Goal: Task Accomplishment & Management: Manage account settings

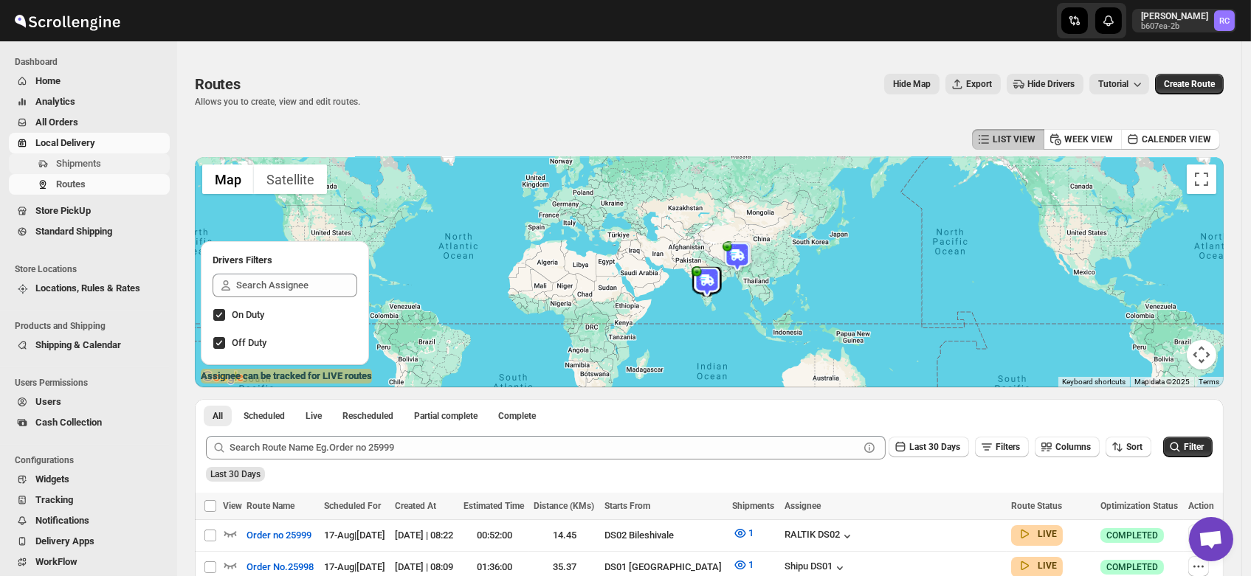
click at [63, 162] on span "Shipments" at bounding box center [78, 163] width 45 height 11
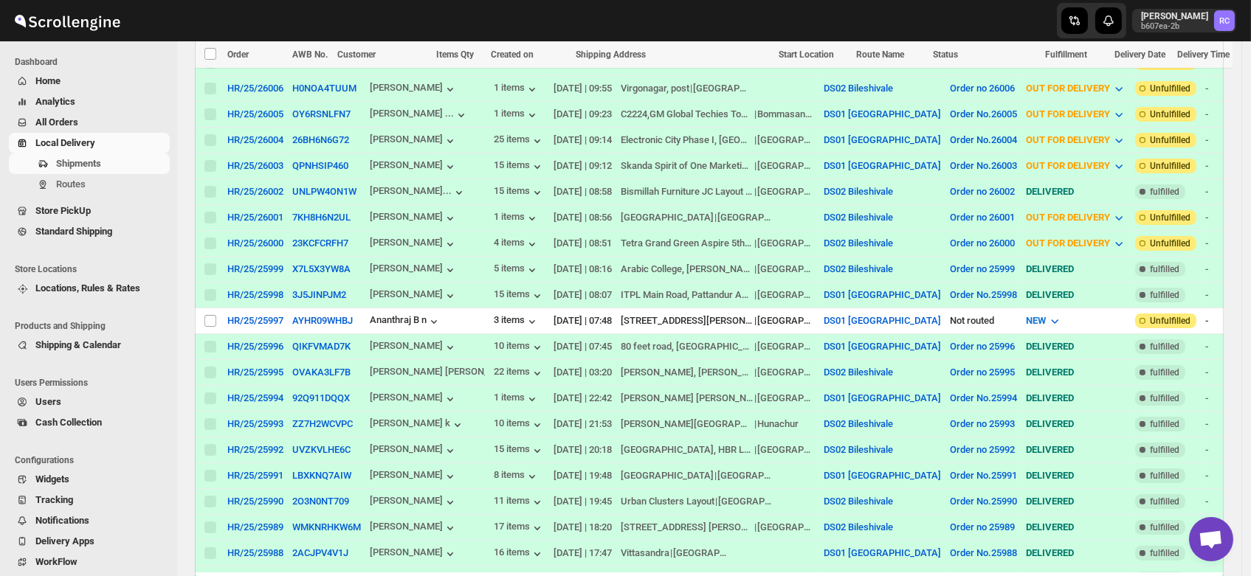
scroll to position [407, 0]
click at [208, 314] on input "Select shipment" at bounding box center [210, 320] width 12 height 12
checkbox input "true"
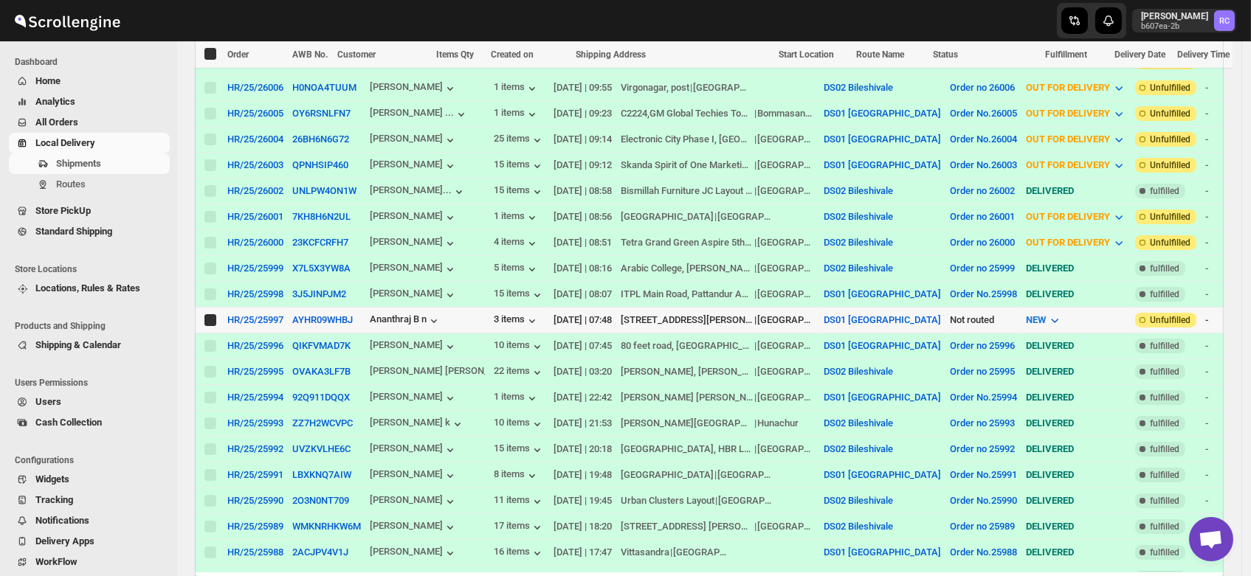
checkbox input "true"
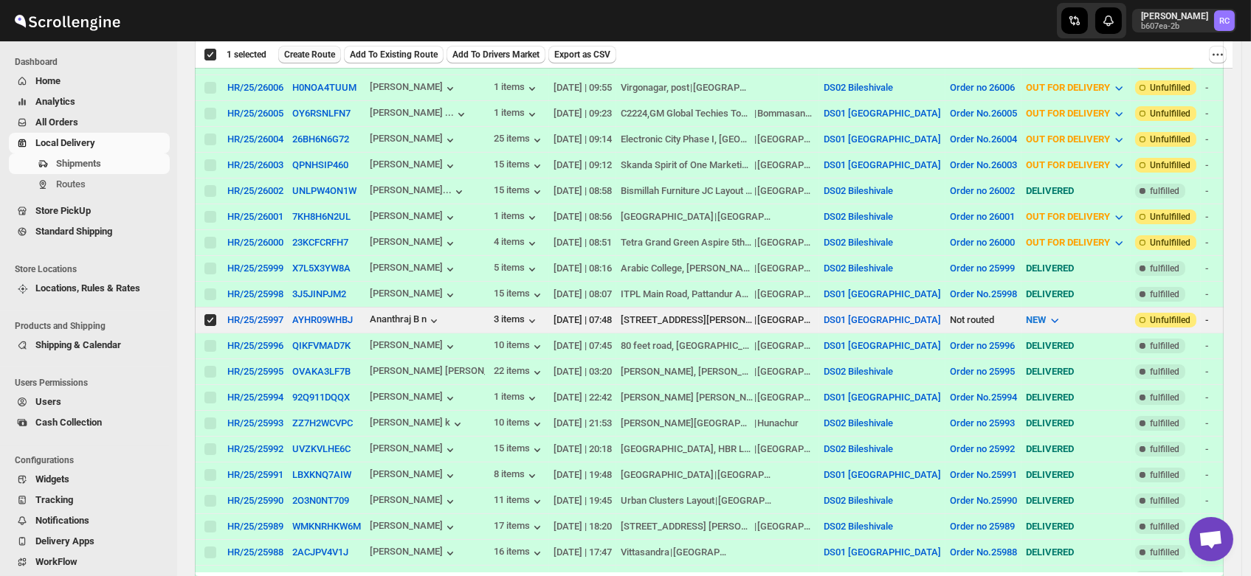
click at [304, 58] on span "Create Route" at bounding box center [309, 55] width 51 height 12
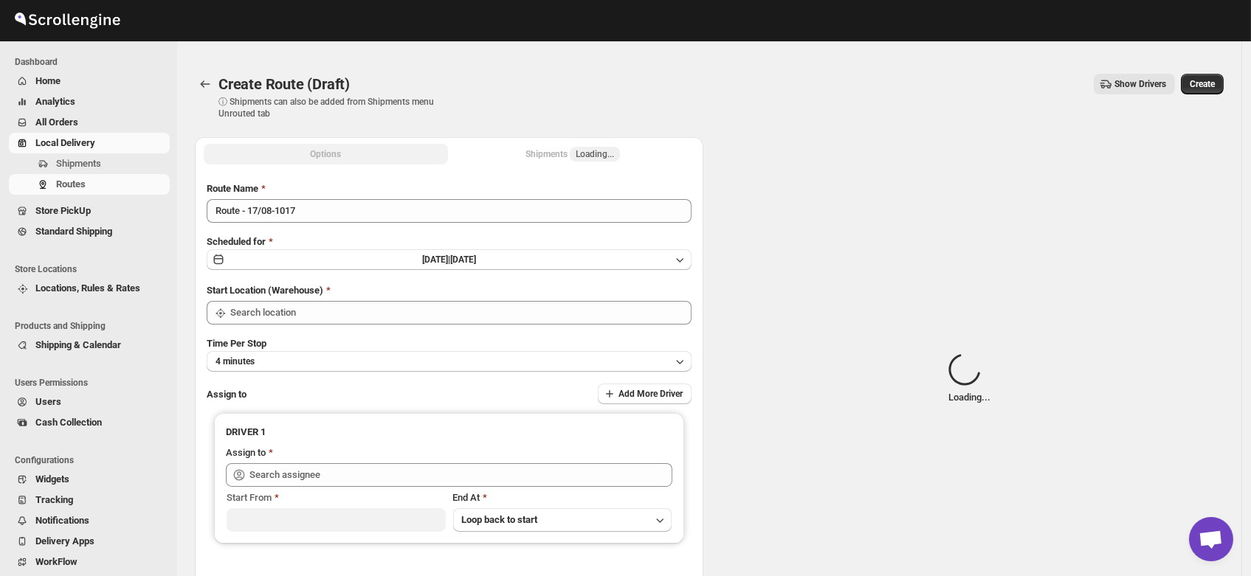
type input "DS01 [GEOGRAPHIC_DATA]"
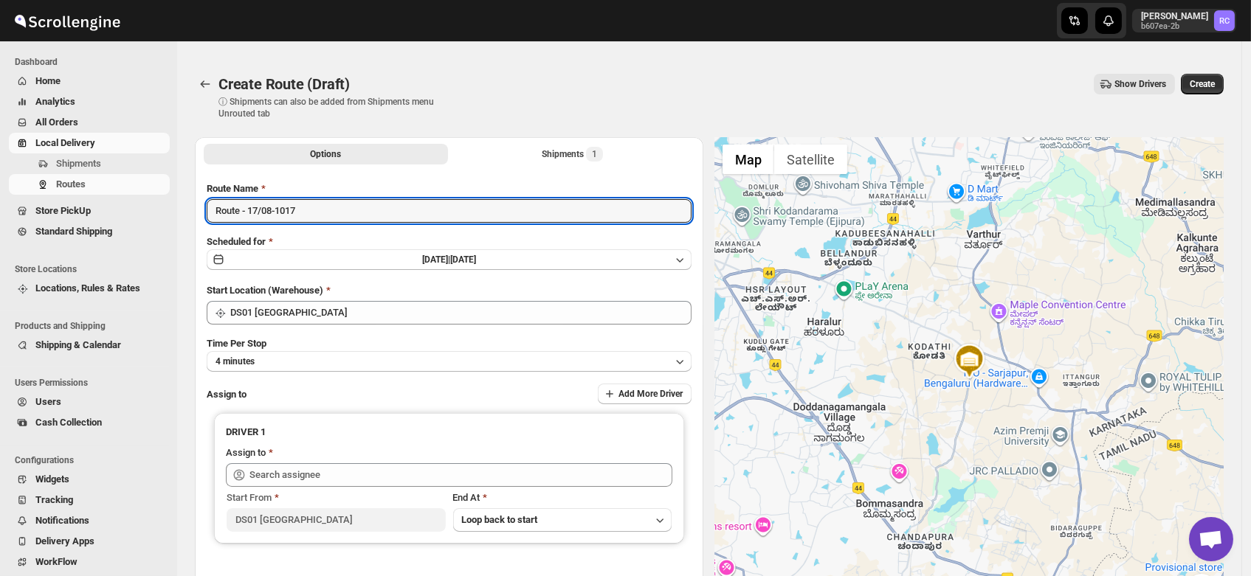
drag, startPoint x: 328, startPoint y: 213, endPoint x: 96, endPoint y: 233, distance: 233.4
click at [96, 233] on div "Skip to content Rahul Chopra b607ea-2b RC Dashboard Home Analytics All Orders L…" at bounding box center [625, 369] width 1251 height 708
type input "Order 25997"
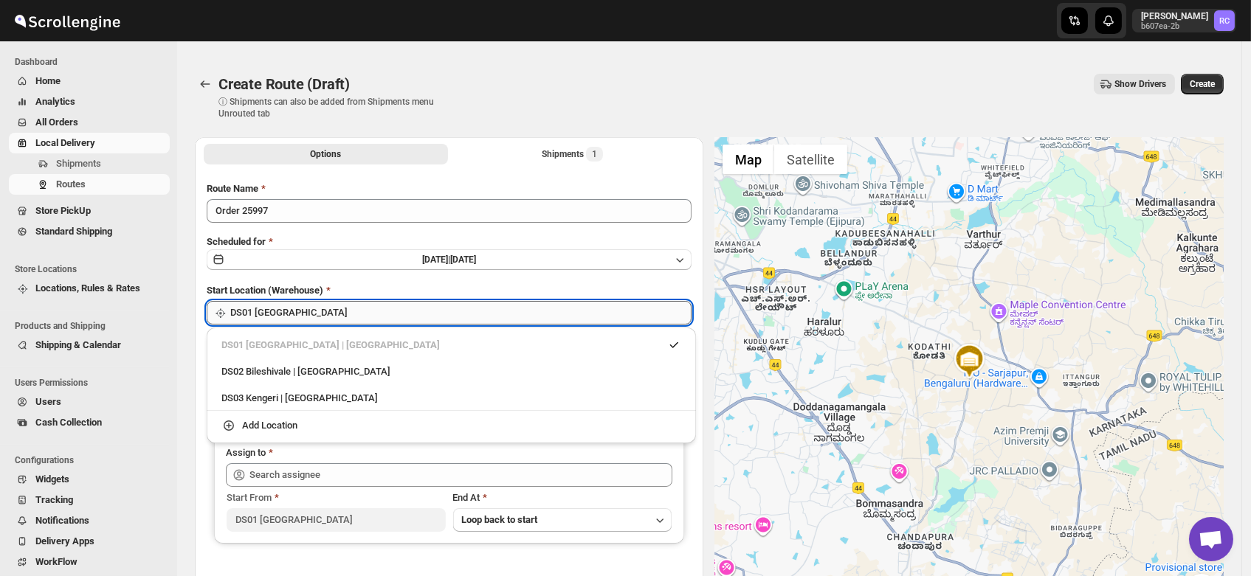
click at [299, 318] on input "DS01 [GEOGRAPHIC_DATA]" at bounding box center [460, 313] width 461 height 24
click at [299, 397] on div "DS03 Kengeri | Bengaluru" at bounding box center [451, 398] width 460 height 15
type input "DS03 Kengeri"
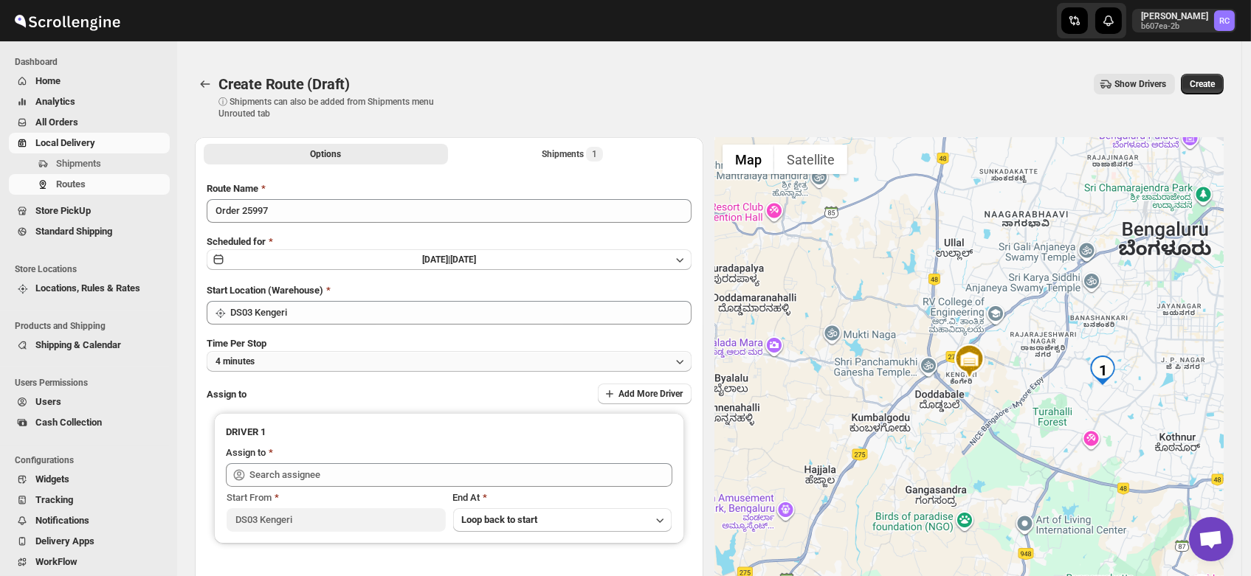
click at [277, 359] on button "4 minutes" at bounding box center [449, 361] width 485 height 21
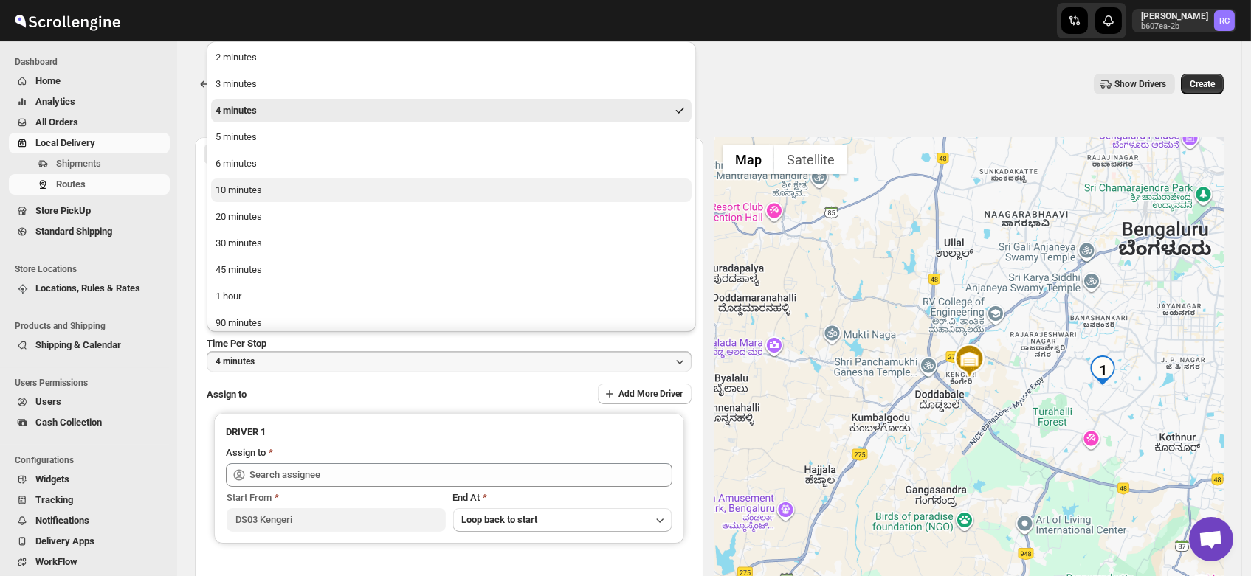
click at [258, 185] on div "10 minutes" at bounding box center [238, 190] width 46 height 15
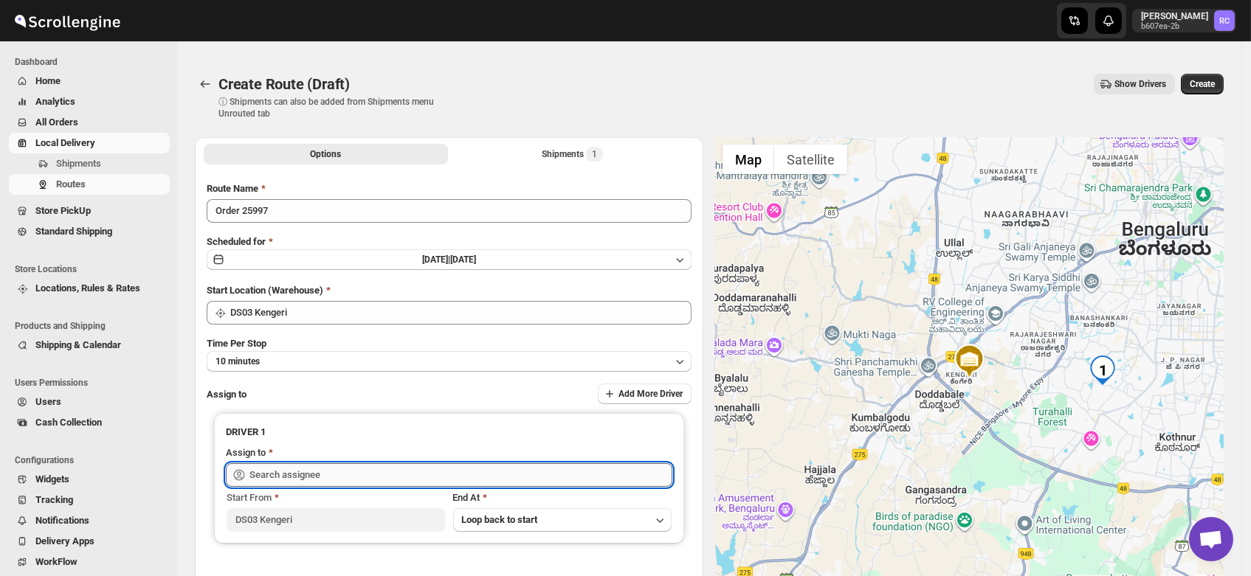
click at [296, 469] on input "text" at bounding box center [460, 475] width 423 height 24
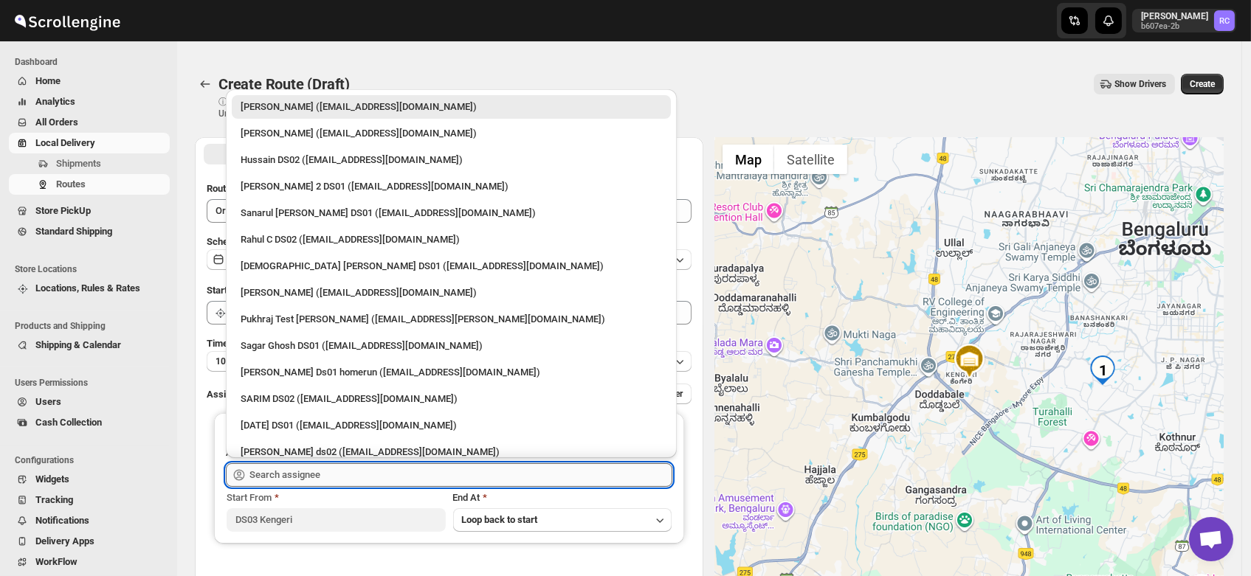
click at [296, 469] on input "text" at bounding box center [460, 475] width 423 height 24
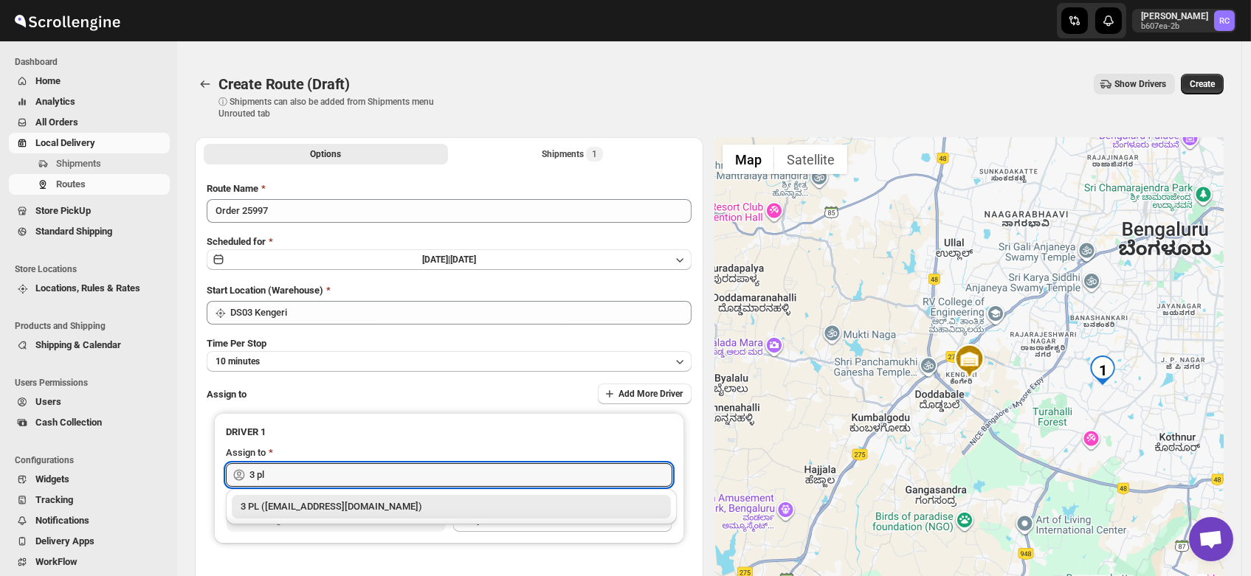
click at [308, 506] on div "3 PL (hello@home-run.co)" at bounding box center [451, 507] width 421 height 15
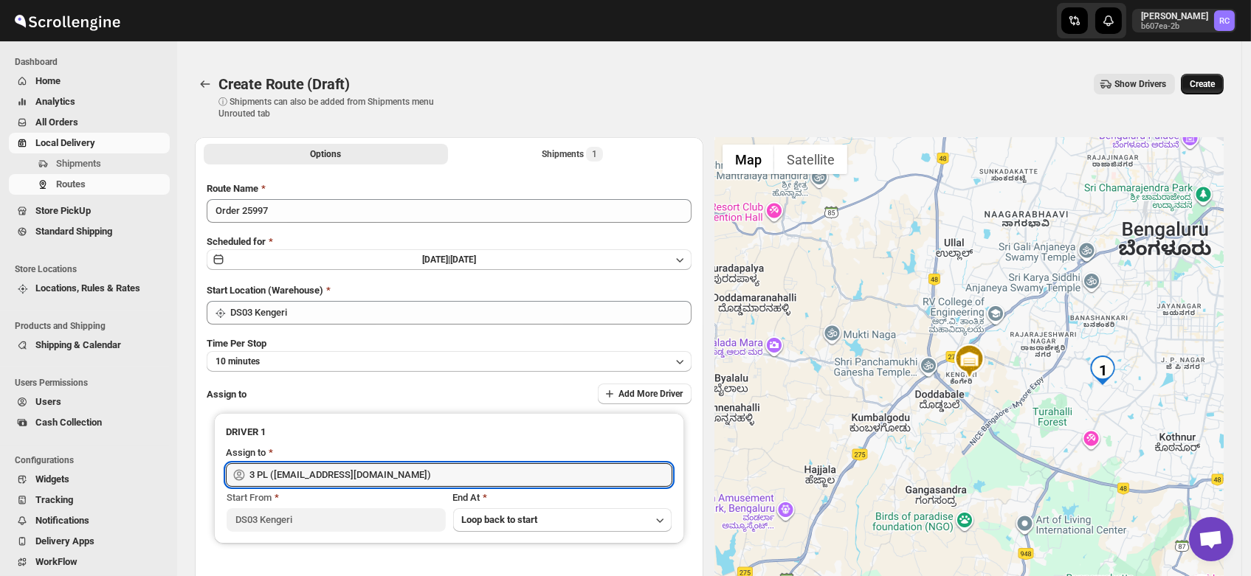
type input "3 PL (hello@home-run.co)"
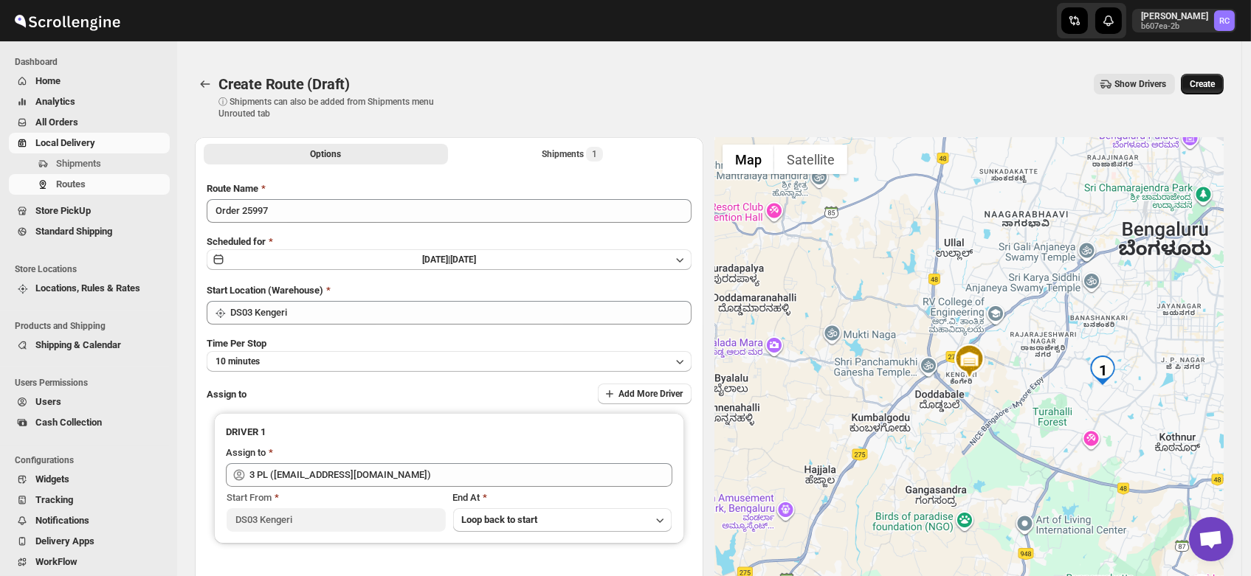
click at [1215, 80] on span "Create" at bounding box center [1202, 84] width 25 height 12
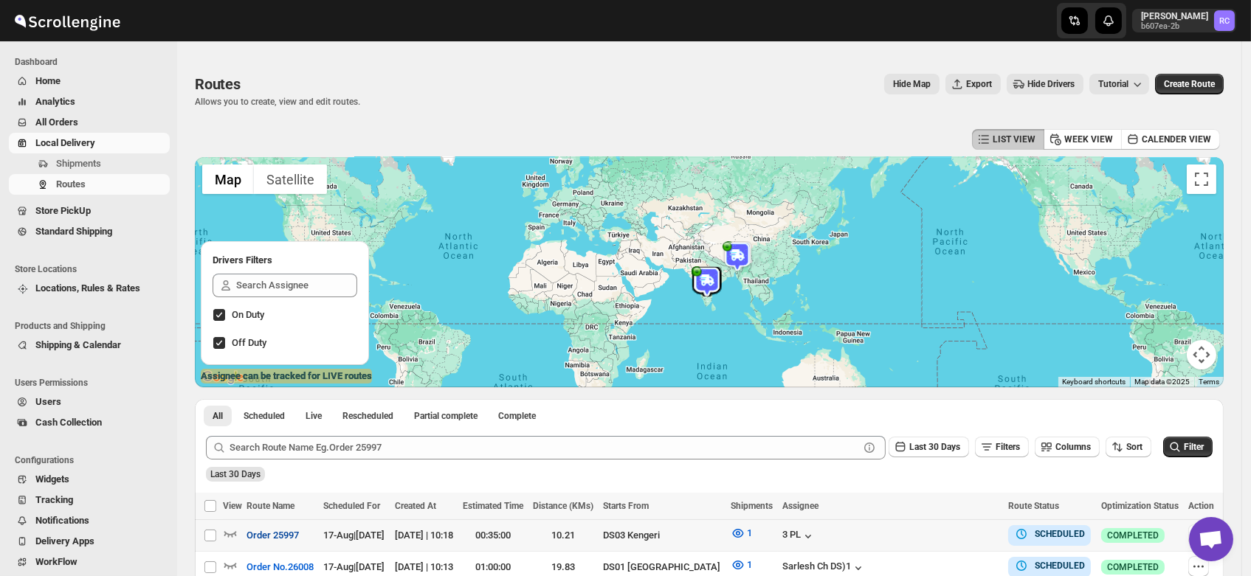
click at [291, 534] on span "Order 25997" at bounding box center [272, 535] width 52 height 15
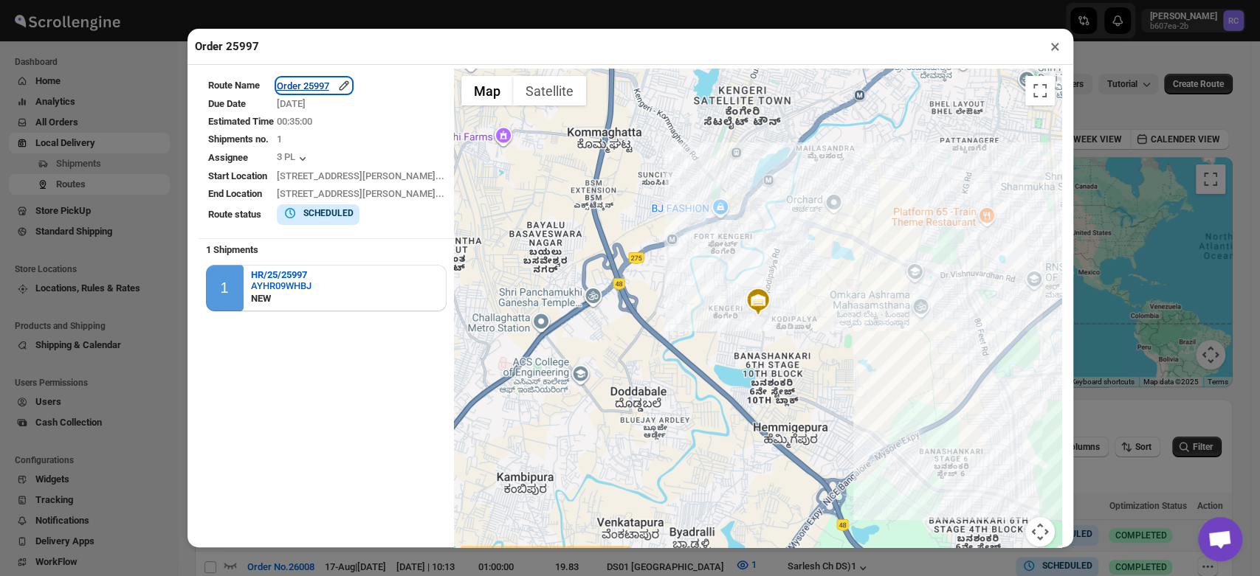
click at [348, 86] on icon "button" at bounding box center [344, 86] width 10 height 10
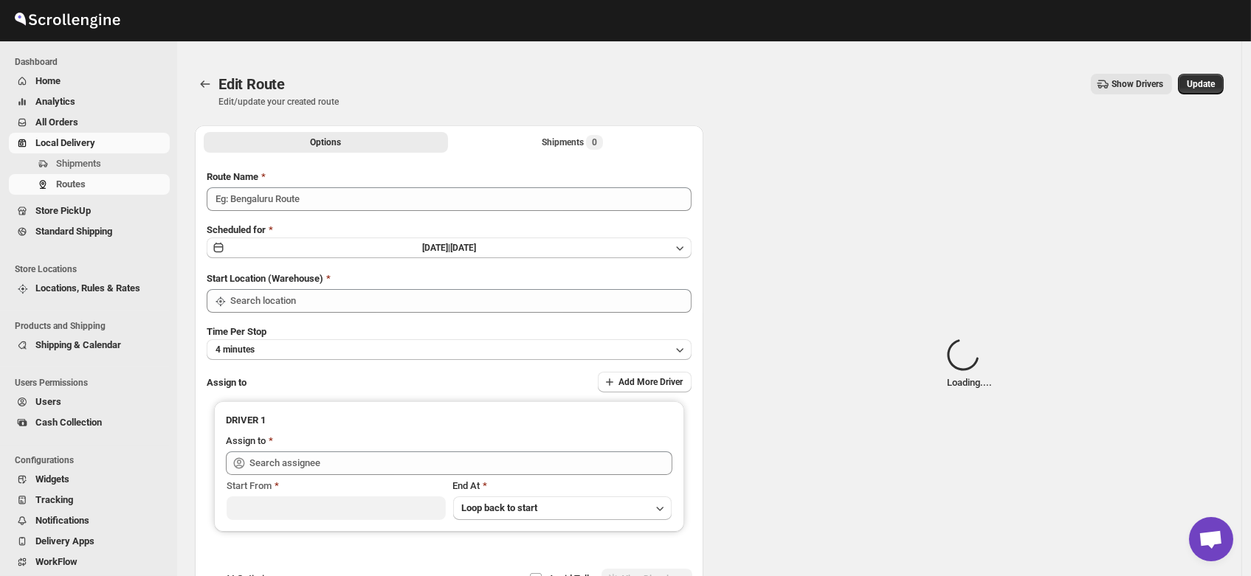
type input "Order 25997"
type input "DS03 Kengeri"
type input "3 PL (hello@home-run.co)"
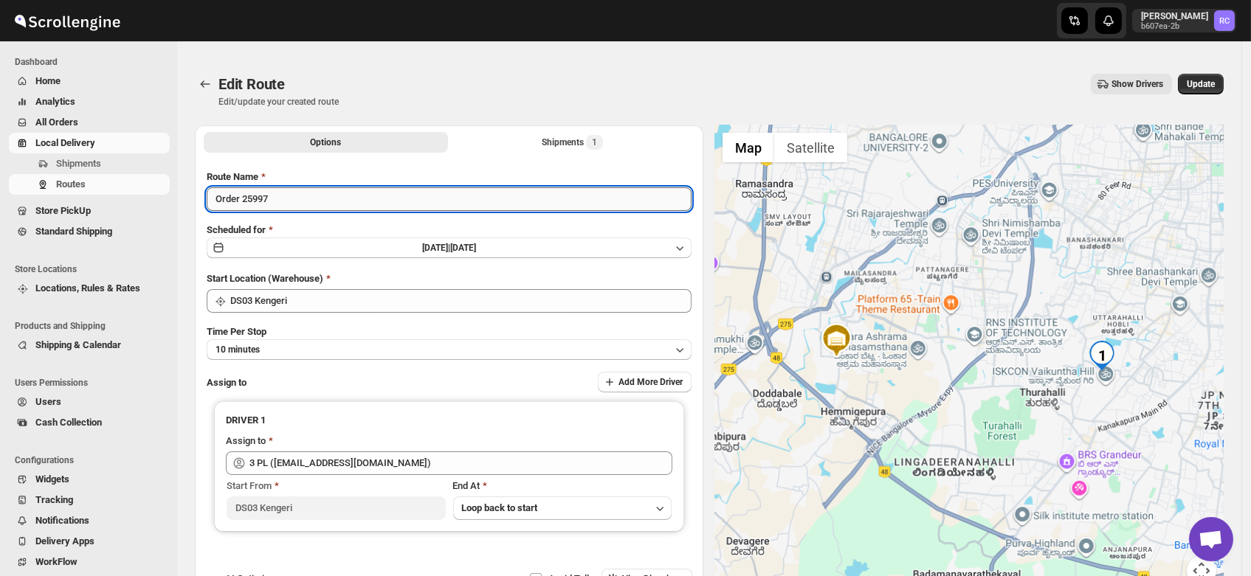
click at [241, 197] on input "Order 25997" at bounding box center [449, 199] width 485 height 24
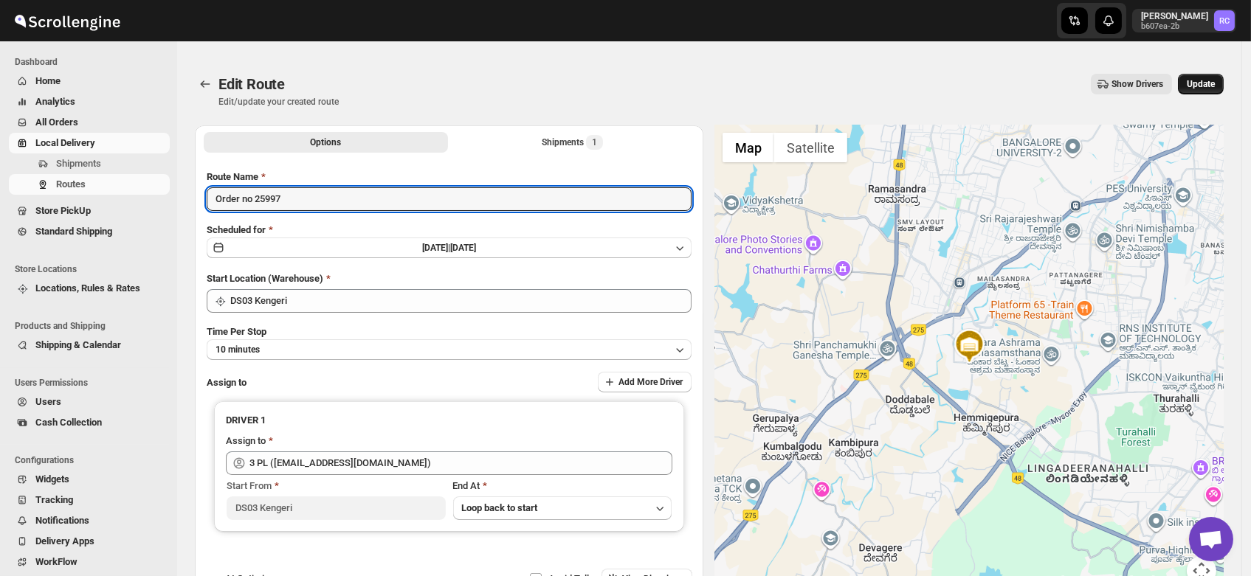
type input "Order no 25997"
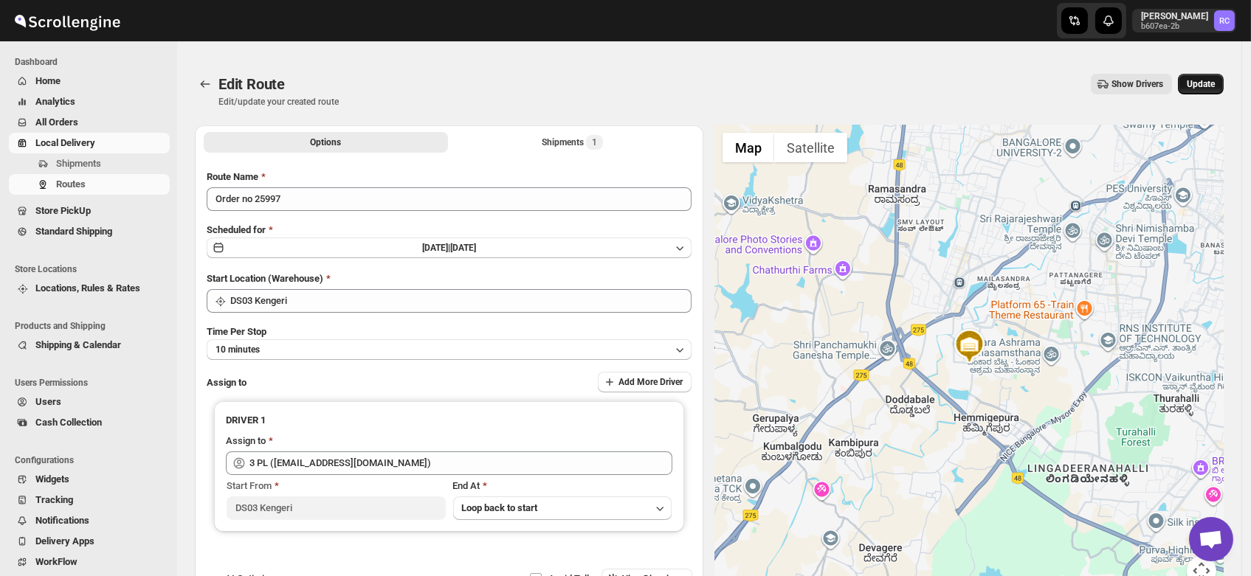
click at [1213, 83] on span "Update" at bounding box center [1201, 84] width 28 height 12
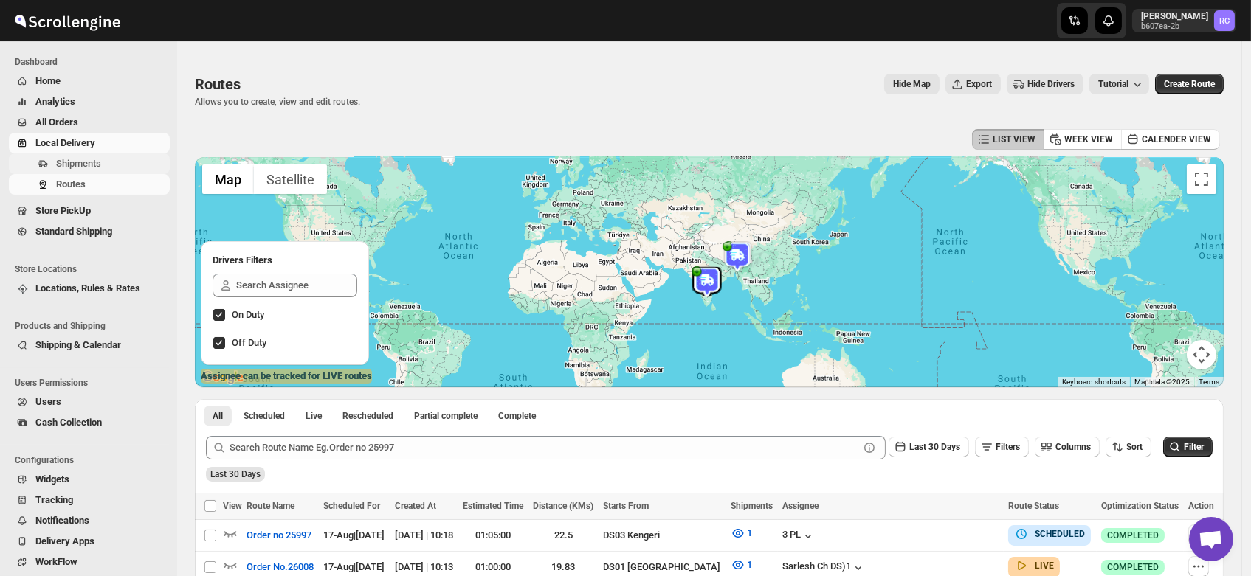
click at [71, 168] on span "Shipments" at bounding box center [78, 163] width 45 height 11
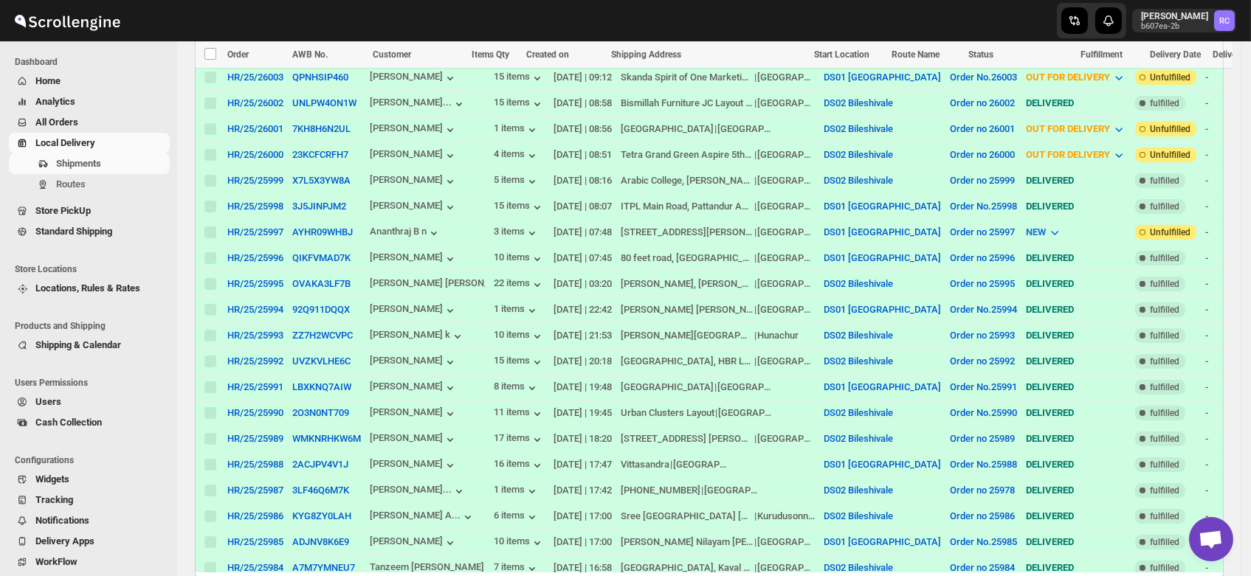
scroll to position [597, 0]
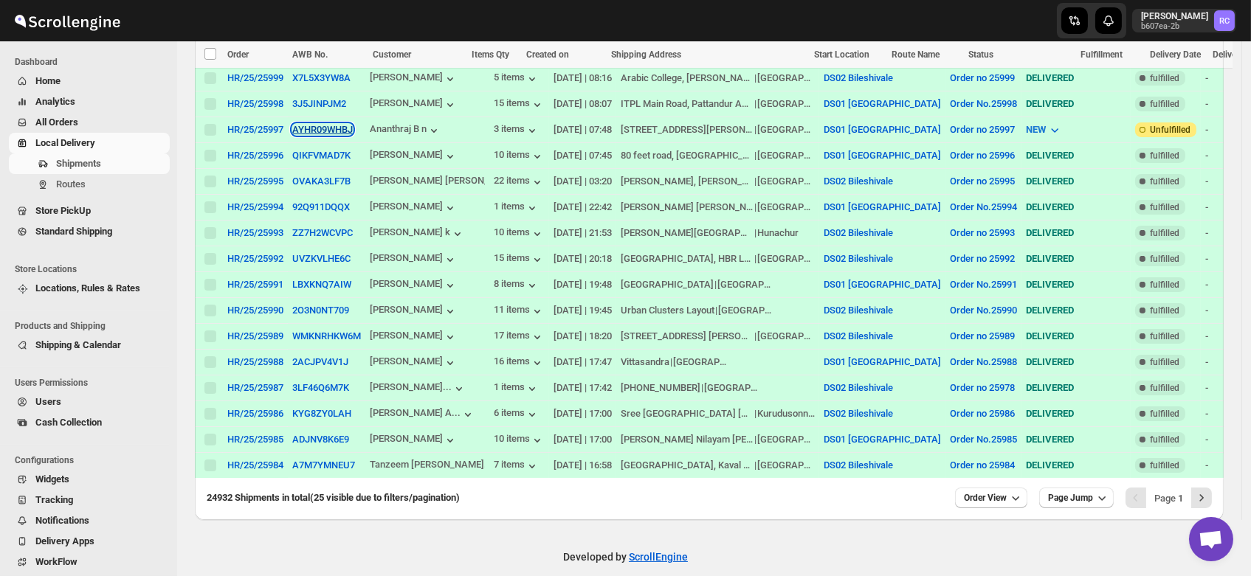
click at [317, 124] on button "AYHR09WHBJ" at bounding box center [322, 129] width 61 height 11
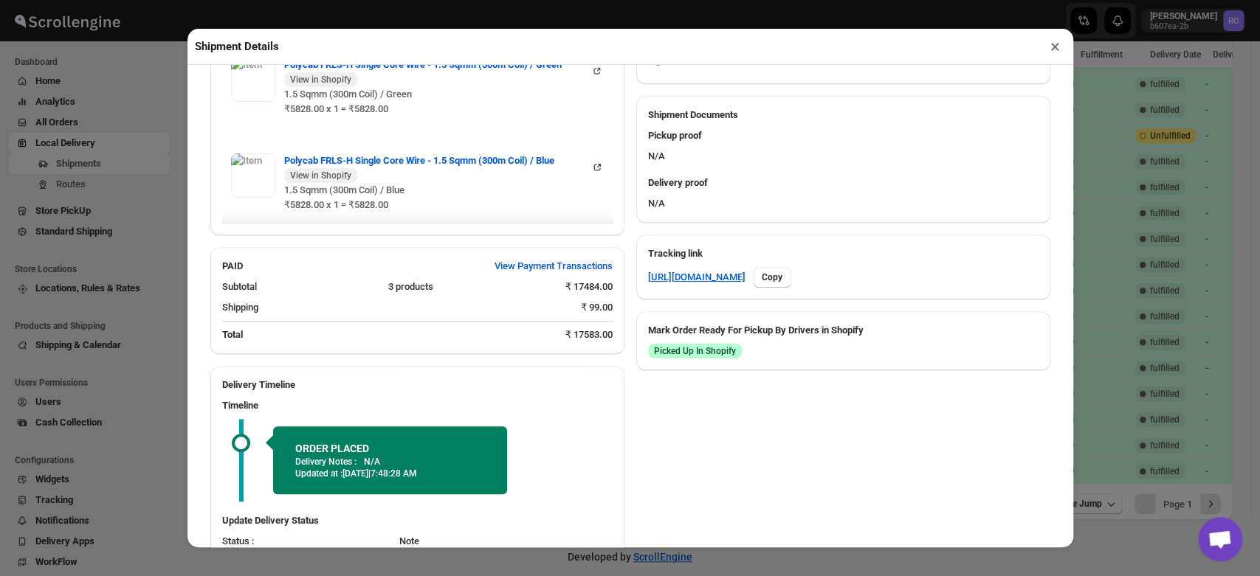
scroll to position [659, 0]
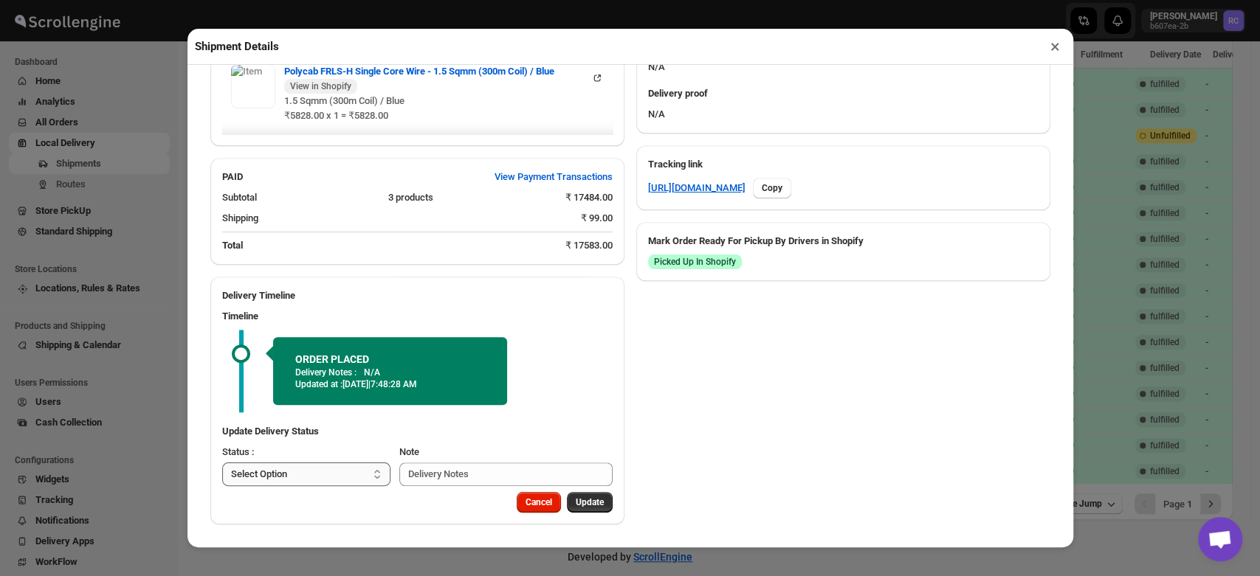
click at [351, 471] on select "Select Option PICKED UP OUT FOR DELIVERY RESCHEDULE DELIVERED CANCELLED" at bounding box center [306, 475] width 169 height 24
select select "PICKED_UP"
click at [222, 463] on select "Select Option PICKED UP OUT FOR DELIVERY RESCHEDULE DELIVERED CANCELLED" at bounding box center [306, 475] width 169 height 24
click at [576, 502] on span "Pick Products" at bounding box center [575, 503] width 55 height 12
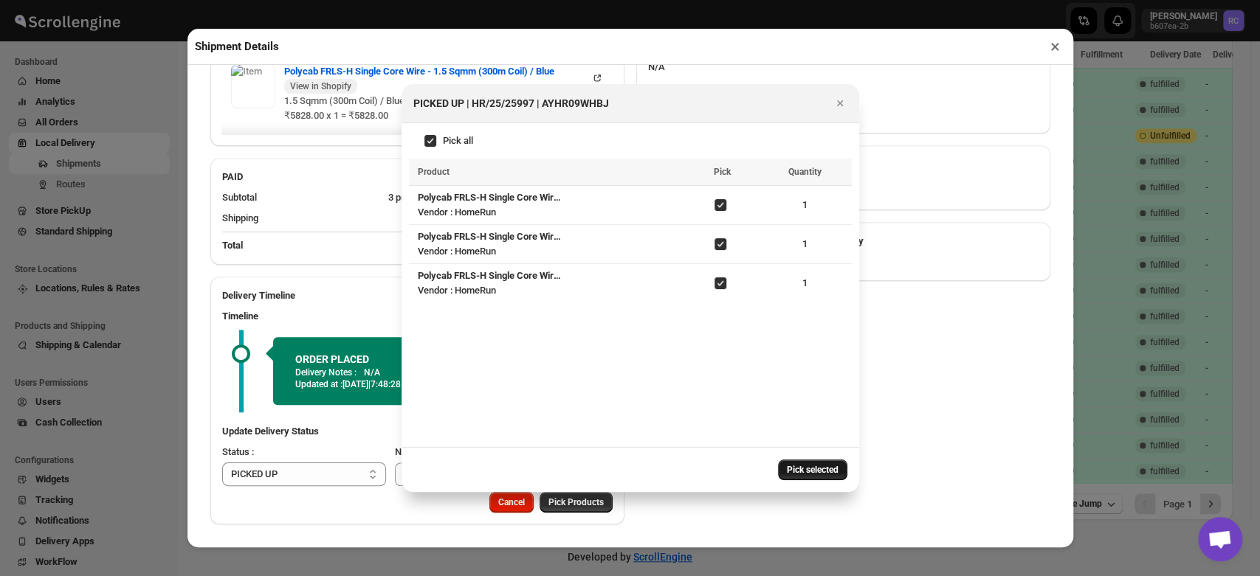
click at [821, 467] on span "Pick selected" at bounding box center [813, 470] width 52 height 12
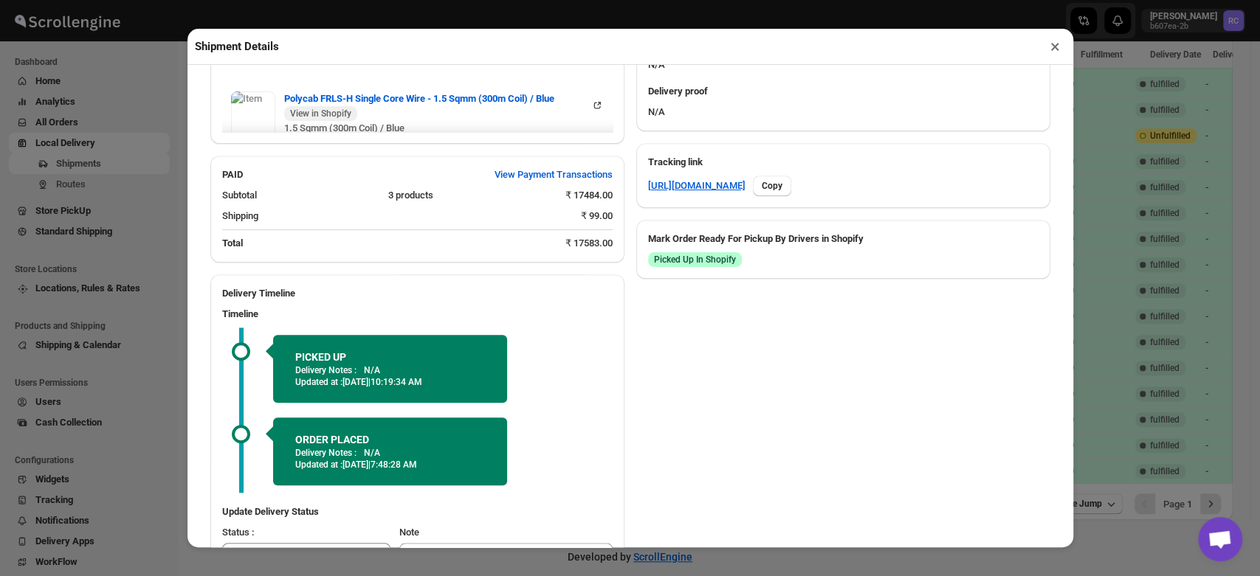
scroll to position [742, 0]
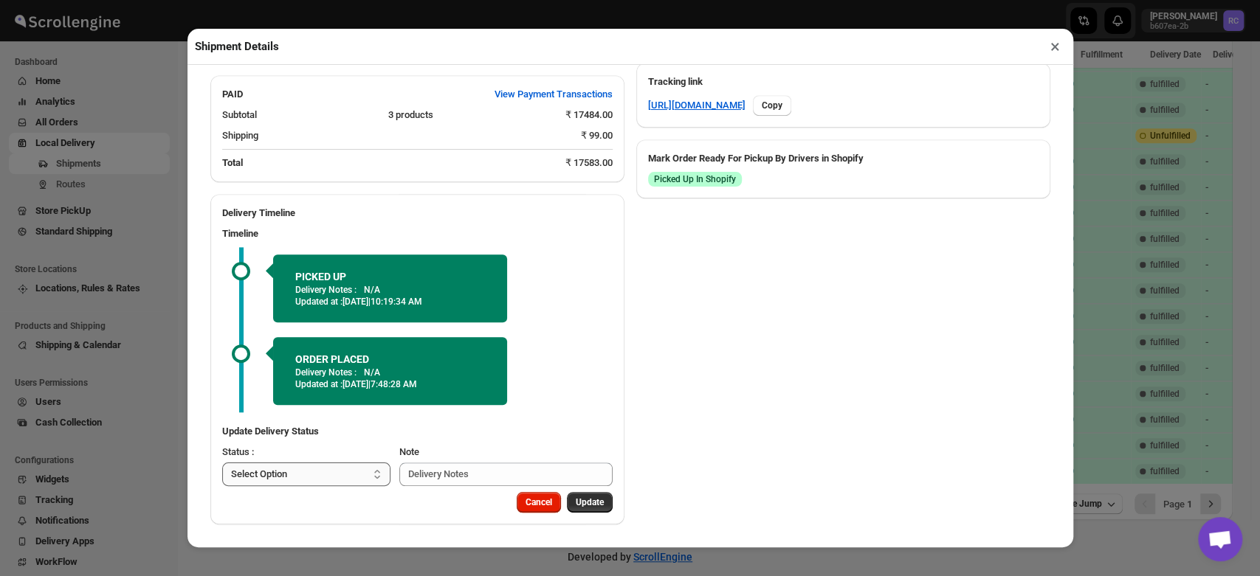
click at [339, 471] on select "Select Option PICKED UP OUT FOR DELIVERY RESCHEDULE DELIVERED CANCELLED" at bounding box center [306, 475] width 169 height 24
select select "OUT_FOR_DELIVERY"
click at [222, 463] on select "Select Option PICKED UP OUT FOR DELIVERY RESCHEDULE DELIVERED CANCELLED" at bounding box center [306, 475] width 169 height 24
click at [584, 506] on span "Update" at bounding box center [590, 503] width 28 height 12
select select
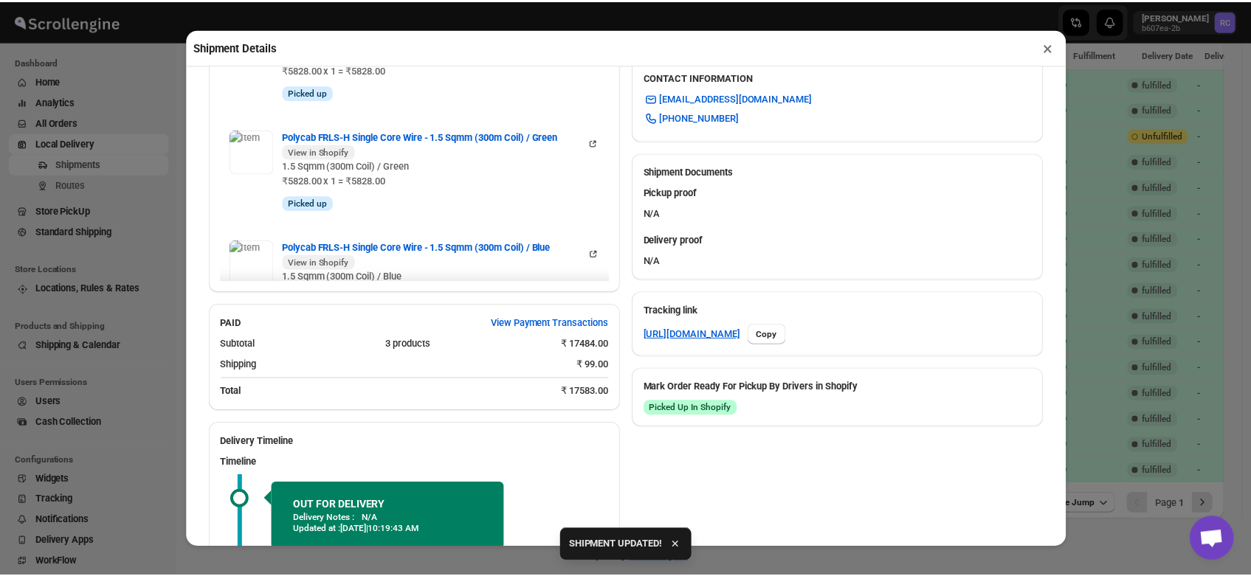
scroll to position [510, 0]
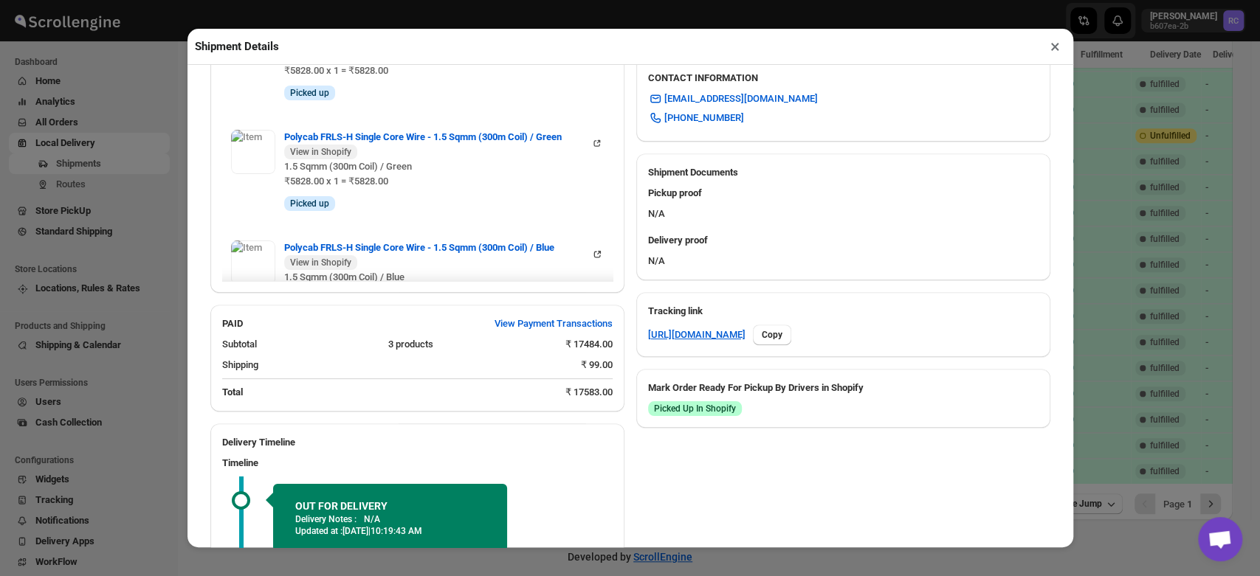
click at [1055, 48] on button "×" at bounding box center [1054, 46] width 21 height 21
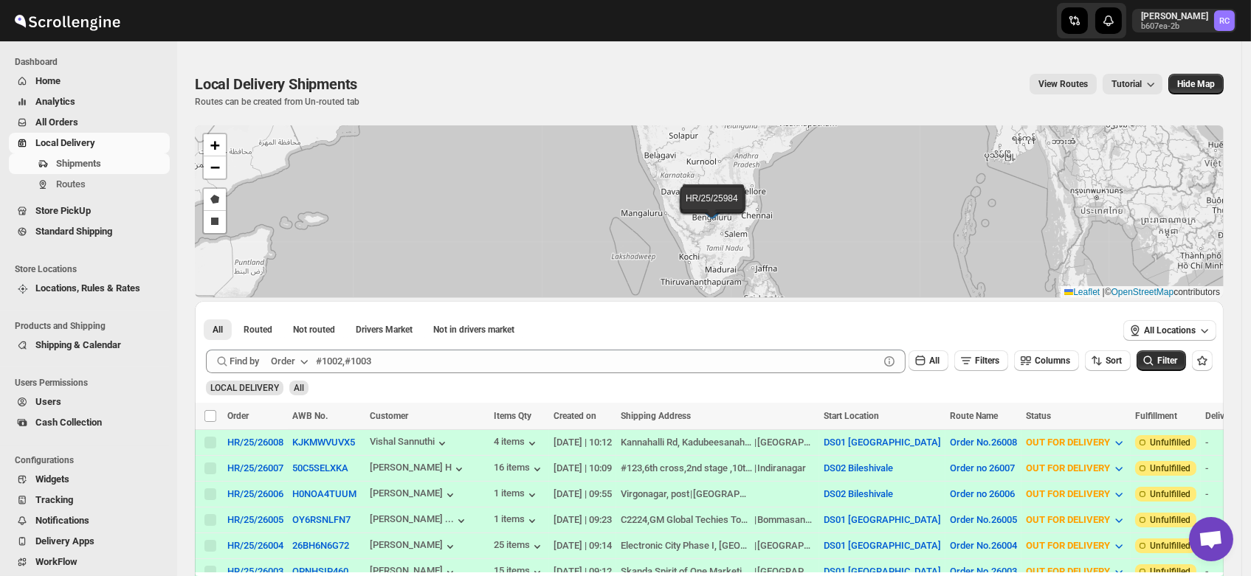
scroll to position [0, 0]
click at [77, 182] on span "Routes" at bounding box center [71, 184] width 30 height 11
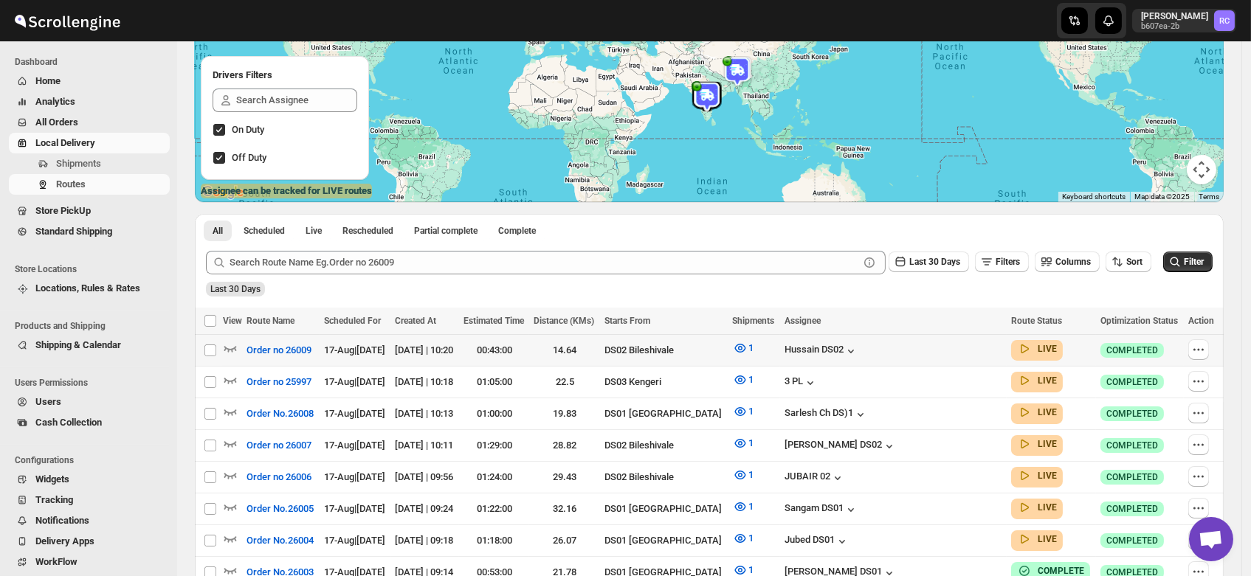
scroll to position [186, 0]
click at [230, 375] on icon "button" at bounding box center [230, 379] width 15 height 15
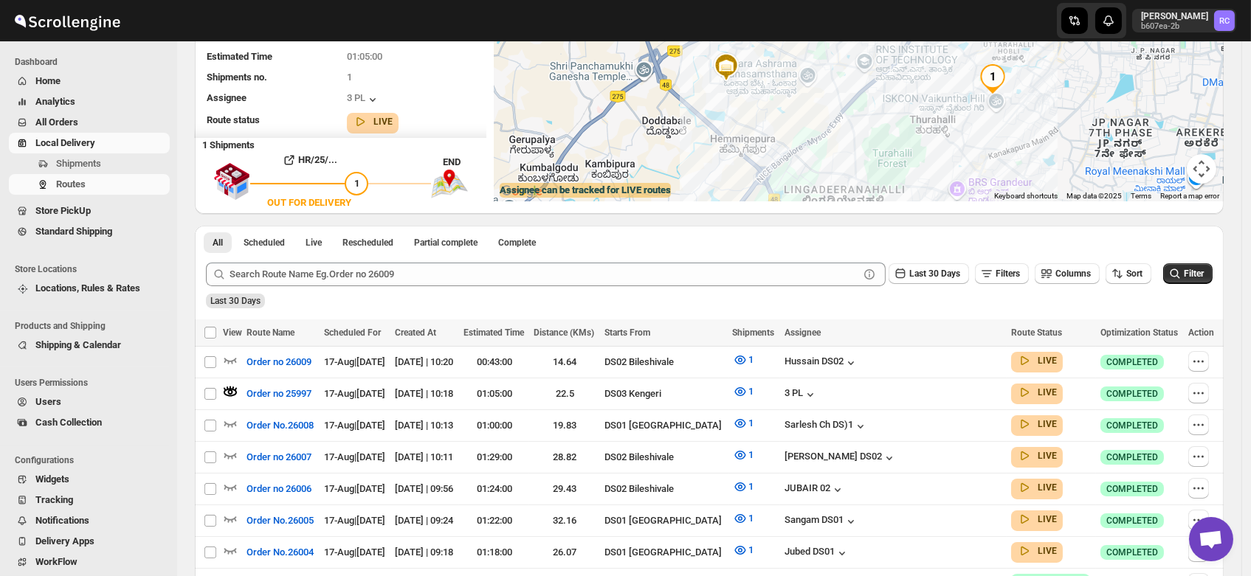
scroll to position [0, 0]
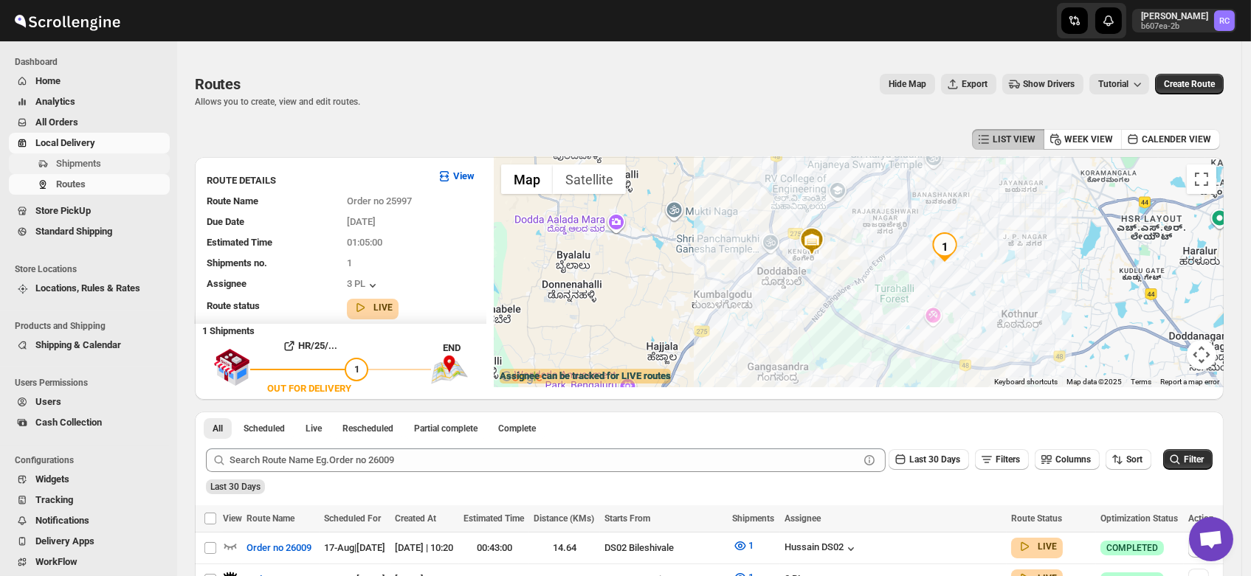
click at [77, 166] on span "Shipments" at bounding box center [78, 163] width 45 height 11
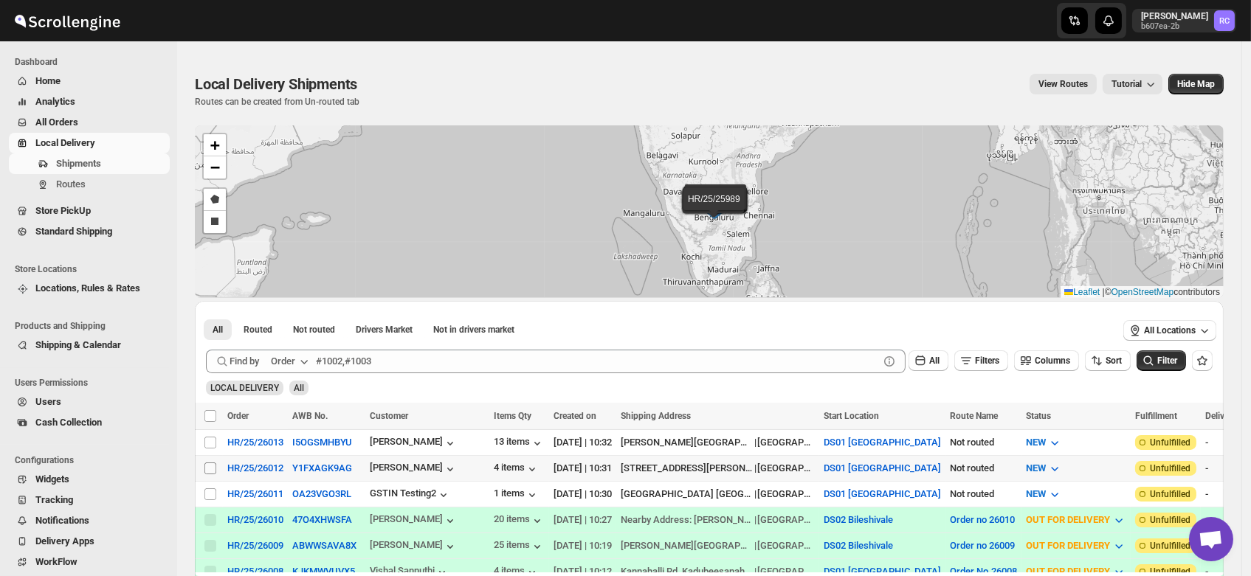
click at [207, 465] on input "Select shipment" at bounding box center [210, 469] width 12 height 12
checkbox input "true"
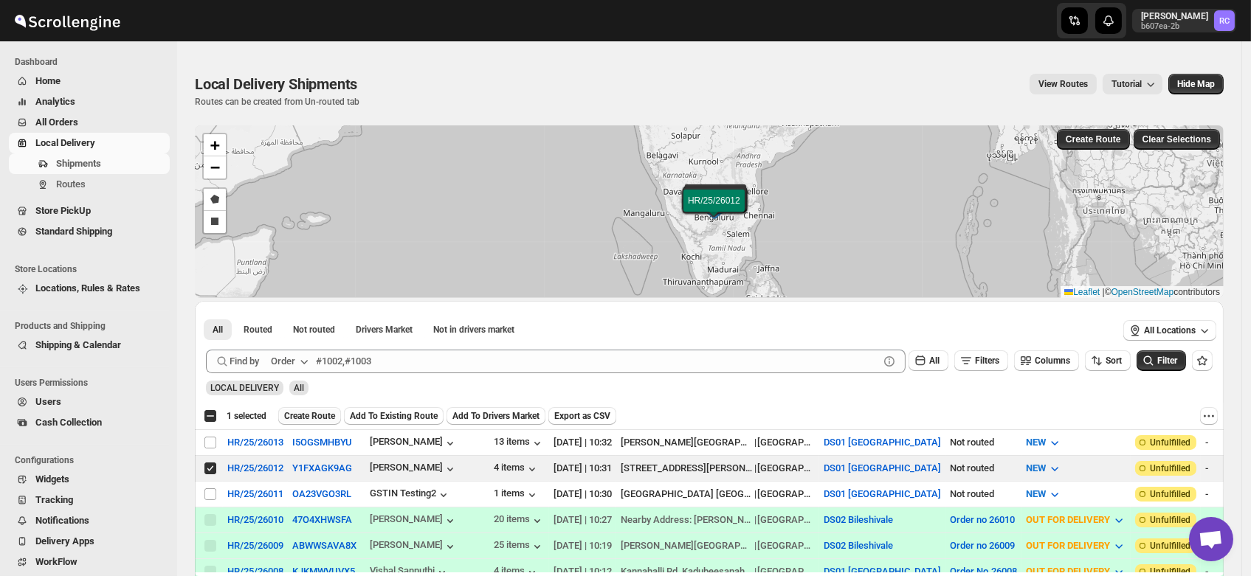
click at [303, 418] on span "Create Route" at bounding box center [309, 416] width 51 height 12
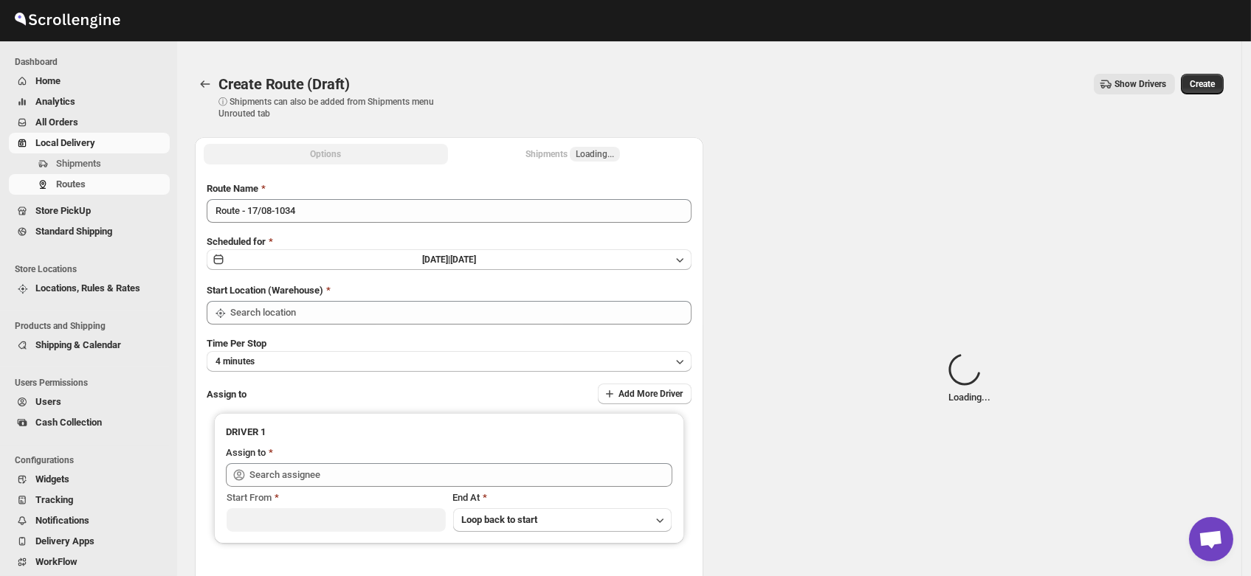
type input "DS01 [GEOGRAPHIC_DATA]"
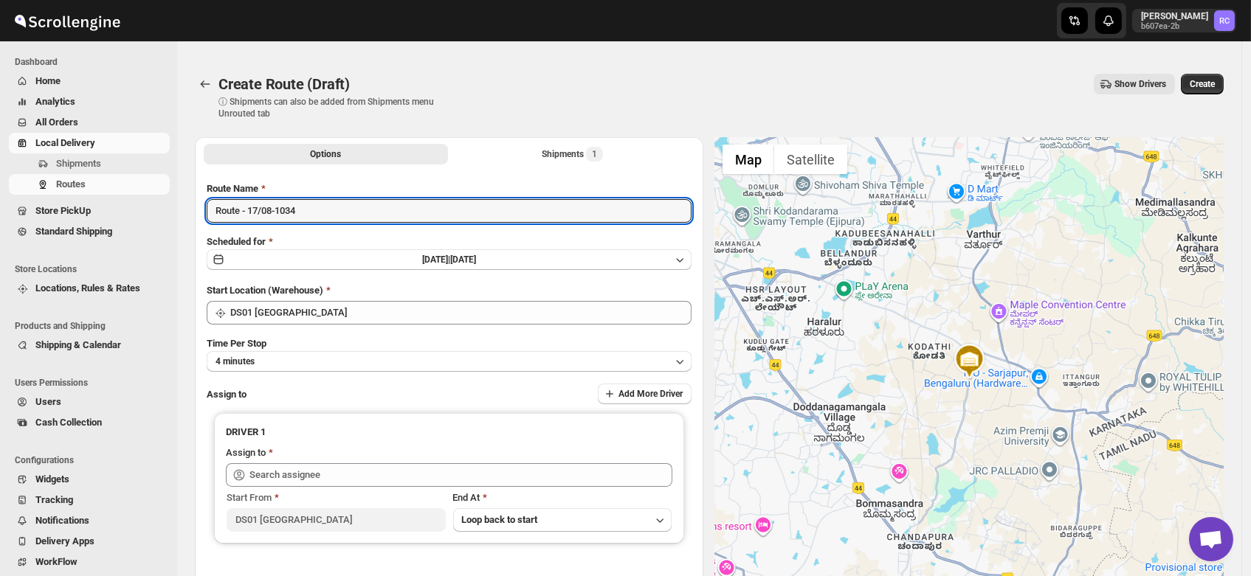
drag, startPoint x: 307, startPoint y: 216, endPoint x: 82, endPoint y: 235, distance: 225.8
click at [82, 235] on div "Skip to content Rahul Chopra b607ea-2b RC Dashboard Home Analytics All Orders L…" at bounding box center [625, 369] width 1251 height 708
type input "Order no 26012"
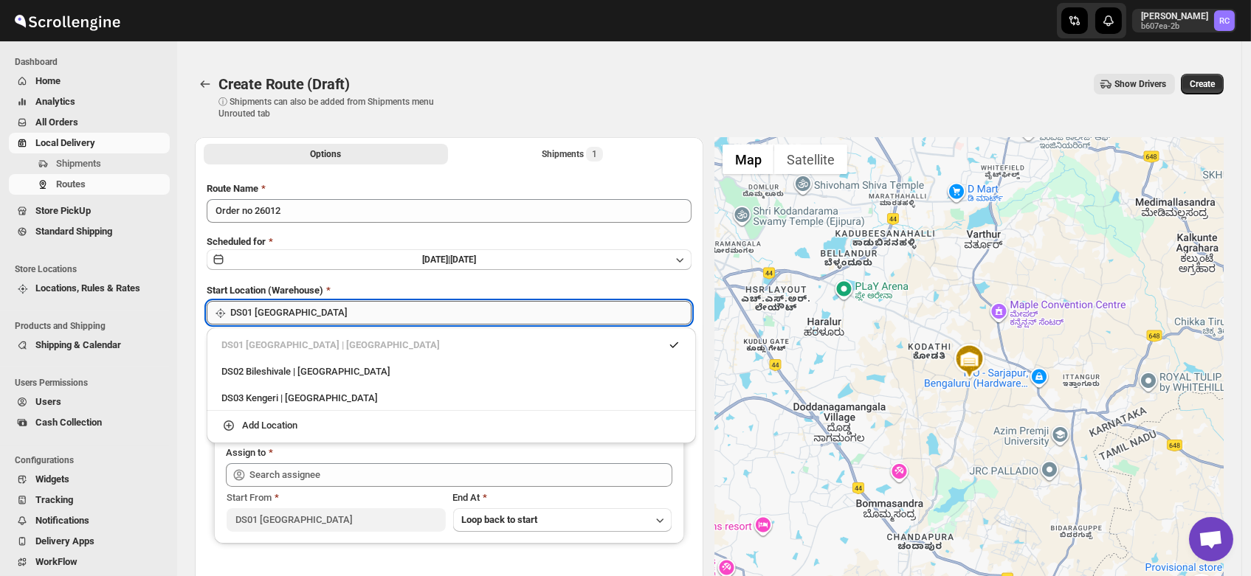
click at [301, 305] on input "DS01 [GEOGRAPHIC_DATA]" at bounding box center [460, 313] width 461 height 24
click at [300, 392] on div "DS03 Kengeri | [GEOGRAPHIC_DATA]" at bounding box center [451, 398] width 460 height 15
type input "DS03 Kengeri"
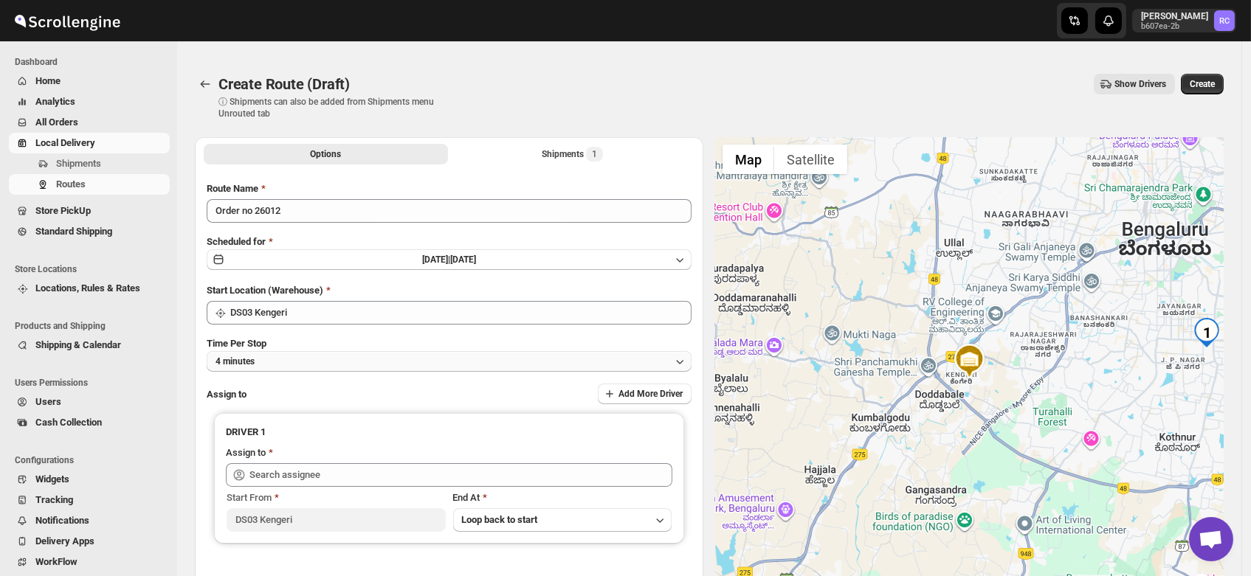
click at [281, 362] on button "4 minutes" at bounding box center [449, 361] width 485 height 21
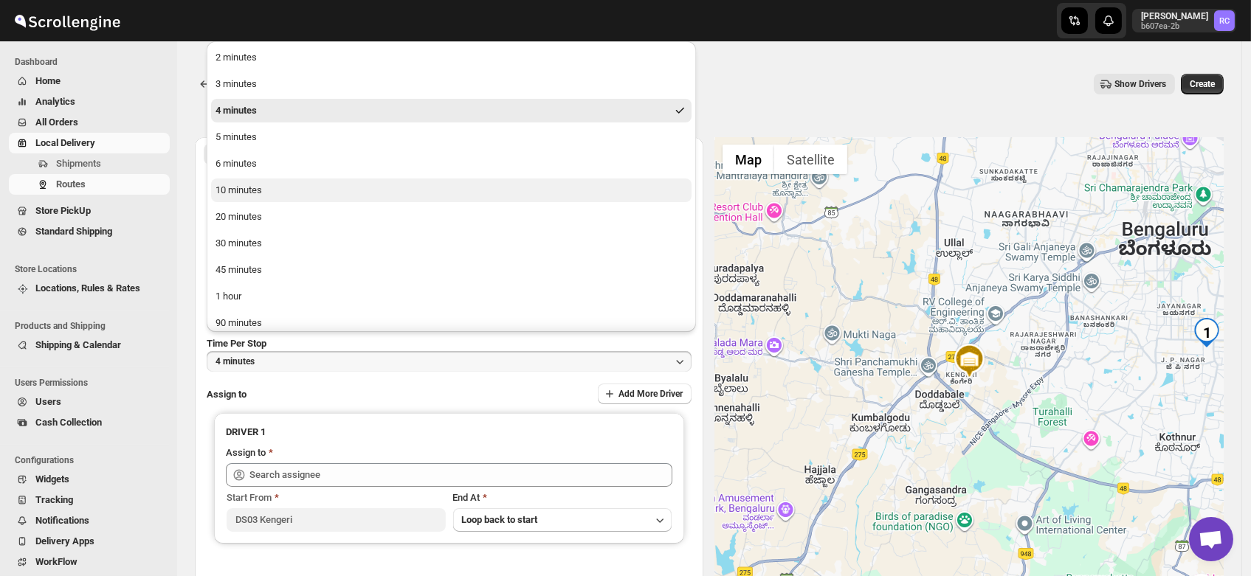
click at [246, 196] on div "10 minutes" at bounding box center [238, 190] width 46 height 15
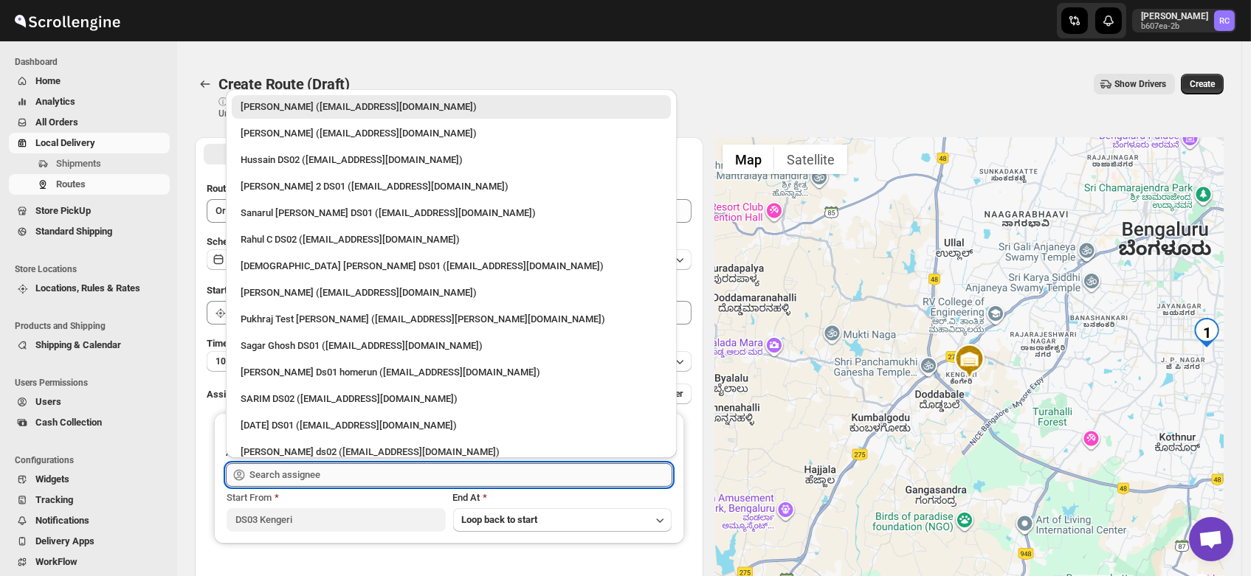
click at [280, 466] on input "text" at bounding box center [460, 475] width 423 height 24
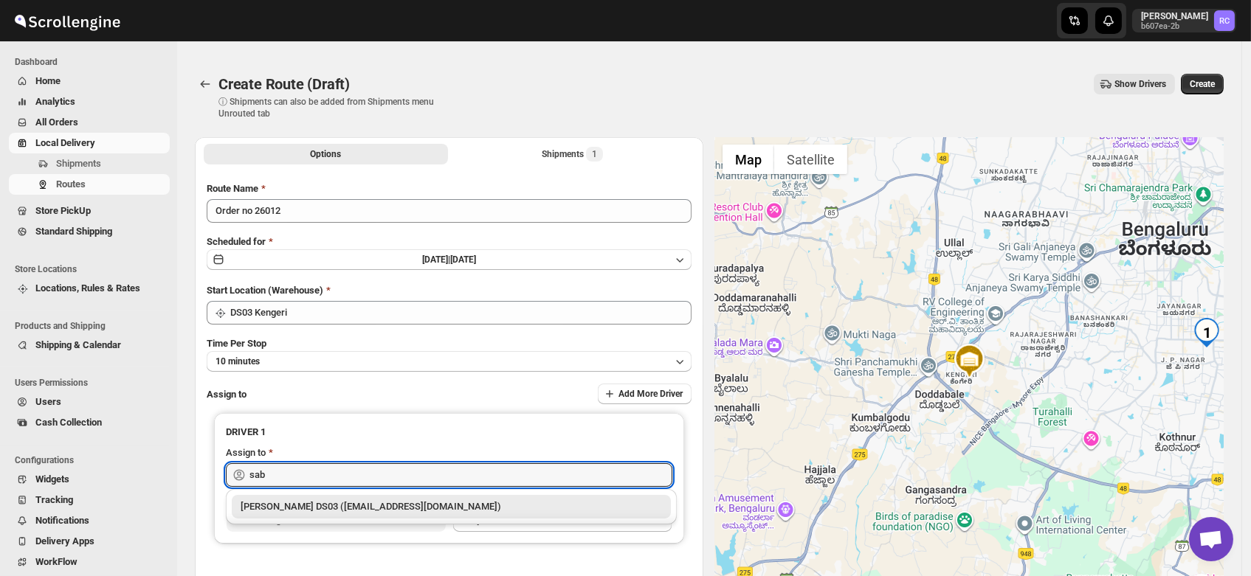
click at [295, 507] on div "[PERSON_NAME] DS03 ([EMAIL_ADDRESS][DOMAIN_NAME])" at bounding box center [451, 507] width 421 height 15
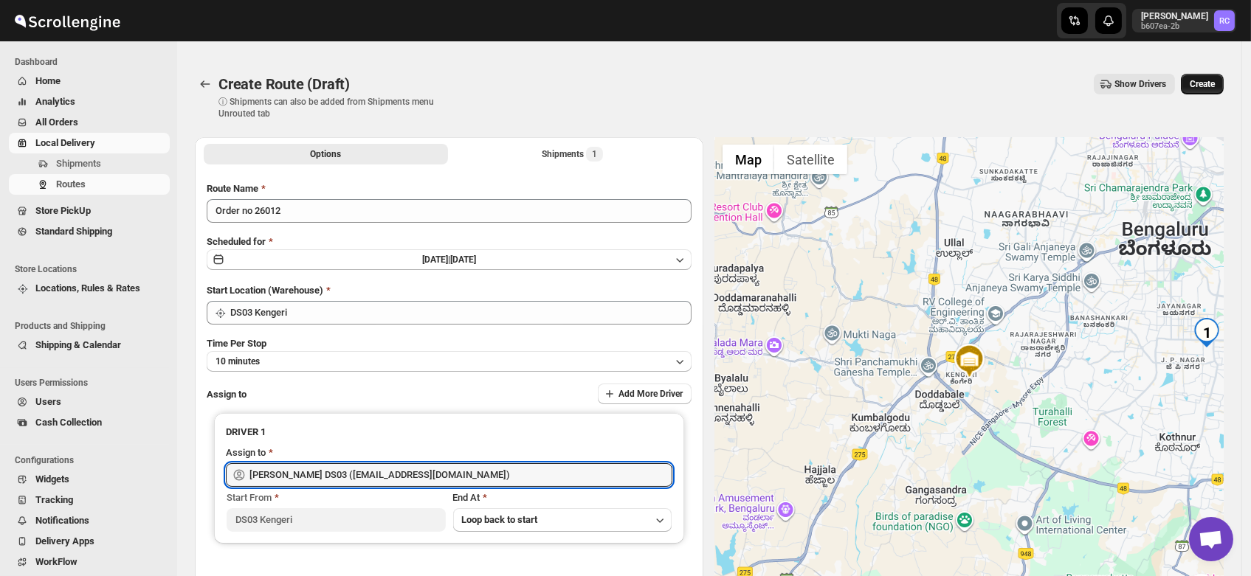
type input "[PERSON_NAME] DS03 ([EMAIL_ADDRESS][DOMAIN_NAME])"
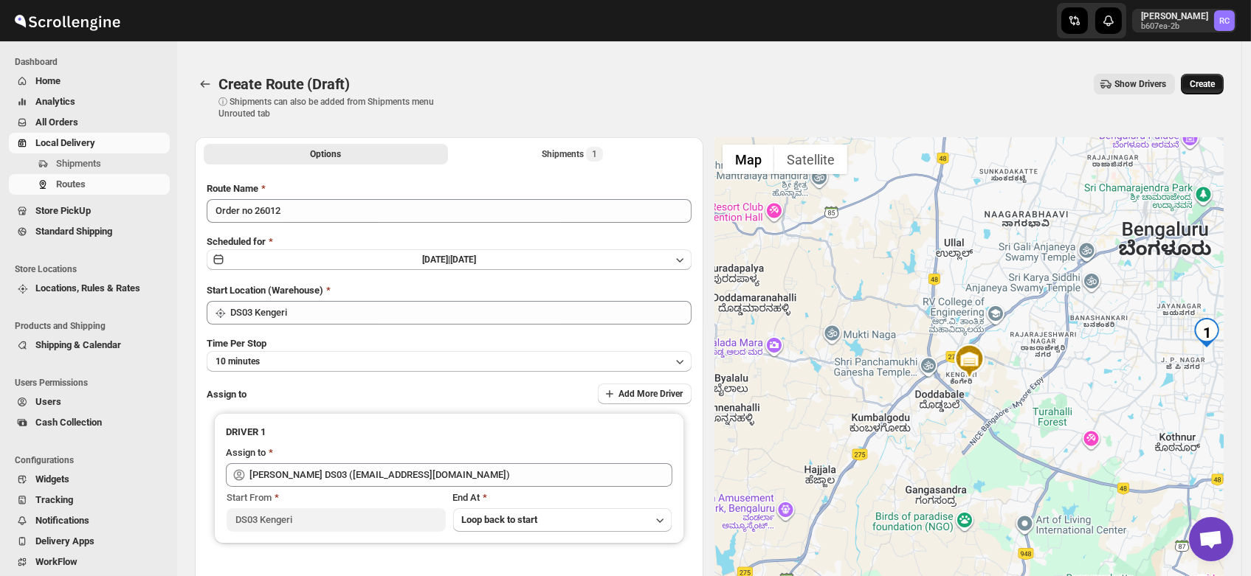
click at [1207, 91] on button "Create" at bounding box center [1202, 84] width 43 height 21
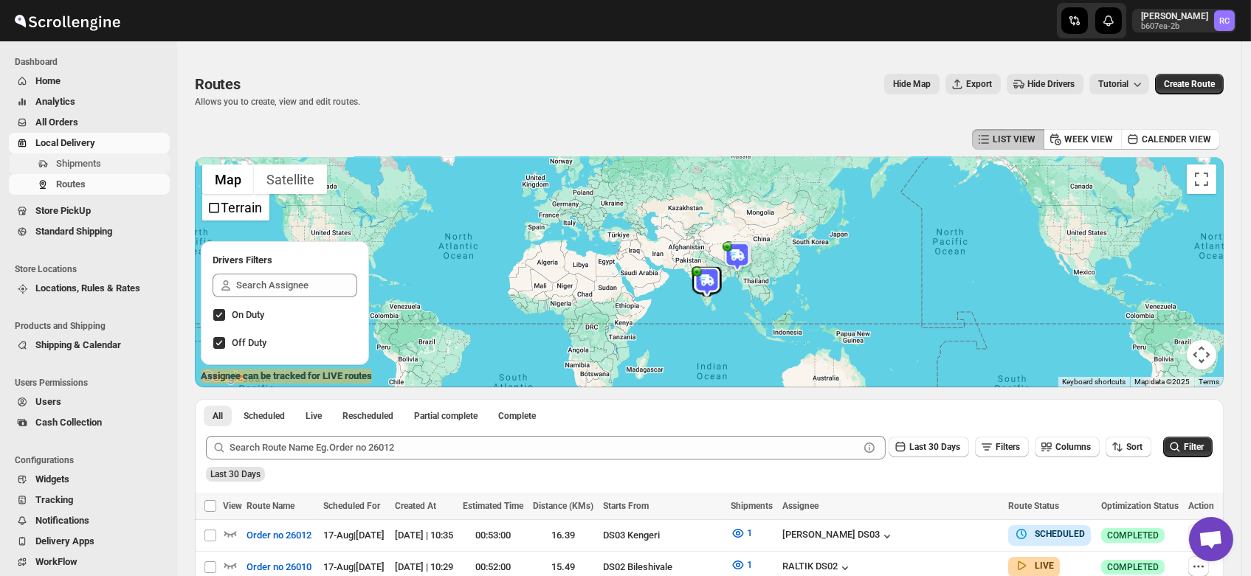
click at [94, 159] on span "Shipments" at bounding box center [78, 163] width 45 height 11
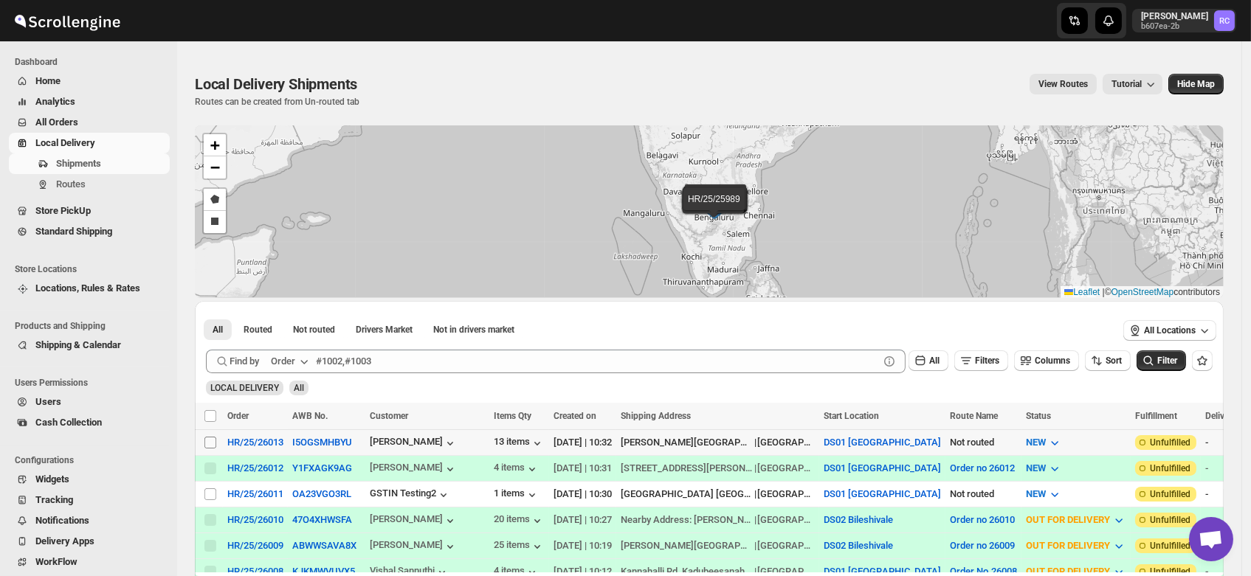
click at [210, 441] on input "Select shipment" at bounding box center [210, 443] width 12 height 12
checkbox input "true"
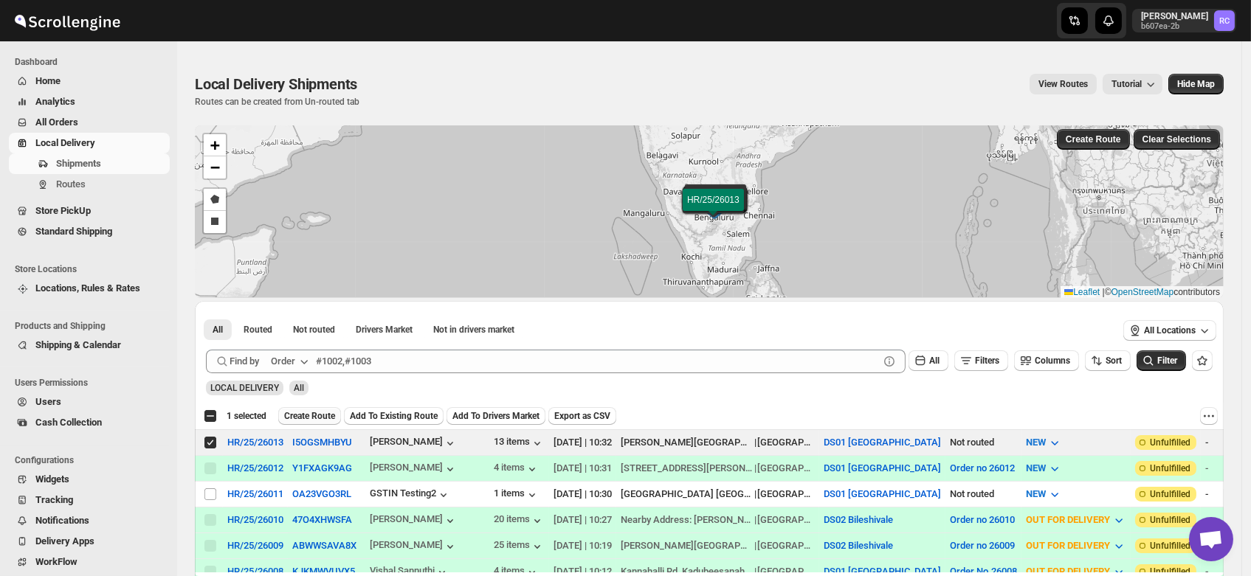
click at [313, 413] on span "Create Route" at bounding box center [309, 416] width 51 height 12
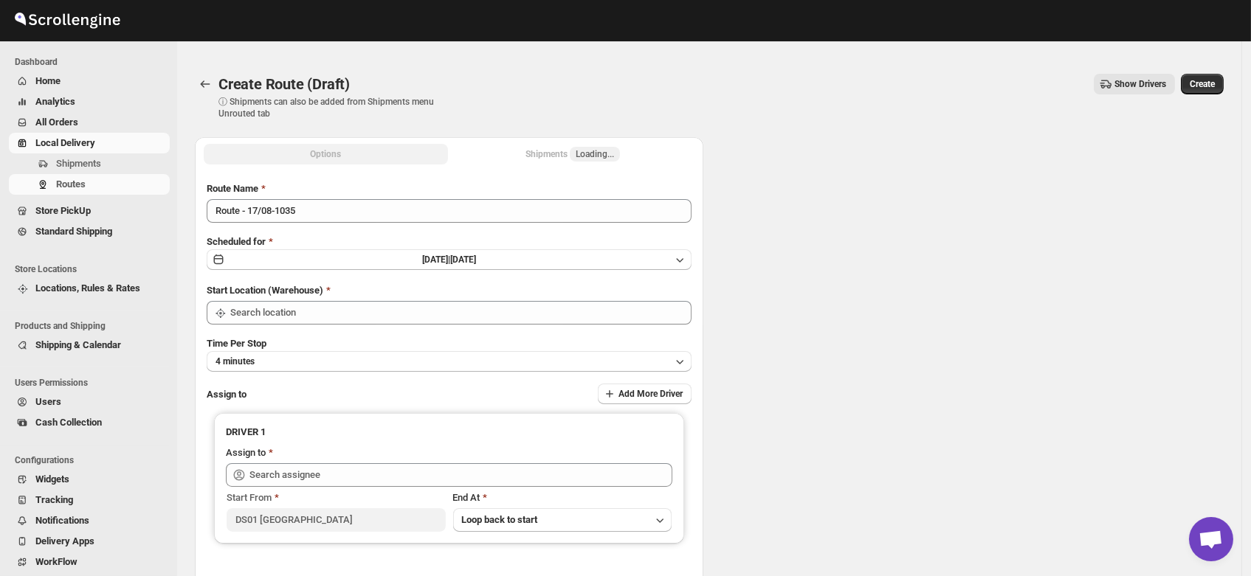
type input "DS01 [GEOGRAPHIC_DATA]"
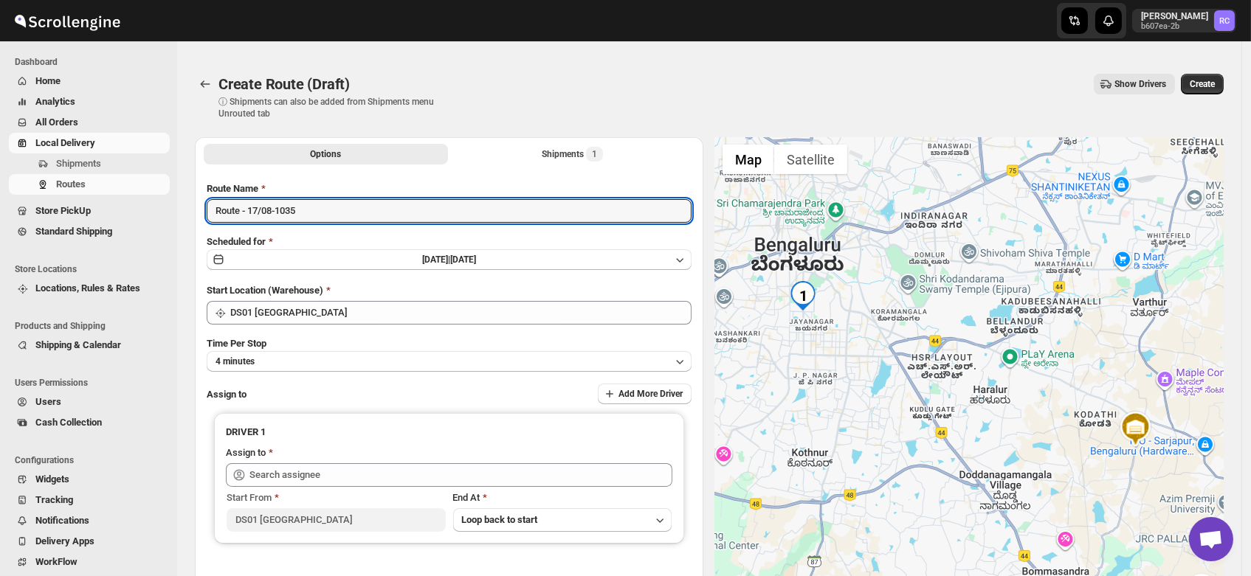
drag, startPoint x: 320, startPoint y: 210, endPoint x: 88, endPoint y: 231, distance: 232.7
click at [88, 231] on div "Skip to content Rahul Chopra b607ea-2b RC Dashboard Home Analytics All Orders L…" at bounding box center [625, 369] width 1251 height 708
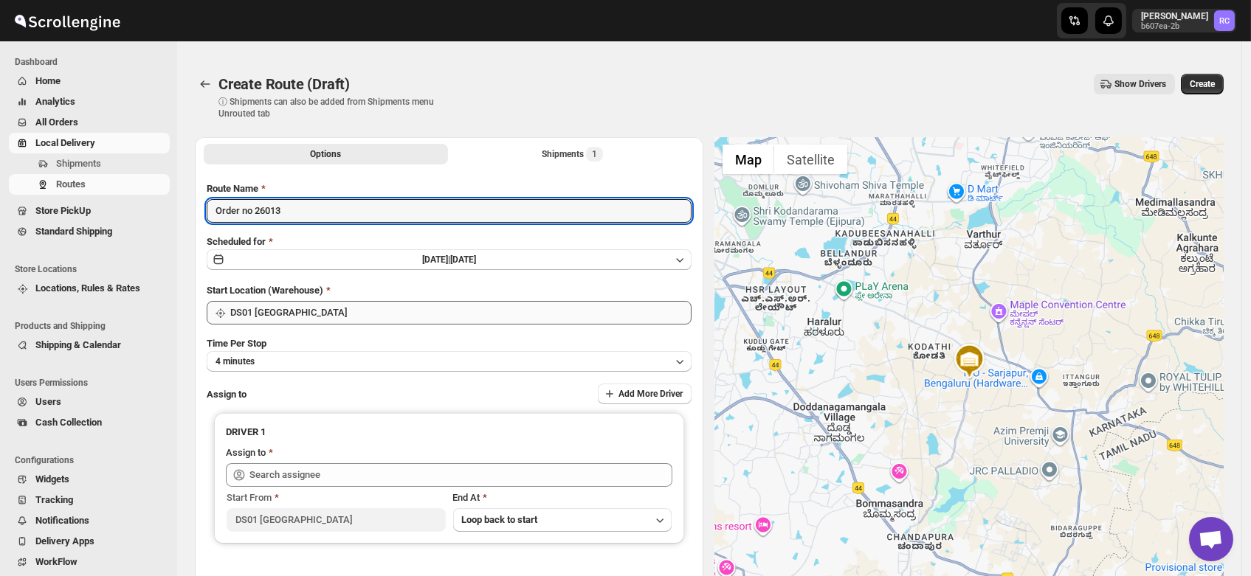
type input "Order no 26013"
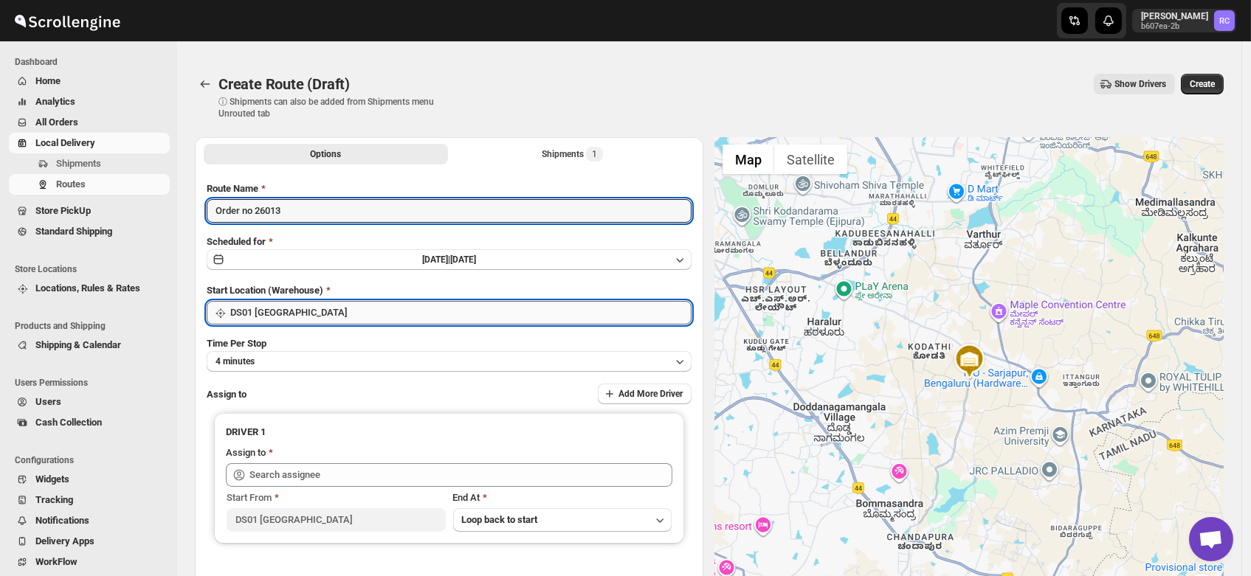
click at [329, 314] on input "DS01 [GEOGRAPHIC_DATA]" at bounding box center [460, 313] width 461 height 24
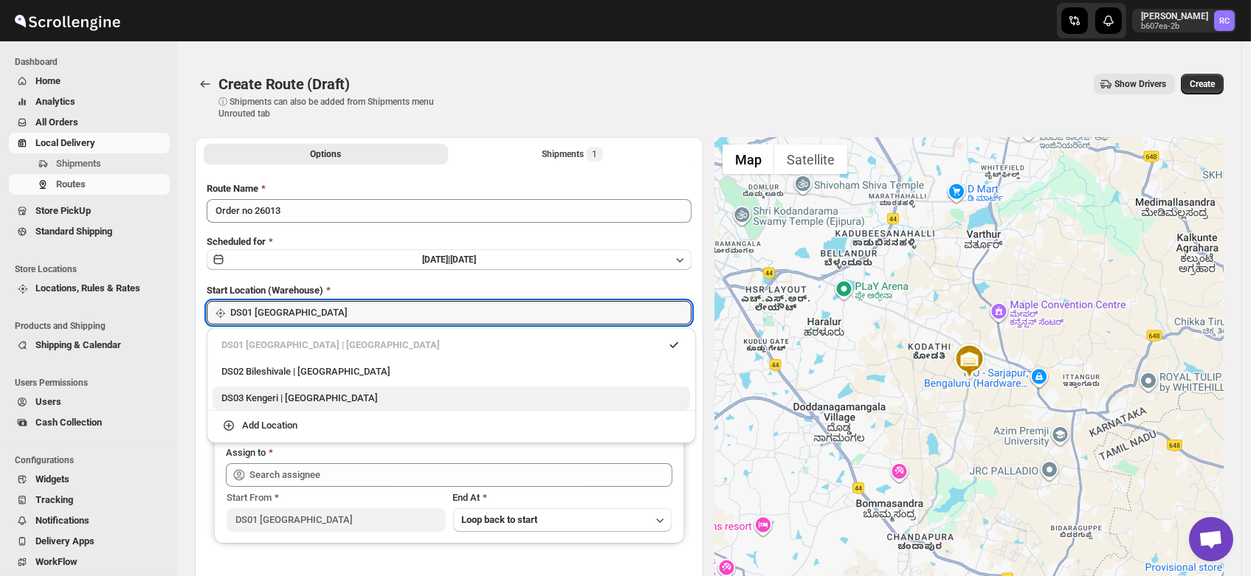
click at [306, 394] on div "DS03 Kengeri | [GEOGRAPHIC_DATA]" at bounding box center [451, 398] width 460 height 15
type input "DS03 Kengeri"
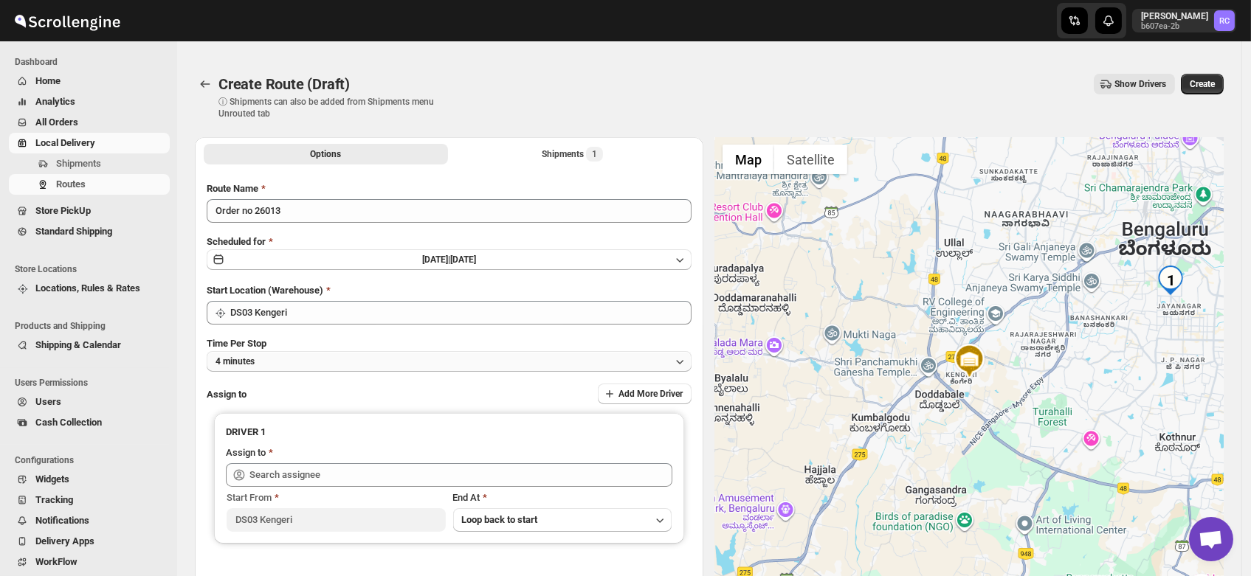
click at [279, 363] on button "4 minutes" at bounding box center [449, 361] width 485 height 21
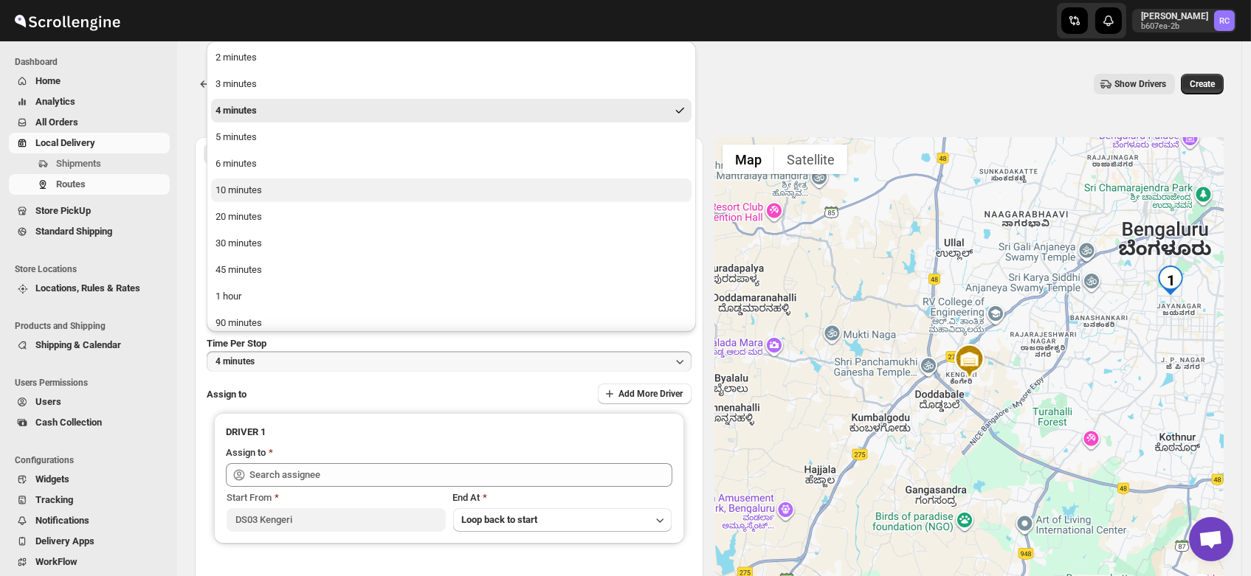
click at [244, 190] on div "10 minutes" at bounding box center [238, 190] width 46 height 15
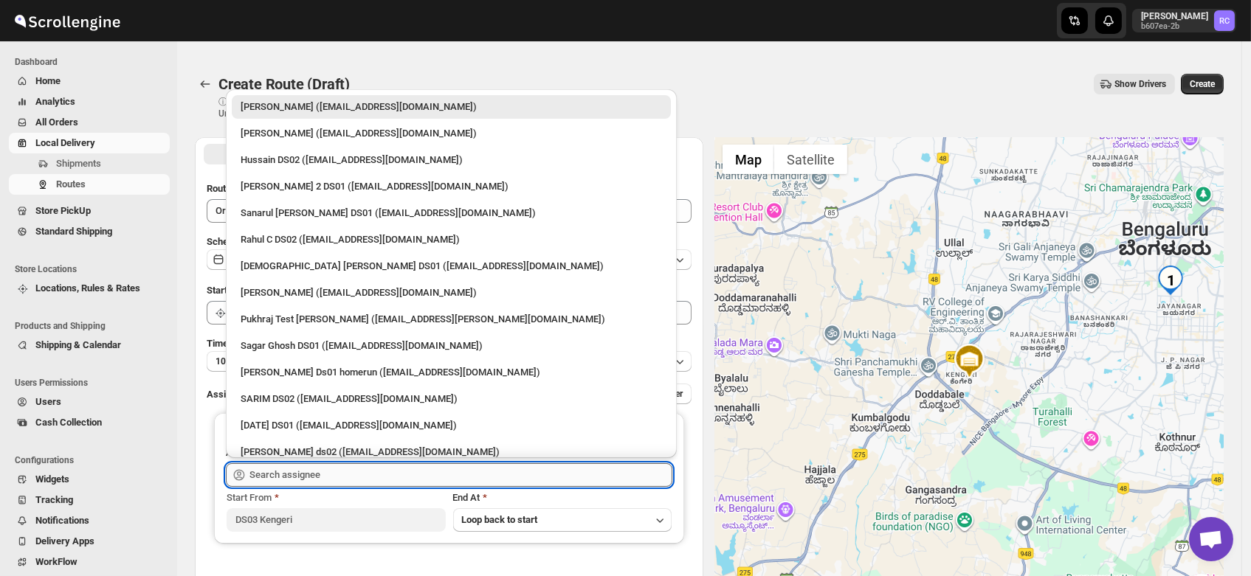
click at [299, 469] on input "text" at bounding box center [460, 475] width 423 height 24
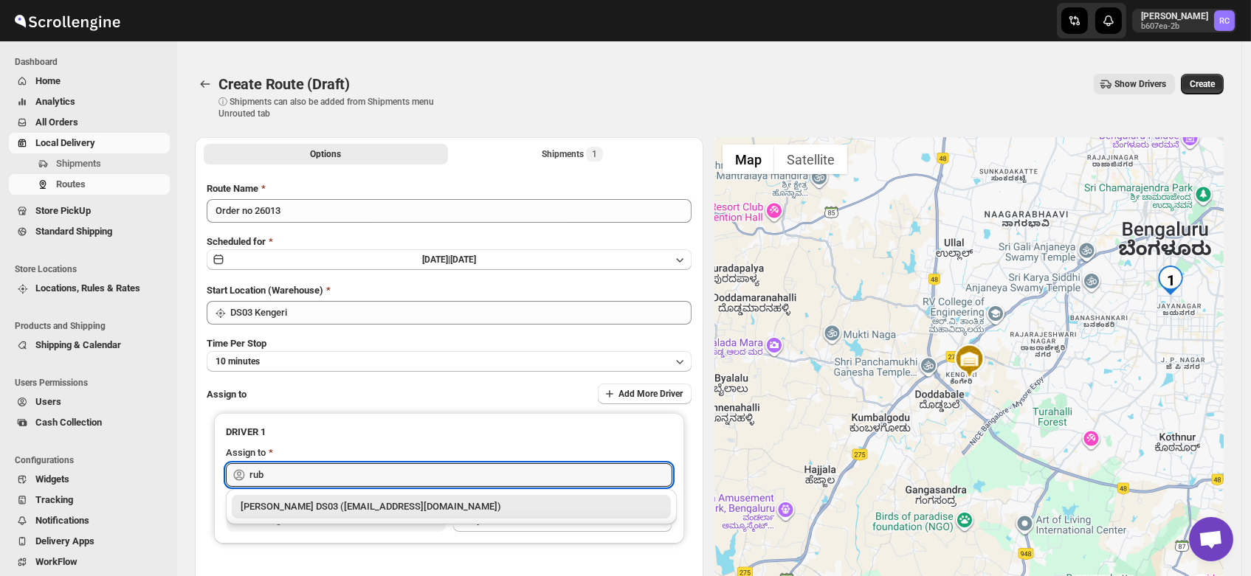
click at [312, 512] on div "[PERSON_NAME] DS03 ([EMAIL_ADDRESS][DOMAIN_NAME])" at bounding box center [451, 507] width 421 height 15
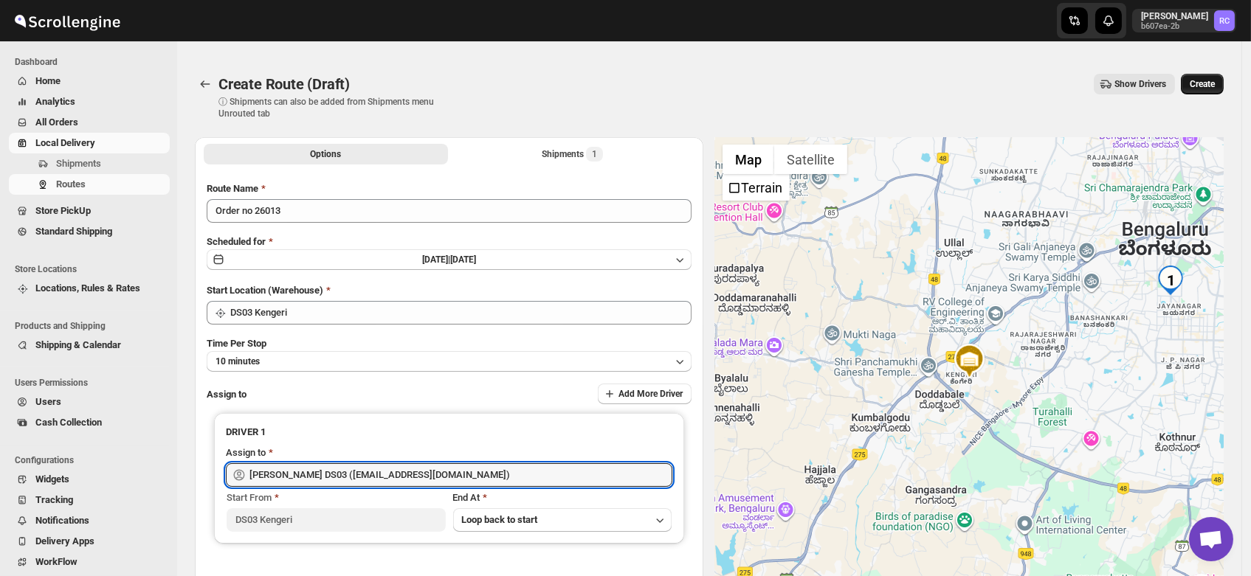
type input "[PERSON_NAME] DS03 ([EMAIL_ADDRESS][DOMAIN_NAME])"
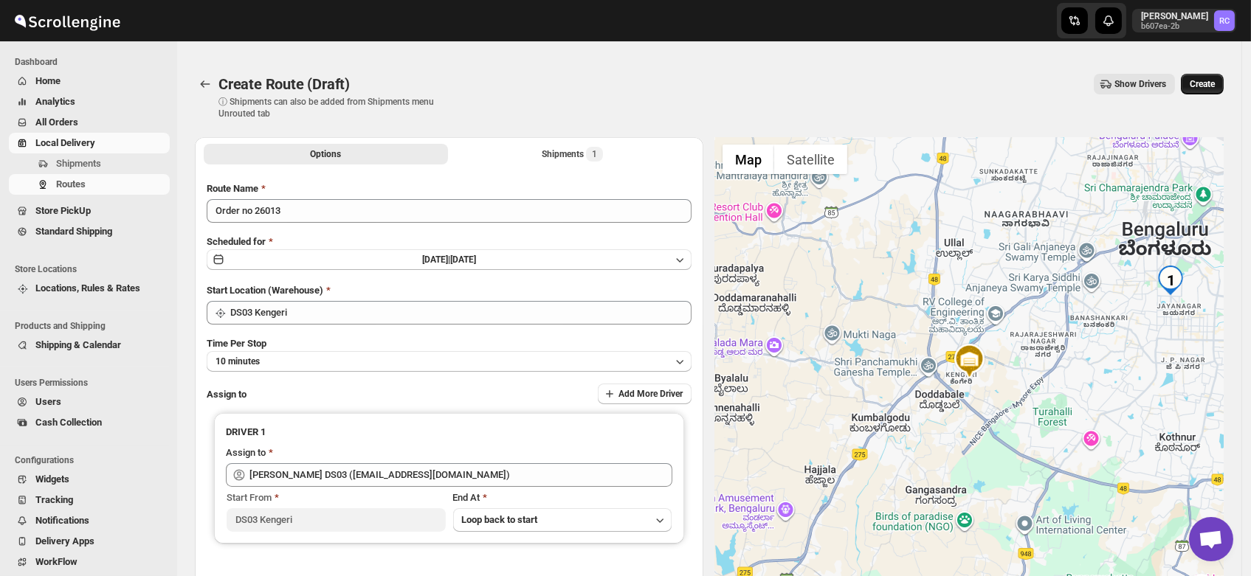
click at [1208, 79] on span "Create" at bounding box center [1202, 84] width 25 height 12
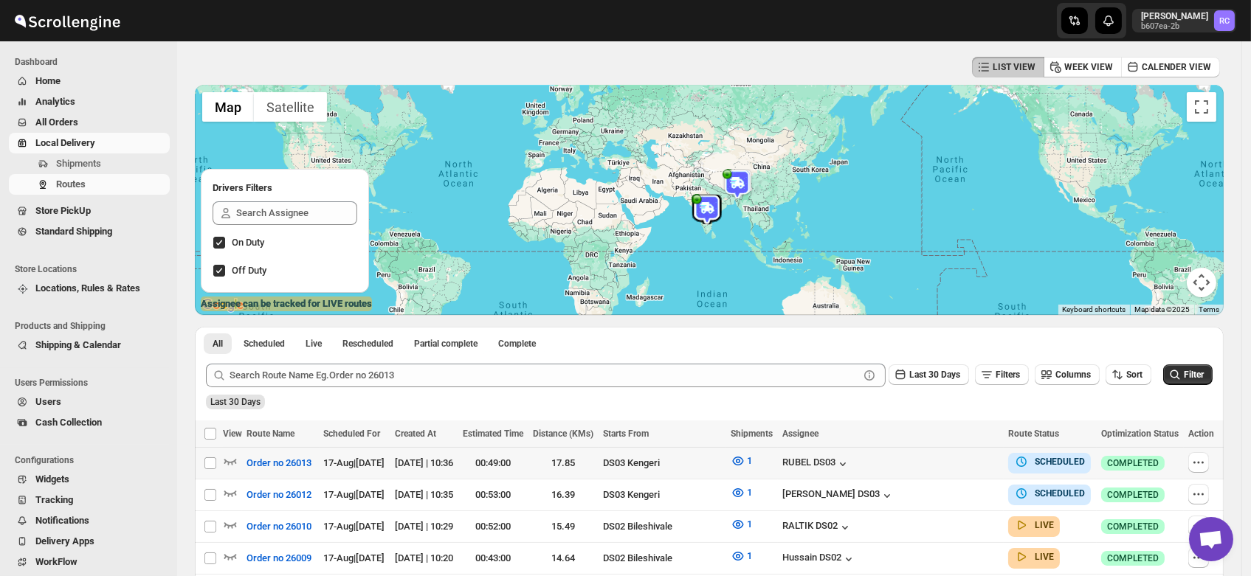
scroll to position [72, 0]
click at [1198, 461] on icon "button" at bounding box center [1198, 463] width 15 height 15
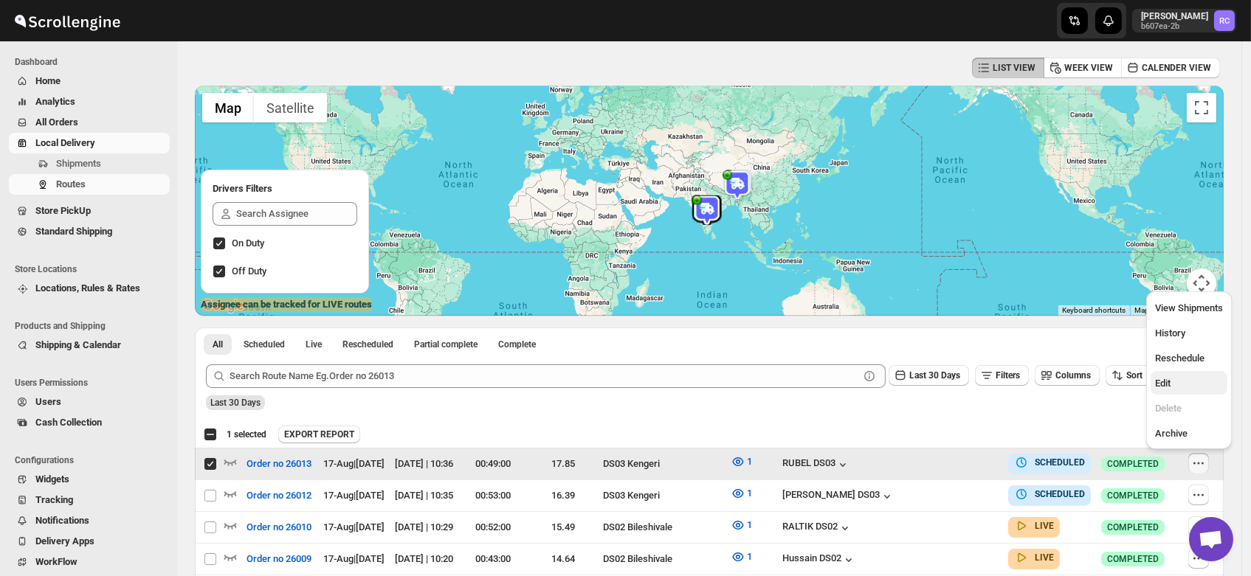
click at [1170, 388] on span "Edit" at bounding box center [1189, 383] width 68 height 15
checkbox input "false"
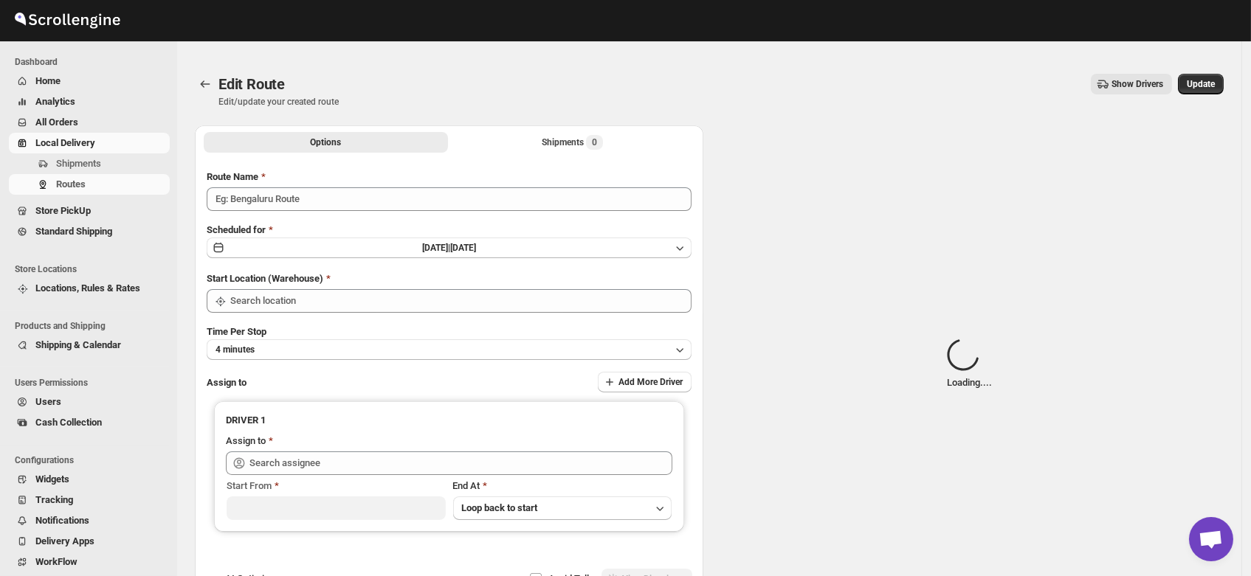
type input "Order no 26013"
type input "DS03 Kengeri"
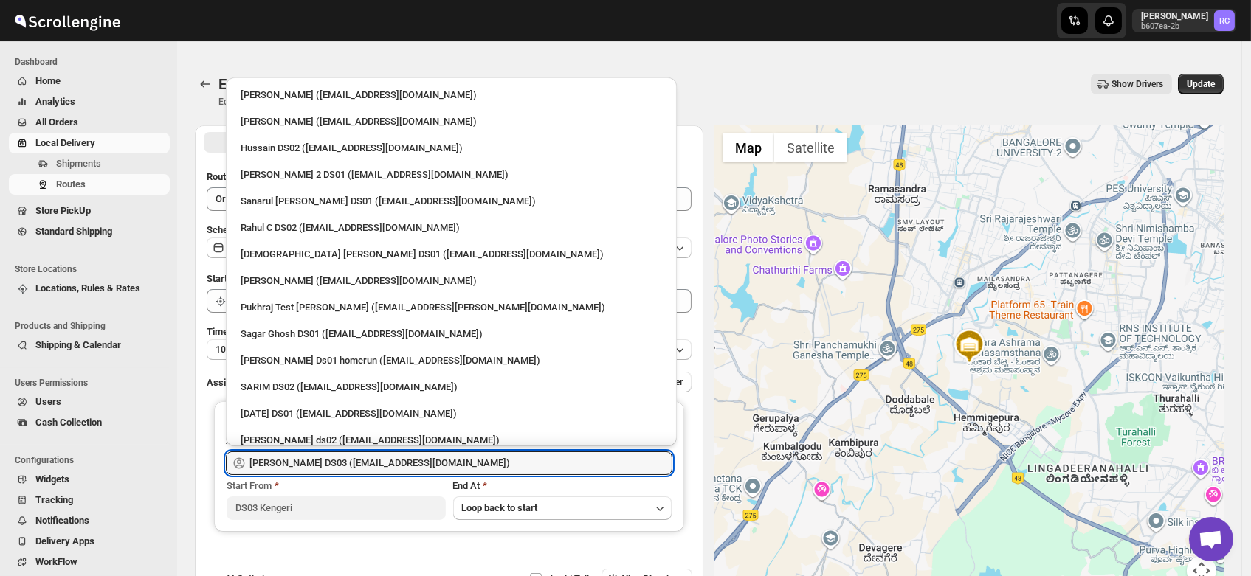
drag, startPoint x: 427, startPoint y: 461, endPoint x: 123, endPoint y: 476, distance: 305.2
click at [123, 476] on div "Skip to content Rahul Chopra b607ea-2b RC Dashboard Home Analytics All Orders L…" at bounding box center [625, 352] width 1251 height 675
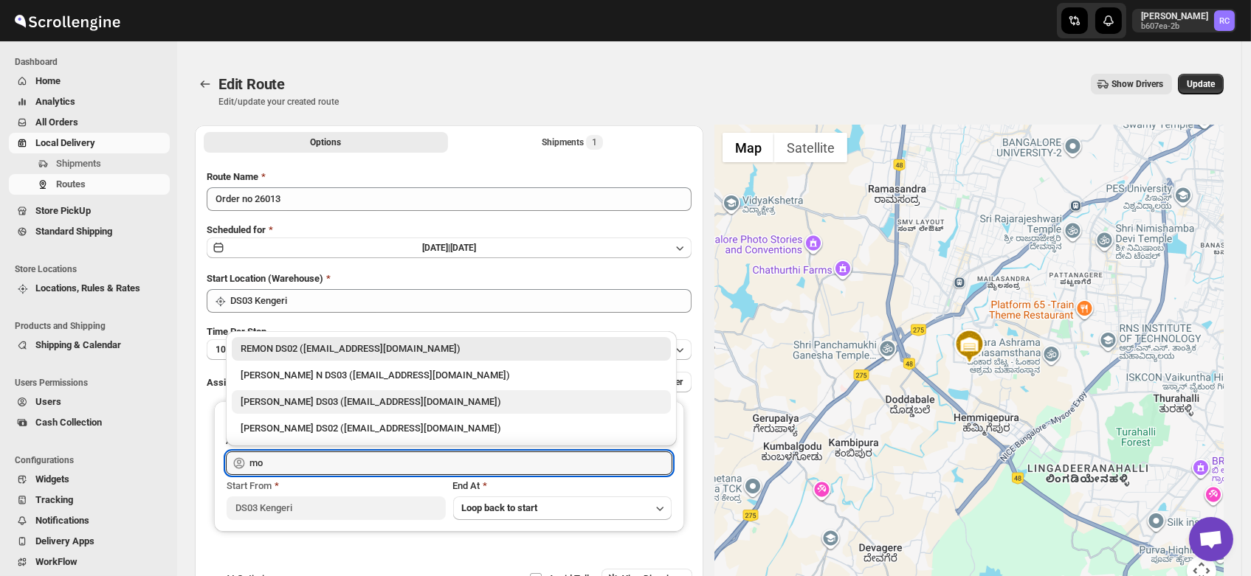
click at [280, 404] on div "Mohim uddin DS03 (veyanal843@bizmud.com)" at bounding box center [451, 402] width 421 height 15
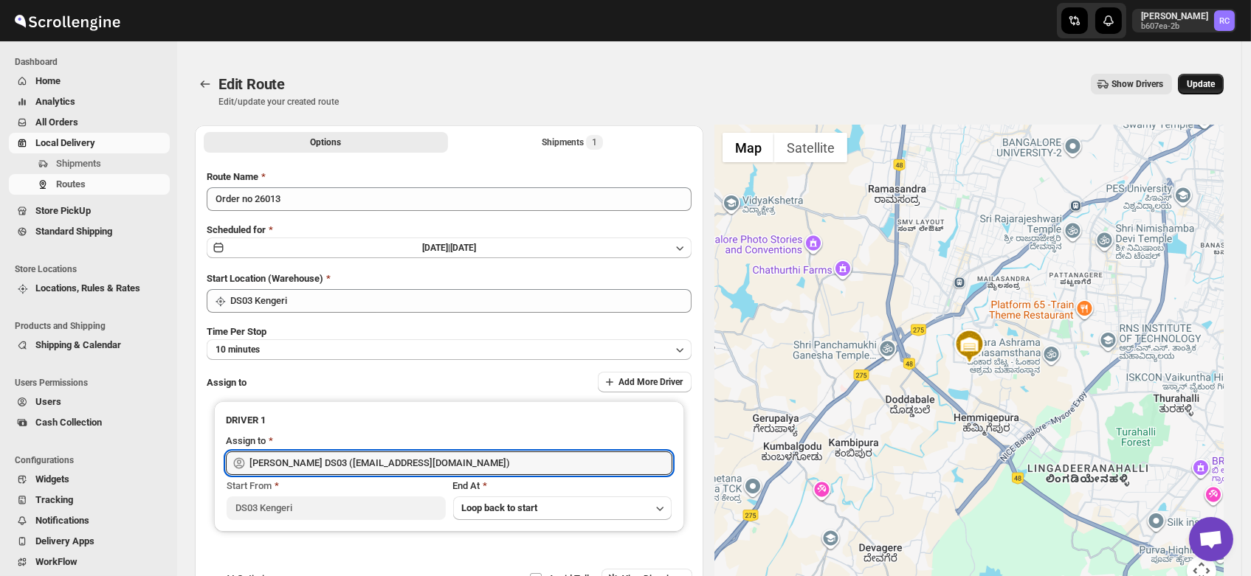
type input "Mohim uddin DS03 (veyanal843@bizmud.com)"
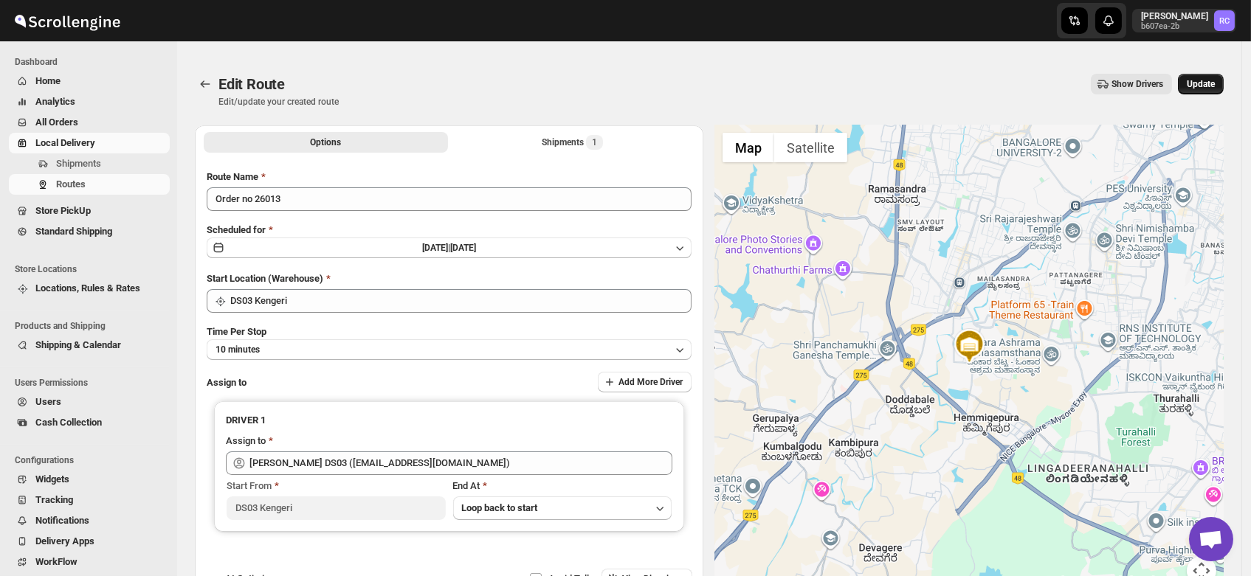
click at [1207, 79] on span "Update" at bounding box center [1201, 84] width 28 height 12
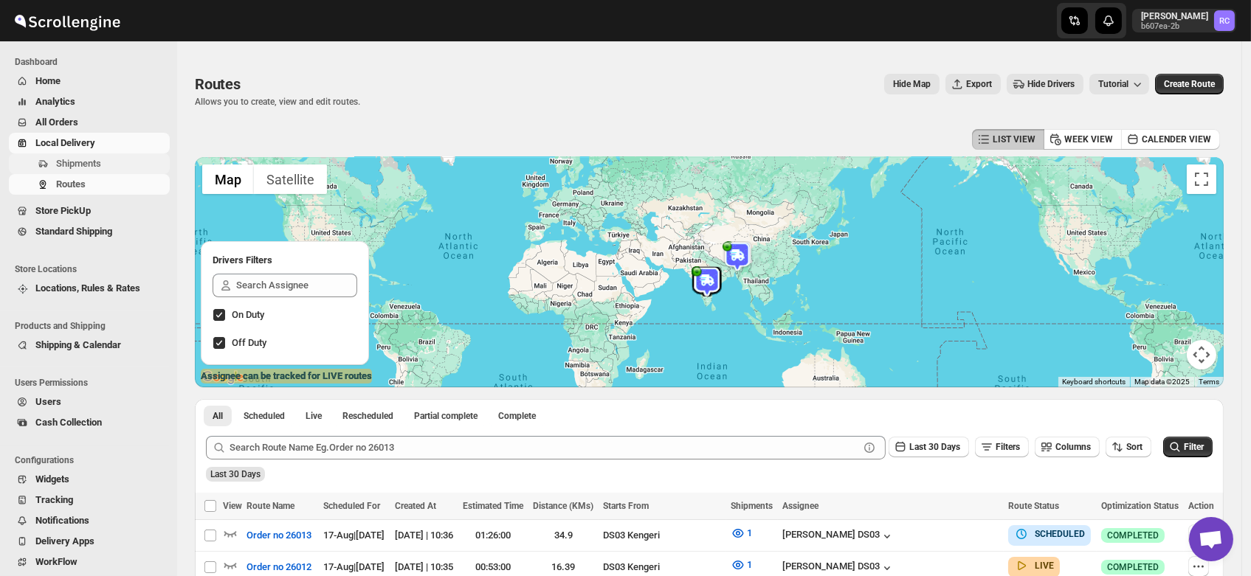
click at [77, 166] on span "Shipments" at bounding box center [78, 163] width 45 height 11
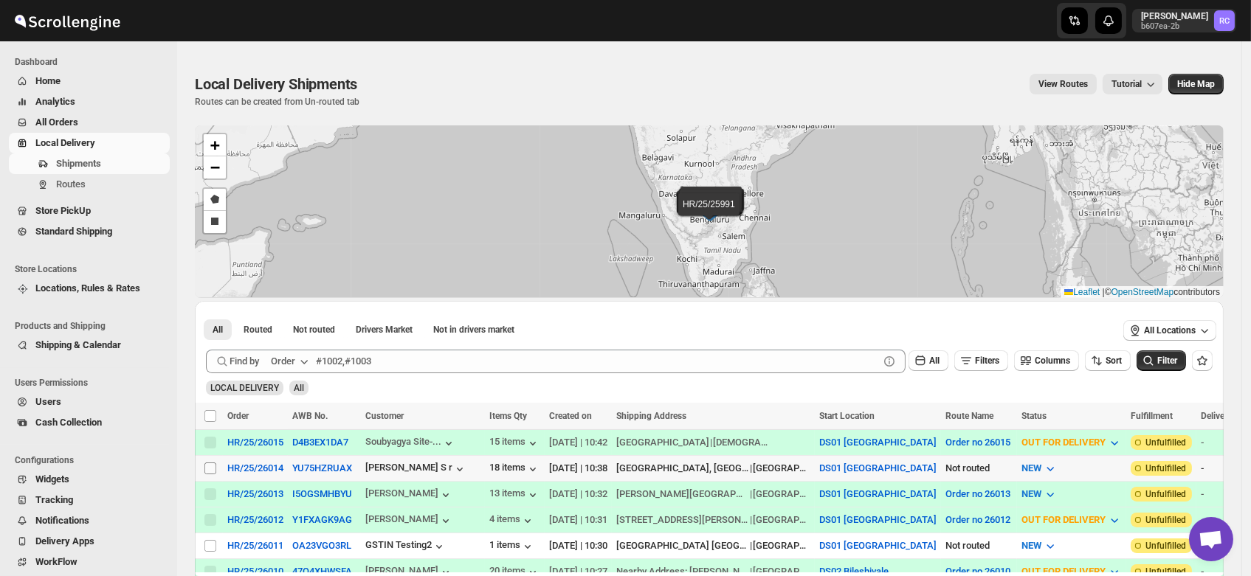
click at [210, 463] on input "Select shipment" at bounding box center [210, 469] width 12 height 12
checkbox input "true"
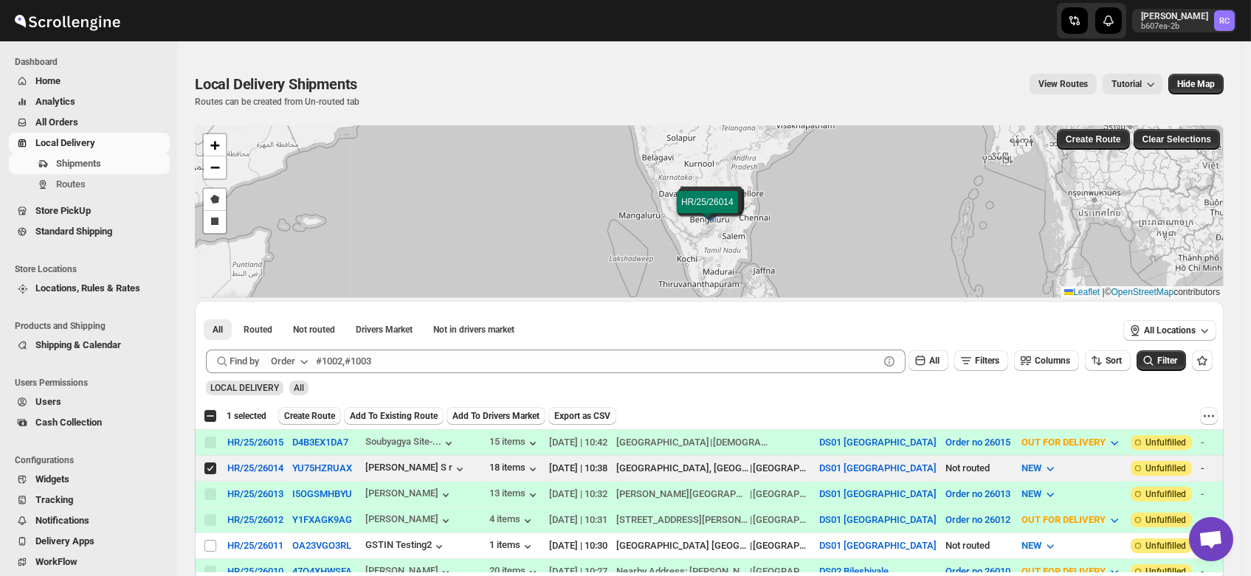
click at [317, 415] on span "Create Route" at bounding box center [309, 416] width 51 height 12
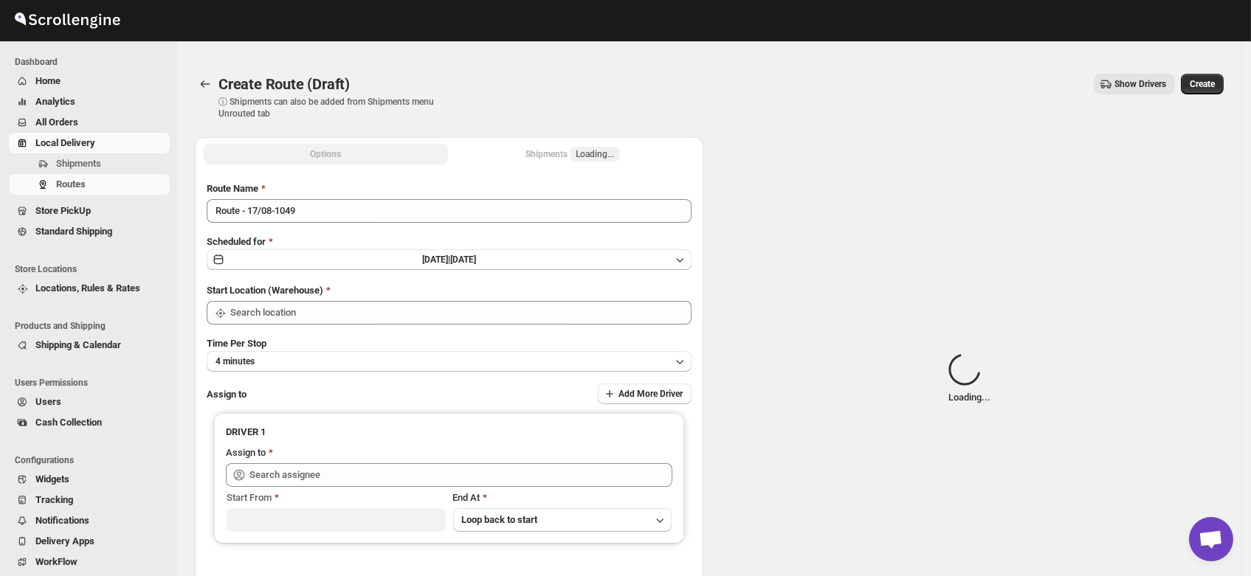
type input "DS01 [GEOGRAPHIC_DATA]"
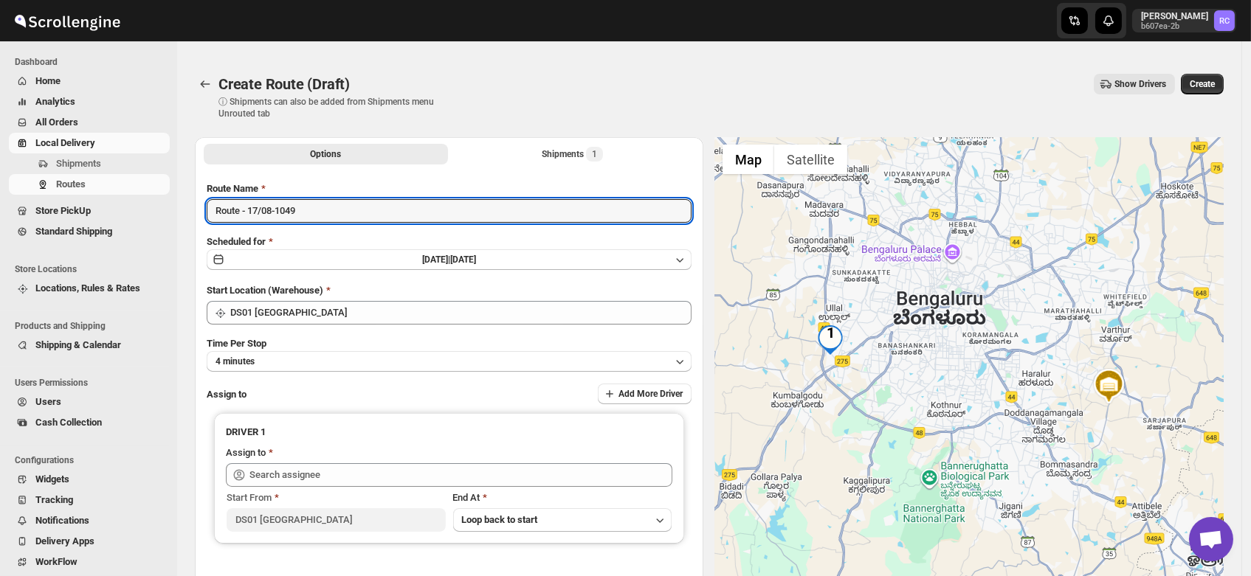
drag, startPoint x: 317, startPoint y: 212, endPoint x: 185, endPoint y: 208, distance: 131.4
click at [185, 208] on div "Options Shipments 1 More views Options Shipments 1 More views Route Name Route …" at bounding box center [703, 386] width 1041 height 523
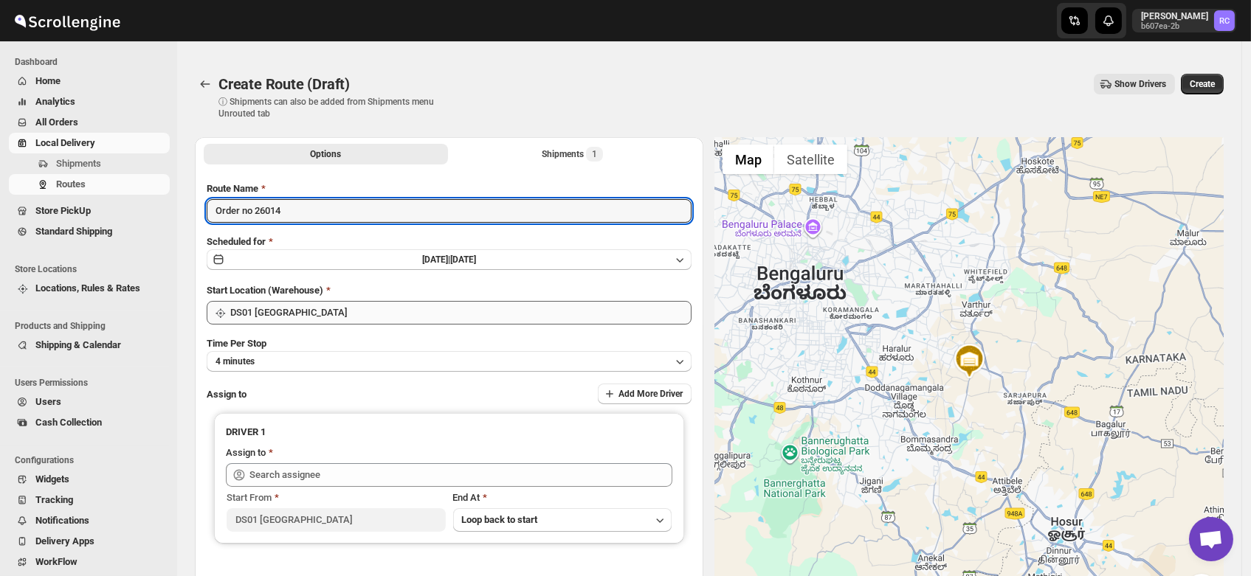
type input "Order no 26014"
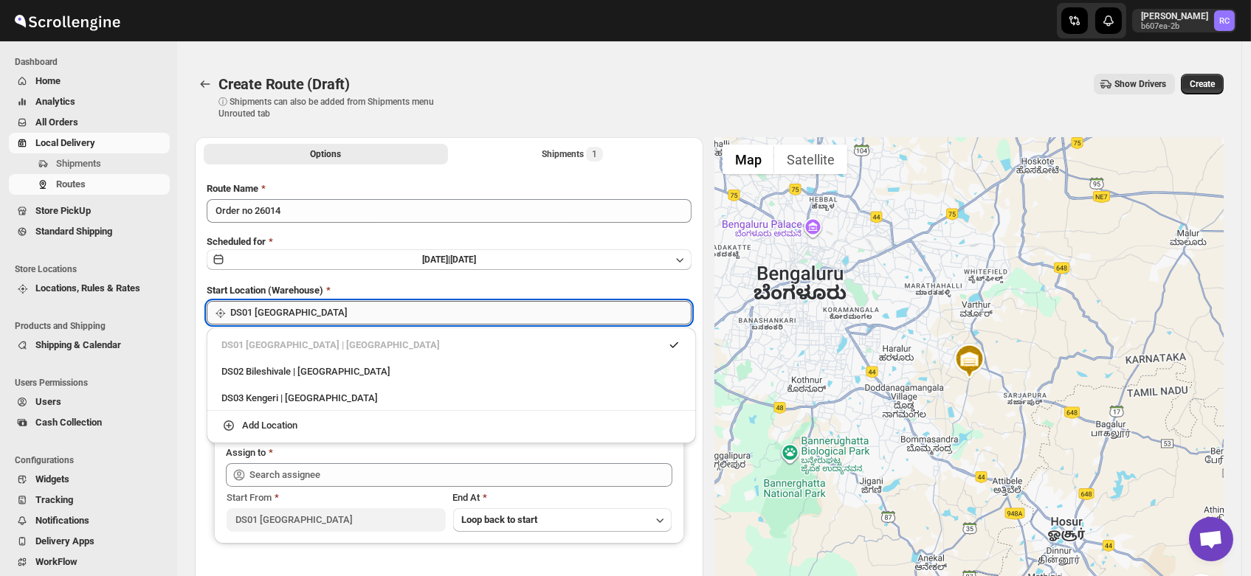
click at [310, 317] on input "DS01 [GEOGRAPHIC_DATA]" at bounding box center [460, 313] width 461 height 24
click at [294, 388] on div "DS03 Kengeri | Bengaluru" at bounding box center [451, 399] width 477 height 24
type input "DS03 Kengeri"
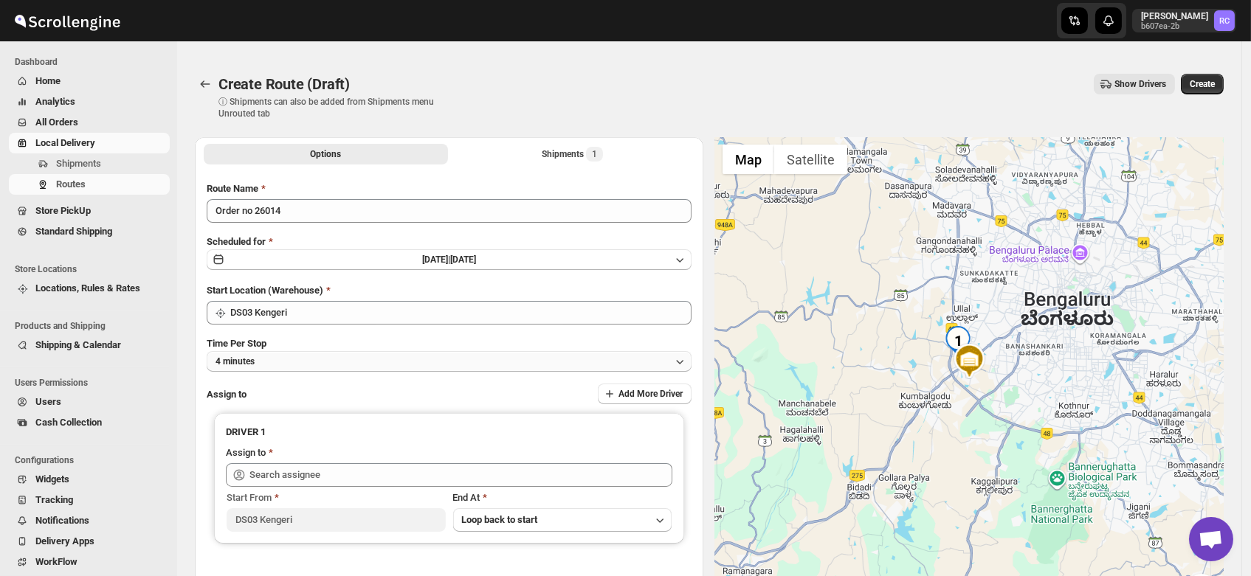
click at [266, 366] on button "4 minutes" at bounding box center [449, 361] width 485 height 21
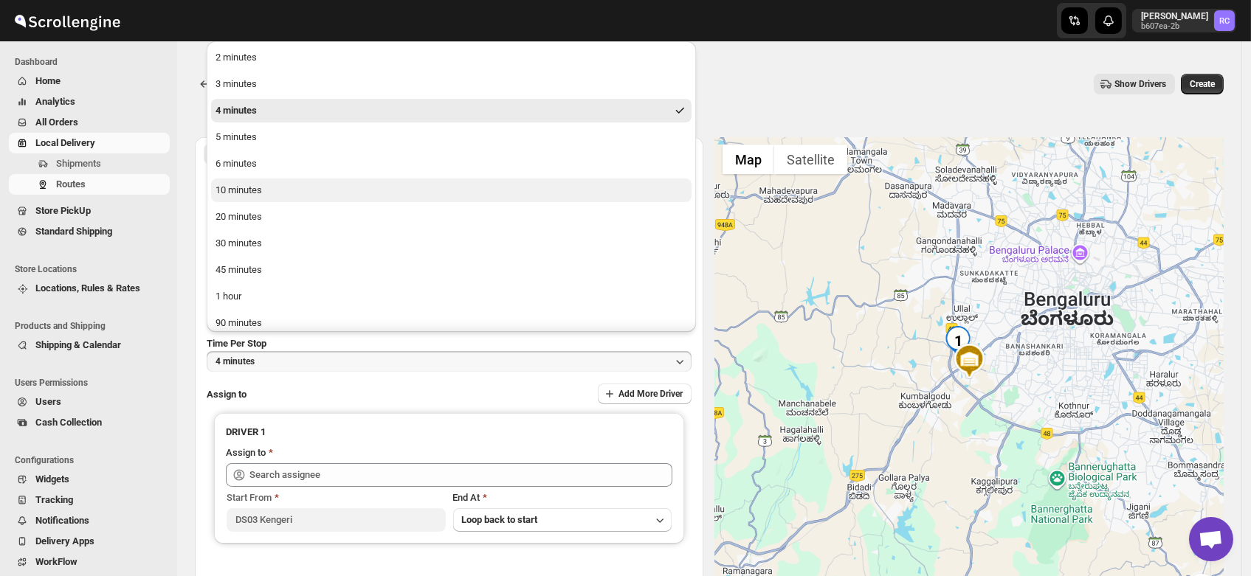
click at [258, 187] on div "10 minutes" at bounding box center [238, 190] width 46 height 15
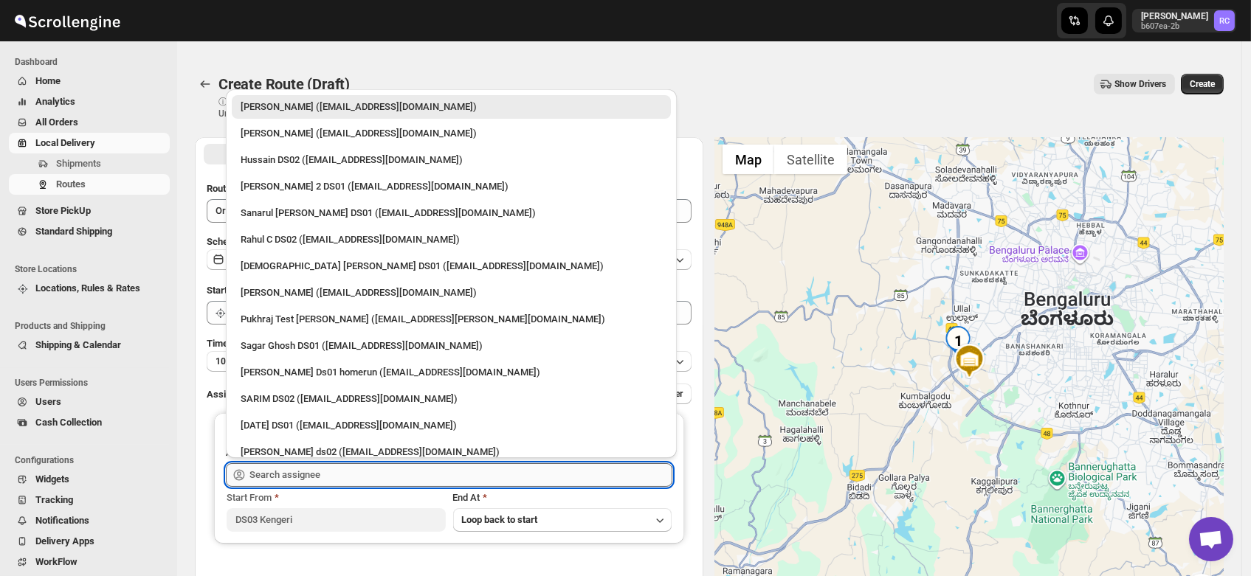
click at [289, 476] on input "text" at bounding box center [460, 475] width 423 height 24
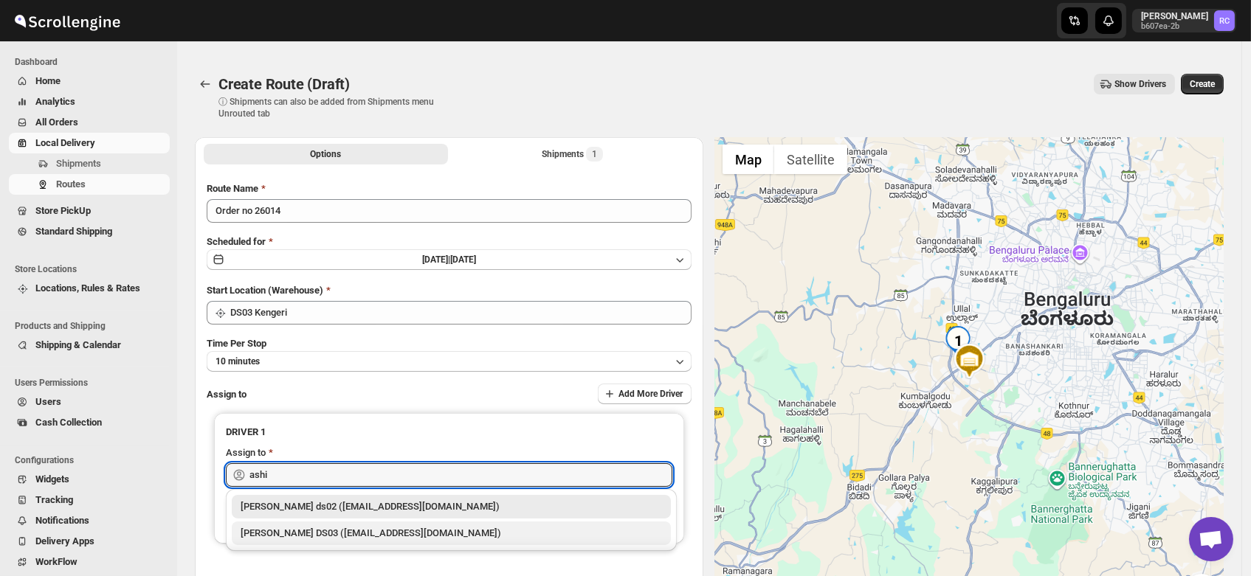
click at [307, 528] on div "ashik uddin DS03 (katiri8361@kimdyn.com)" at bounding box center [451, 533] width 421 height 15
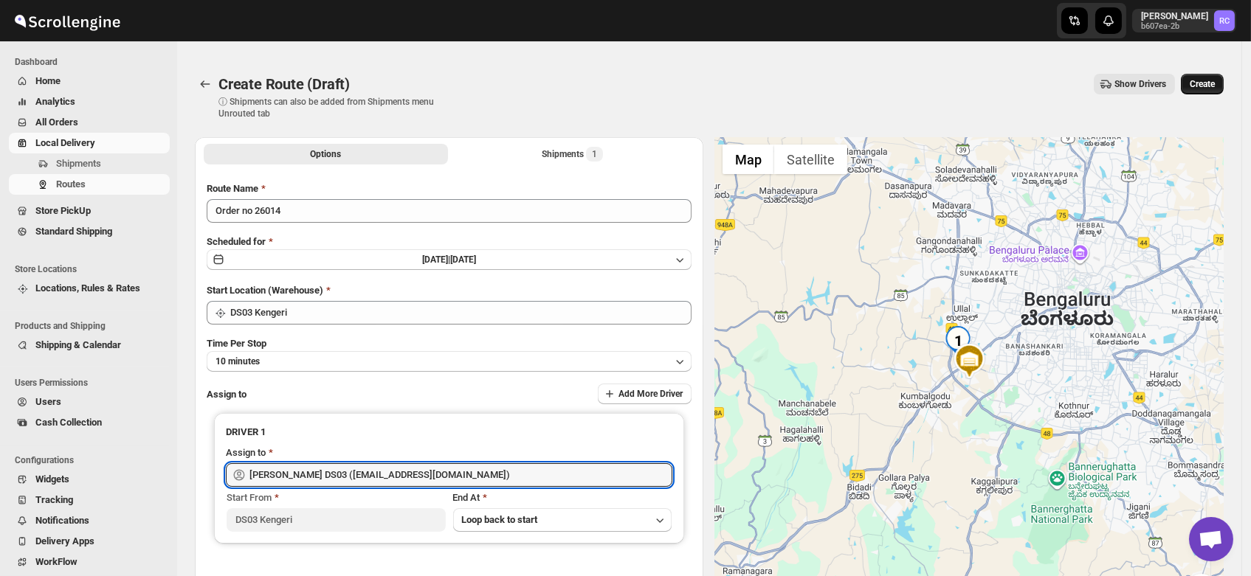
type input "ashik uddin DS03 (katiri8361@kimdyn.com)"
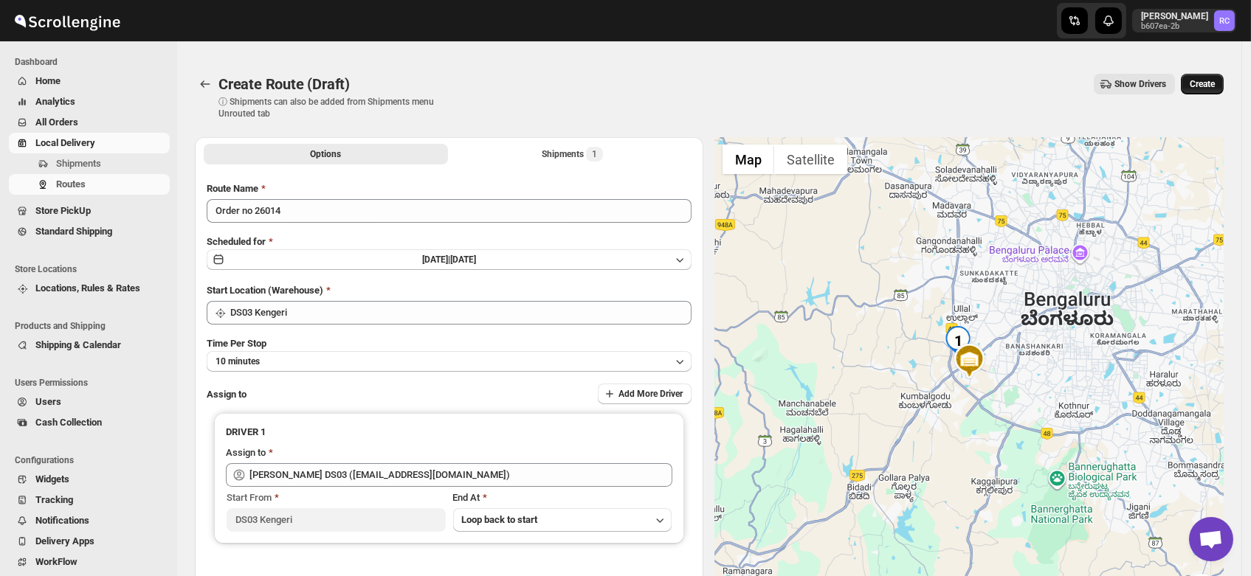
click at [1213, 85] on span "Create" at bounding box center [1202, 84] width 25 height 12
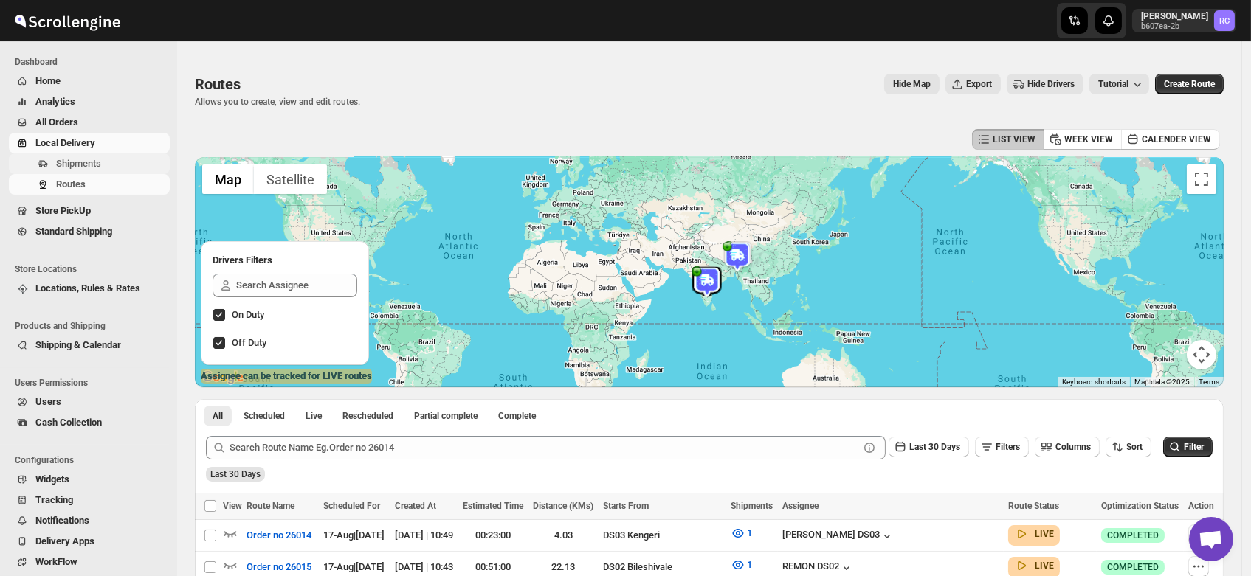
click at [97, 159] on span "Shipments" at bounding box center [78, 163] width 45 height 11
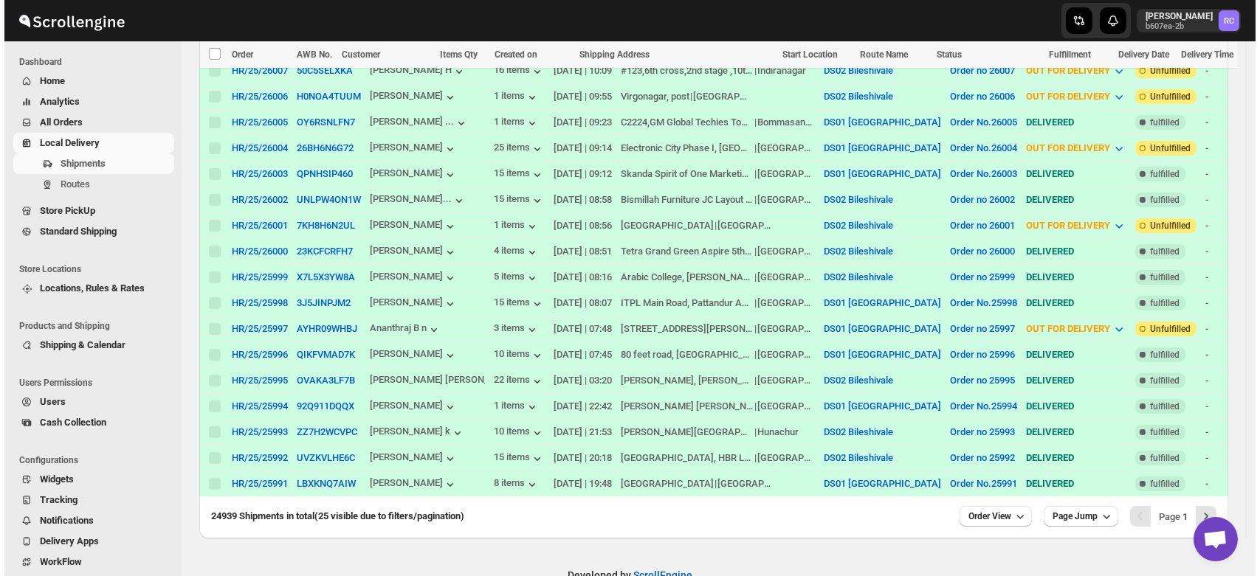
scroll to position [587, 0]
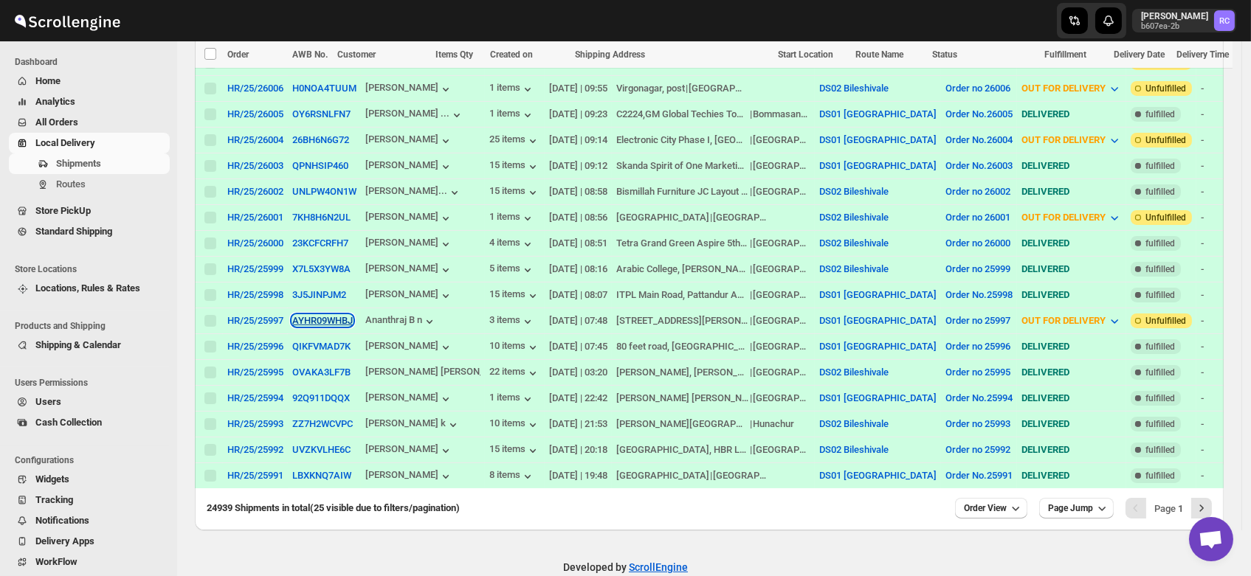
click at [313, 315] on button "AYHR09WHBJ" at bounding box center [322, 320] width 61 height 11
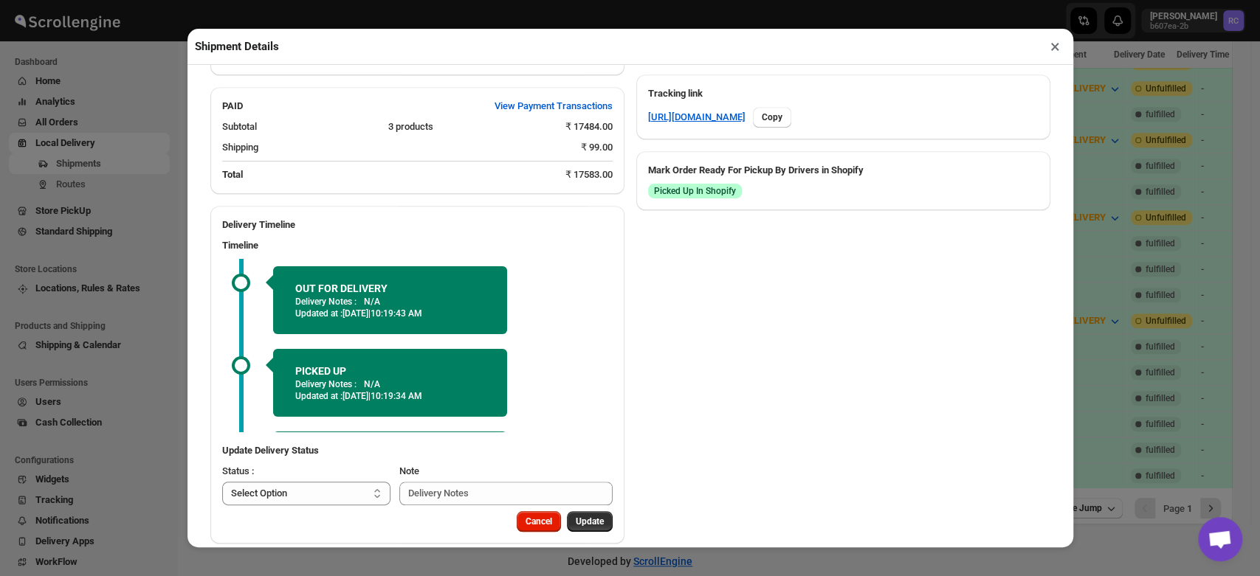
scroll to position [749, 0]
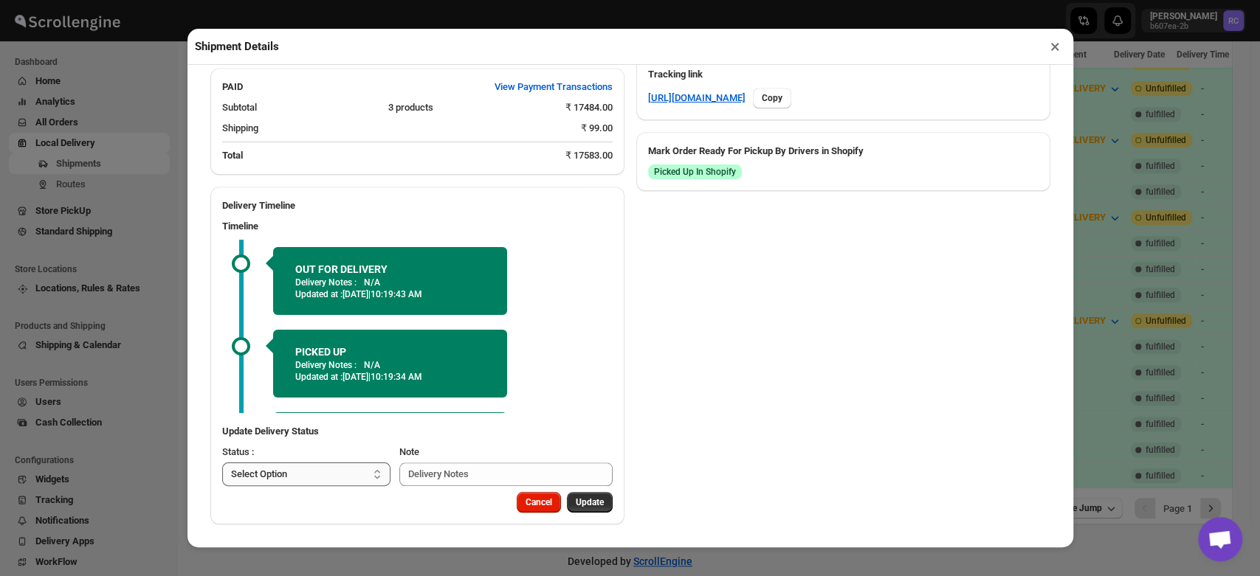
click at [307, 475] on select "Select Option PICKED UP OUT FOR DELIVERY RESCHEDULE DELIVERED CANCELLED" at bounding box center [306, 475] width 169 height 24
select select "DELIVERED"
click at [222, 463] on select "Select Option PICKED UP OUT FOR DELIVERY RESCHEDULE DELIVERED CANCELLED" at bounding box center [306, 475] width 169 height 24
click at [584, 500] on span "Update" at bounding box center [590, 503] width 28 height 12
select select
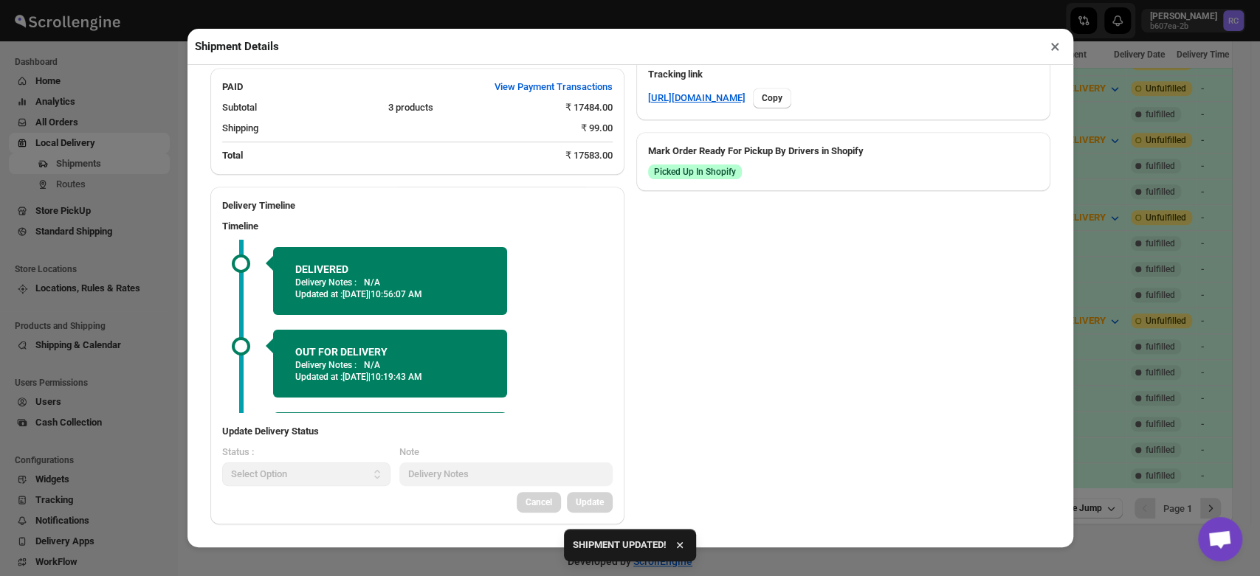
click at [1055, 49] on button "×" at bounding box center [1054, 46] width 21 height 21
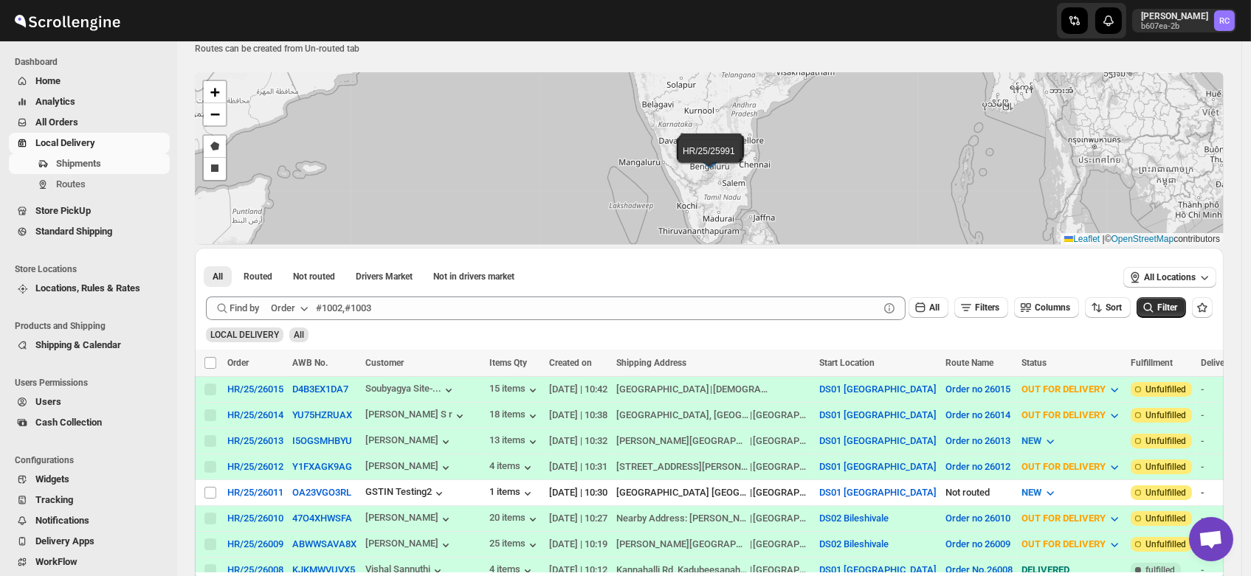
scroll to position [0, 0]
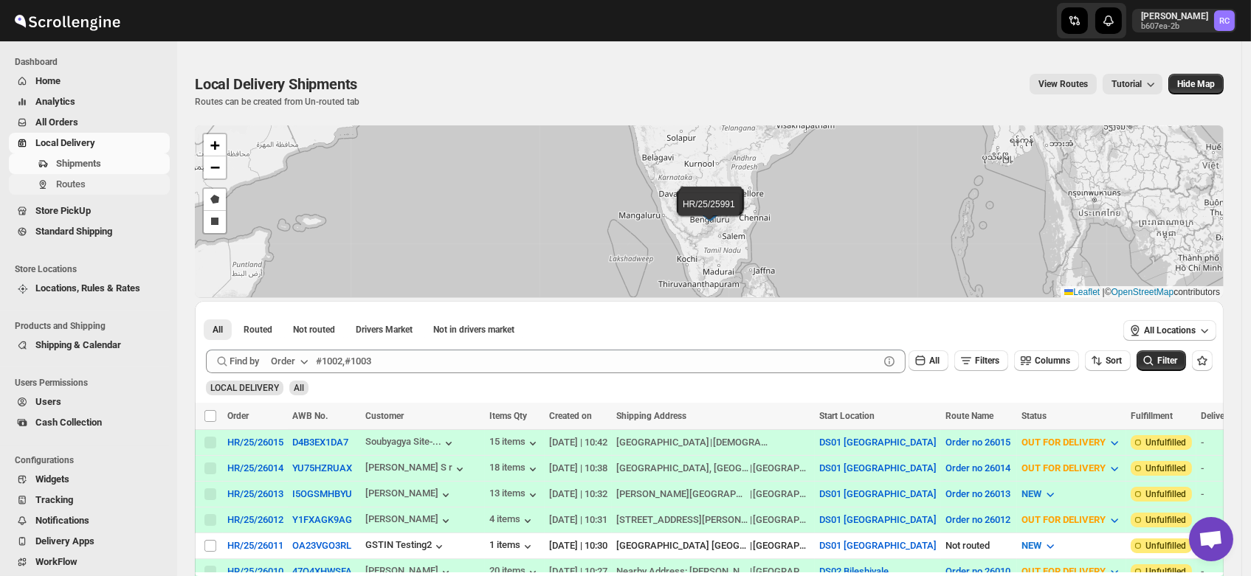
click at [77, 187] on span "Routes" at bounding box center [71, 184] width 30 height 11
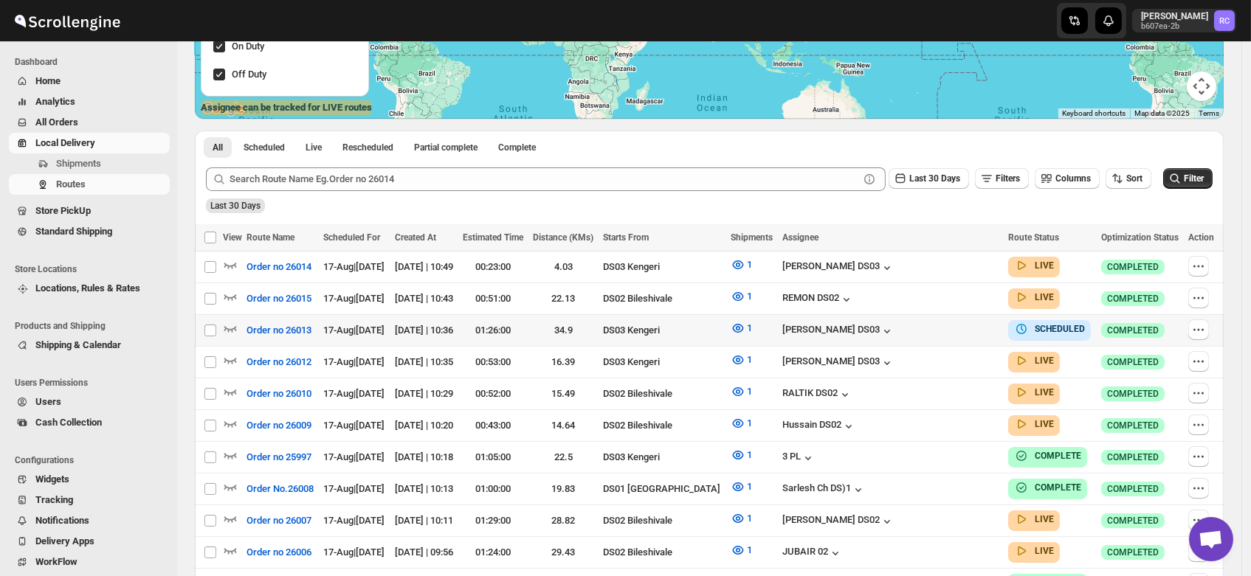
scroll to position [301, 0]
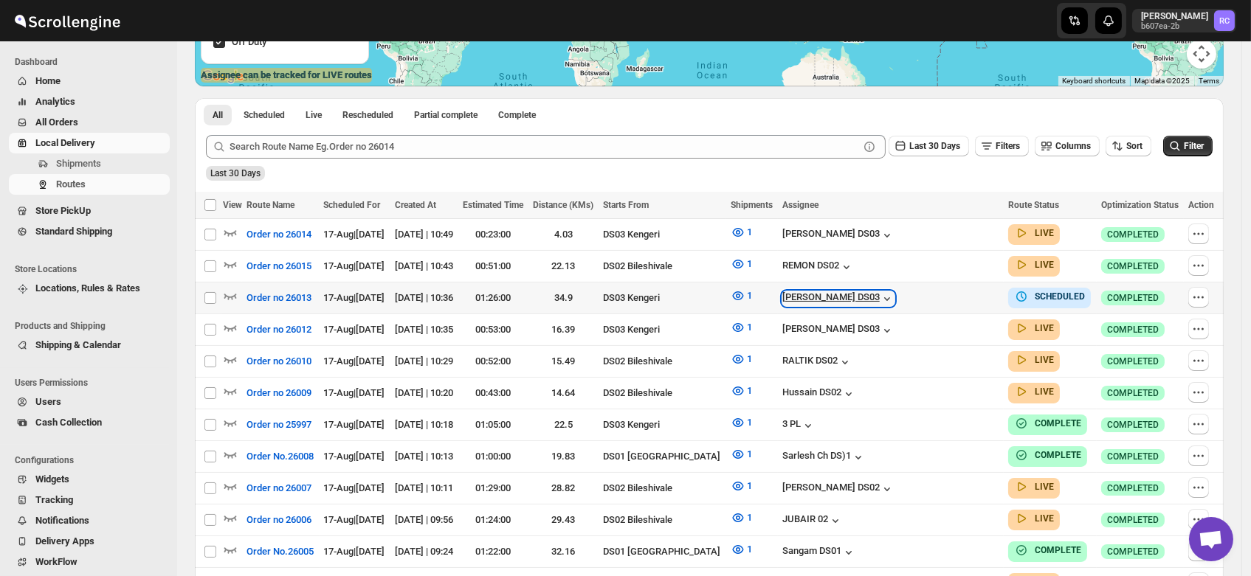
click at [890, 296] on div "[PERSON_NAME] DS03" at bounding box center [838, 299] width 112 height 15
click at [449, 173] on div "Last 30 Days" at bounding box center [708, 168] width 1010 height 25
click at [1196, 293] on icon "button" at bounding box center [1198, 297] width 15 height 15
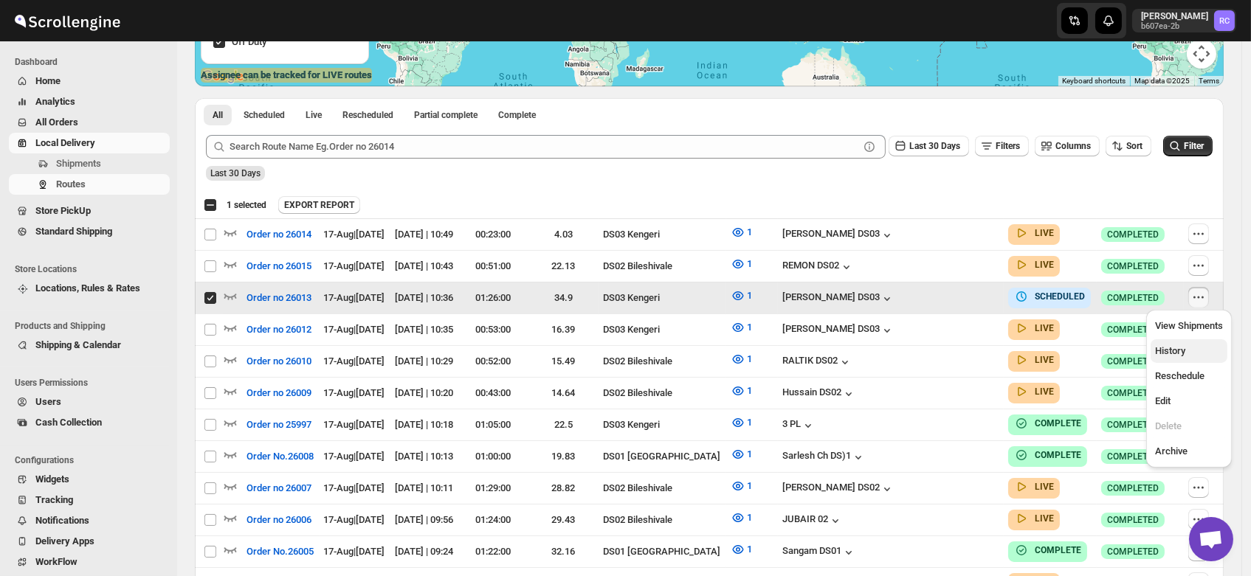
click at [1182, 345] on span "History" at bounding box center [1170, 350] width 30 height 11
checkbox input "false"
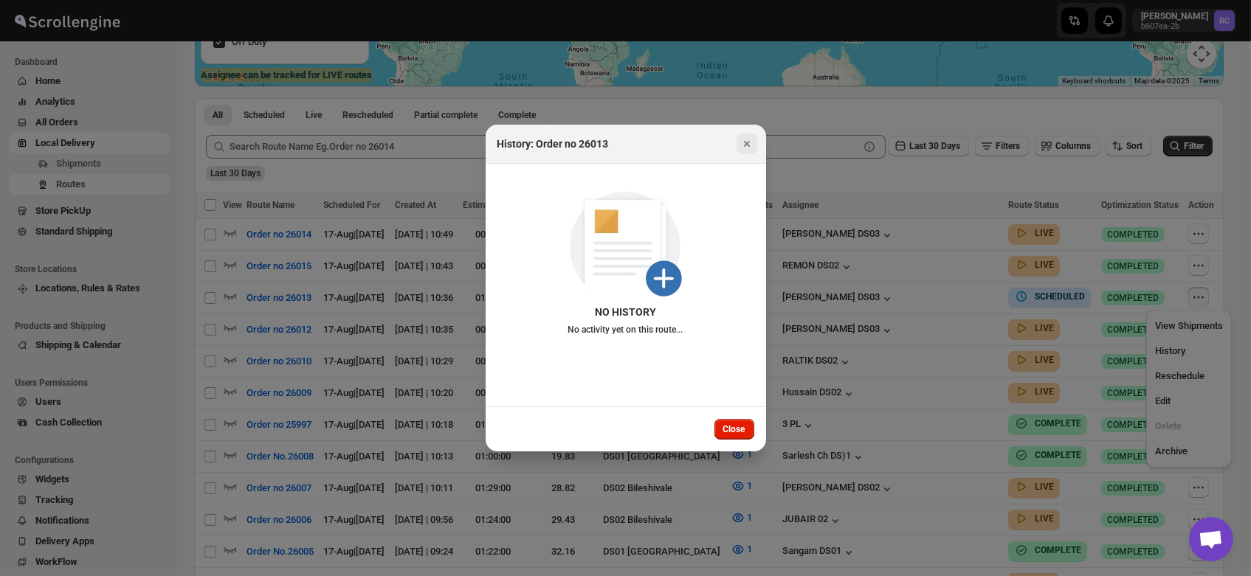
click at [743, 139] on icon "Close" at bounding box center [746, 144] width 15 height 15
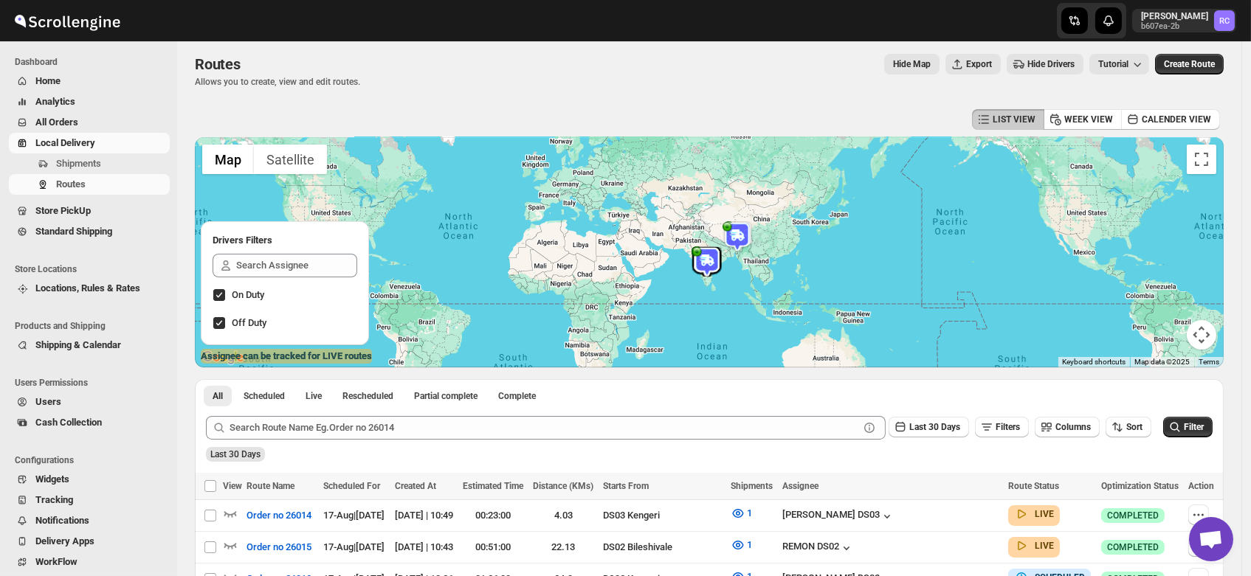
scroll to position [19, 0]
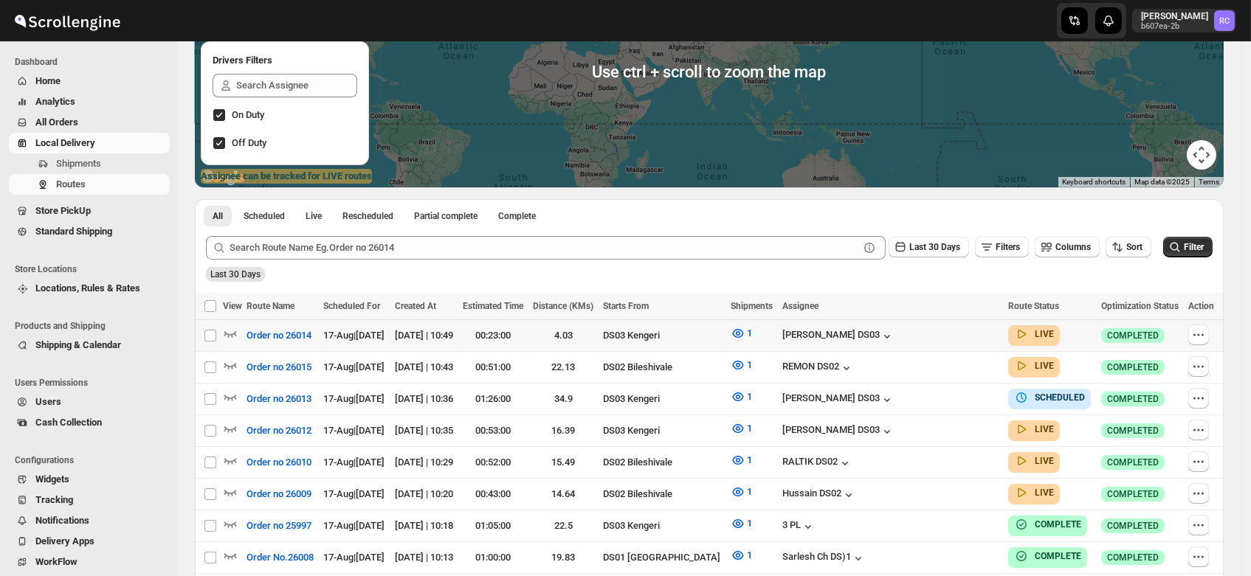
scroll to position [201, 0]
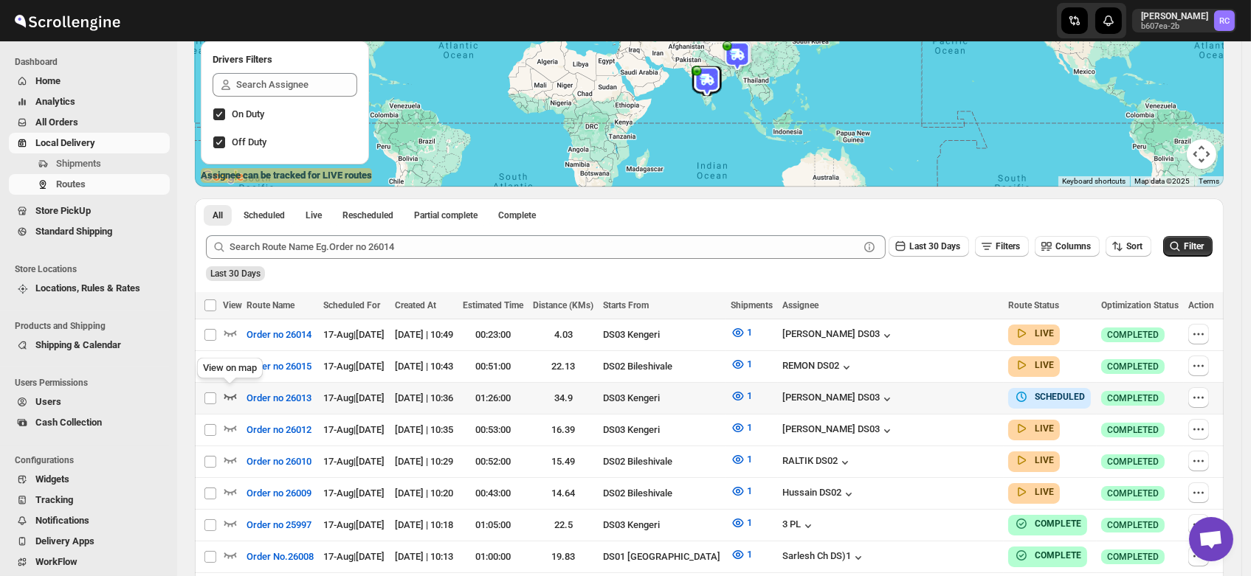
click at [230, 390] on icon "button" at bounding box center [230, 396] width 15 height 15
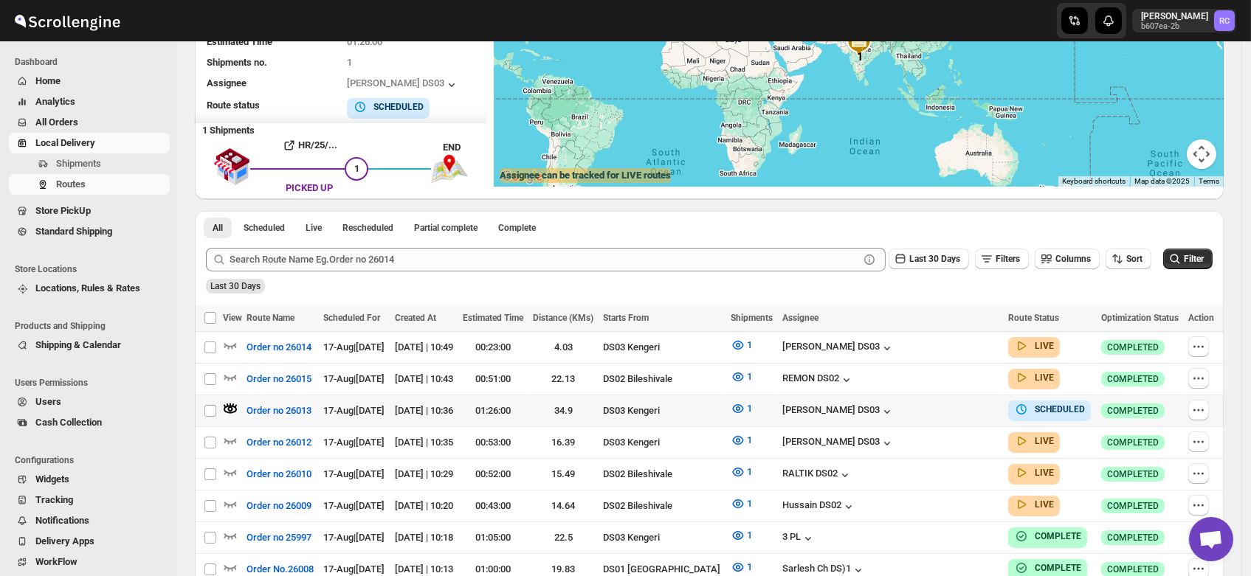
scroll to position [0, 0]
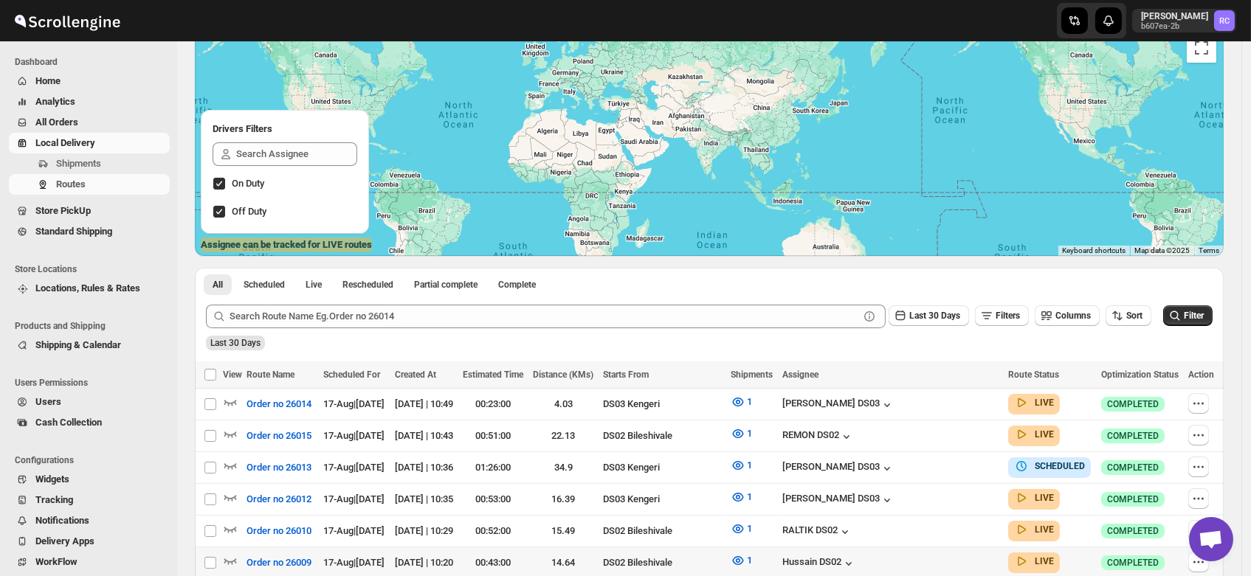
scroll to position [266, 0]
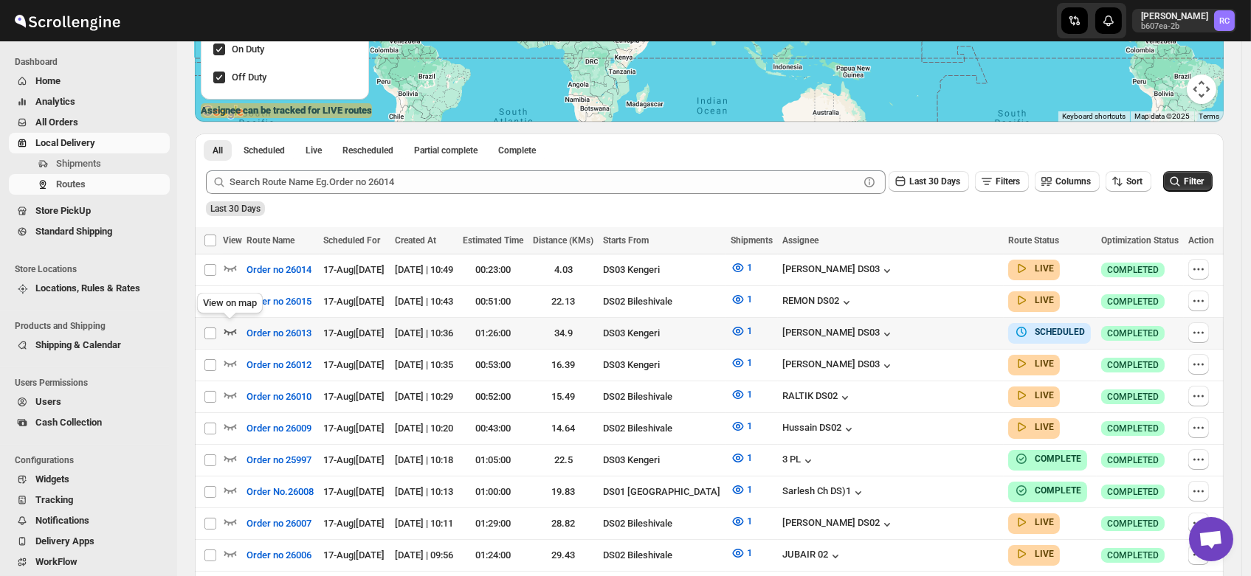
click at [231, 328] on icon "button" at bounding box center [230, 331] width 15 height 15
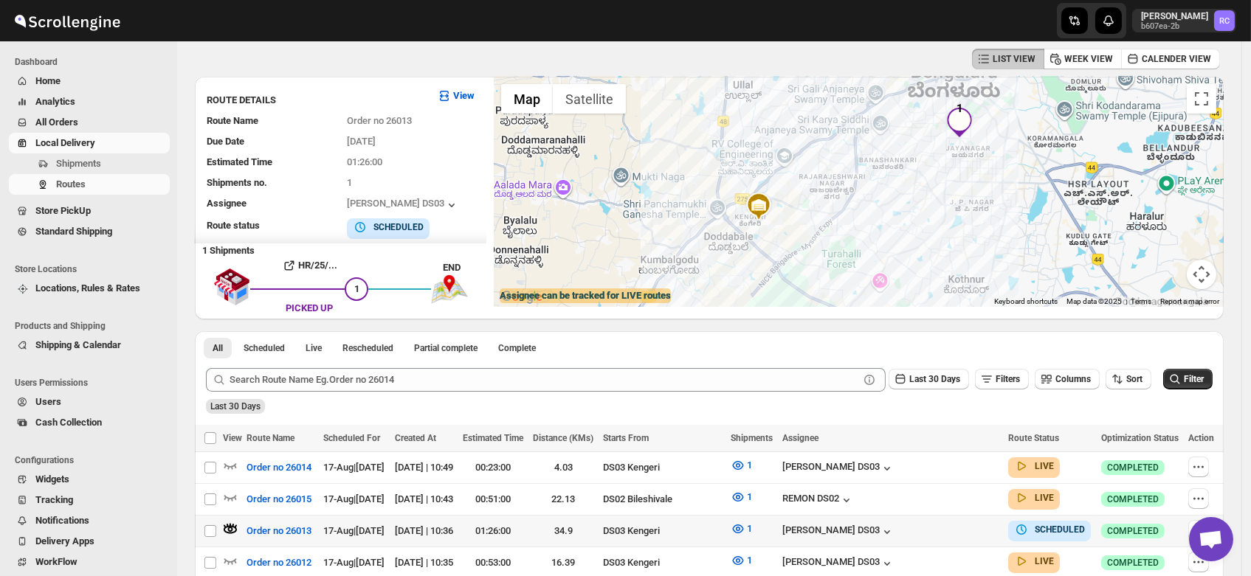
scroll to position [58, 0]
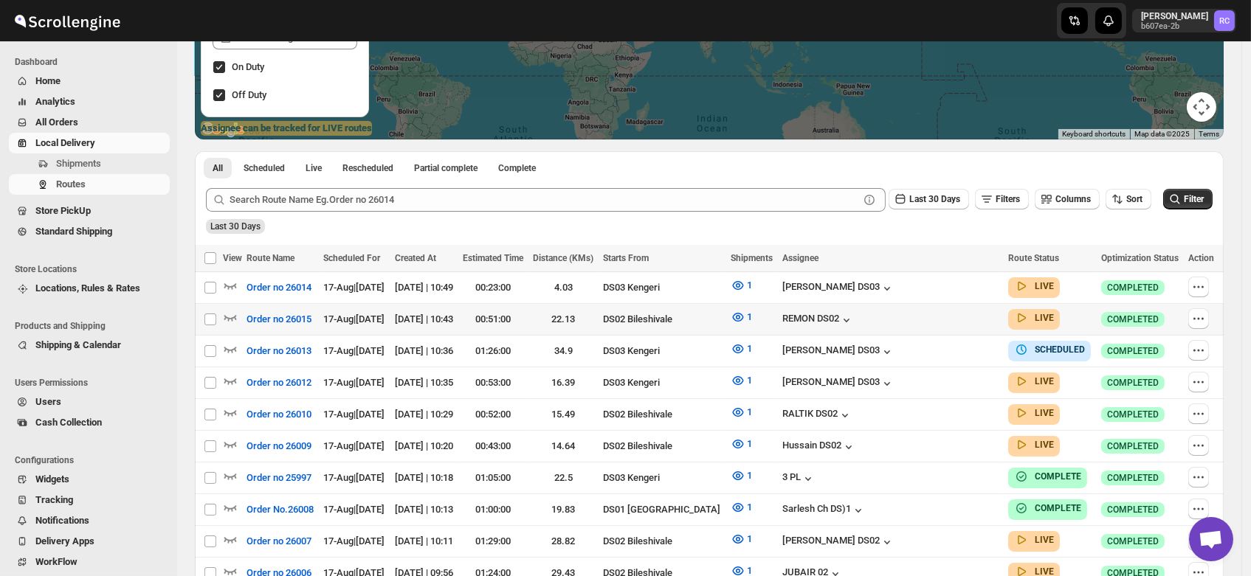
scroll to position [281, 0]
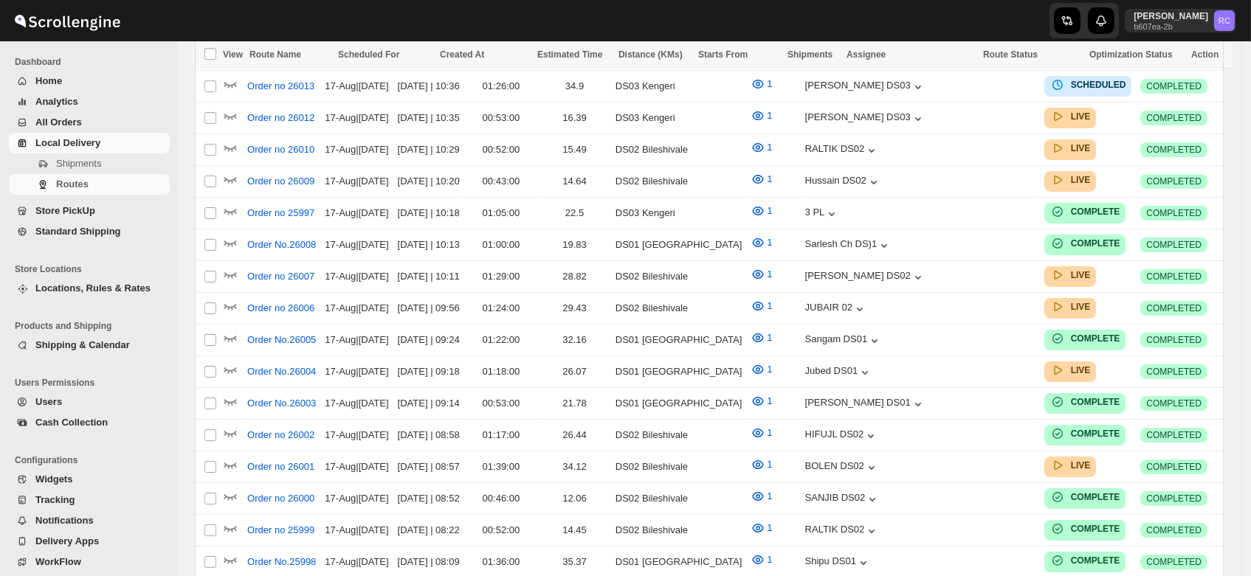
scroll to position [281, 0]
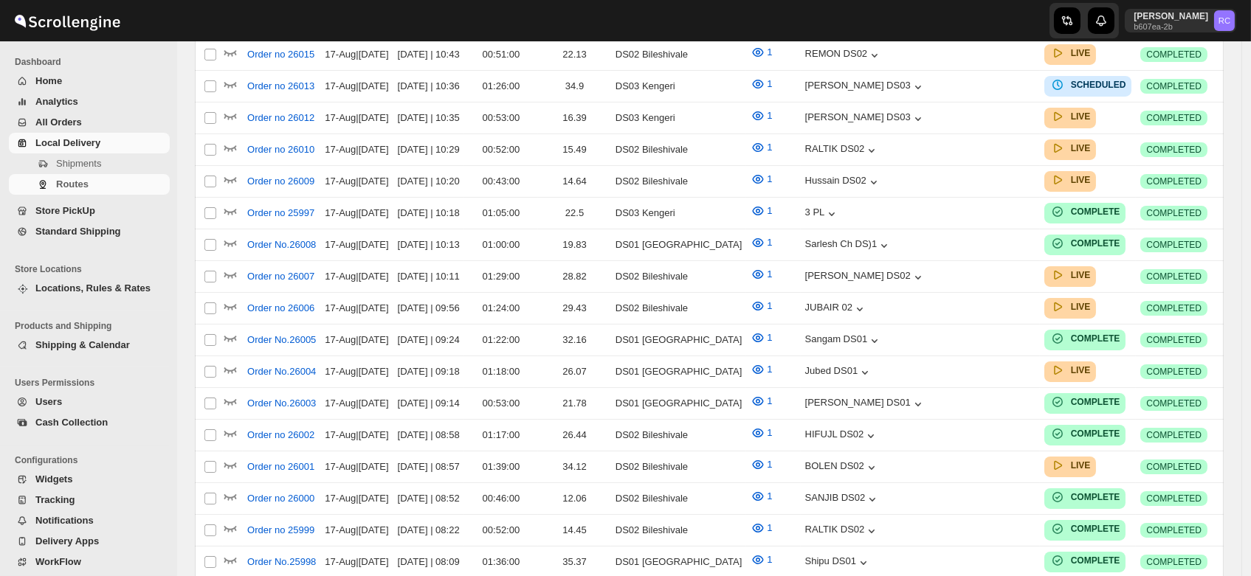
scroll to position [281, 0]
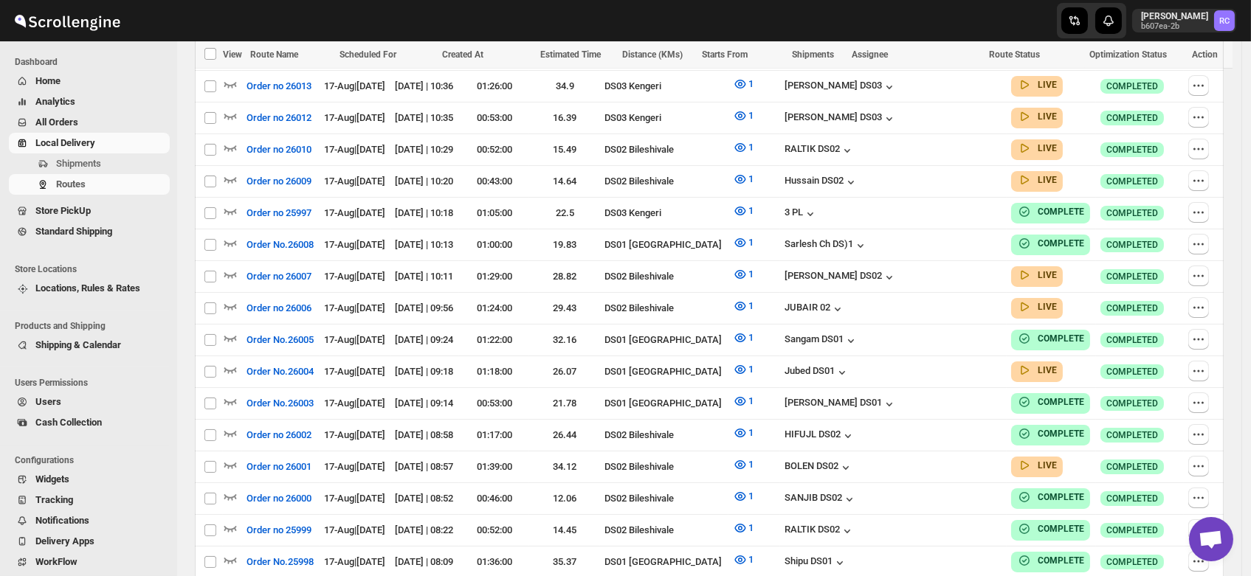
scroll to position [281, 0]
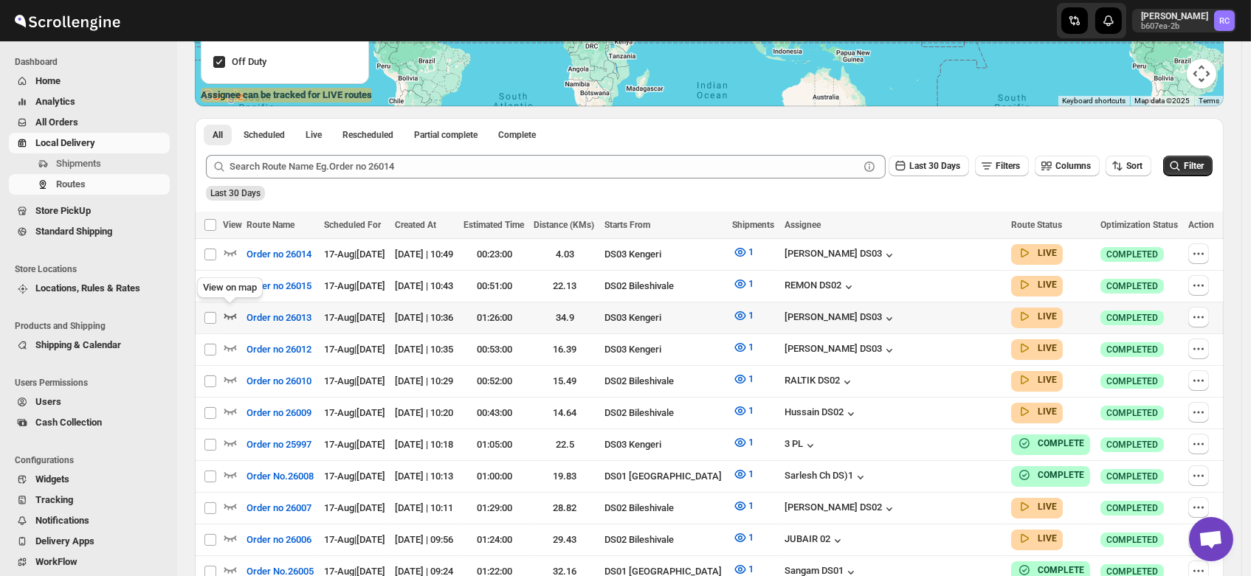
click at [230, 313] on icon "button" at bounding box center [230, 315] width 15 height 15
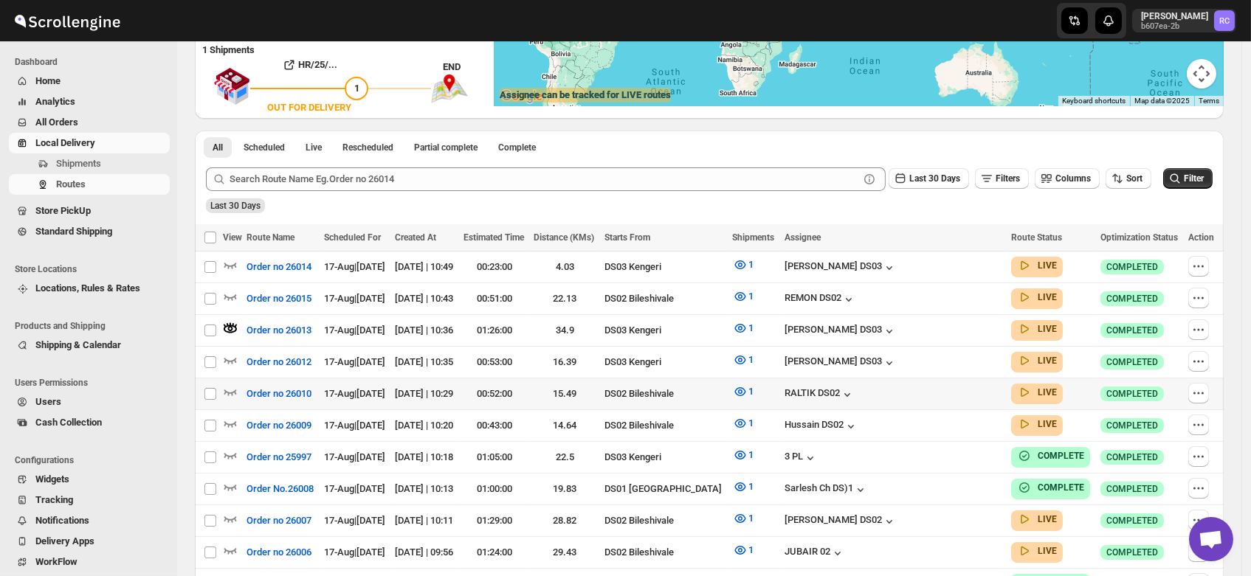
scroll to position [0, 0]
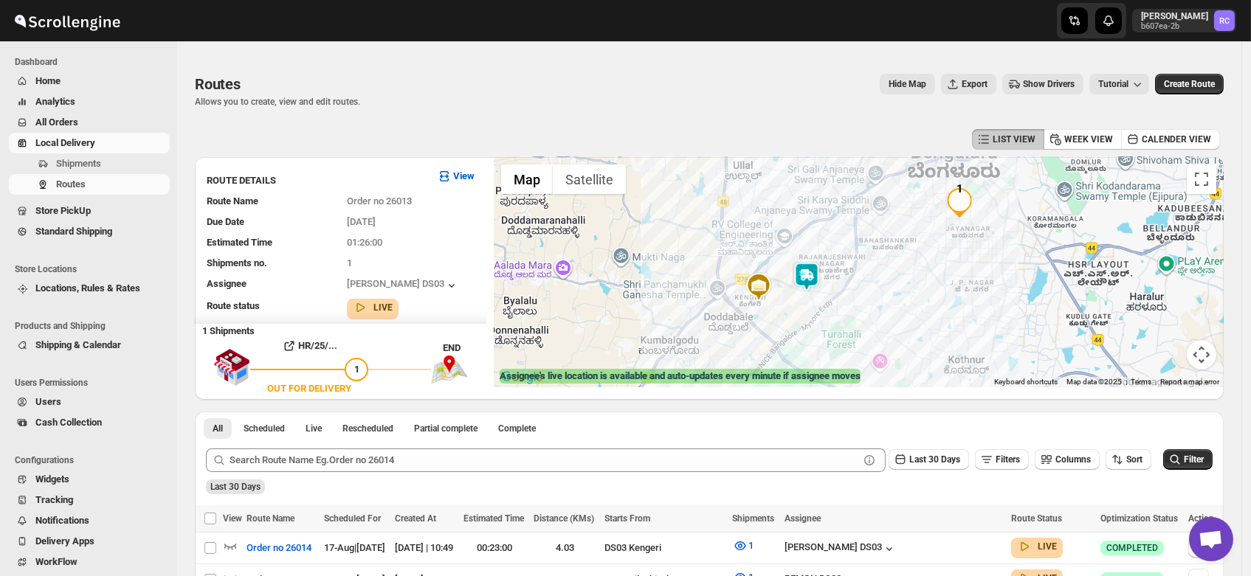
click at [815, 276] on img at bounding box center [807, 277] width 30 height 30
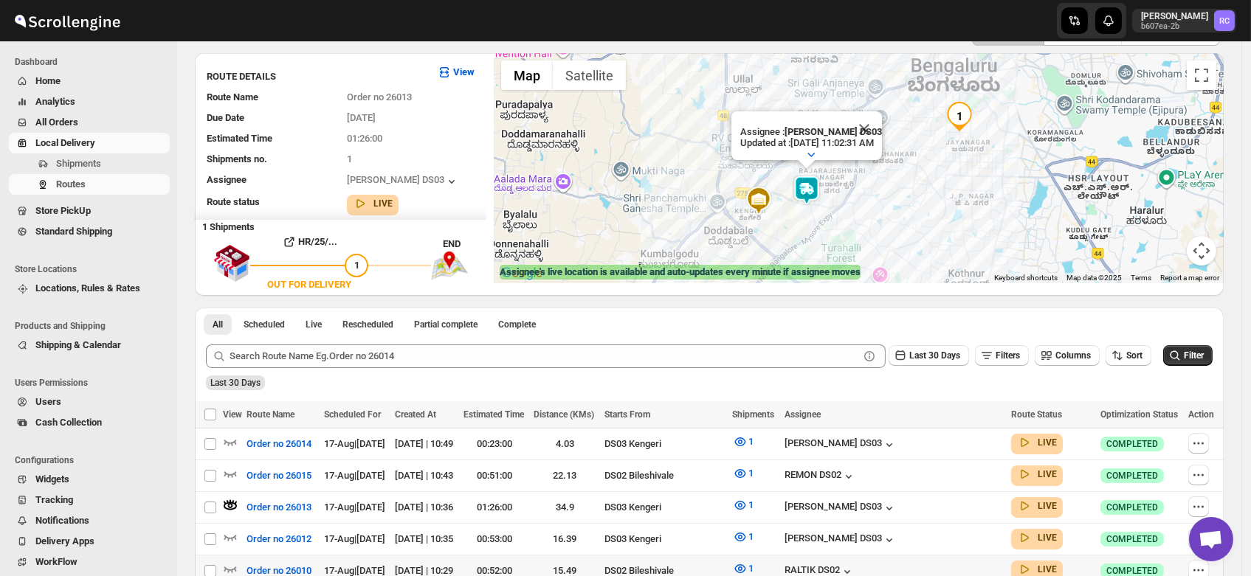
scroll to position [47, 0]
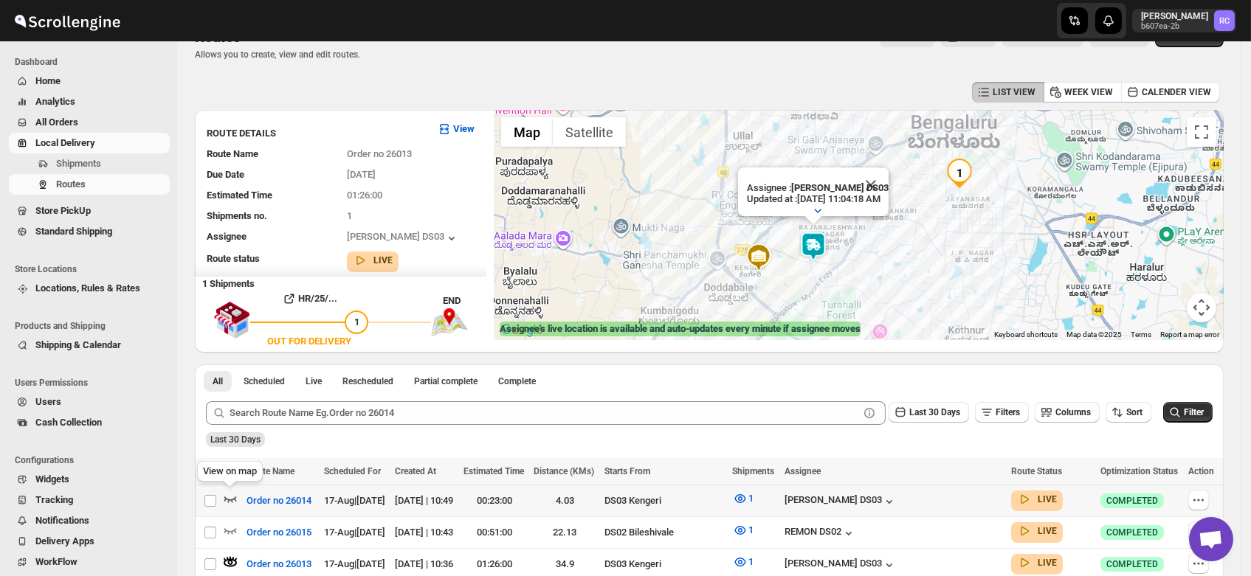
click at [230, 494] on icon "button" at bounding box center [230, 498] width 15 height 15
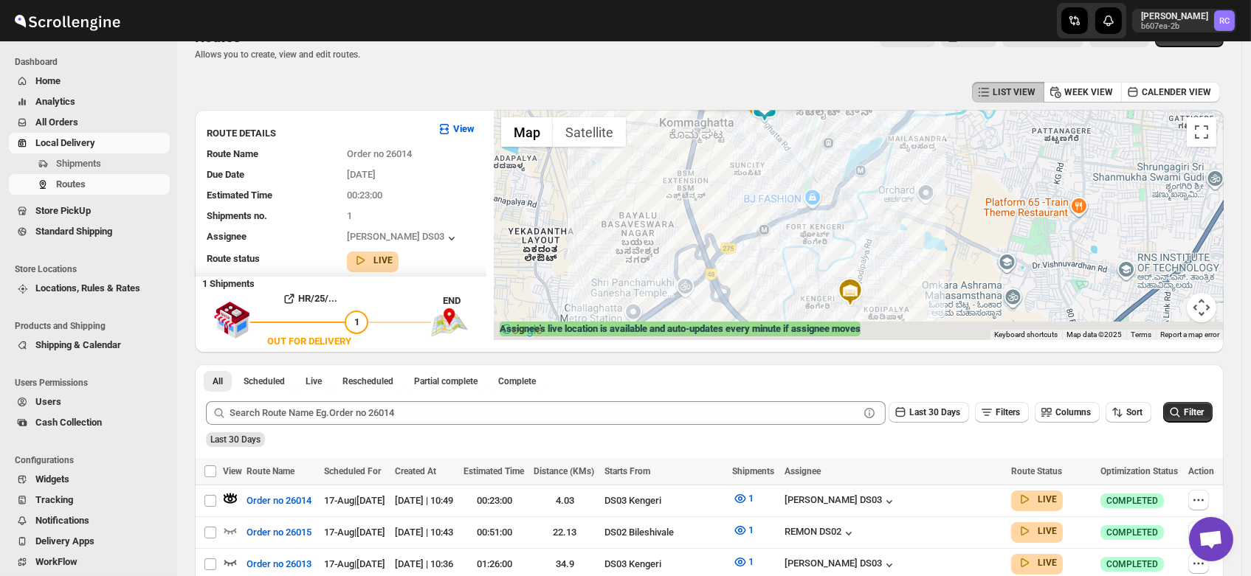
drag, startPoint x: 852, startPoint y: 269, endPoint x: 748, endPoint y: 88, distance: 208.2
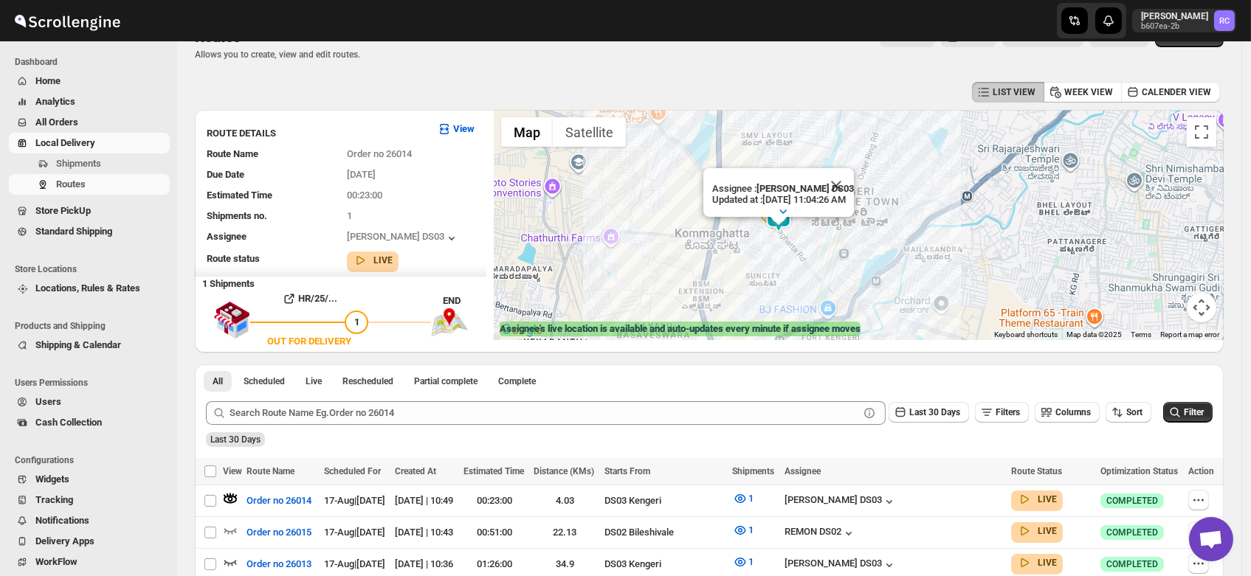
drag, startPoint x: 760, startPoint y: 159, endPoint x: 843, endPoint y: 276, distance: 143.5
click at [843, 276] on div "Assignee : ashik uddin DS03 Updated at : 8/17/2025, 11:04:26 AM Duty mode Enabl…" at bounding box center [859, 225] width 730 height 230
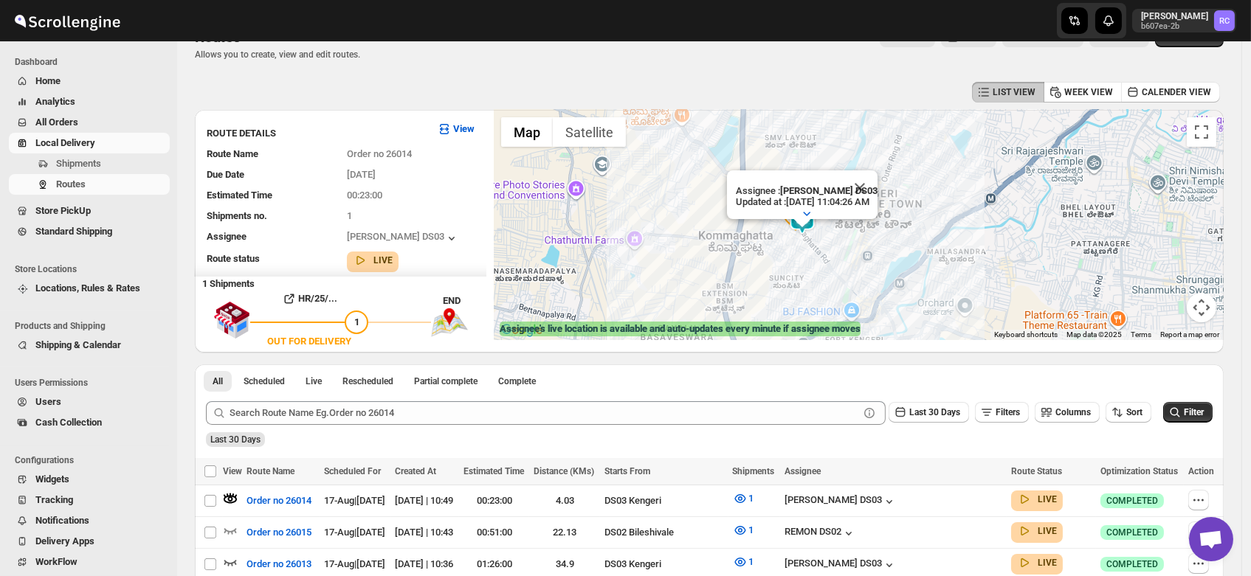
drag, startPoint x: 768, startPoint y: 264, endPoint x: 795, endPoint y: 266, distance: 27.4
click at [795, 266] on div "Assignee : ashik uddin DS03 Updated at : 8/17/2025, 11:04:26 AM Duty mode Enabl…" at bounding box center [859, 225] width 730 height 230
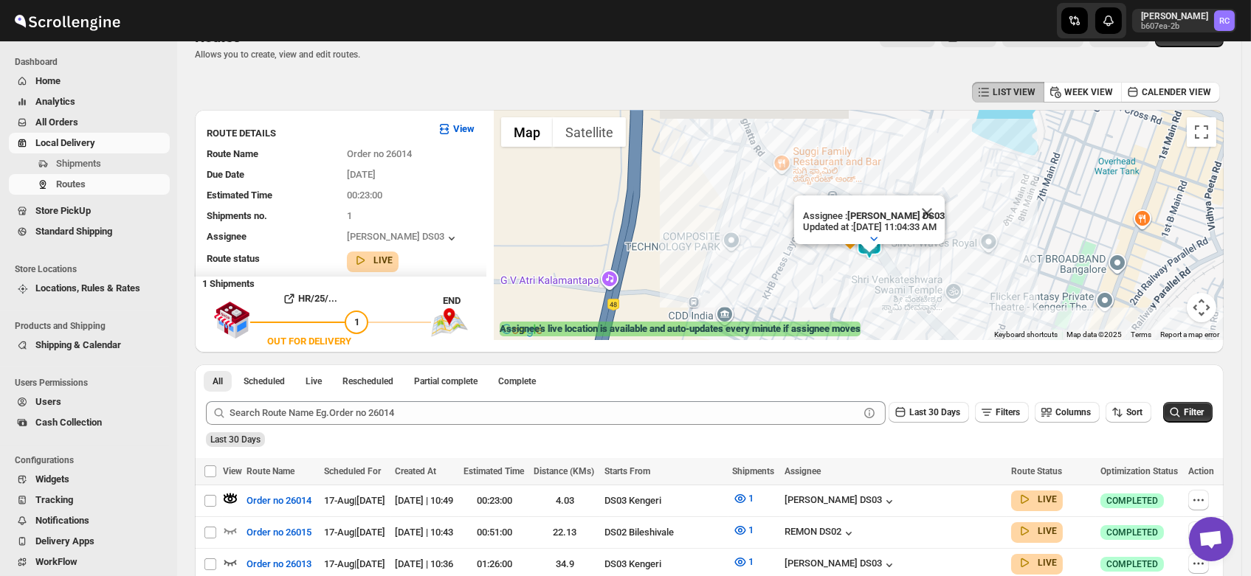
drag, startPoint x: 797, startPoint y: 238, endPoint x: 862, endPoint y: 270, distance: 72.6
click at [862, 270] on div "Assignee : ashik uddin DS03 Updated at : 8/17/2025, 11:04:33 AM Duty mode Enabl…" at bounding box center [859, 225] width 730 height 230
click at [945, 201] on button "Close" at bounding box center [927, 213] width 35 height 35
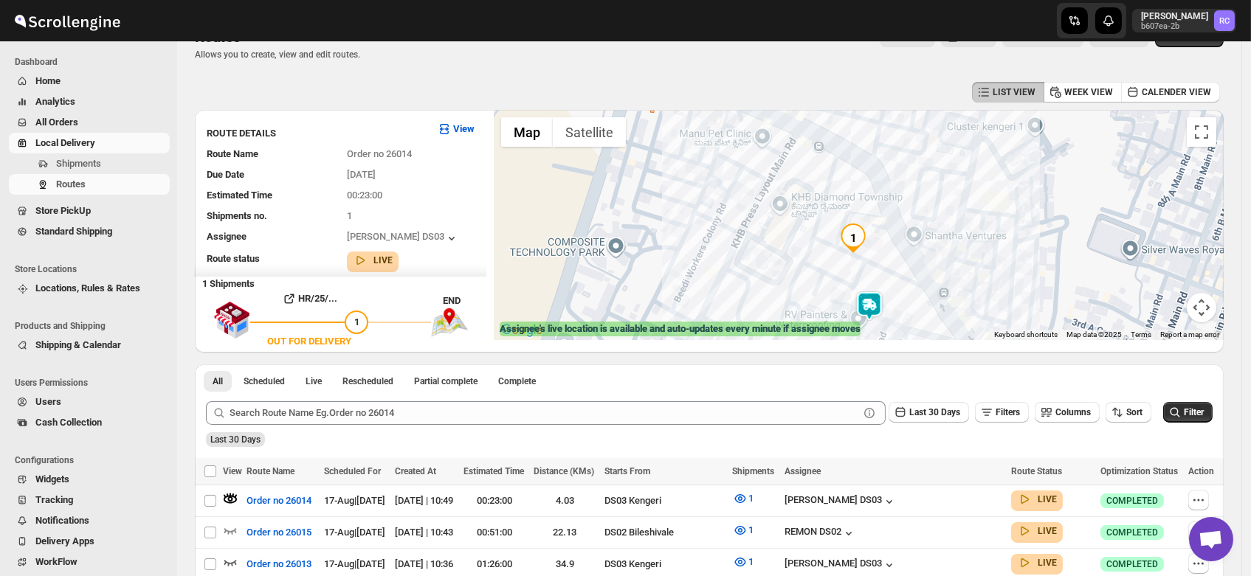
click at [36, 405] on span "Users" at bounding box center [48, 401] width 26 height 11
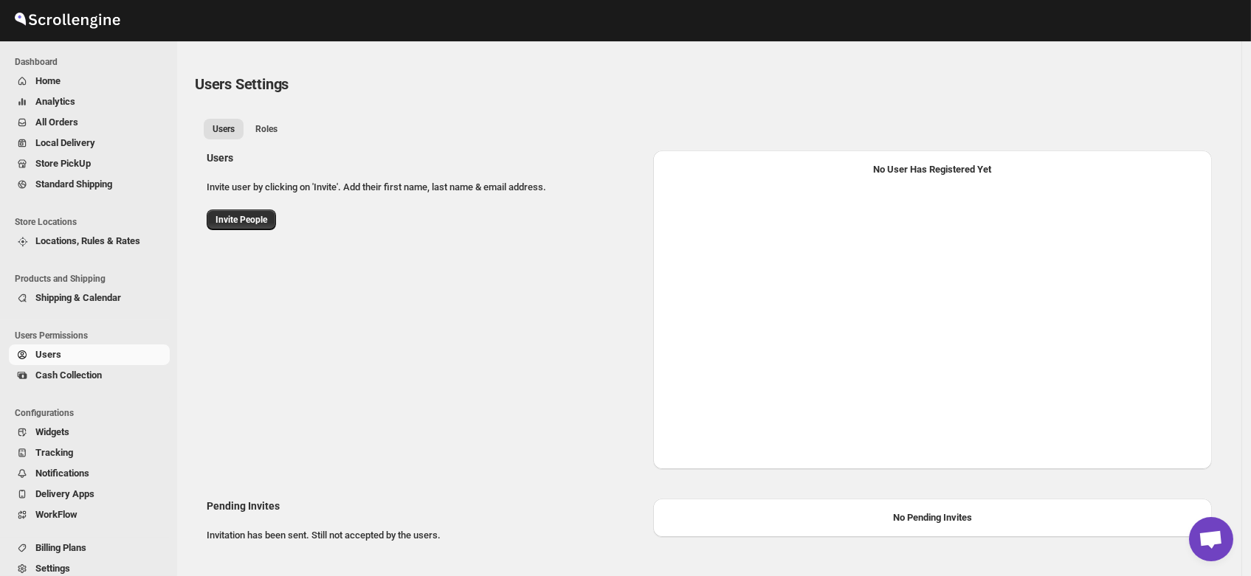
select select "637b767fbaab0276b10c91d8"
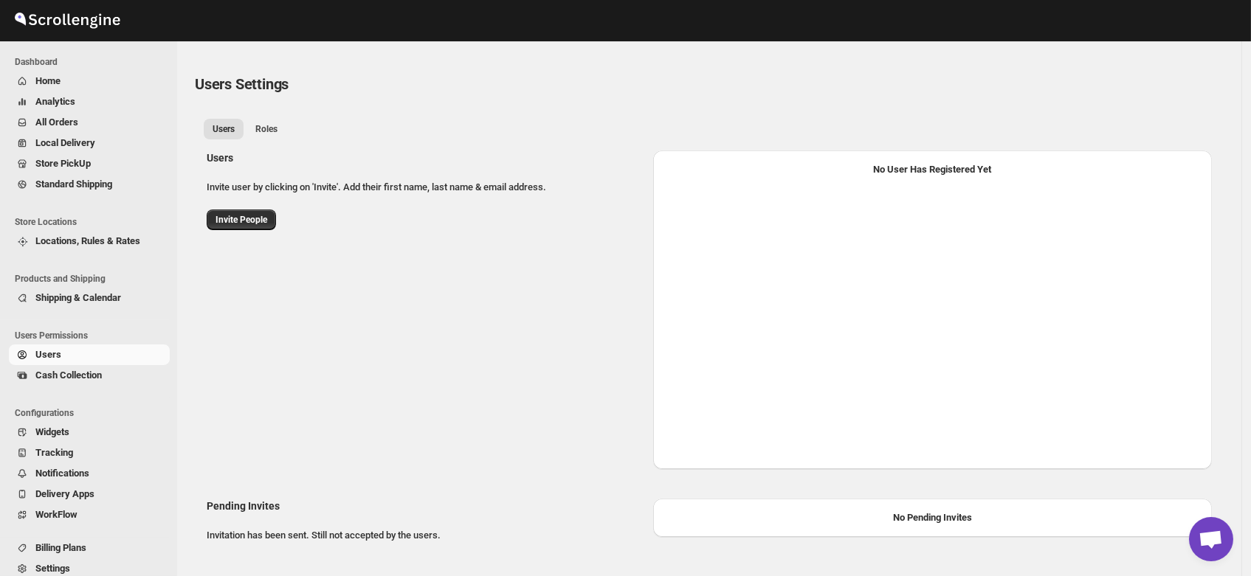
select select "637b767fbaab0276b10c91d8"
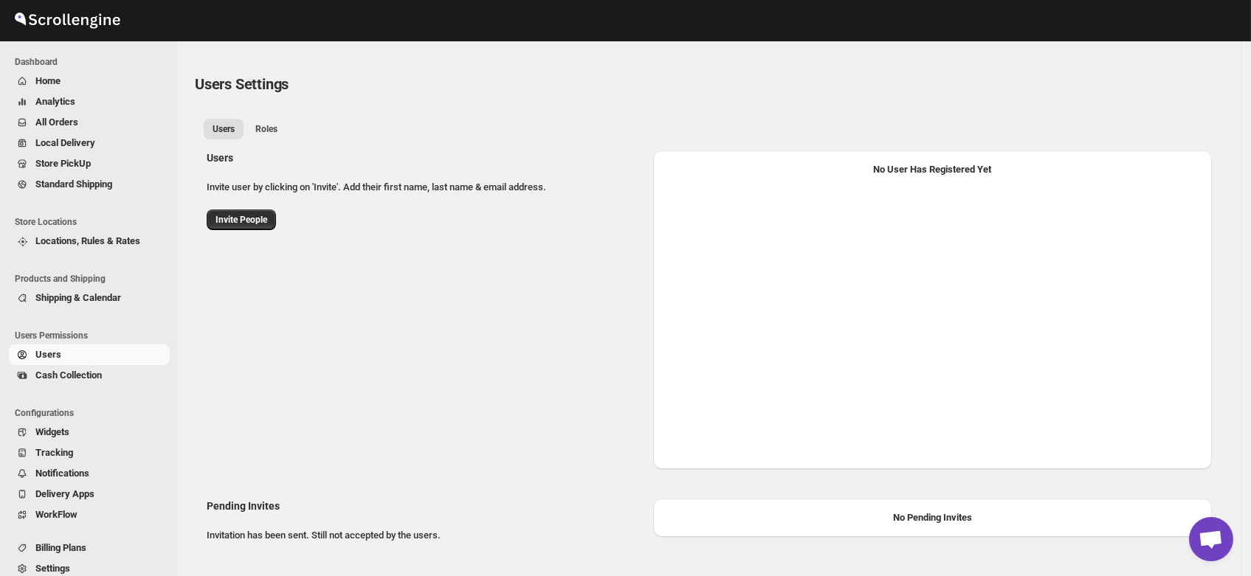
select select "637b767fbaab0276b10c91d8"
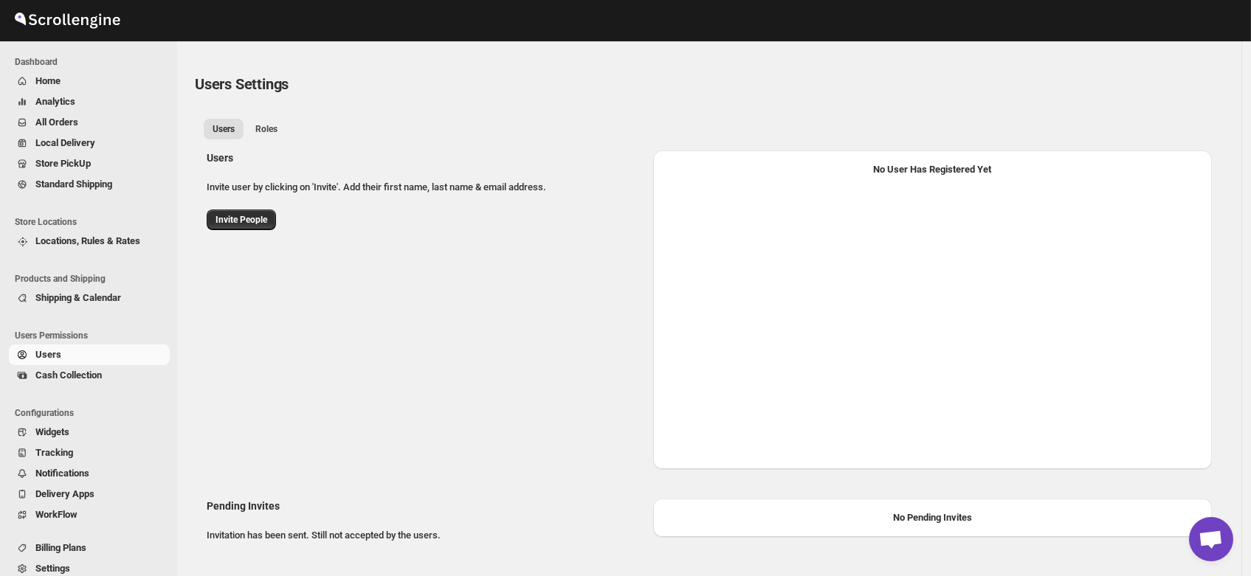
select select "637b767fbaab0276b10c91d8"
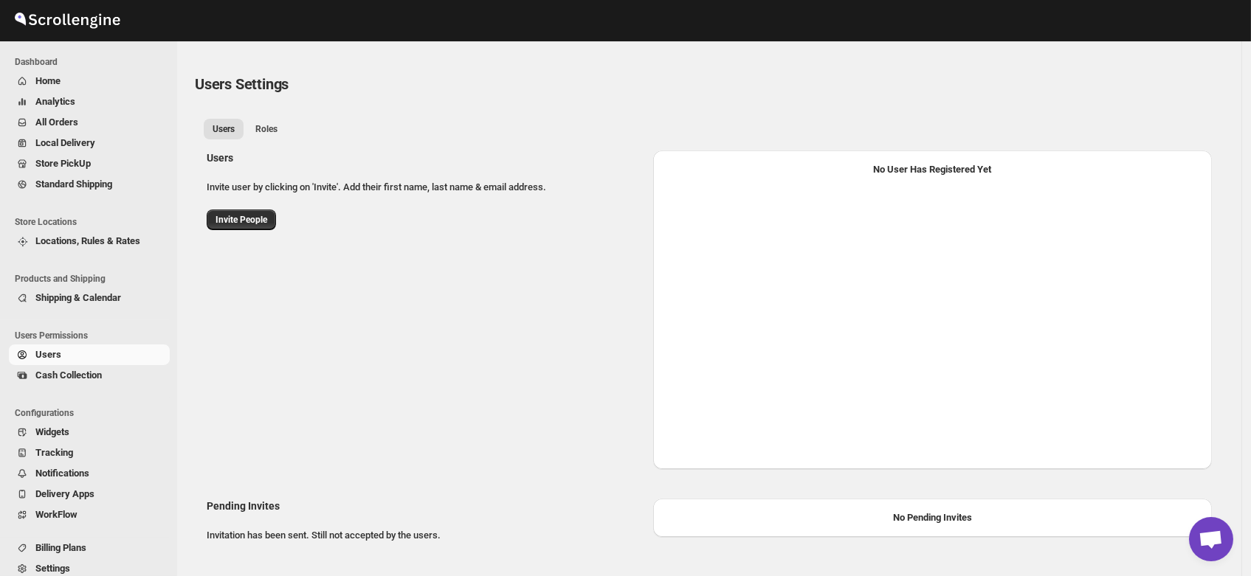
select select "637b767fbaab0276b10c91d8"
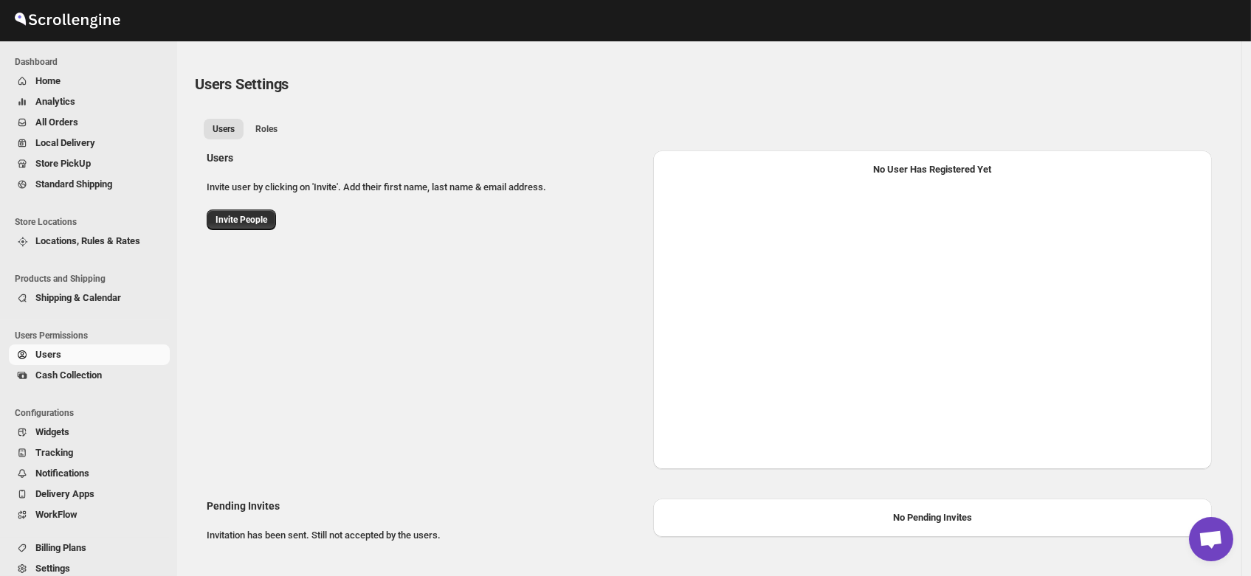
select select "637b767fbaab0276b10c91d8"
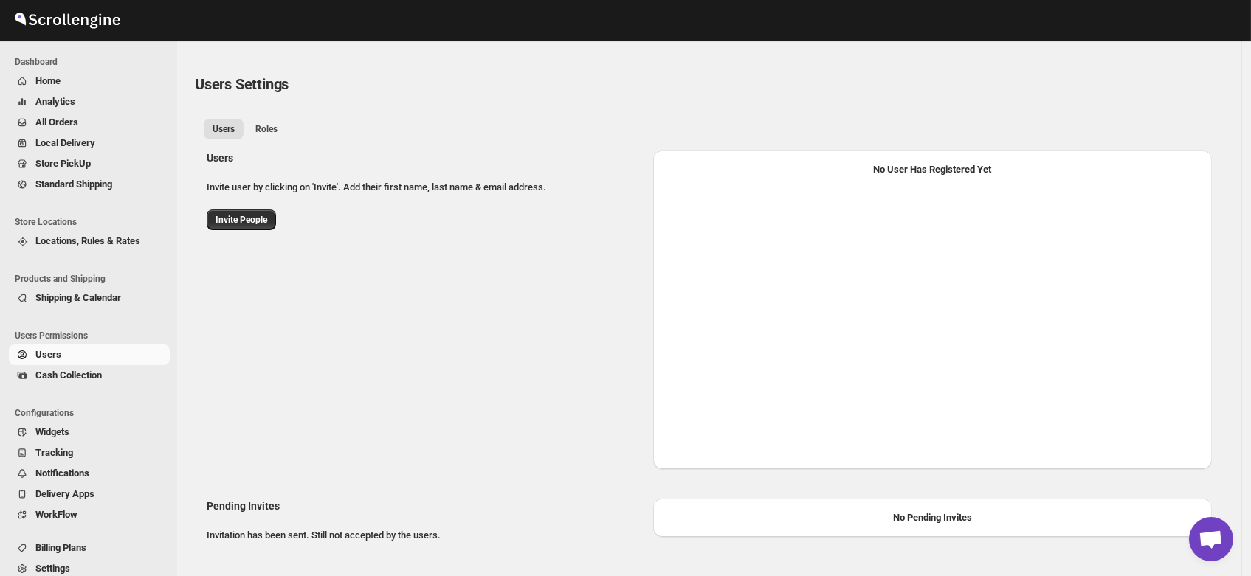
select select "637b767fbaab0276b10c91d8"
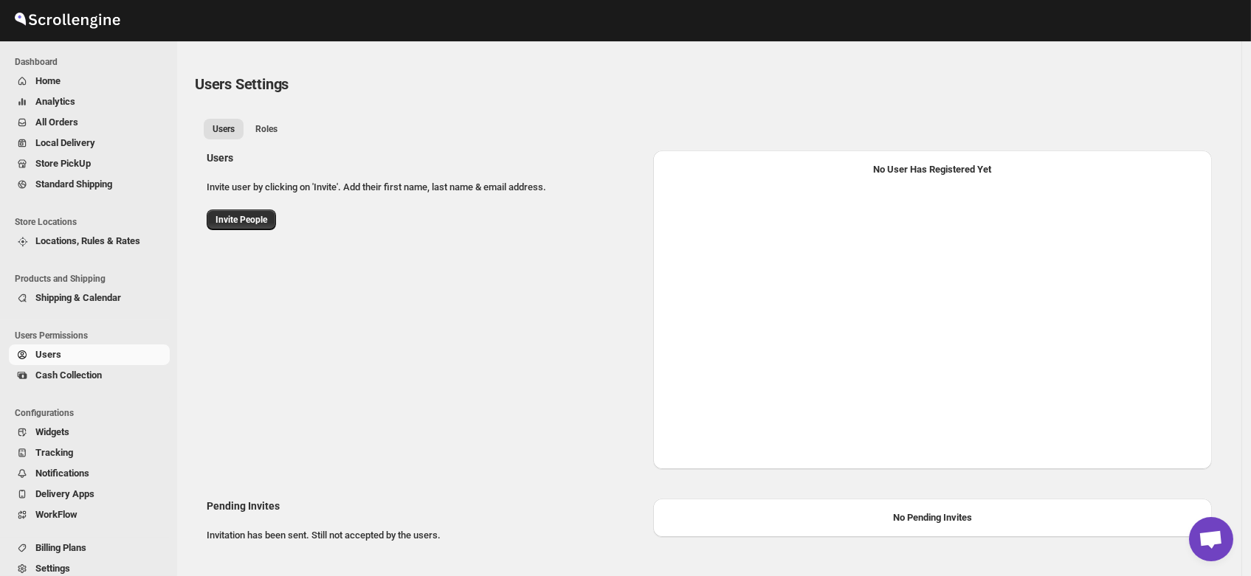
select select "637b767fbaab0276b10c91d8"
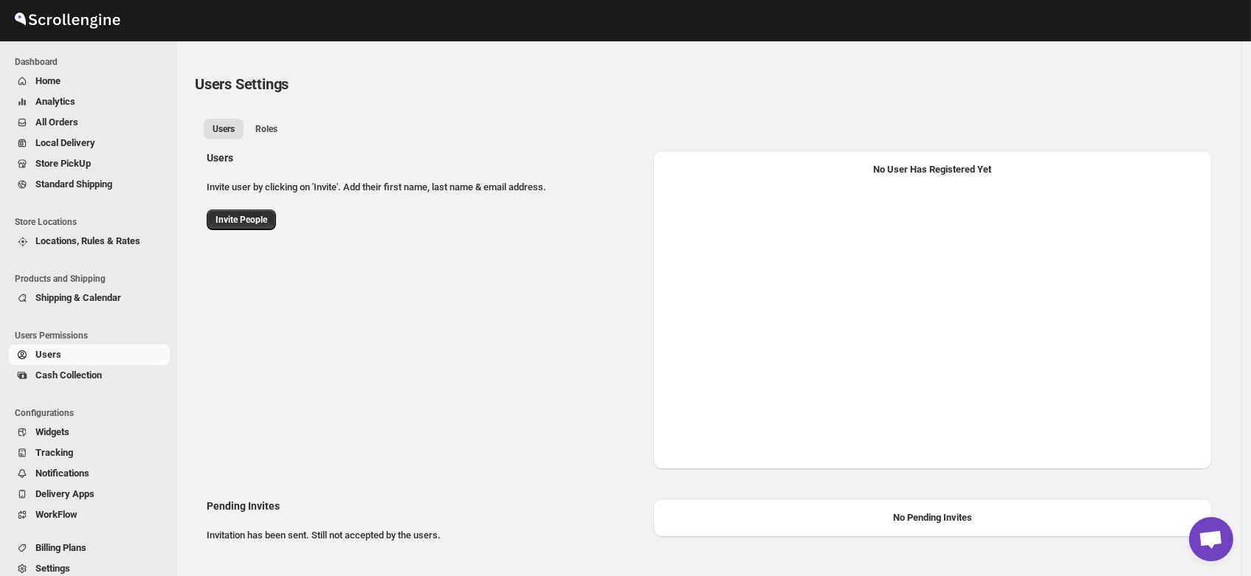
select select "637b767fbaab0276b10c91d8"
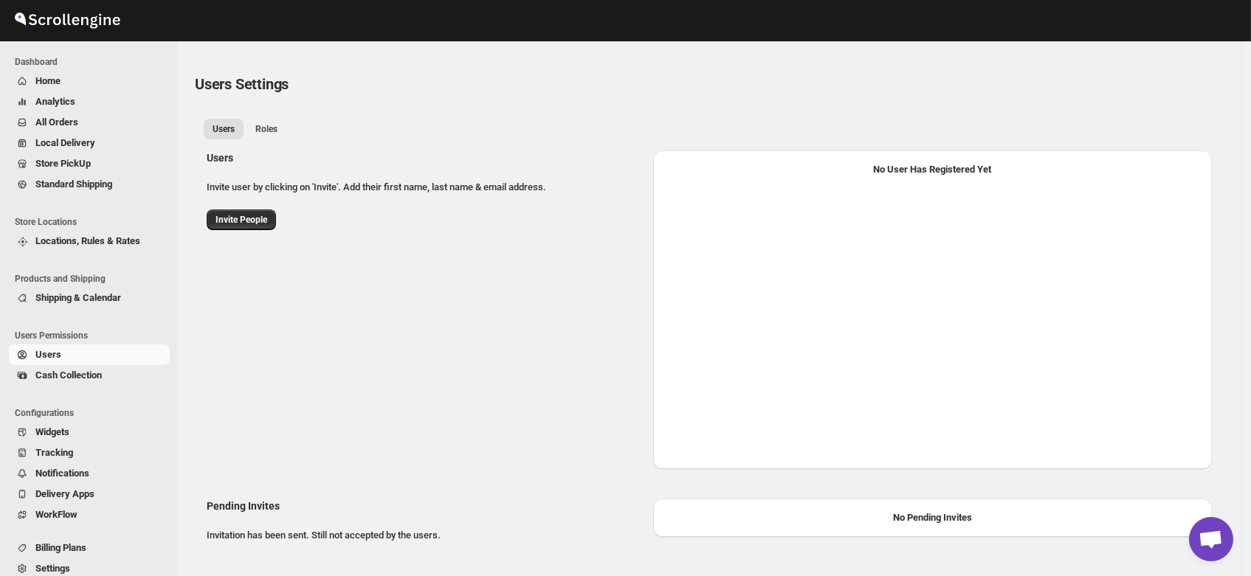
select select "637b767fbaab0276b10c91d8"
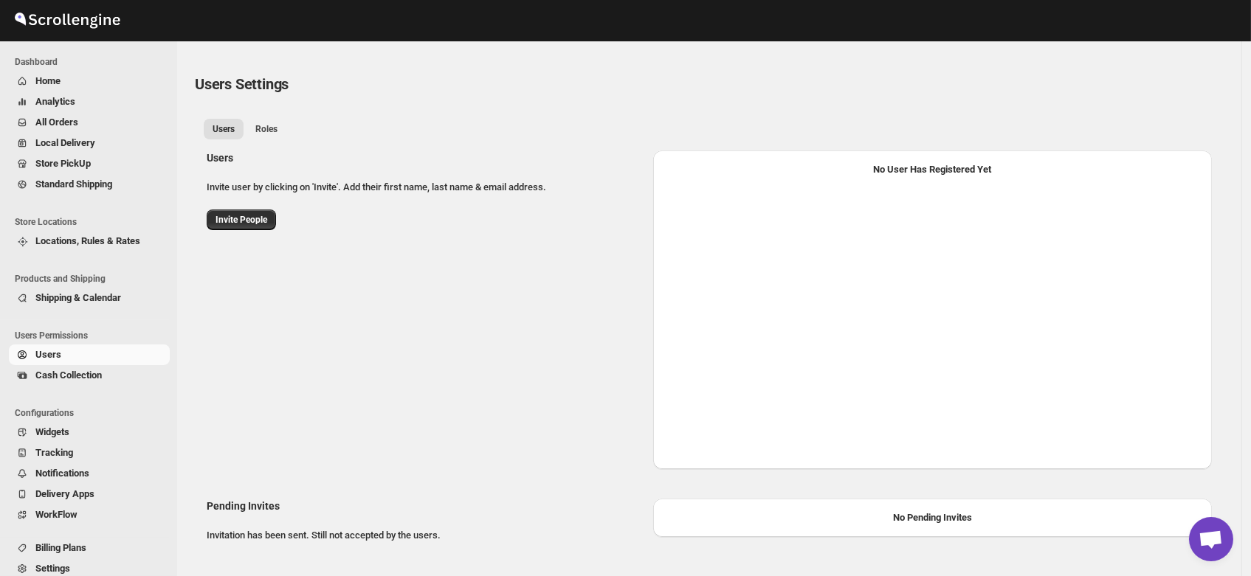
select select "637b767fbaab0276b10c91d8"
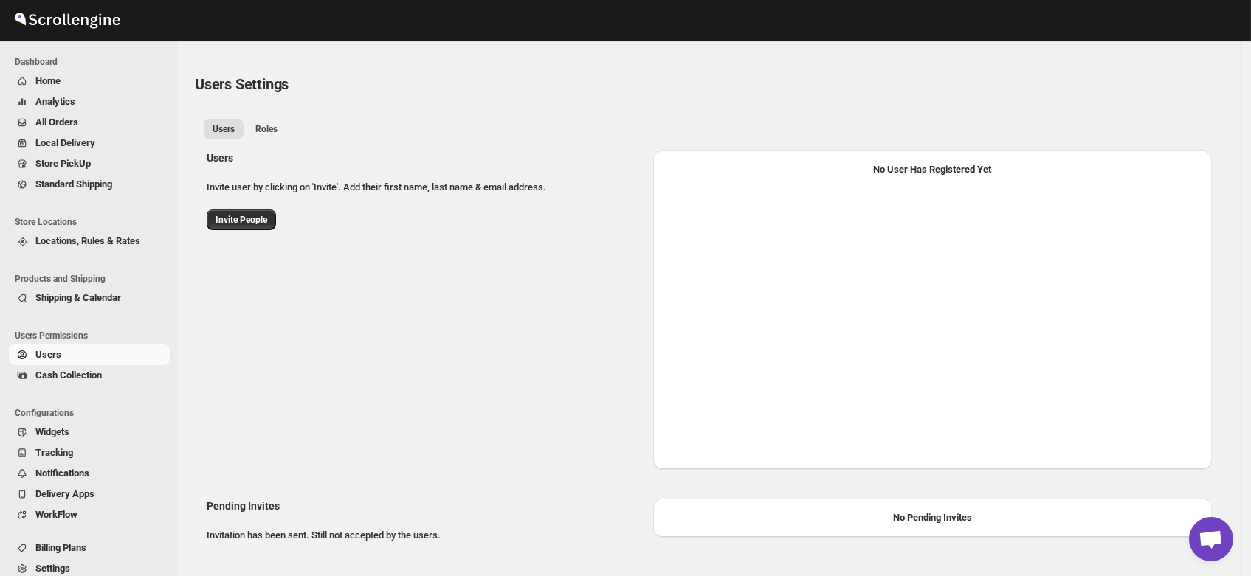
select select "637b767fbaab0276b10c91d8"
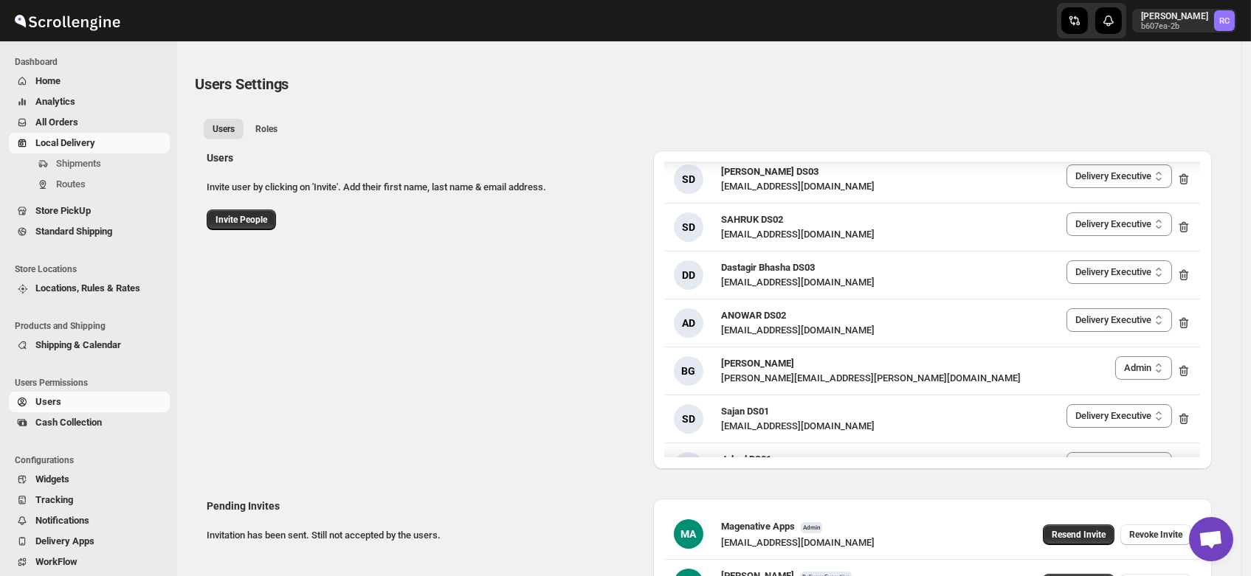
click at [65, 148] on span "Local Delivery" at bounding box center [65, 142] width 60 height 11
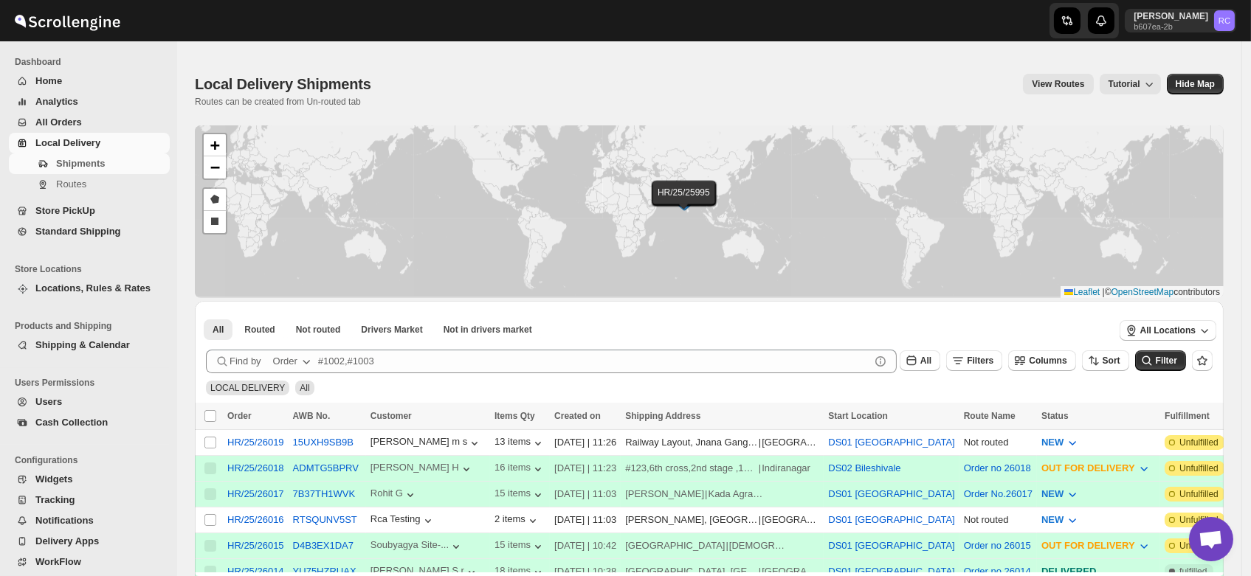
drag, startPoint x: 673, startPoint y: 241, endPoint x: 726, endPoint y: 139, distance: 114.9
click at [726, 139] on div "HR/25/26019 HR/25/26018 HR/25/26017 HR/25/26016 HR/25/26015 HR/25/26014 HR/25/2…" at bounding box center [709, 211] width 1029 height 173
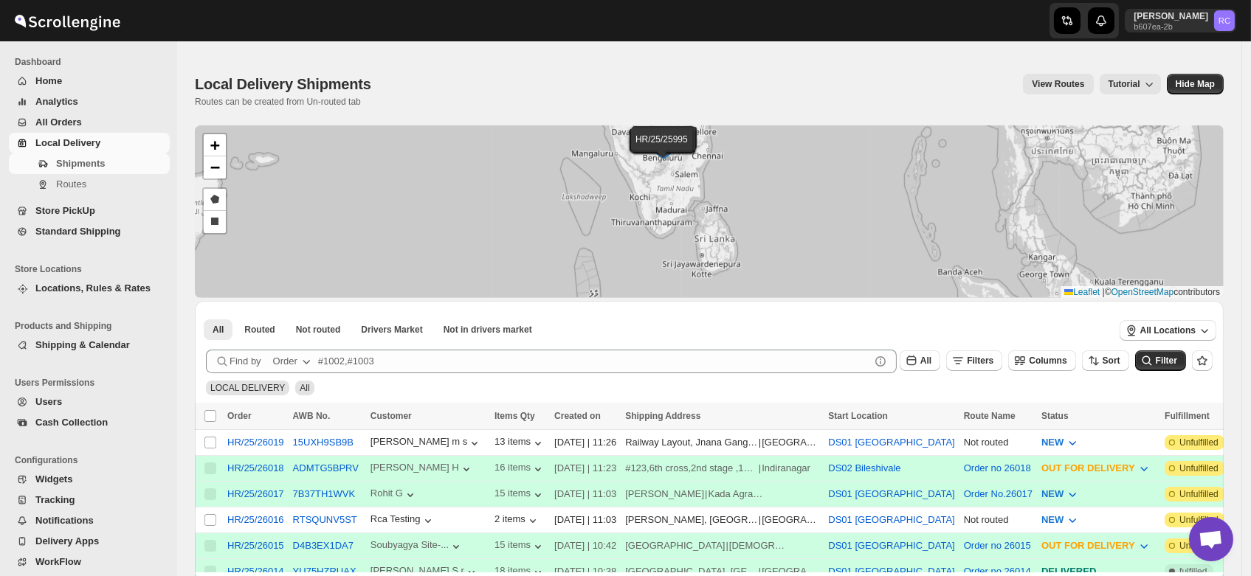
drag, startPoint x: 669, startPoint y: 190, endPoint x: 676, endPoint y: 274, distance: 84.4
click at [676, 274] on div "HR/25/26019 HR/25/26018 HR/25/26017 HR/25/26016 HR/25/26015 HR/25/26014 HR/25/2…" at bounding box center [709, 211] width 1029 height 173
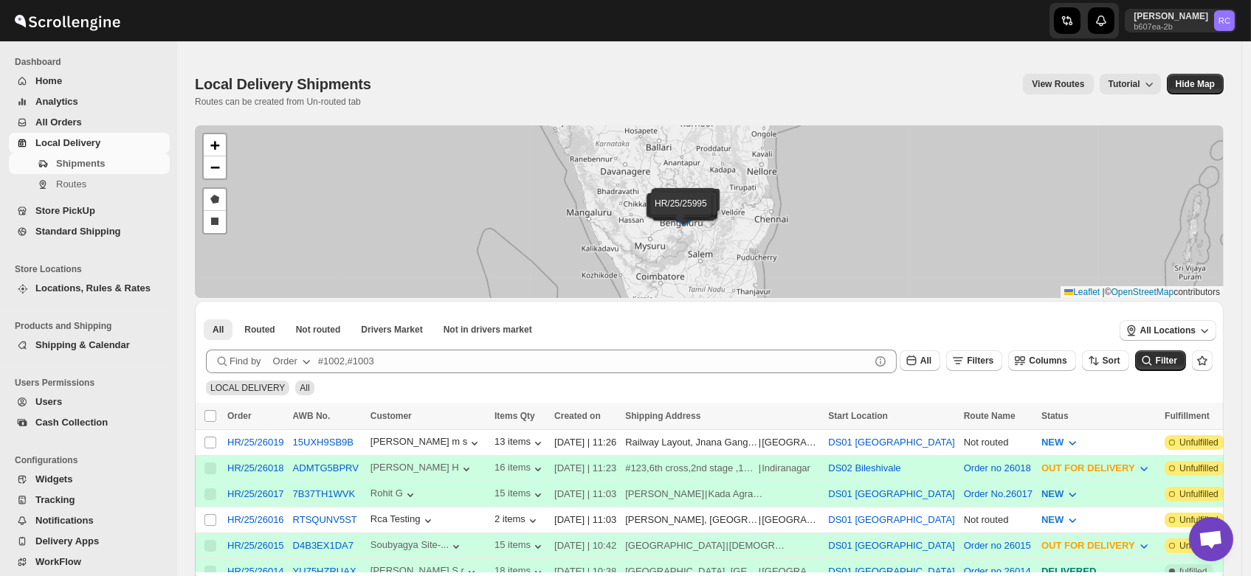
drag, startPoint x: 646, startPoint y: 195, endPoint x: 683, endPoint y: 256, distance: 71.1
click at [683, 256] on div "HR/25/26019 HR/25/26018 HR/25/26017 HR/25/26016 HR/25/26015 HR/25/26014 HR/25/2…" at bounding box center [709, 211] width 1029 height 173
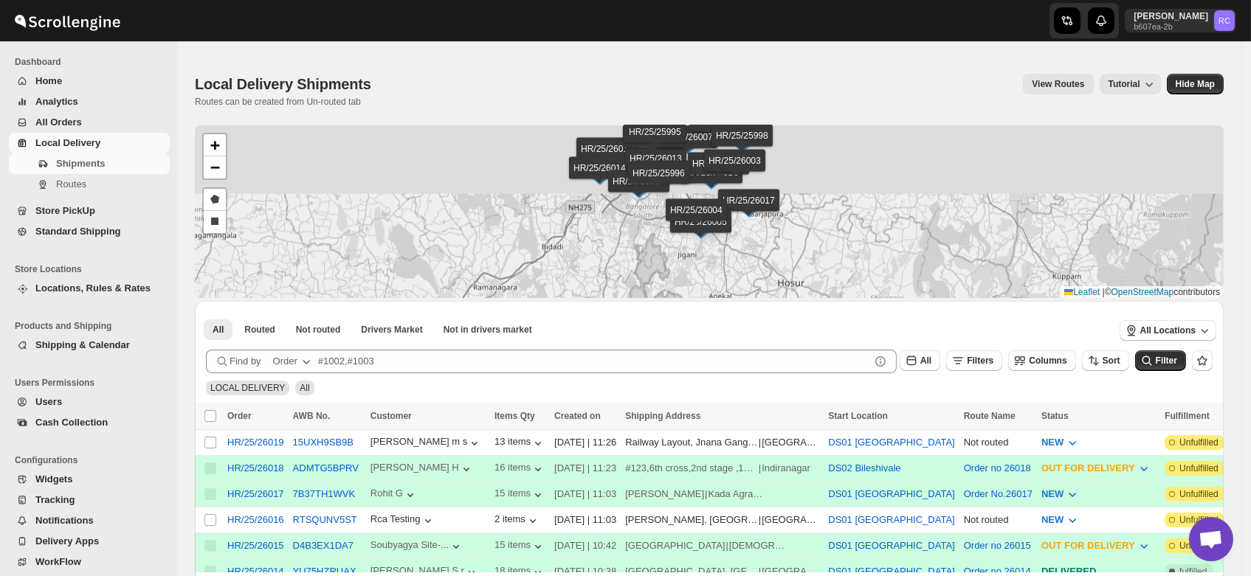
drag, startPoint x: 720, startPoint y: 178, endPoint x: 704, endPoint y: 298, distance: 121.4
click at [704, 298] on div "HR/25/26019 HR/25/26018 HR/25/26017 HR/25/26016 HR/25/26015 HR/25/26014 HR/25/2…" at bounding box center [709, 211] width 1029 height 173
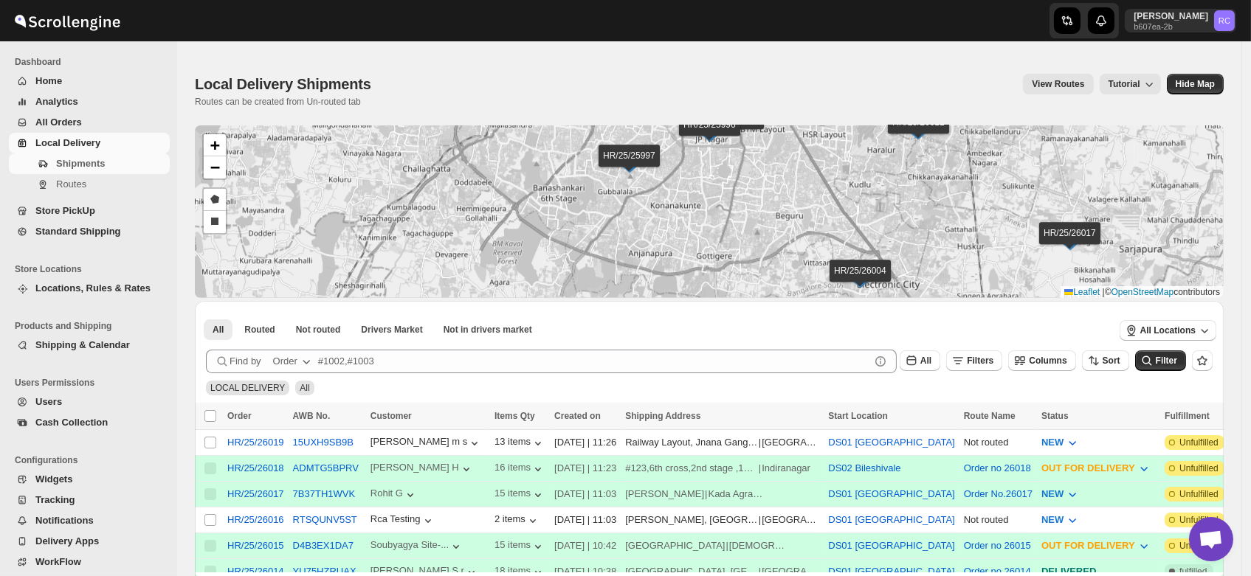
drag, startPoint x: 559, startPoint y: 182, endPoint x: 746, endPoint y: 322, distance: 233.6
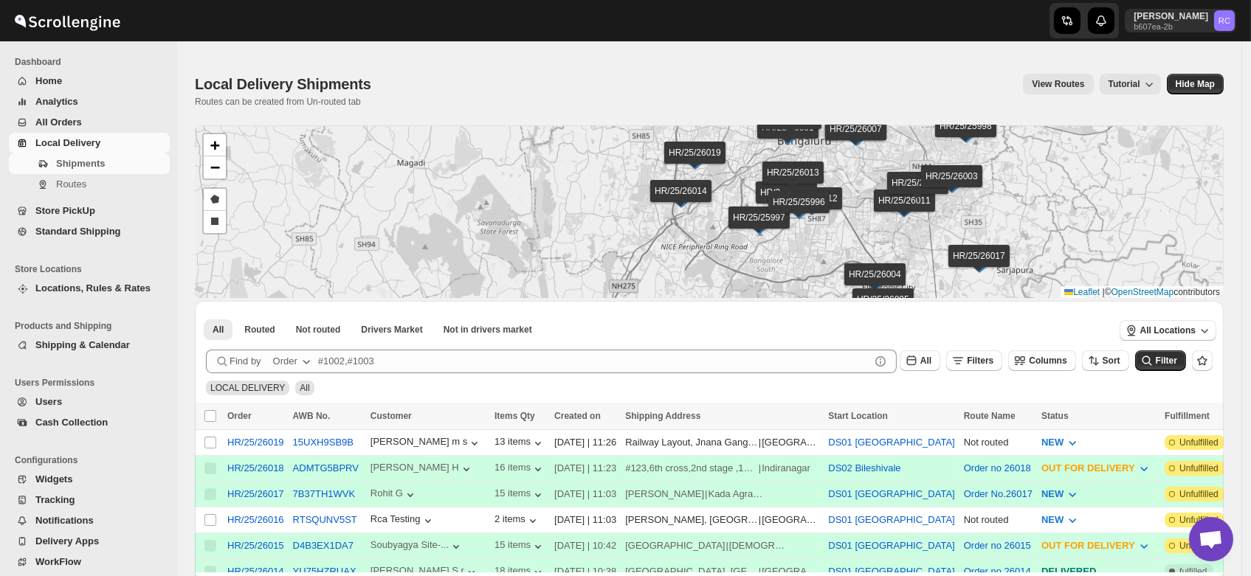
drag, startPoint x: 568, startPoint y: 187, endPoint x: 696, endPoint y: 230, distance: 134.4
click at [696, 230] on div "HR/25/26019 HR/25/26018 HR/25/26017 HR/25/26016 HR/25/26015 HR/25/26014 HR/25/2…" at bounding box center [709, 211] width 1029 height 173
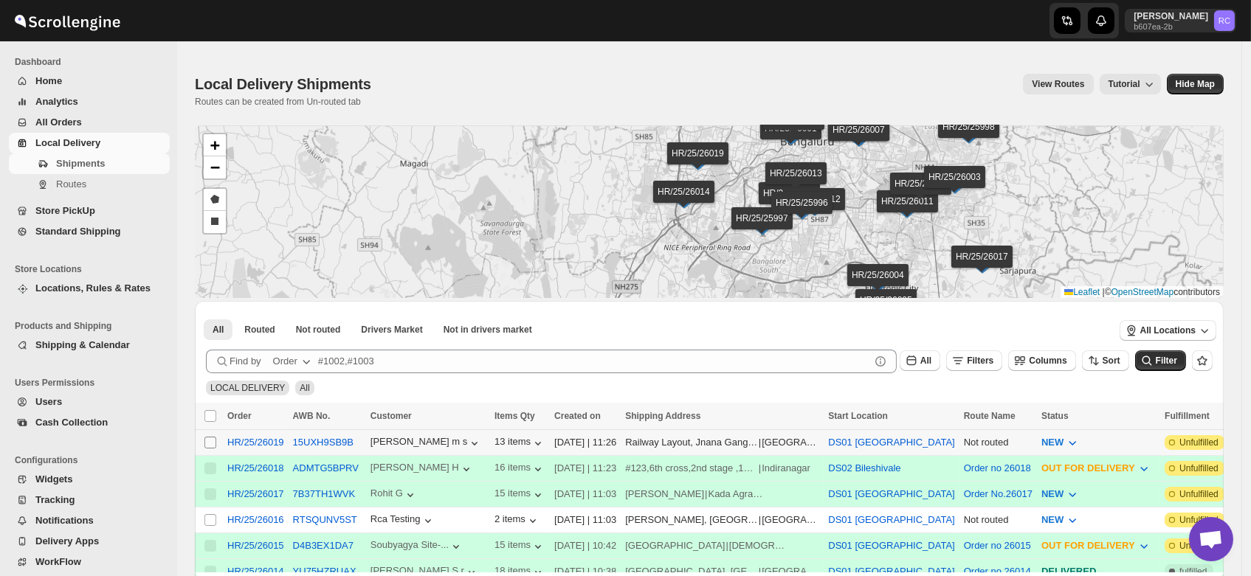
click at [209, 441] on input "Select shipment" at bounding box center [210, 443] width 12 height 12
checkbox input "true"
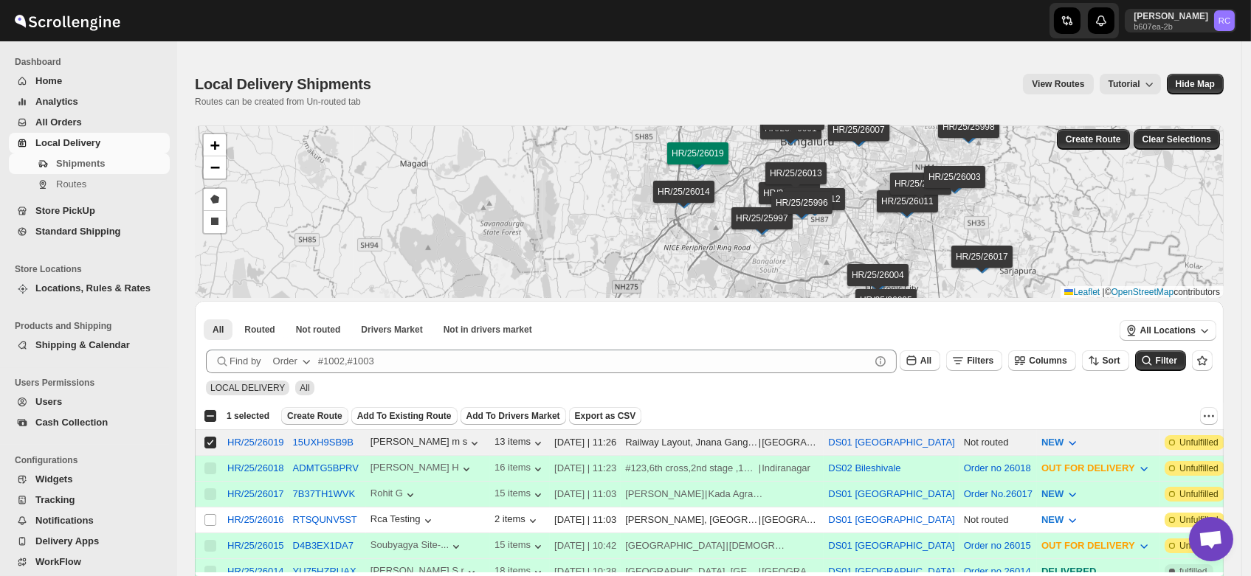
click at [319, 419] on span "Create Route" at bounding box center [314, 416] width 55 height 12
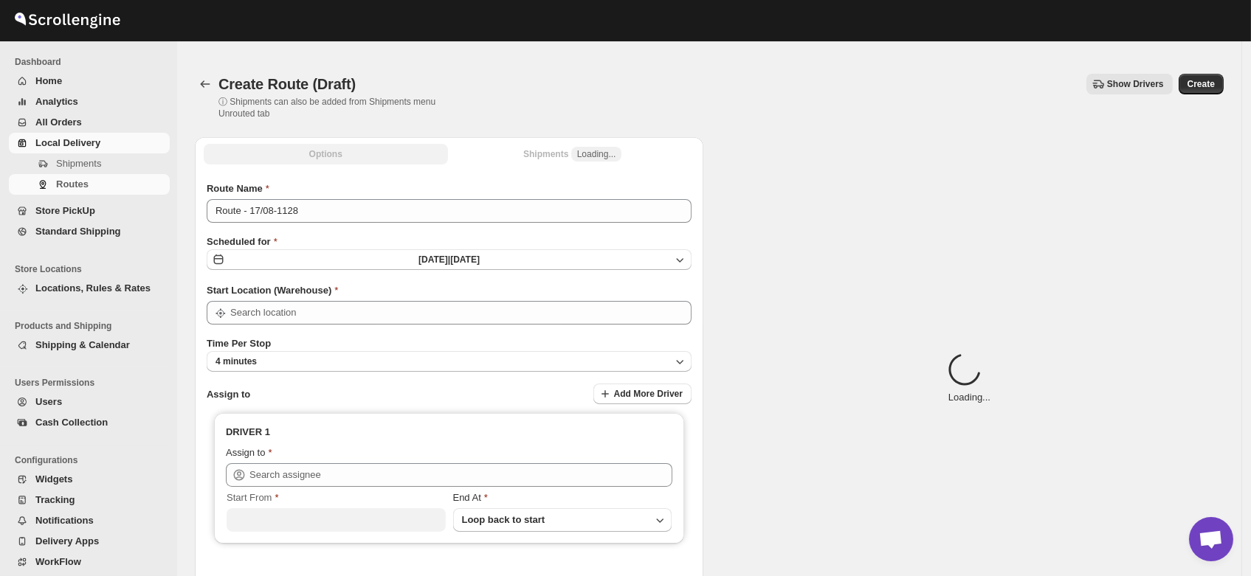
type input "DS01 [GEOGRAPHIC_DATA]"
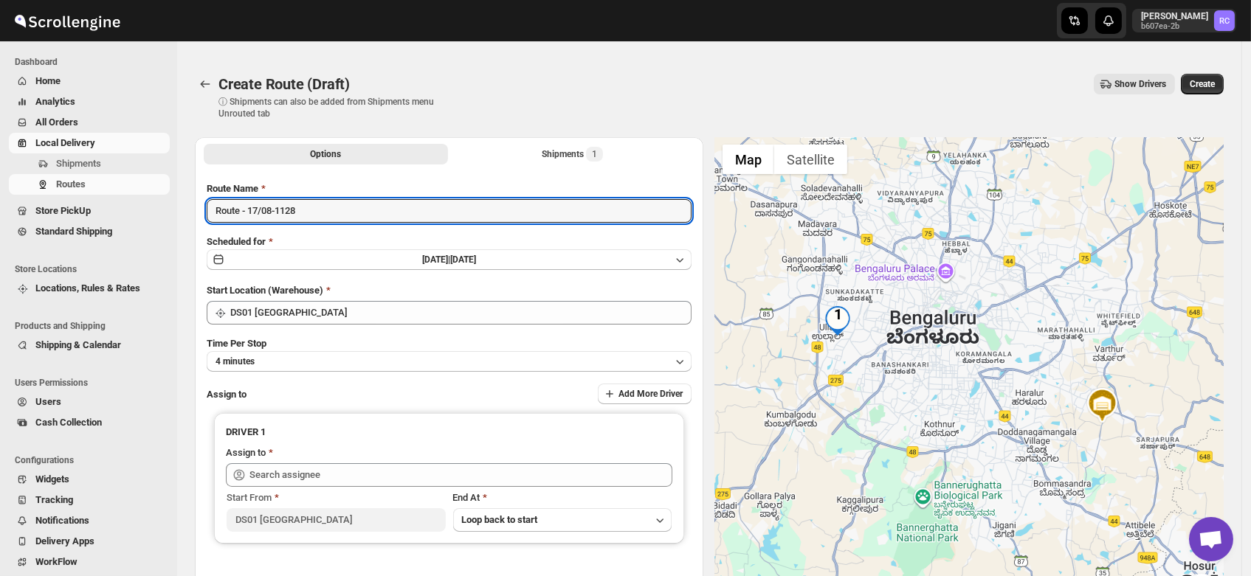
drag, startPoint x: 360, startPoint y: 217, endPoint x: 188, endPoint y: 203, distance: 172.5
click at [188, 203] on div "Options Shipments 1 More views Options Shipments 1 More views Route Name Route …" at bounding box center [703, 386] width 1041 height 523
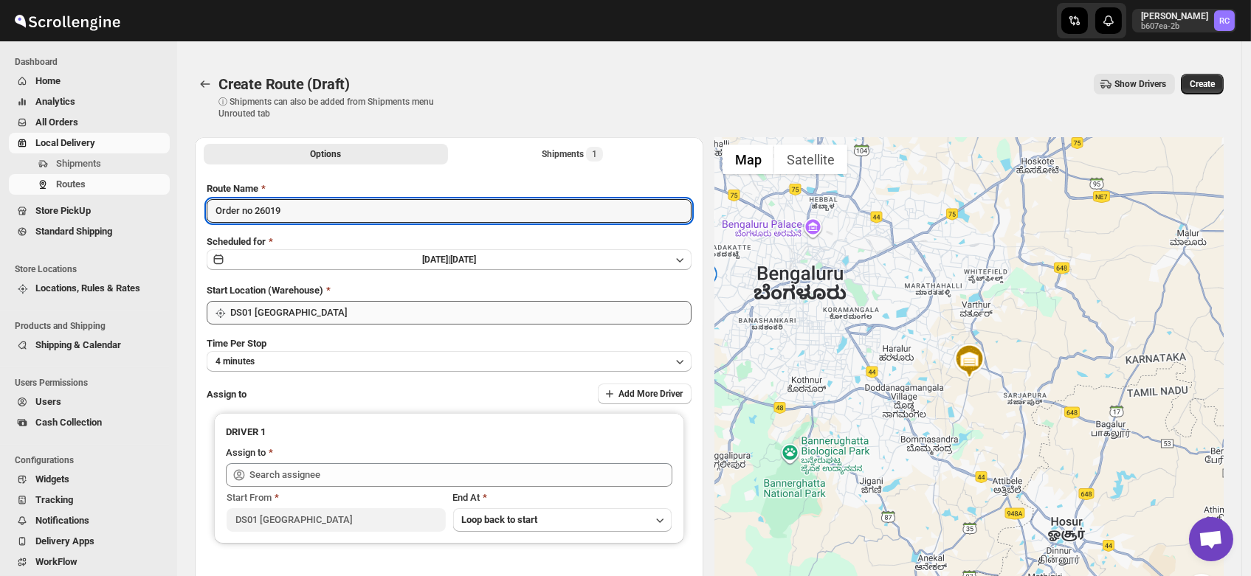
type input "Order no 26019"
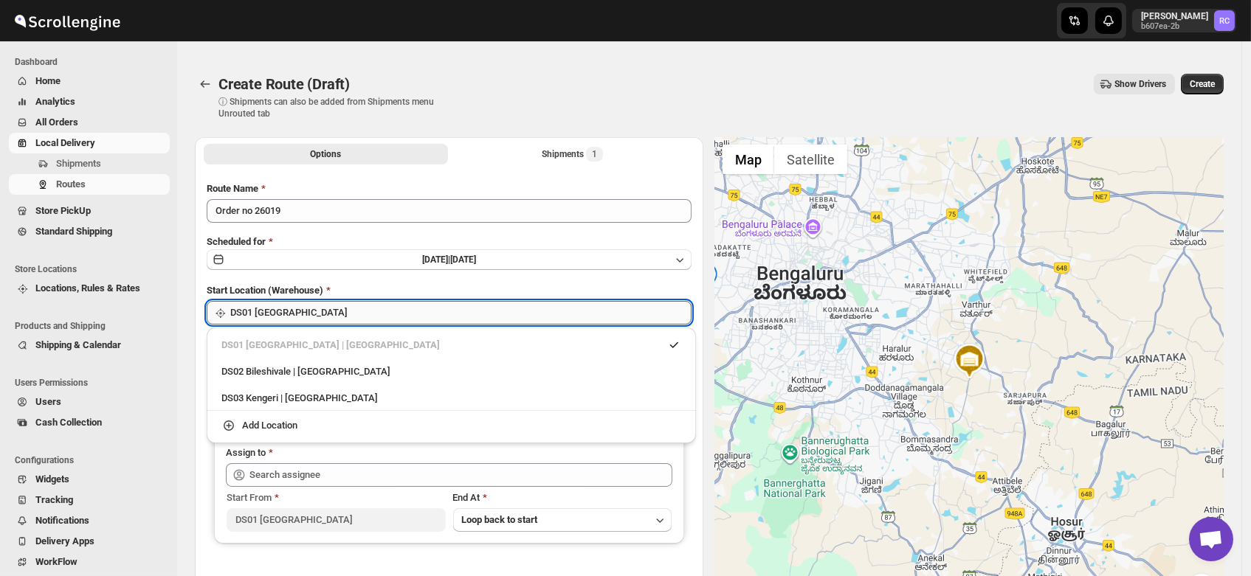
click at [297, 308] on input "DS01 [GEOGRAPHIC_DATA]" at bounding box center [460, 313] width 461 height 24
click at [304, 393] on div "DS03 Kengeri | Bengaluru" at bounding box center [451, 398] width 460 height 15
type input "DS03 Kengeri"
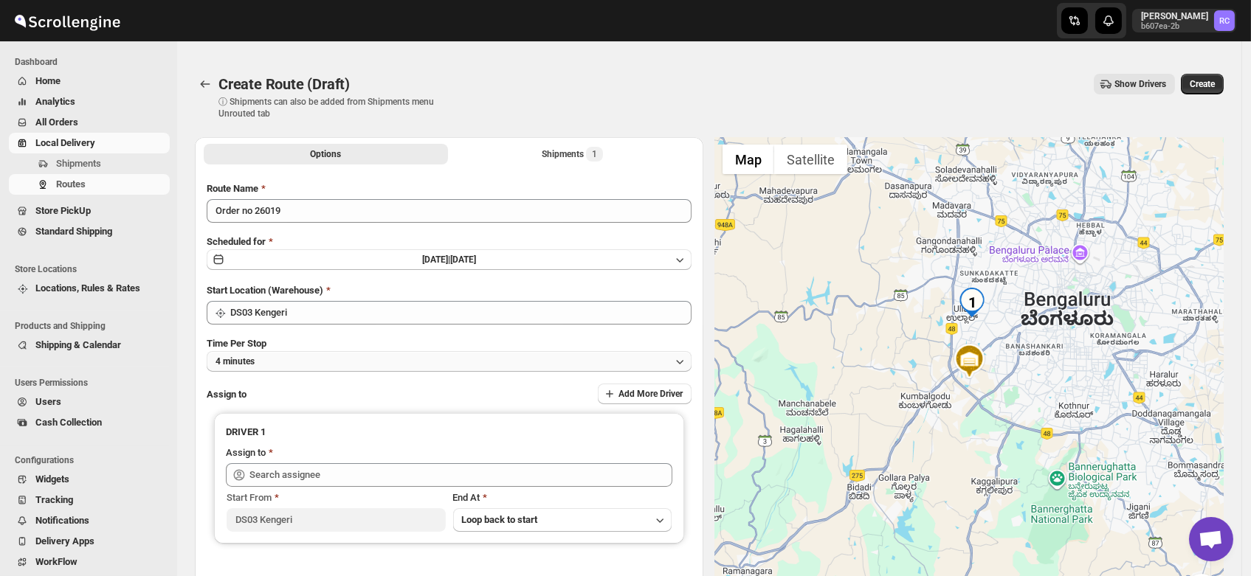
click at [280, 359] on button "4 minutes" at bounding box center [449, 361] width 485 height 21
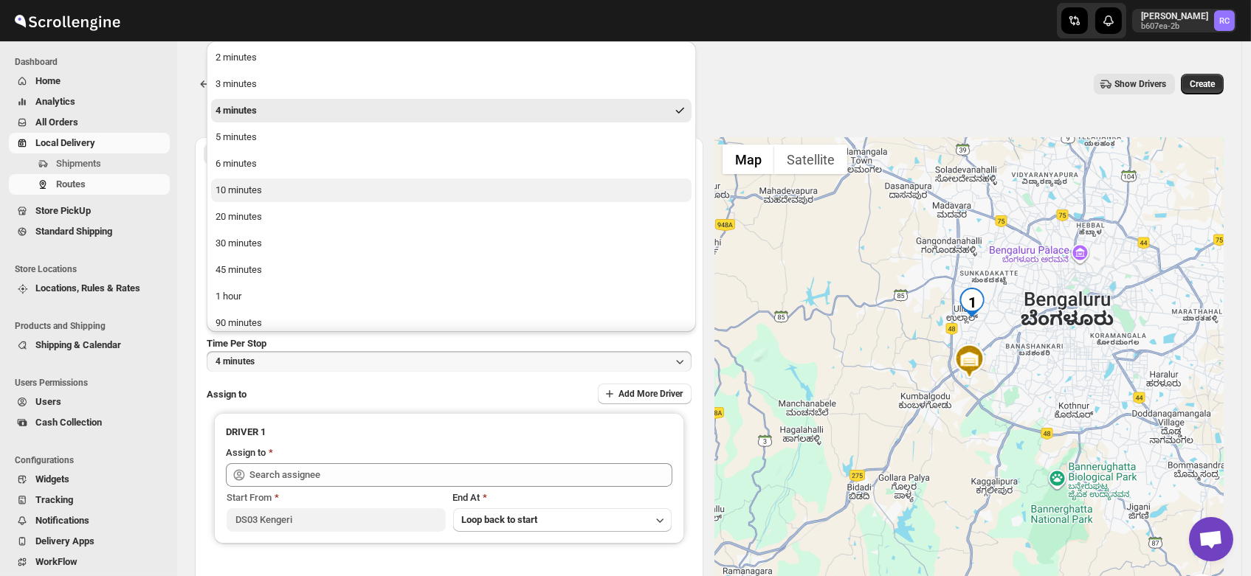
click at [241, 181] on button "10 minutes" at bounding box center [451, 191] width 480 height 24
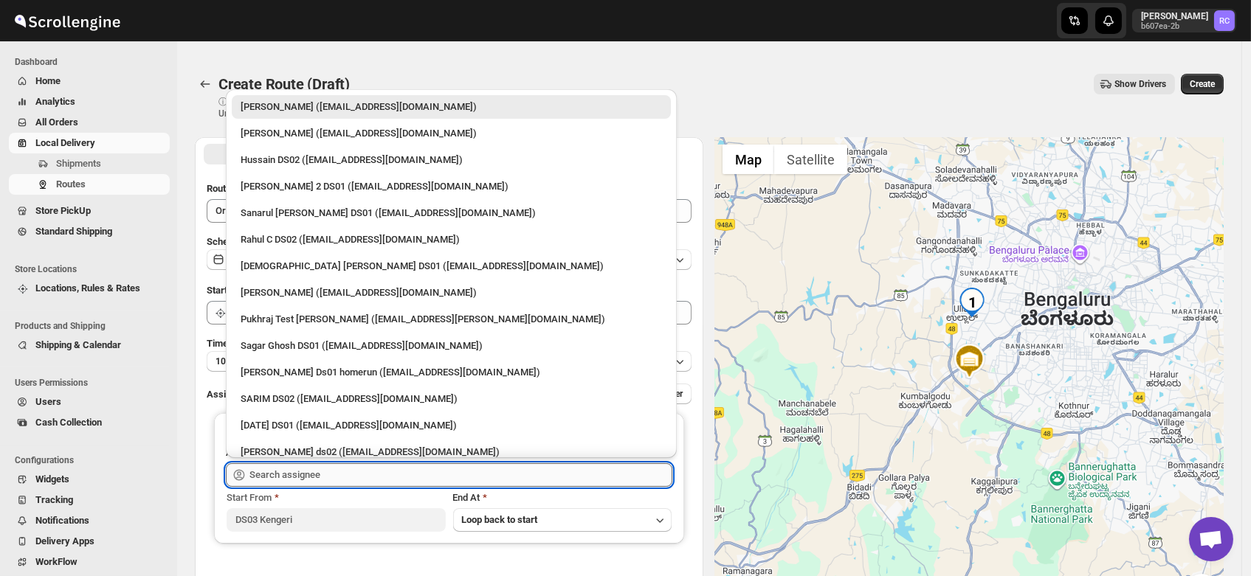
click at [282, 471] on input "text" at bounding box center [460, 475] width 423 height 24
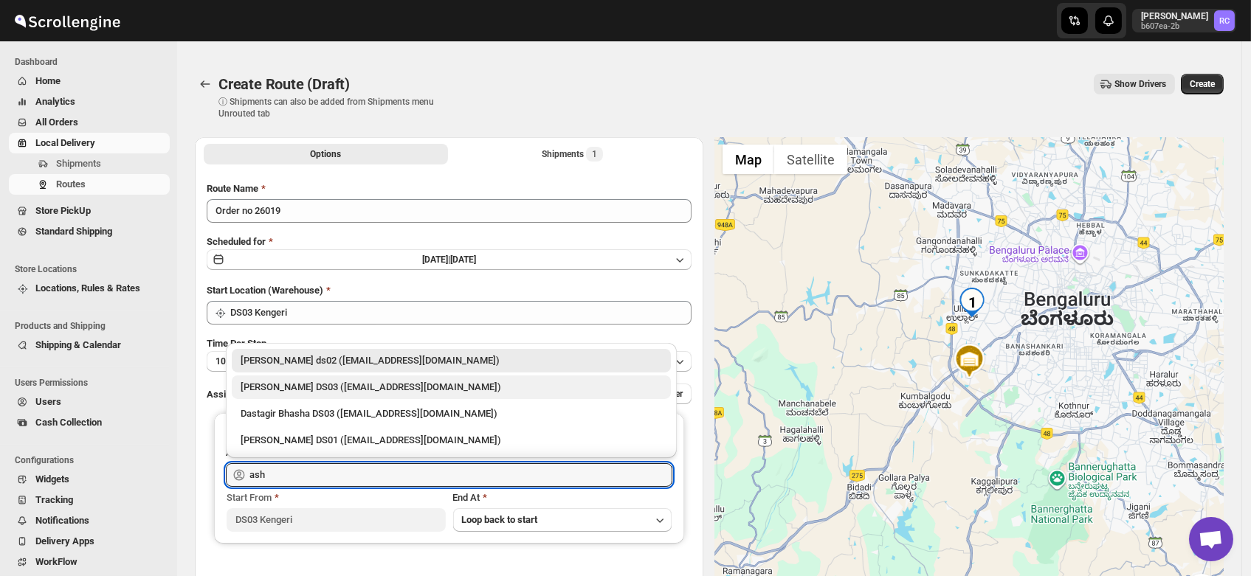
click at [280, 390] on div "ashik uddin DS03 (katiri8361@kimdyn.com)" at bounding box center [451, 387] width 421 height 15
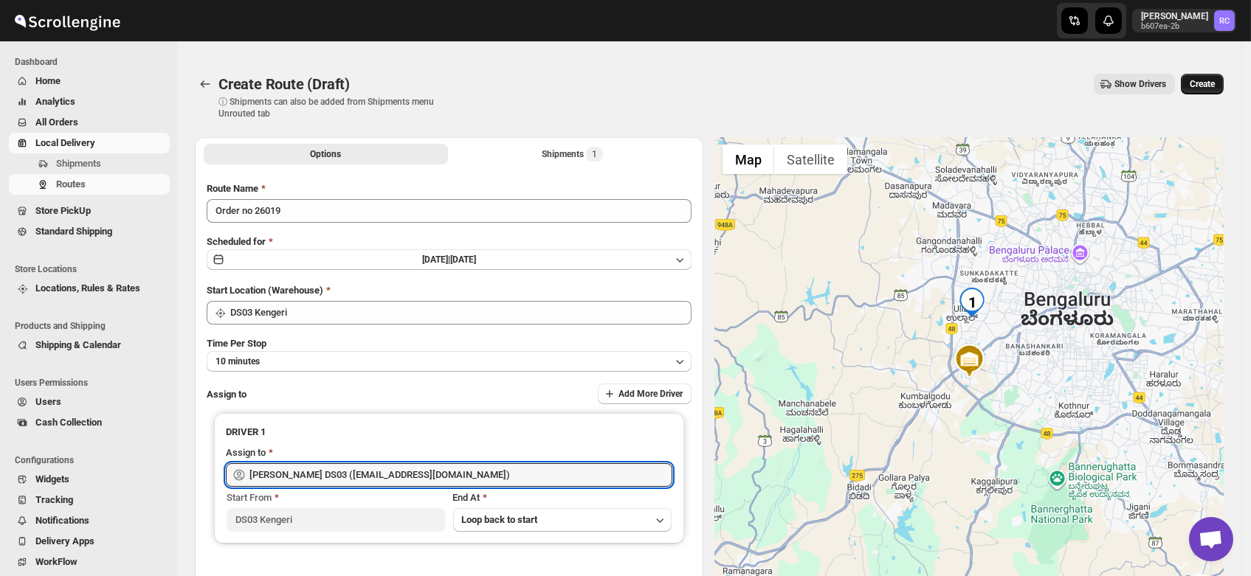
type input "ashik uddin DS03 (katiri8361@kimdyn.com)"
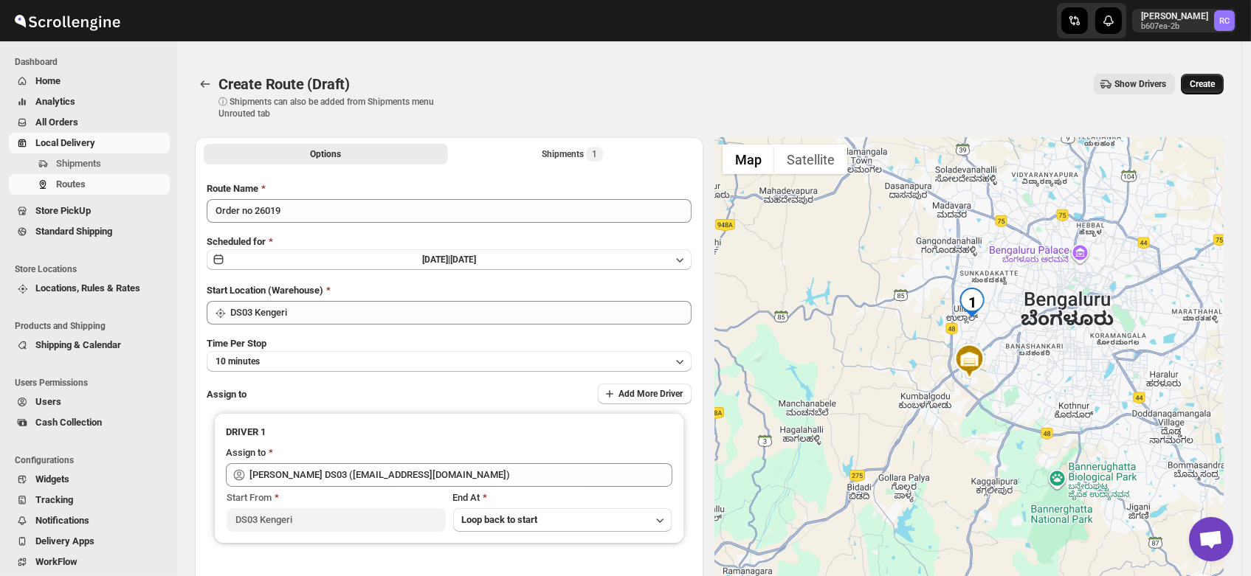
click at [1207, 81] on span "Create" at bounding box center [1202, 84] width 25 height 12
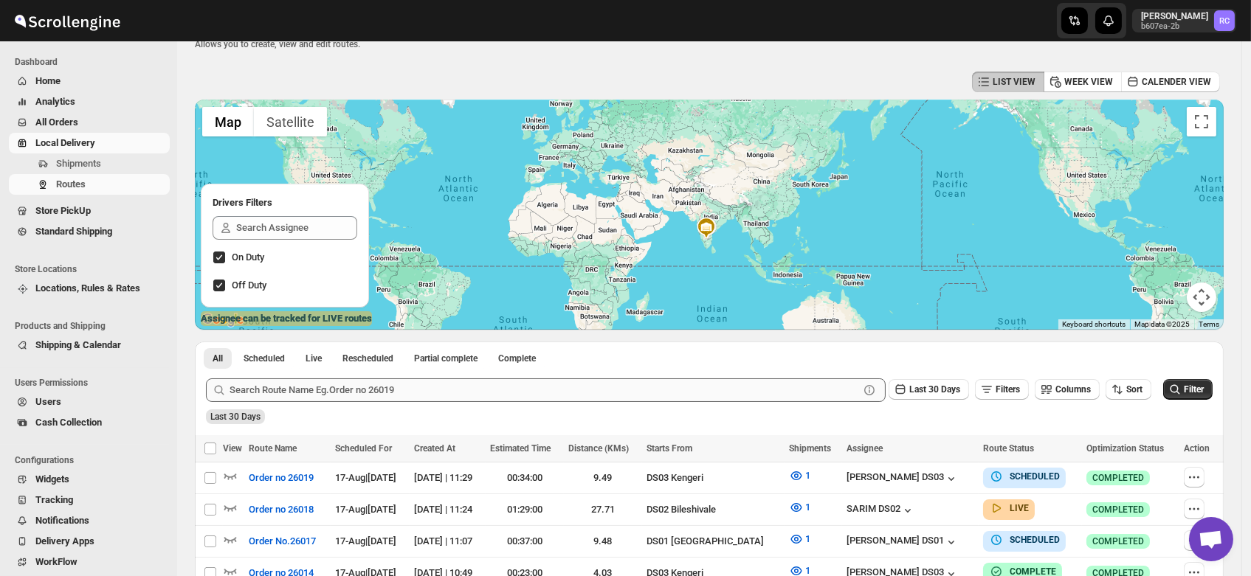
scroll to position [77, 0]
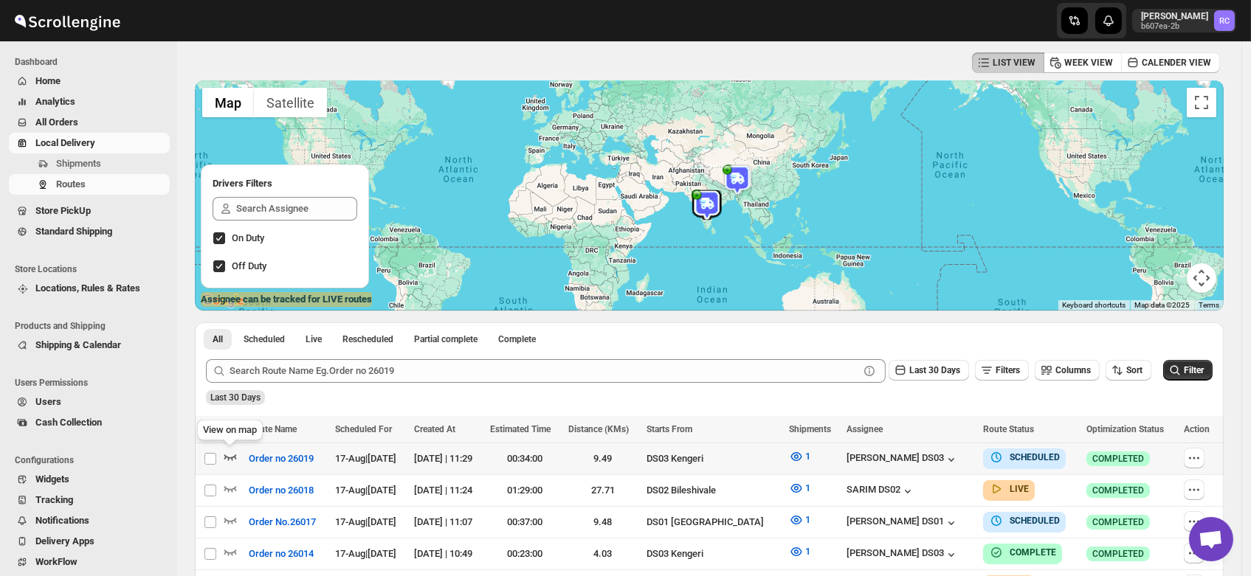
click at [229, 452] on icon "button" at bounding box center [230, 456] width 15 height 15
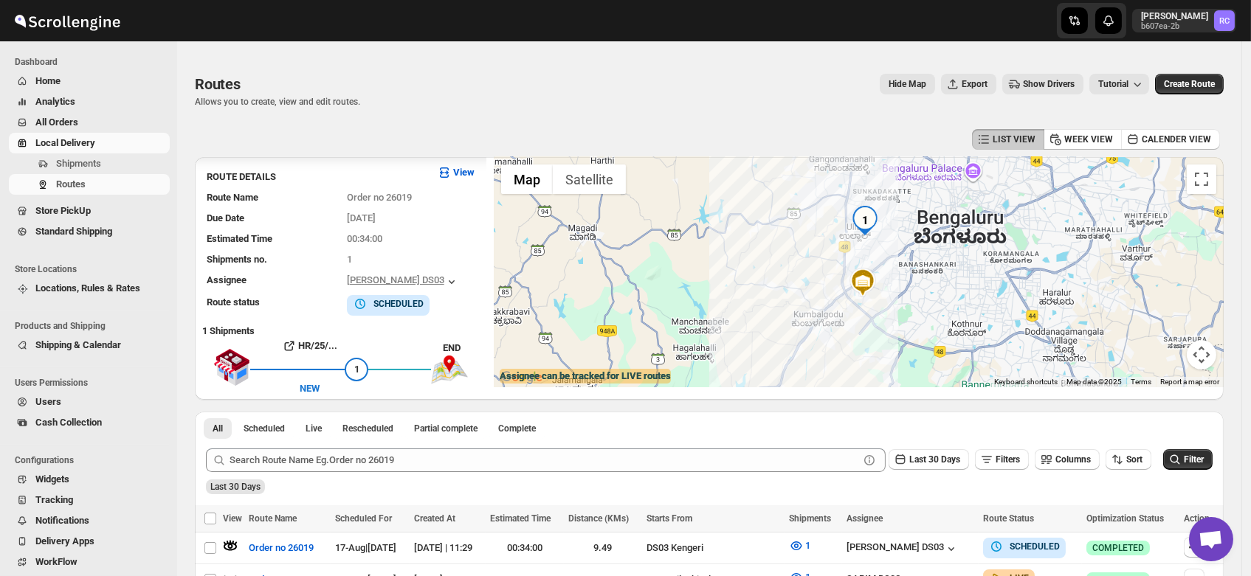
scroll to position [0, 0]
click at [74, 162] on span "Shipments" at bounding box center [78, 163] width 45 height 11
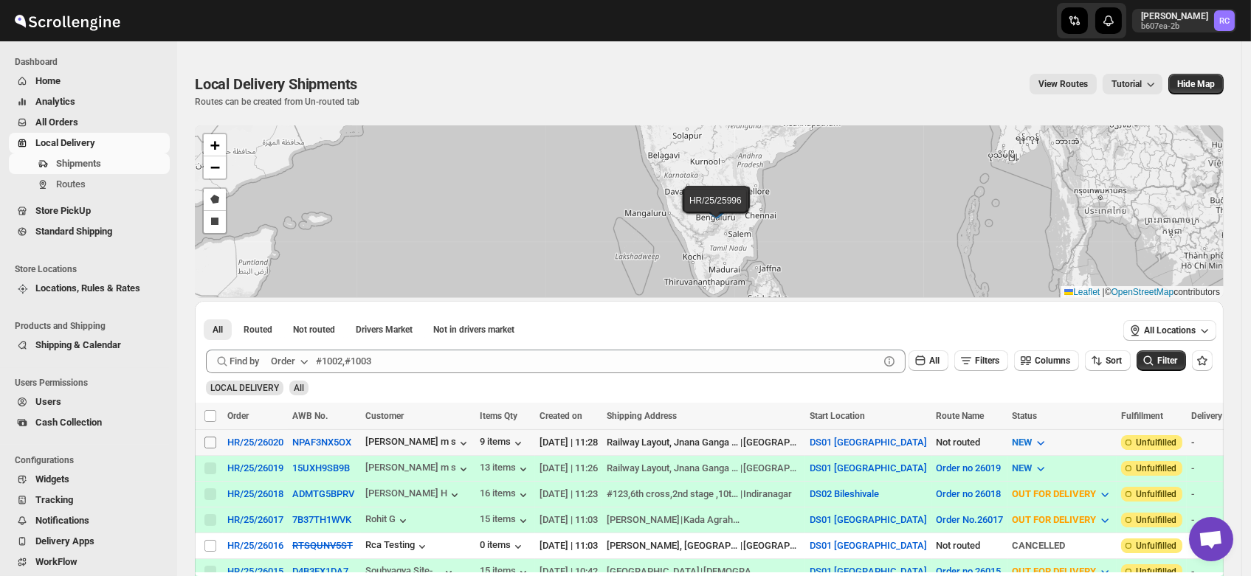
click at [207, 437] on input "Select shipment" at bounding box center [210, 443] width 12 height 12
checkbox input "true"
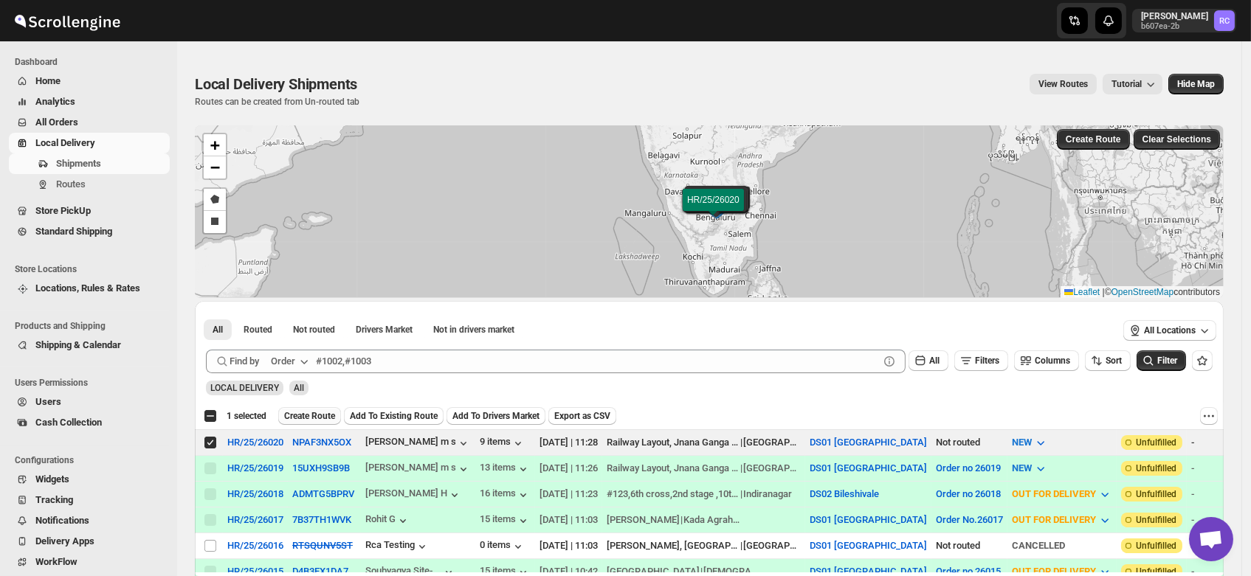
click at [314, 410] on span "Create Route" at bounding box center [309, 416] width 51 height 12
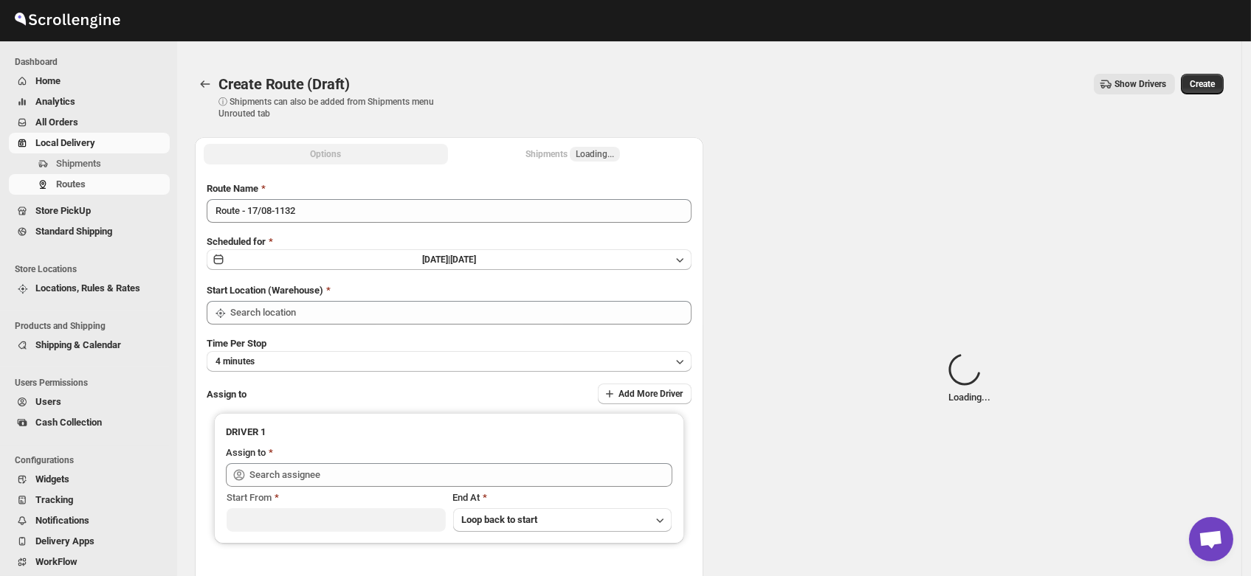
type input "DS01 [GEOGRAPHIC_DATA]"
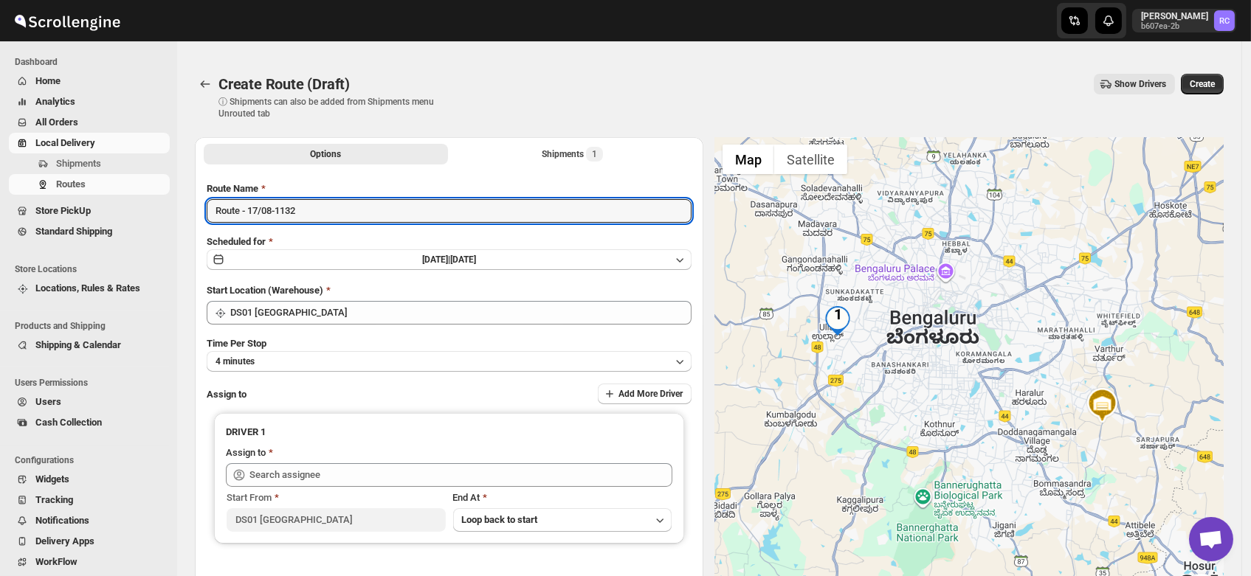
drag, startPoint x: 326, startPoint y: 212, endPoint x: 167, endPoint y: 227, distance: 160.1
click at [167, 227] on div "Skip to content Rahul Chopra b607ea-2b RC Dashboard Home Analytics All Orders L…" at bounding box center [625, 369] width 1251 height 708
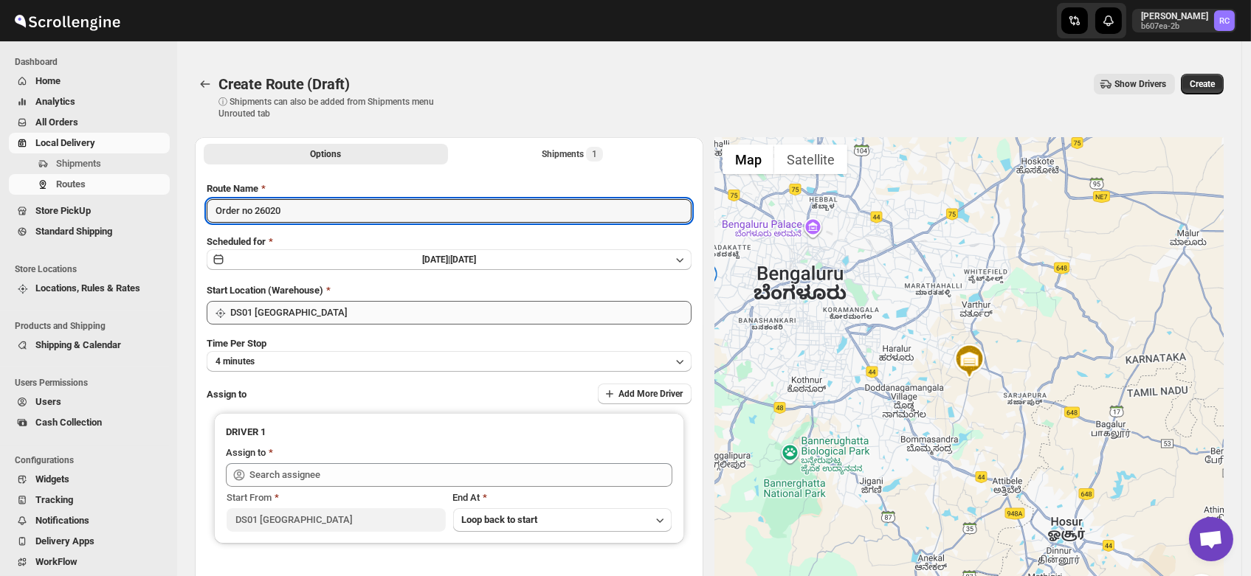
type input "Order no 26020"
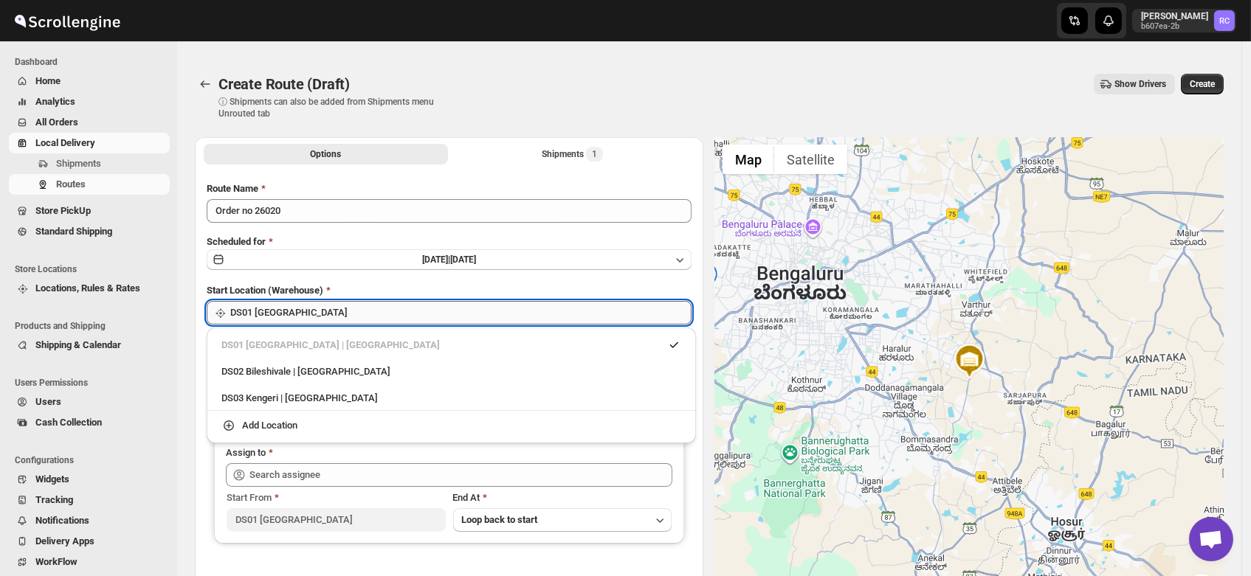
click at [311, 320] on input "DS01 [GEOGRAPHIC_DATA]" at bounding box center [460, 313] width 461 height 24
click at [307, 393] on div "DS03 Kengeri | Bengaluru" at bounding box center [451, 398] width 460 height 15
type input "DS03 Kengeri"
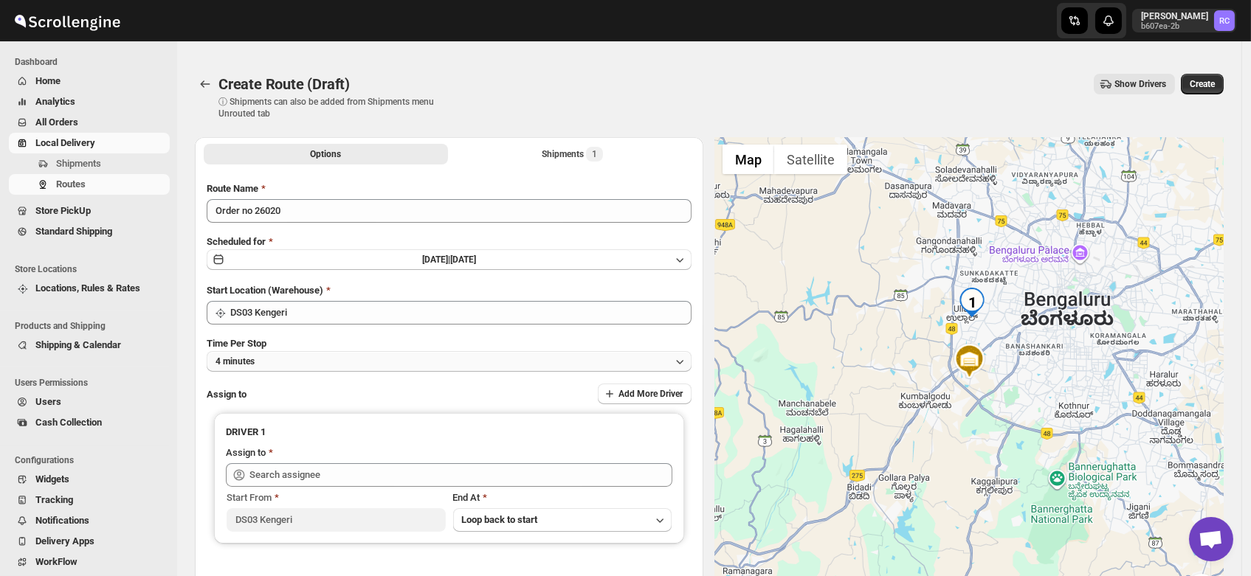
click at [270, 361] on button "4 minutes" at bounding box center [449, 361] width 485 height 21
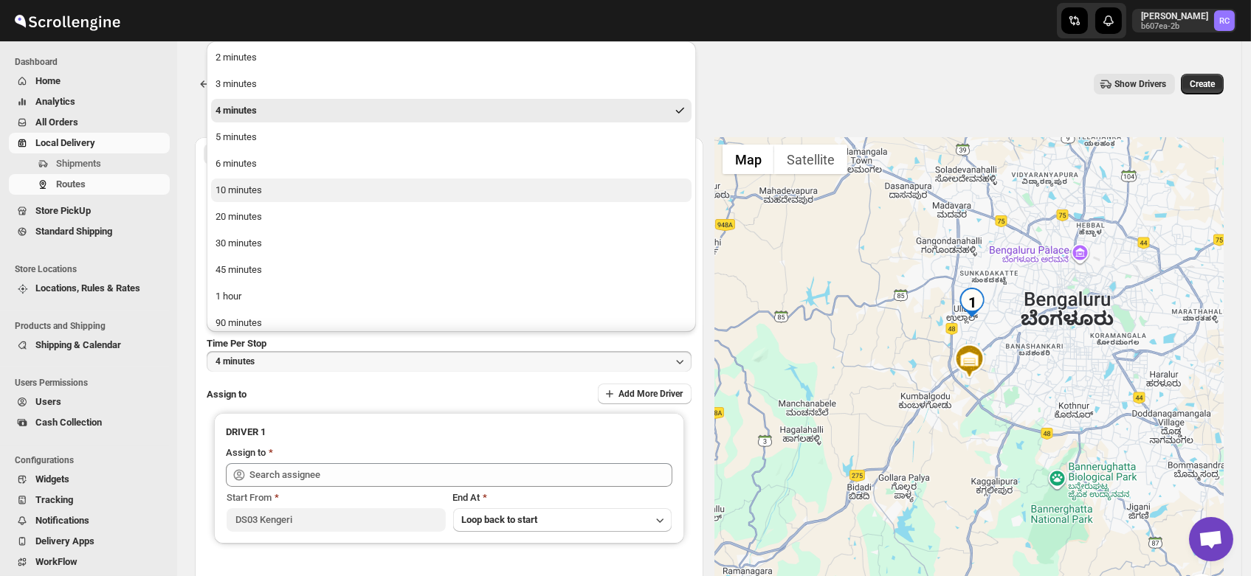
click at [238, 187] on div "10 minutes" at bounding box center [238, 190] width 46 height 15
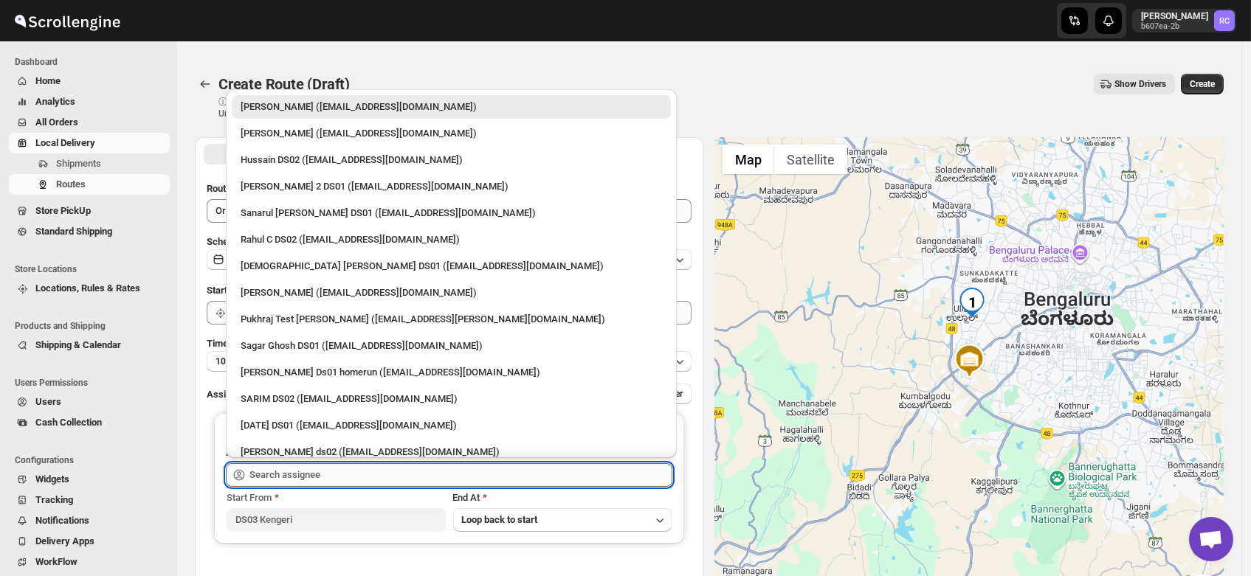
click at [291, 472] on input "text" at bounding box center [460, 475] width 423 height 24
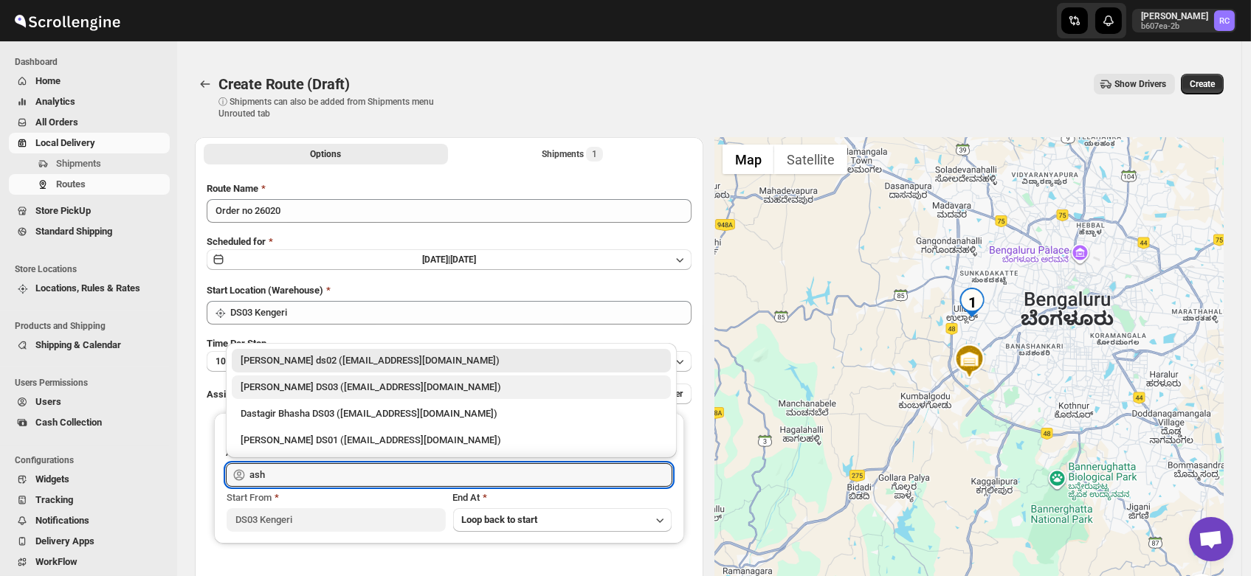
click at [292, 385] on div "[PERSON_NAME] DS03 ([EMAIL_ADDRESS][DOMAIN_NAME])" at bounding box center [451, 387] width 421 height 15
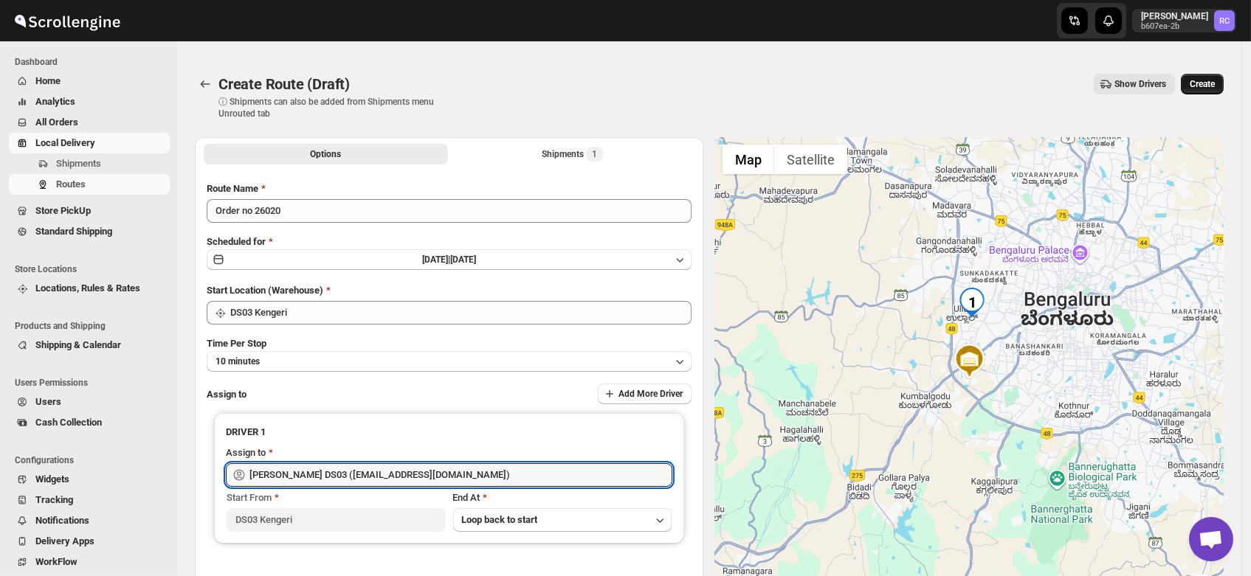
type input "[PERSON_NAME] DS03 ([EMAIL_ADDRESS][DOMAIN_NAME])"
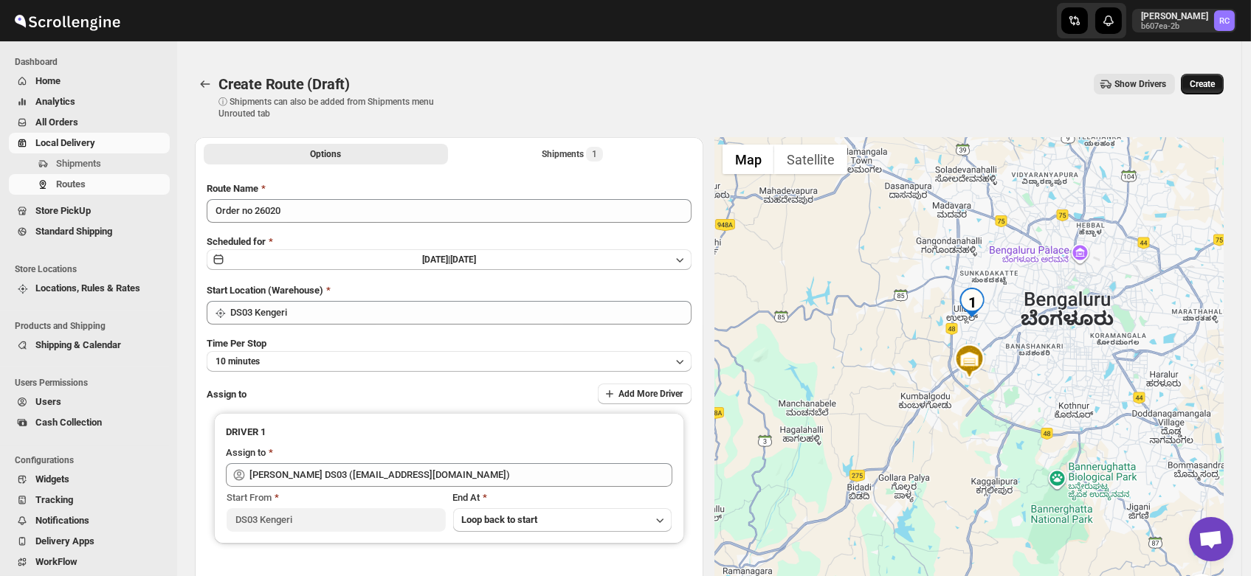
click at [1215, 81] on span "Create" at bounding box center [1202, 84] width 25 height 12
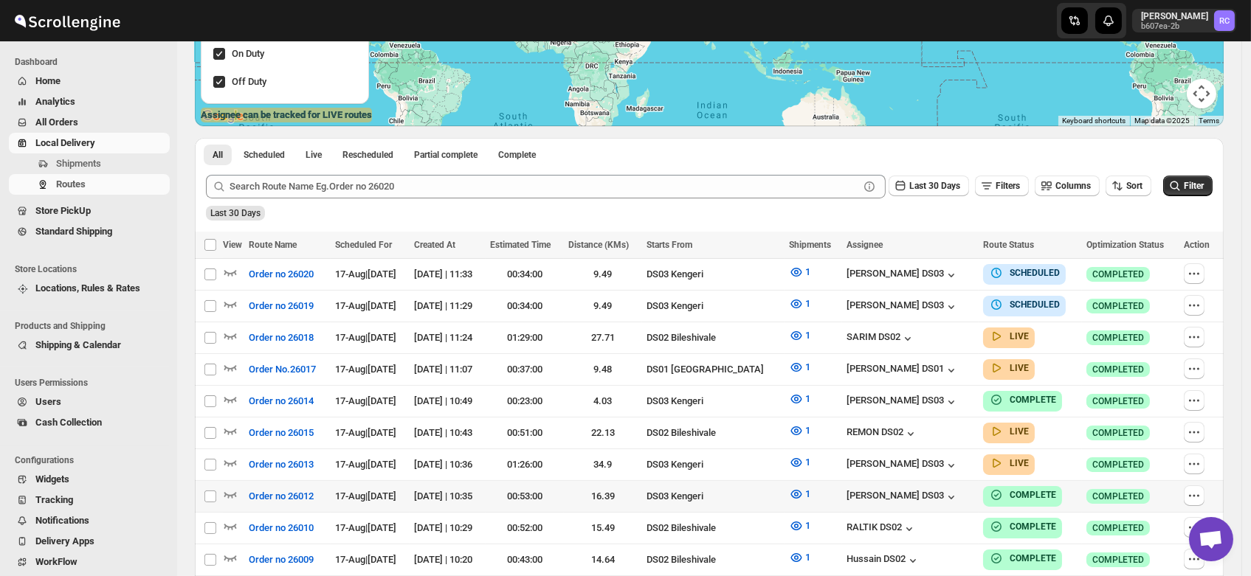
scroll to position [262, 0]
click at [227, 455] on icon "button" at bounding box center [230, 462] width 15 height 15
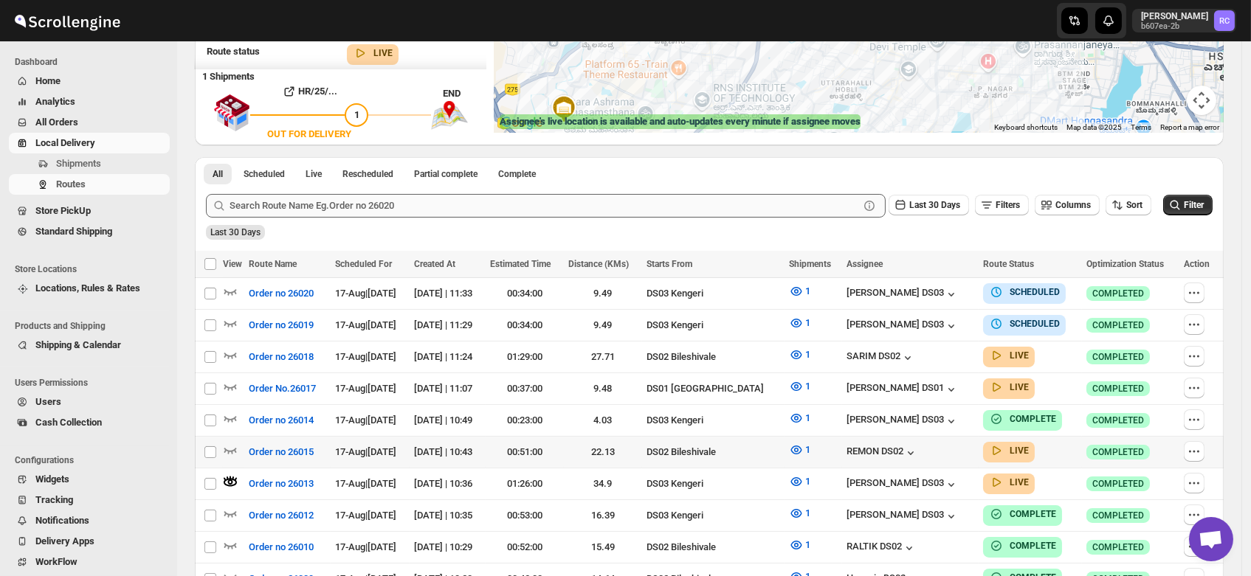
scroll to position [255, 0]
click at [230, 412] on icon "button" at bounding box center [230, 417] width 15 height 15
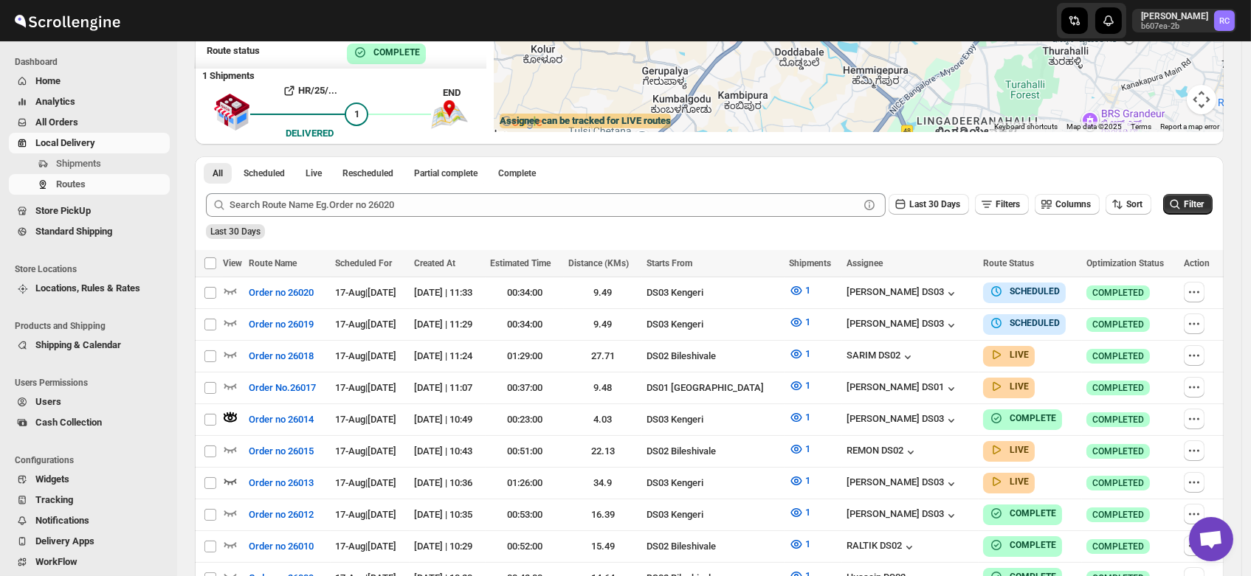
scroll to position [0, 0]
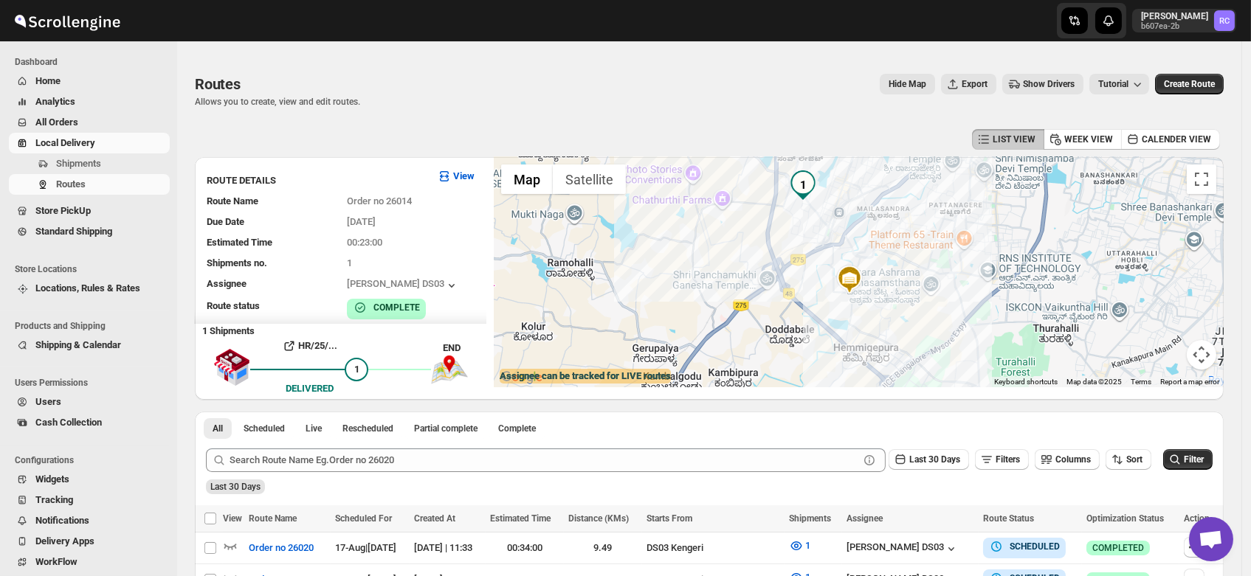
drag, startPoint x: 877, startPoint y: 286, endPoint x: 840, endPoint y: 252, distance: 50.7
click at [840, 252] on div at bounding box center [859, 272] width 730 height 230
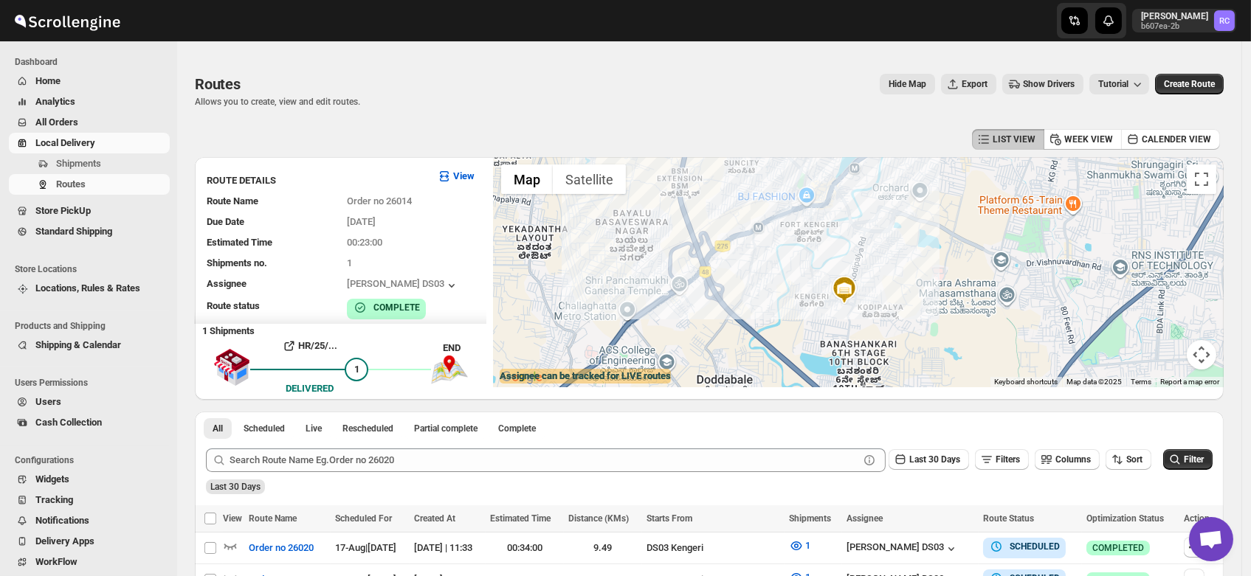
drag, startPoint x: 860, startPoint y: 274, endPoint x: 838, endPoint y: 237, distance: 43.0
click at [838, 237] on div at bounding box center [859, 272] width 730 height 230
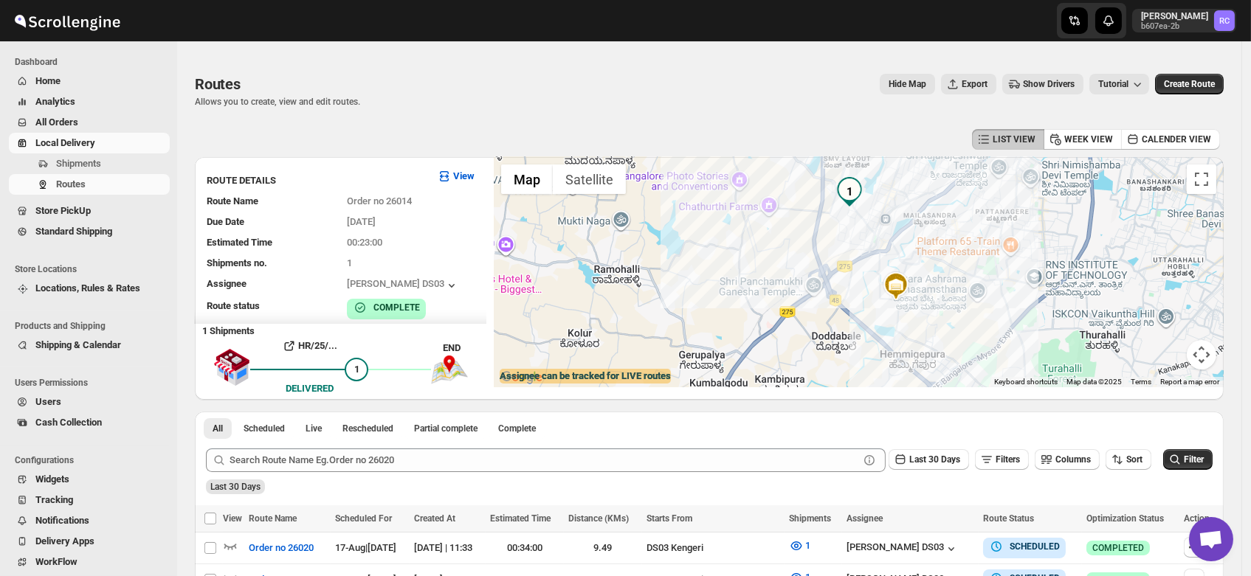
drag, startPoint x: 801, startPoint y: 220, endPoint x: 860, endPoint y: 246, distance: 65.4
click at [860, 246] on div at bounding box center [859, 272] width 730 height 230
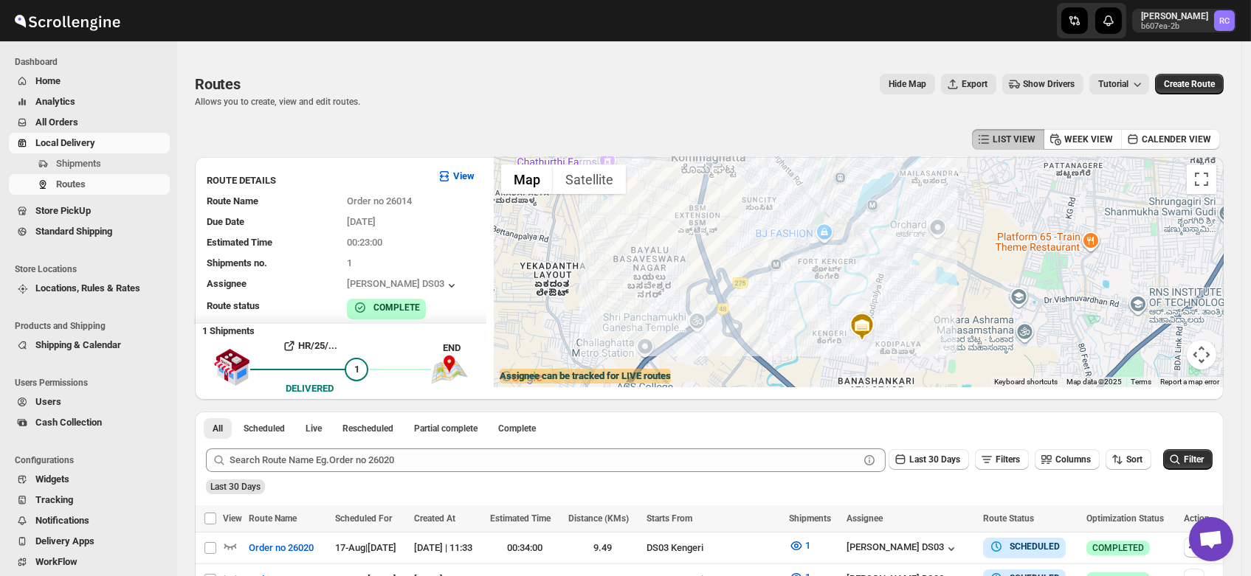
drag, startPoint x: 884, startPoint y: 252, endPoint x: 810, endPoint y: 252, distance: 74.5
click at [810, 252] on div at bounding box center [859, 272] width 730 height 230
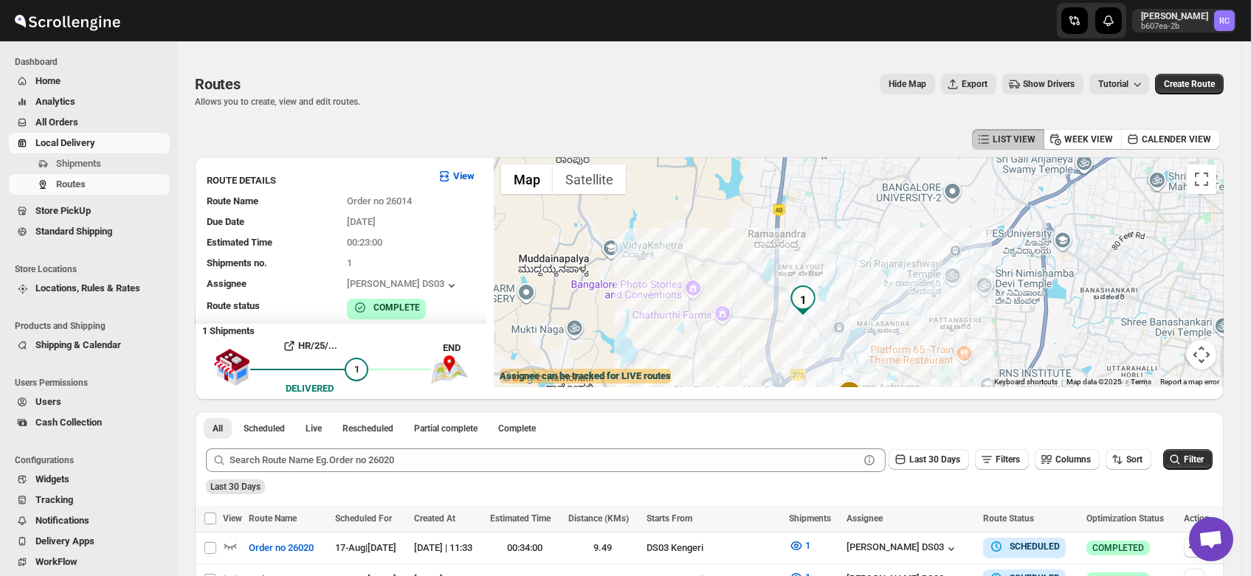
drag, startPoint x: 779, startPoint y: 209, endPoint x: 797, endPoint y: 335, distance: 127.5
click at [797, 335] on div at bounding box center [859, 272] width 730 height 230
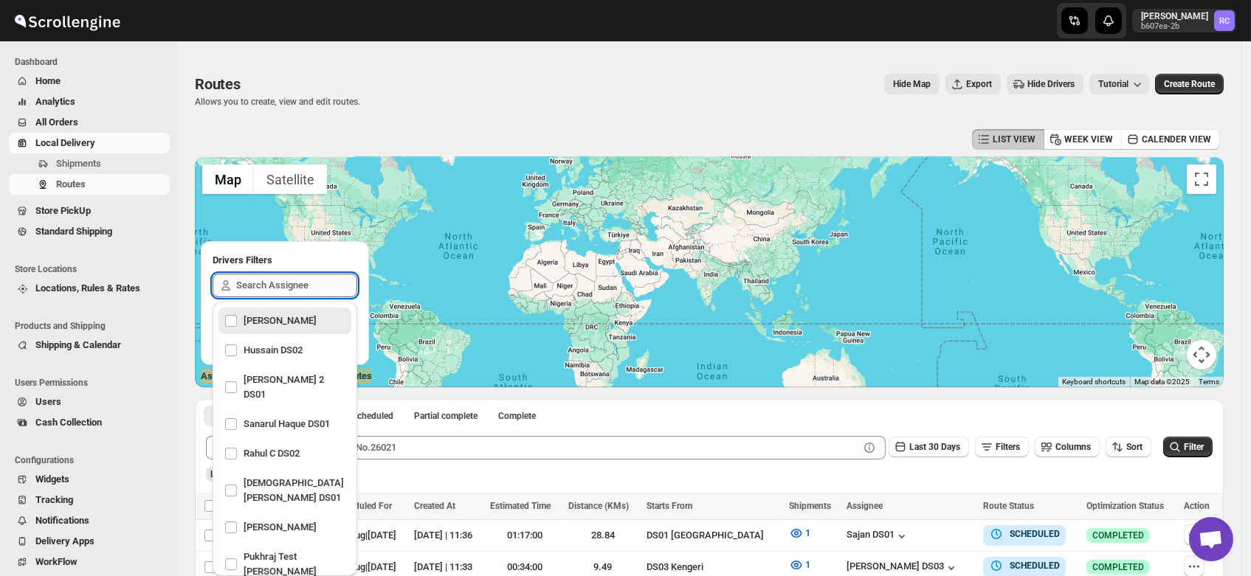
click at [241, 286] on input "text" at bounding box center [296, 286] width 121 height 24
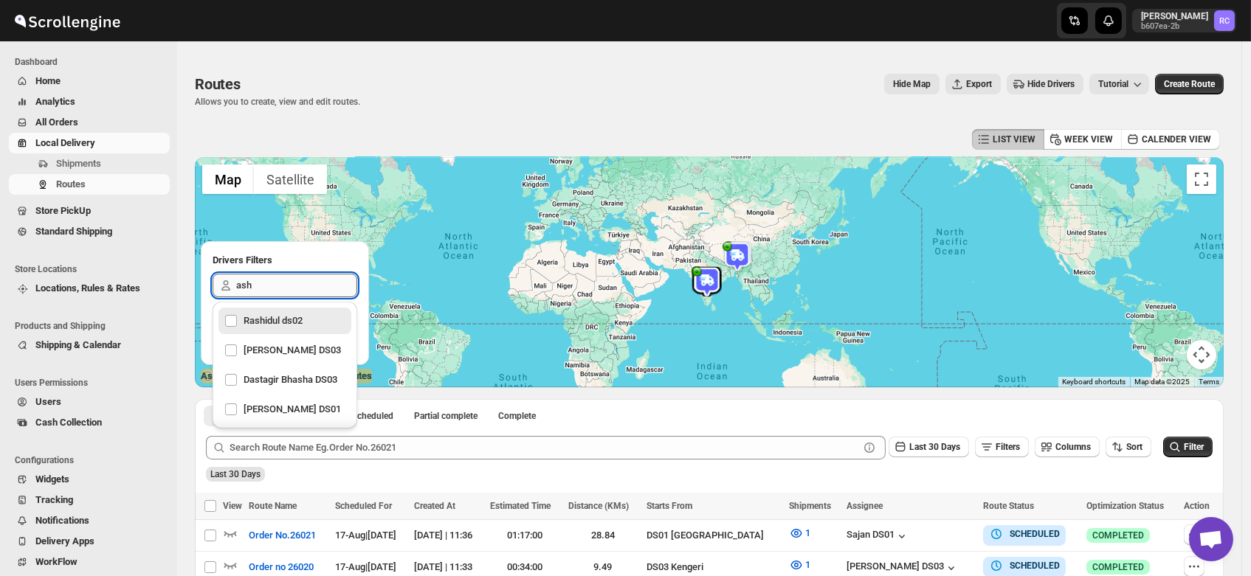
type input "ashi"
click at [288, 347] on div "[PERSON_NAME] DS03" at bounding box center [284, 350] width 121 height 21
checkbox input "true"
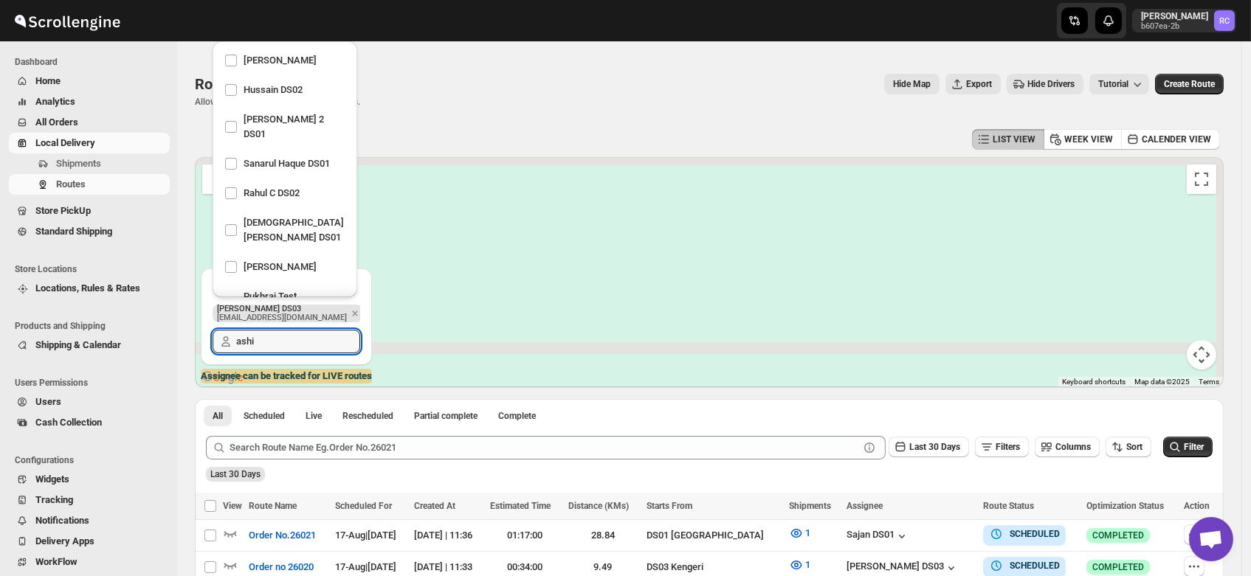
scroll to position [775, 0]
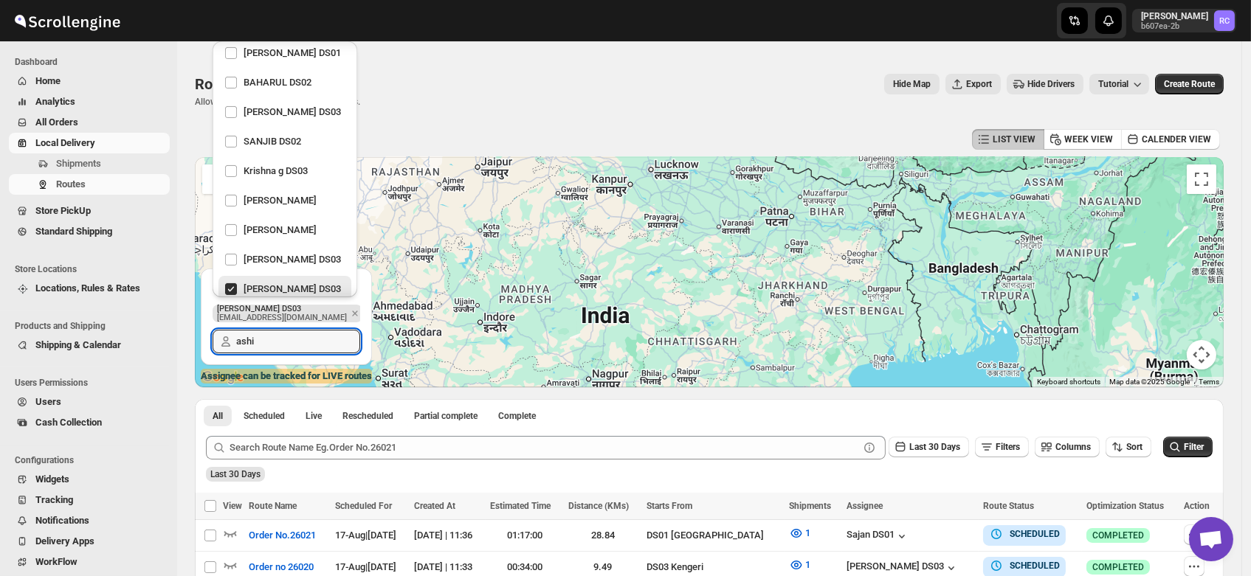
type input "ashi"
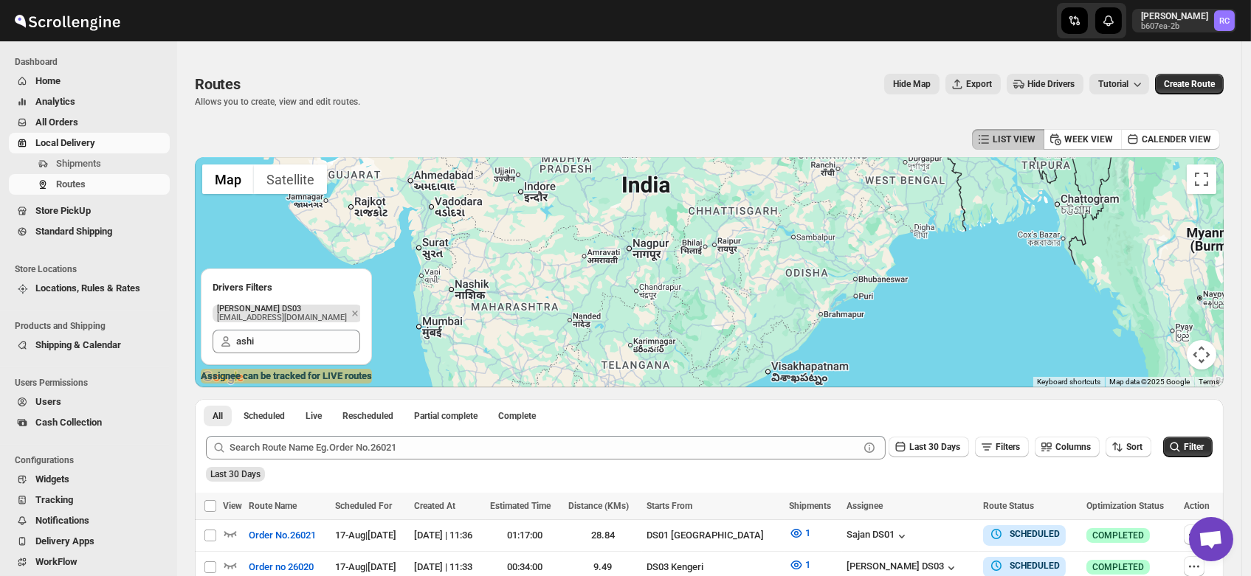
drag, startPoint x: 594, startPoint y: 352, endPoint x: 641, endPoint y: 183, distance: 175.5
click at [641, 183] on div at bounding box center [709, 272] width 1029 height 230
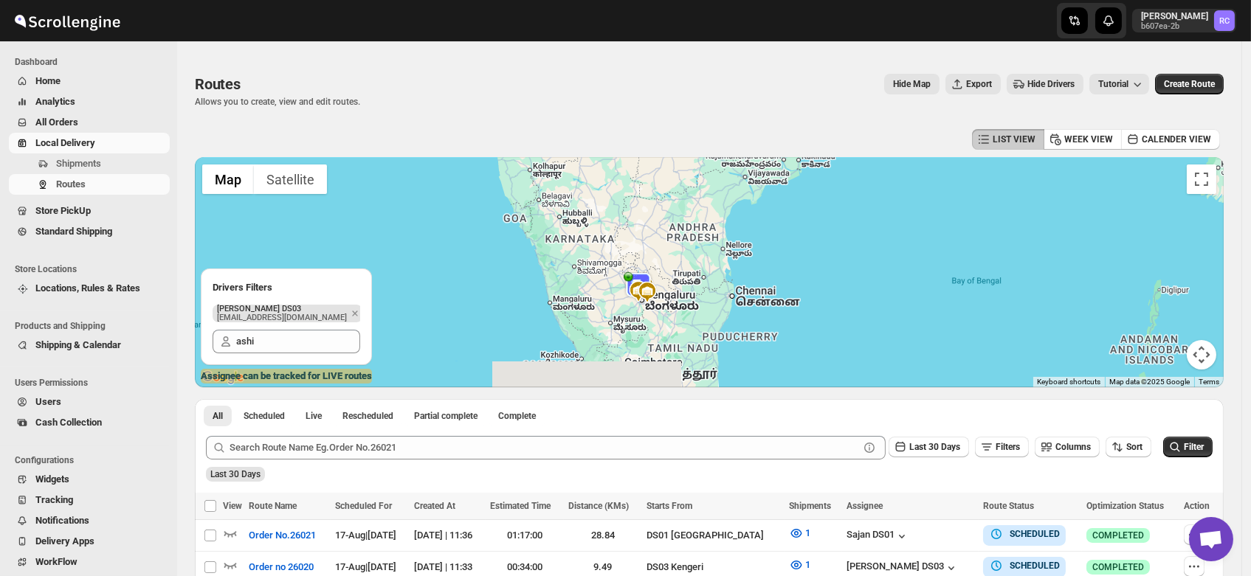
drag, startPoint x: 618, startPoint y: 308, endPoint x: 673, endPoint y: 123, distance: 193.1
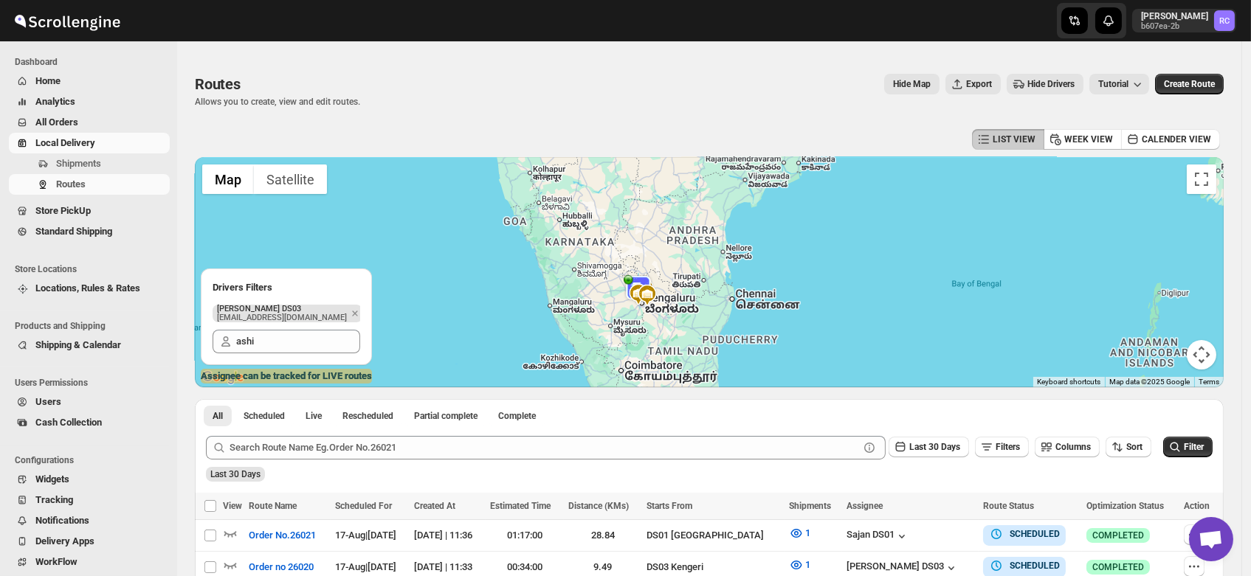
scroll to position [30, 0]
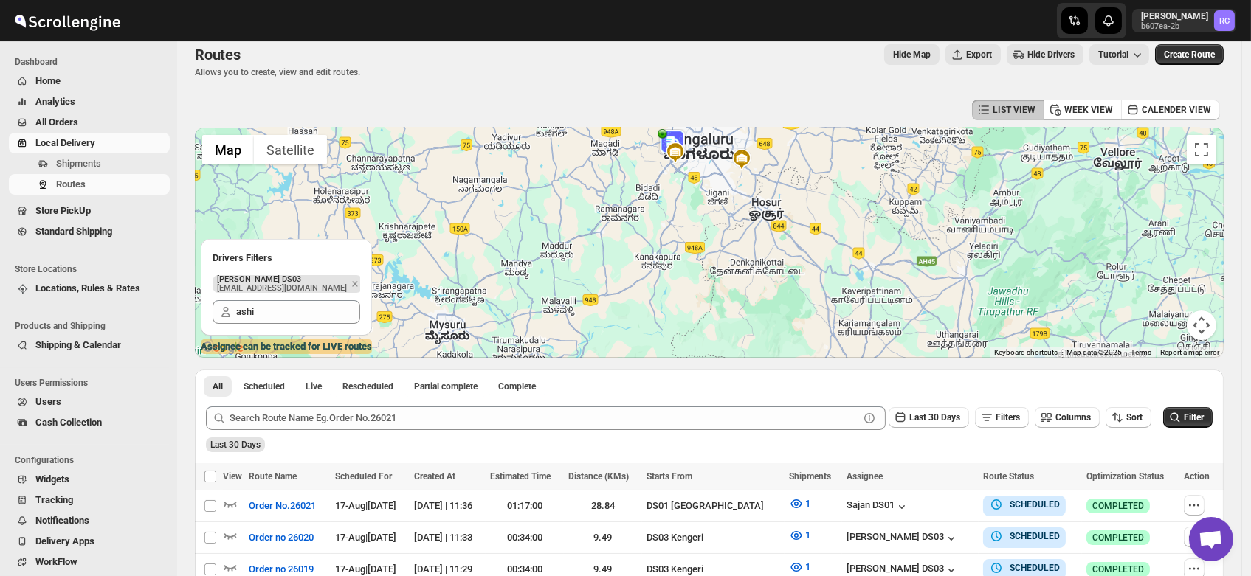
drag, startPoint x: 675, startPoint y: 189, endPoint x: 678, endPoint y: 292, distance: 102.6
click at [678, 292] on div at bounding box center [709, 243] width 1029 height 230
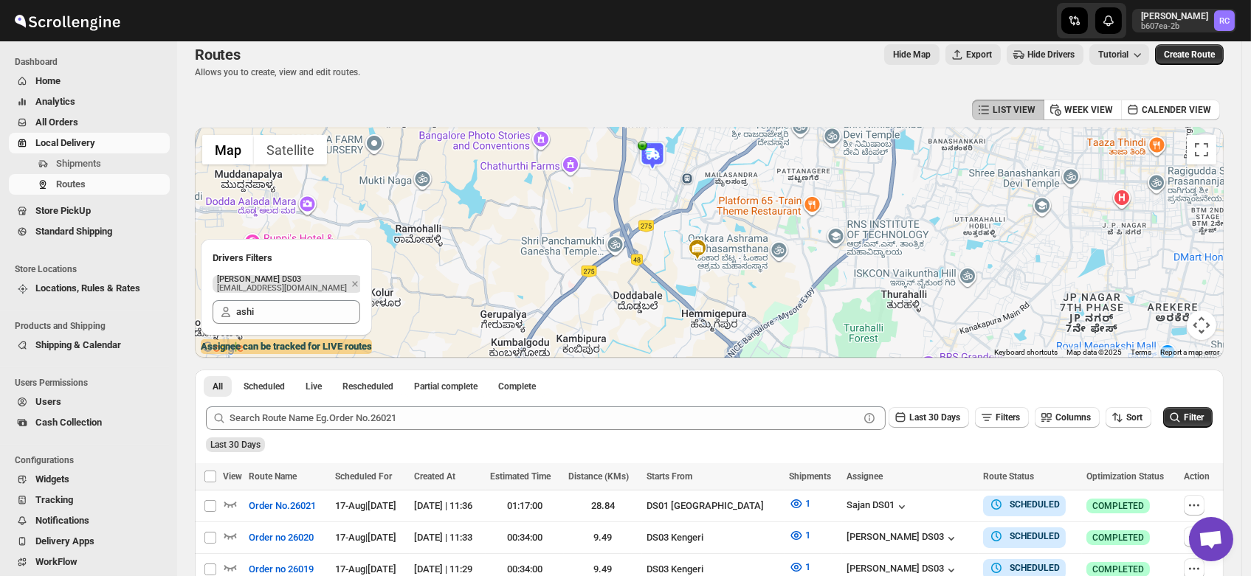
drag, startPoint x: 645, startPoint y: 159, endPoint x: 653, endPoint y: 221, distance: 62.5
click at [653, 221] on div at bounding box center [709, 243] width 1029 height 230
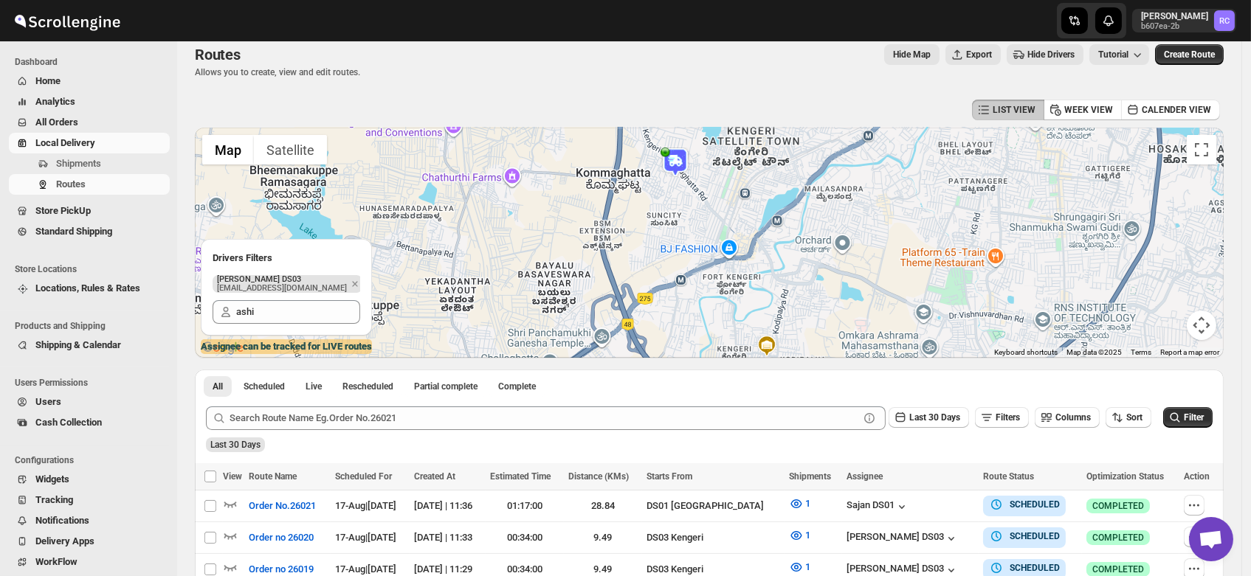
click at [683, 163] on img at bounding box center [675, 163] width 30 height 30
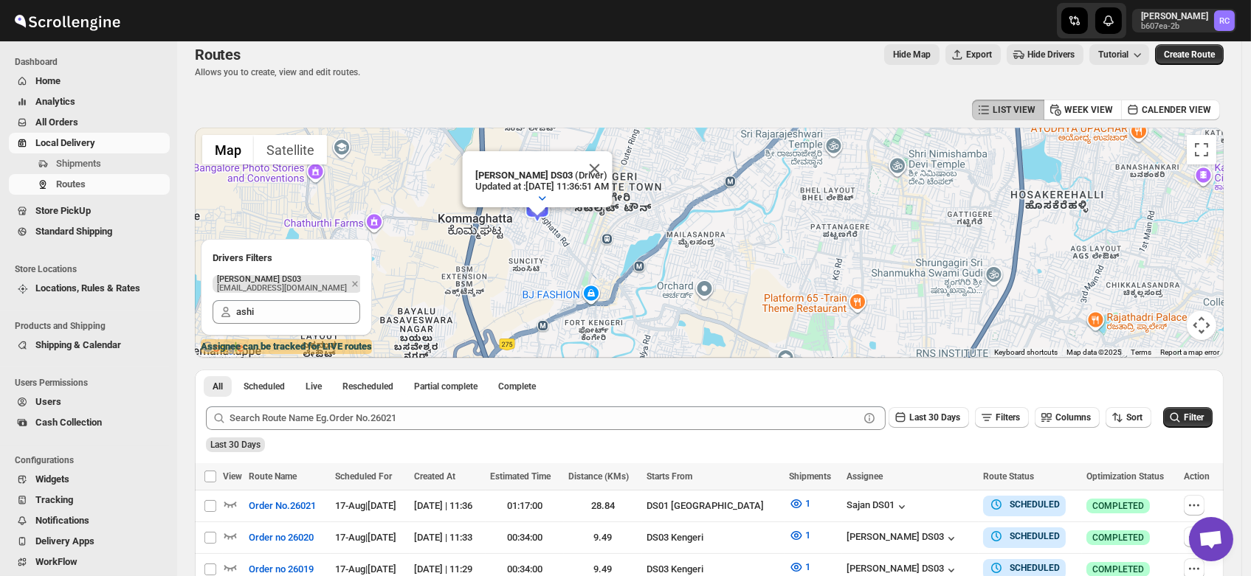
drag, startPoint x: 557, startPoint y: 271, endPoint x: 768, endPoint y: 167, distance: 234.7
click at [768, 167] on div "To navigate, press the arrow keys. ashik uddin DS03 (Driver) Updated at : 8/17/…" at bounding box center [709, 243] width 1029 height 230
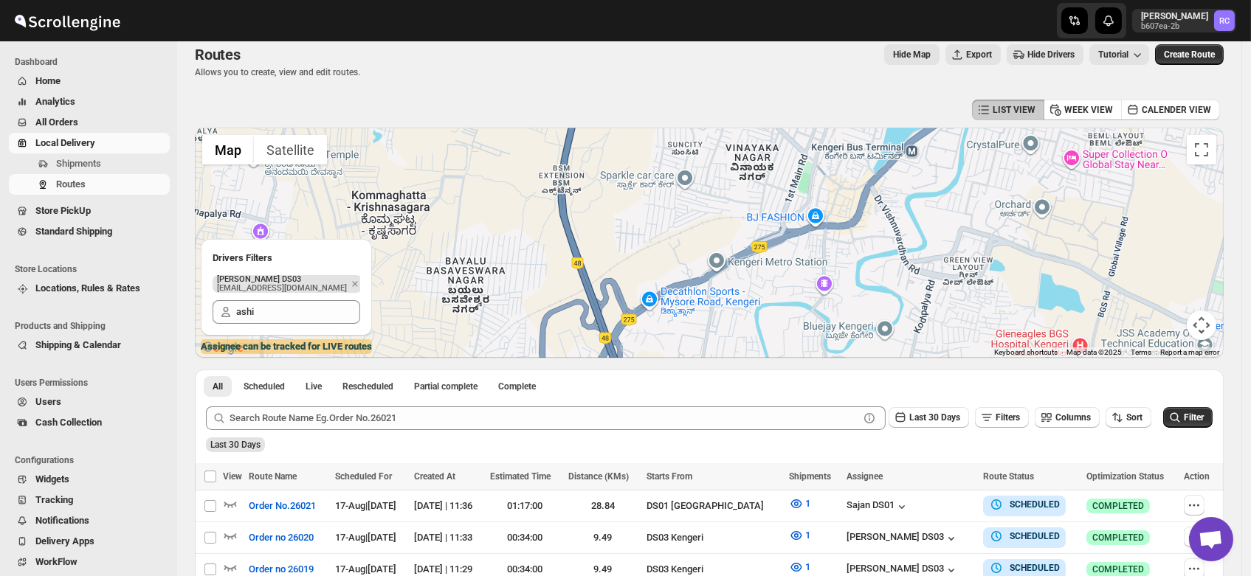
drag, startPoint x: 563, startPoint y: 294, endPoint x: 746, endPoint y: 185, distance: 213.1
click at [746, 185] on div "To navigate, press the arrow keys. ashik uddin DS03 (Driver) Updated at : 8/17/…" at bounding box center [709, 243] width 1029 height 230
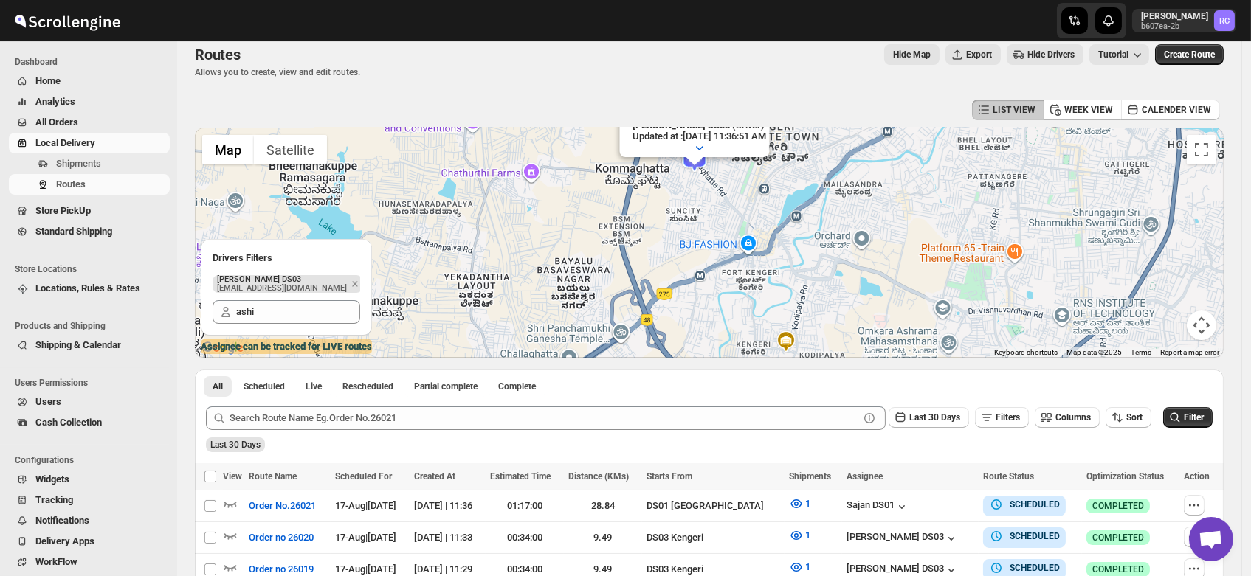
drag, startPoint x: 821, startPoint y: 193, endPoint x: 789, endPoint y: 246, distance: 62.3
click at [789, 246] on div "To navigate, press the arrow keys. ashik uddin DS03 (Driver) Updated at : 8/17/…" at bounding box center [709, 243] width 1029 height 230
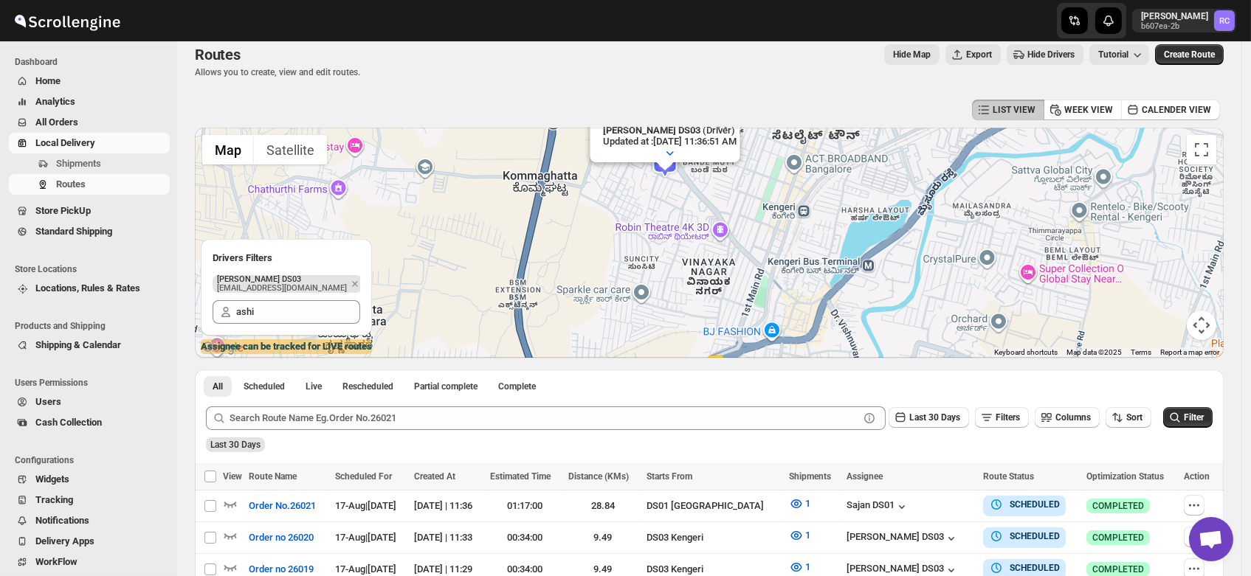
drag, startPoint x: 737, startPoint y: 196, endPoint x: 691, endPoint y: 210, distance: 48.6
click at [691, 210] on div "To navigate, press the arrow keys. ashik uddin DS03 (Driver) Updated at : 8/17/…" at bounding box center [709, 243] width 1029 height 230
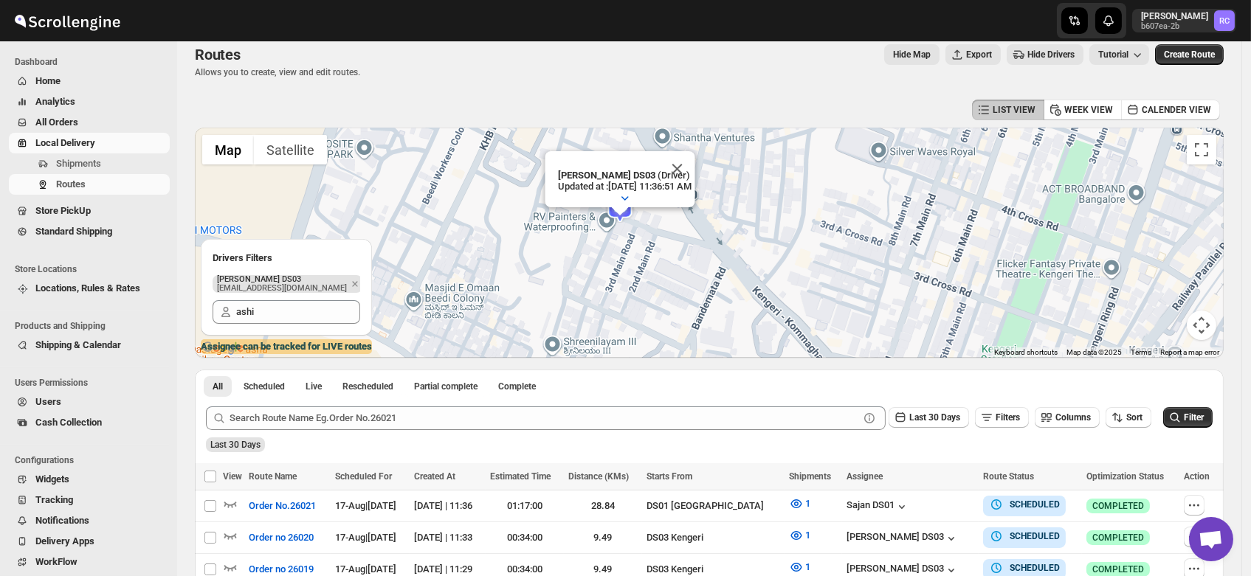
drag, startPoint x: 666, startPoint y: 168, endPoint x: 662, endPoint y: 250, distance: 82.8
click at [662, 250] on div "To navigate, press the arrow keys. ashik uddin DS03 (Driver) Updated at : 8/17/…" at bounding box center [709, 243] width 1029 height 230
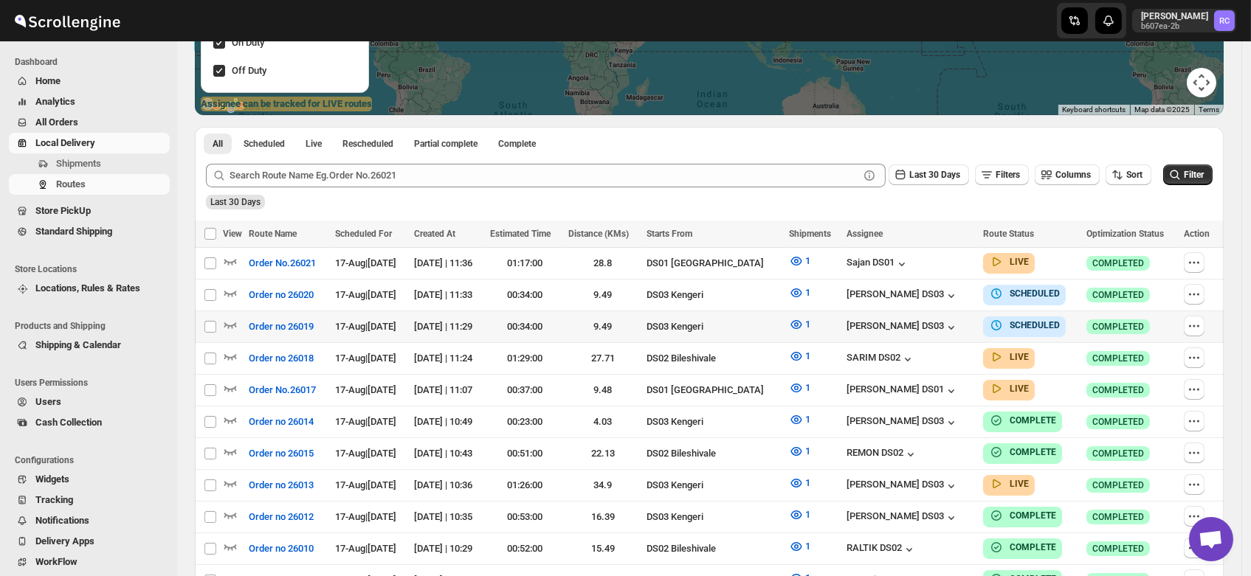
scroll to position [308, 0]
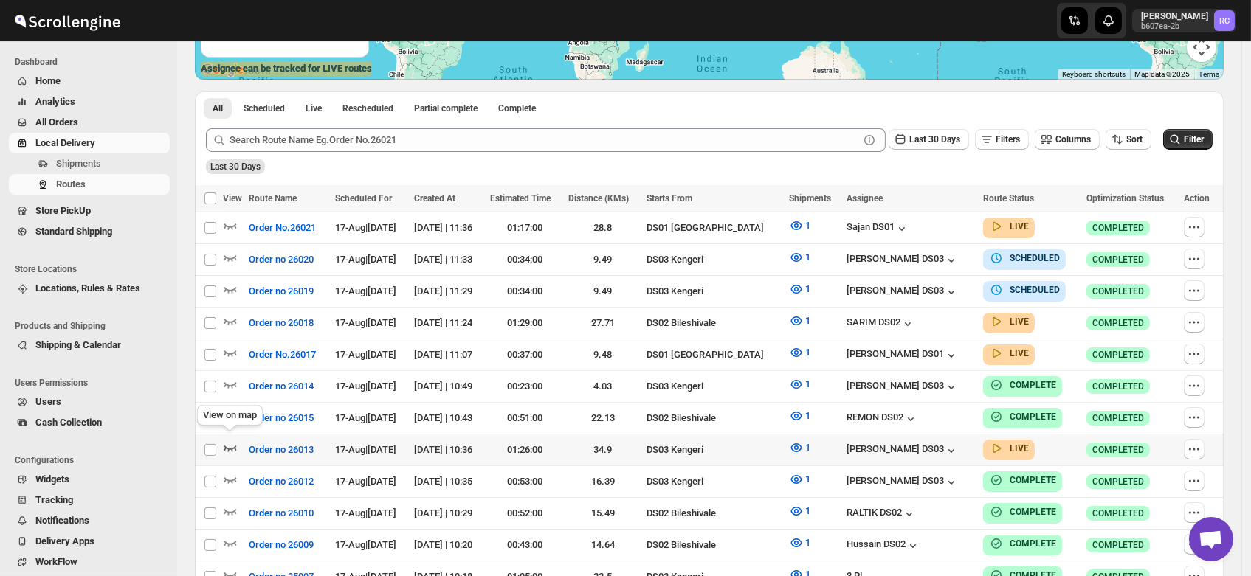
click at [230, 441] on icon "button" at bounding box center [230, 448] width 15 height 15
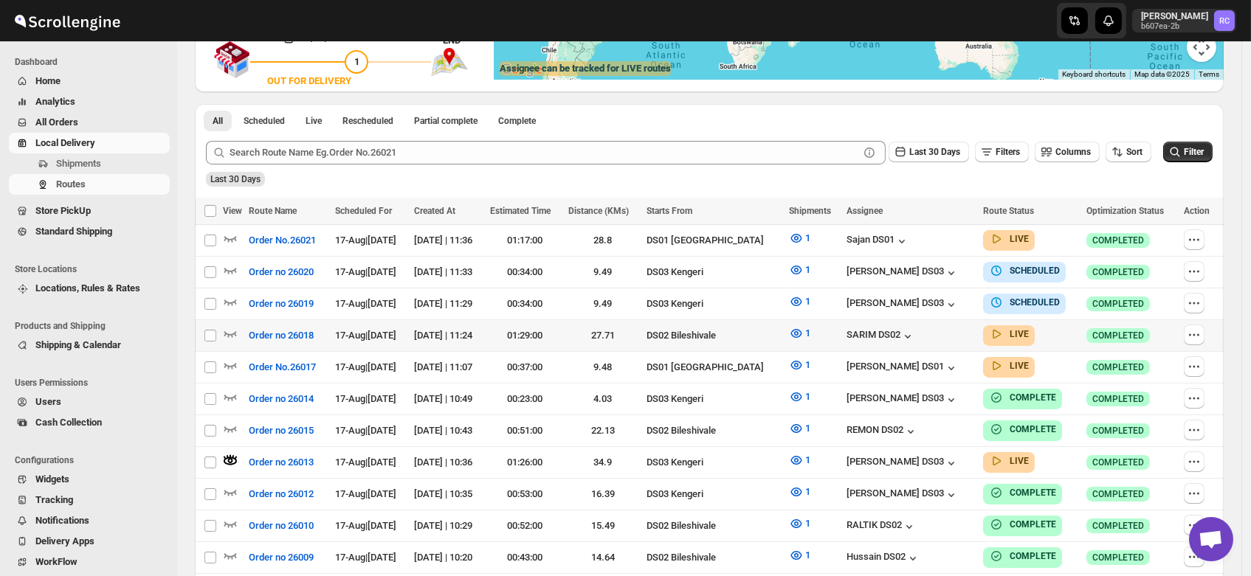
scroll to position [0, 0]
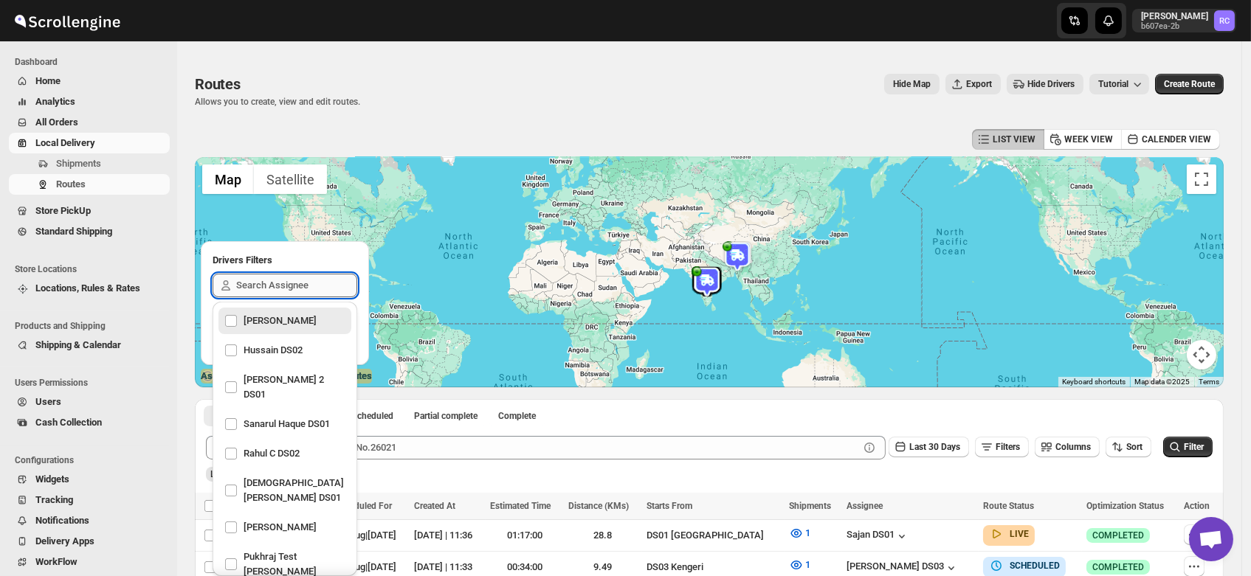
click at [252, 282] on input "text" at bounding box center [296, 286] width 121 height 24
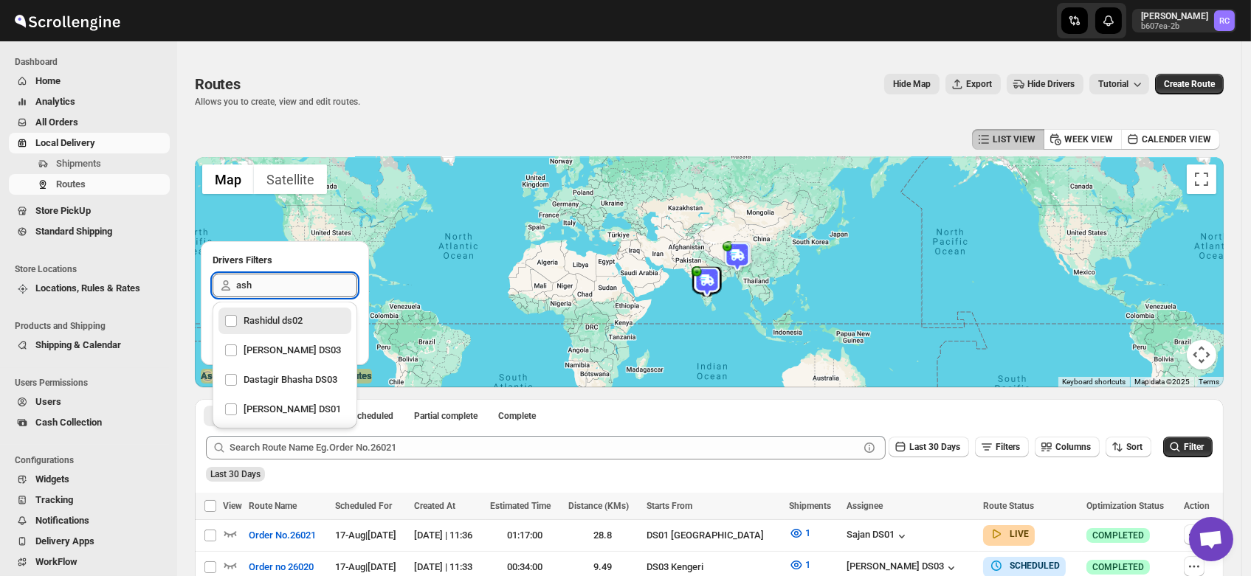
type input "ashi"
click at [272, 356] on div "[PERSON_NAME] DS03" at bounding box center [284, 350] width 121 height 21
checkbox input "true"
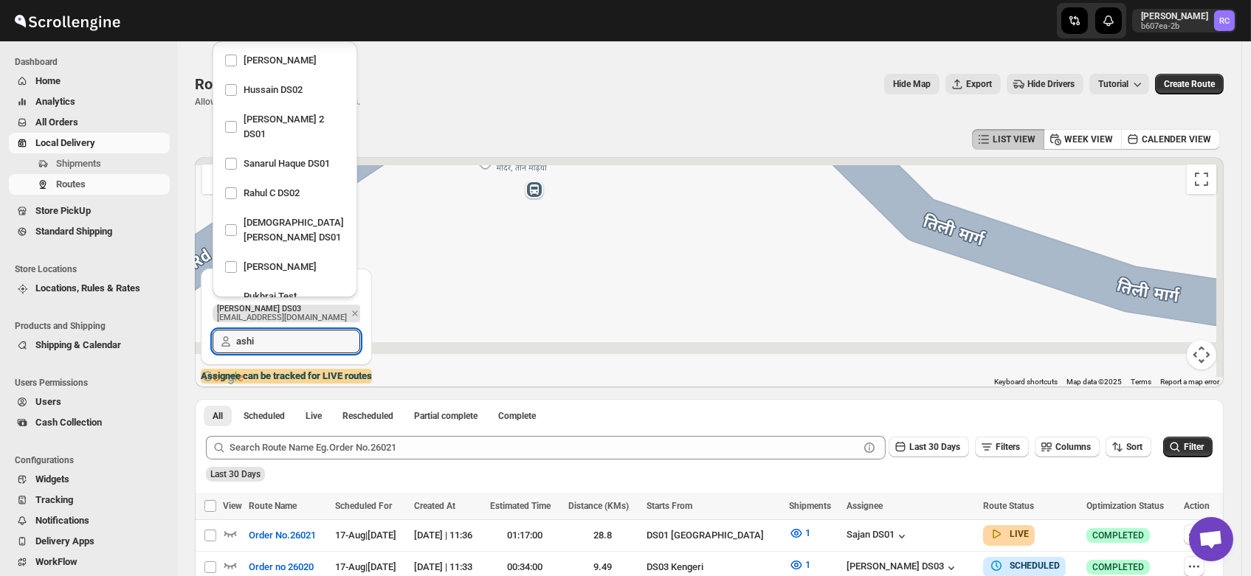
scroll to position [1494, 0]
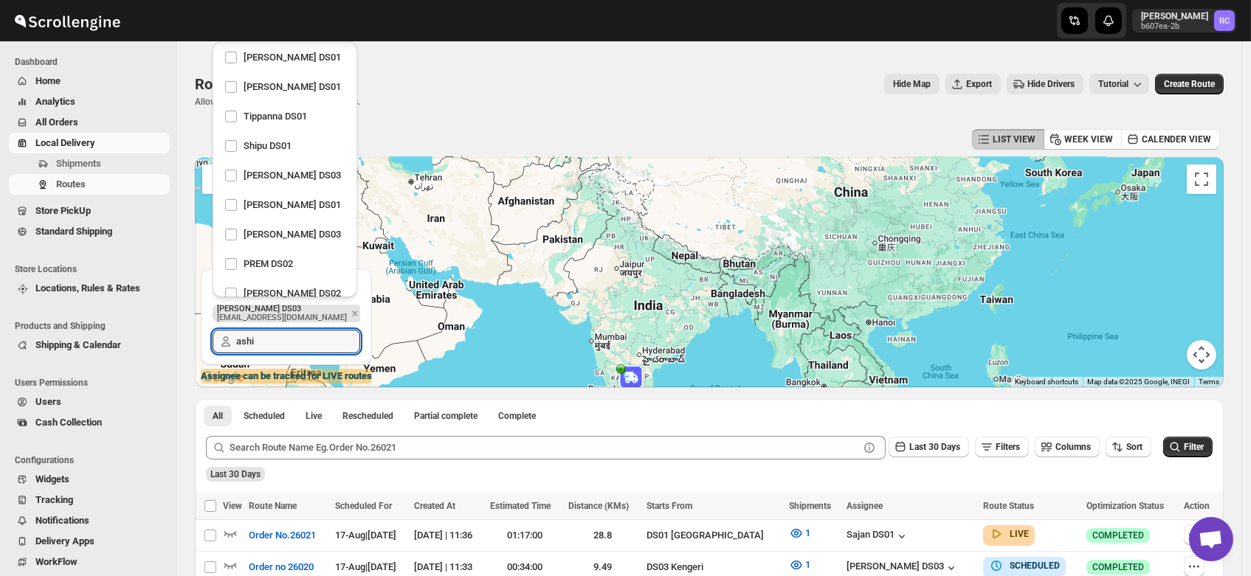
type input "ashi"
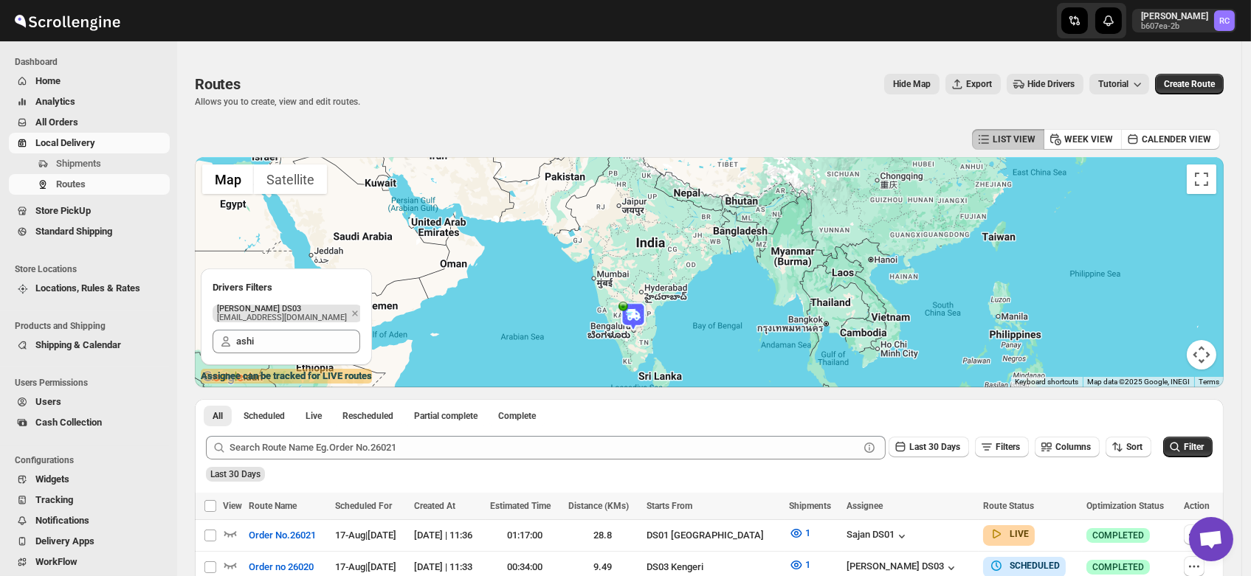
drag, startPoint x: 666, startPoint y: 363, endPoint x: 666, endPoint y: 268, distance: 95.2
click at [666, 268] on div at bounding box center [709, 272] width 1029 height 230
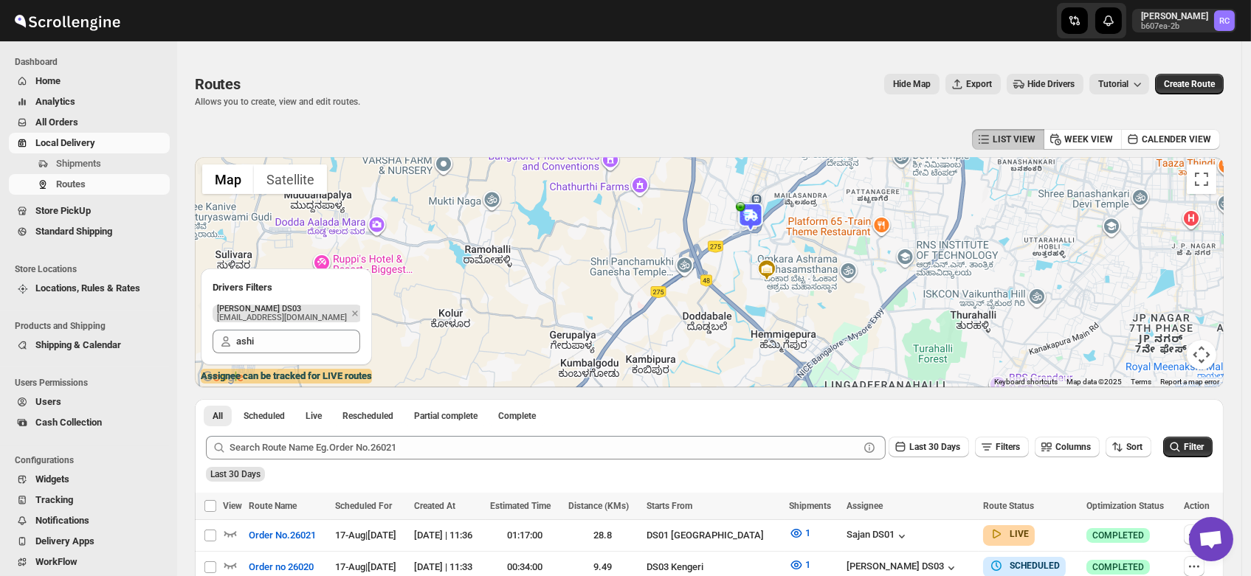
drag, startPoint x: 807, startPoint y: 201, endPoint x: 740, endPoint y: 303, distance: 122.6
click at [740, 303] on div at bounding box center [709, 272] width 1029 height 230
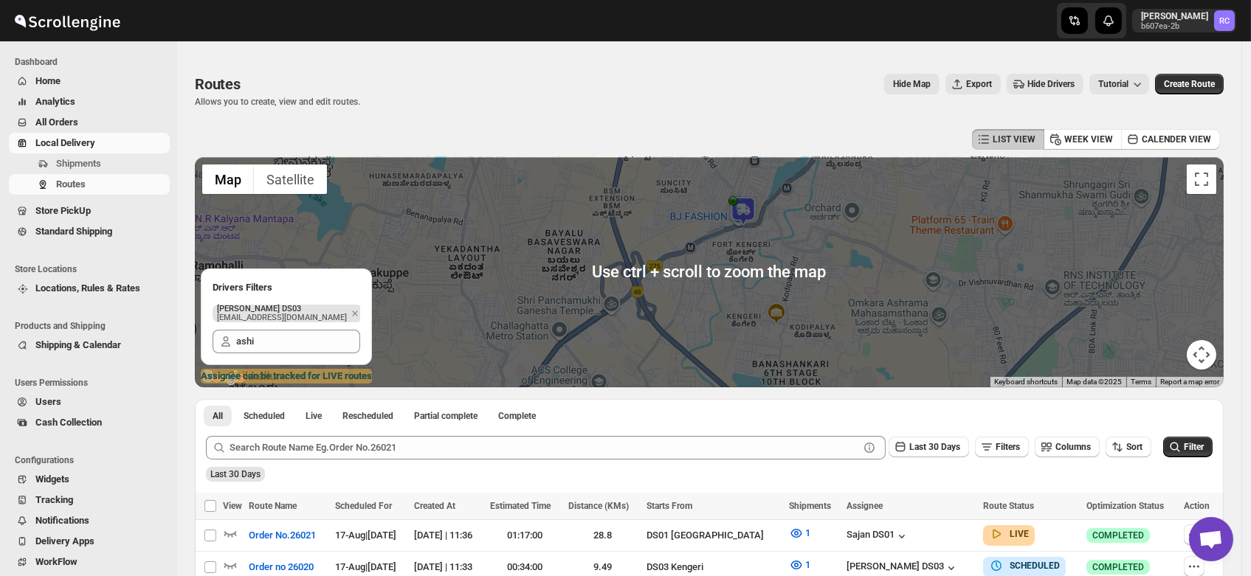
scroll to position [9, 0]
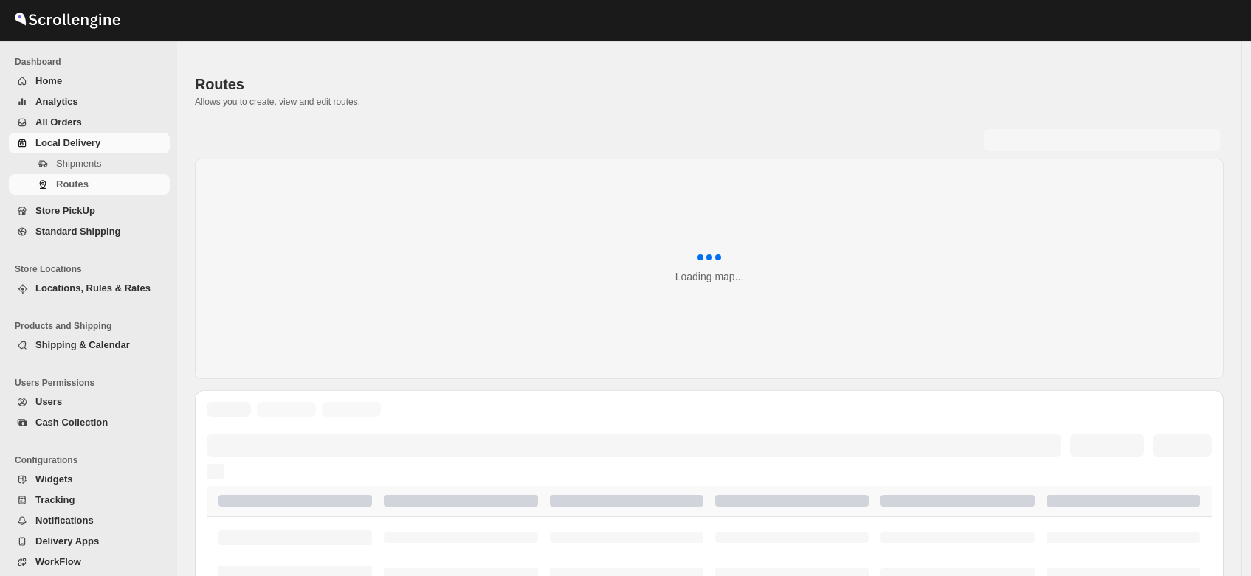
scroll to position [9, 0]
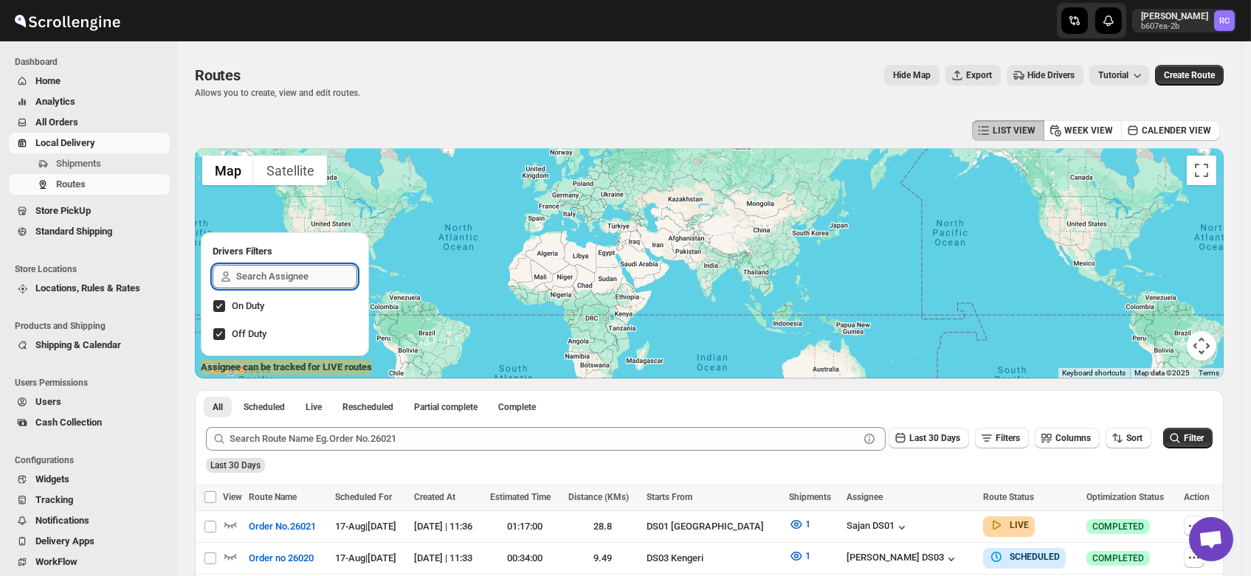
click at [267, 281] on input "text" at bounding box center [296, 277] width 121 height 24
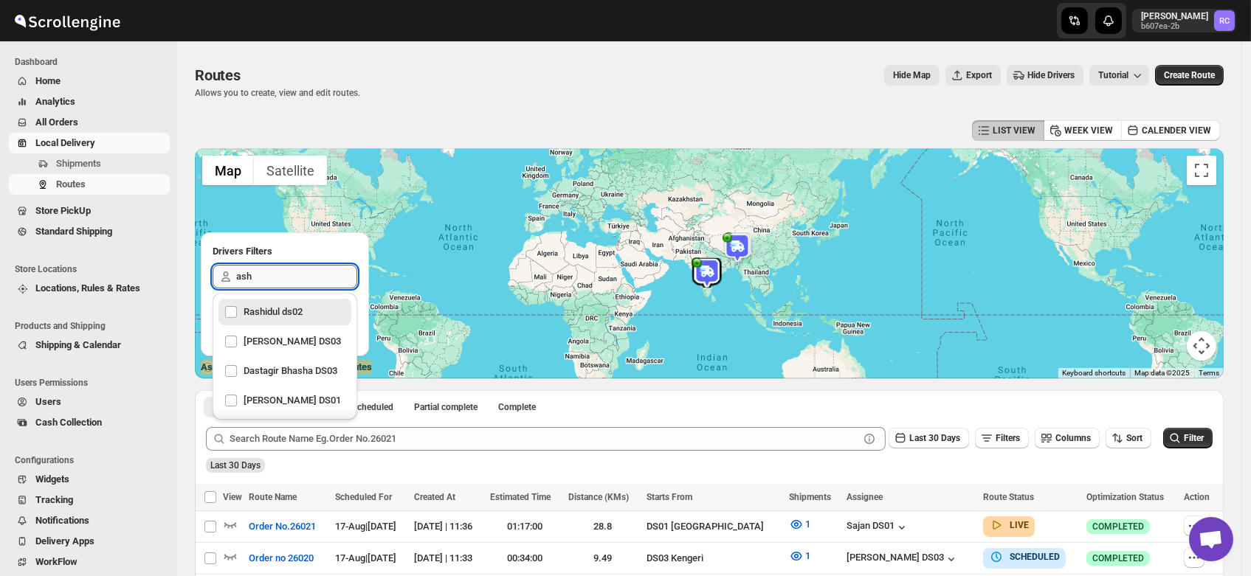
type input "ashi"
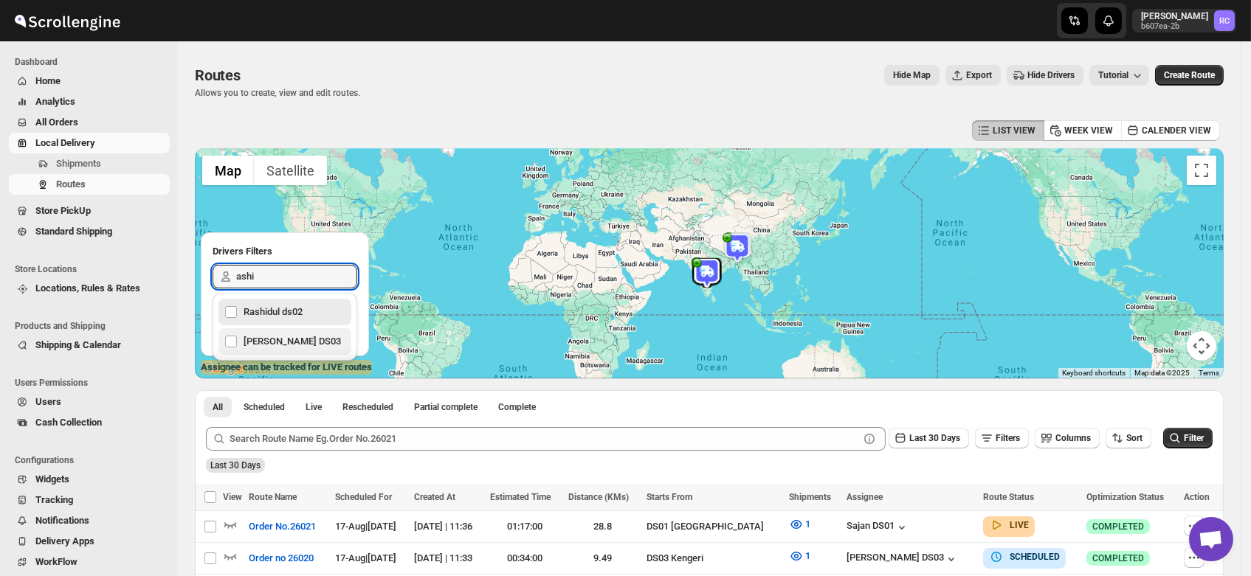
click at [281, 335] on div "[PERSON_NAME] DS03" at bounding box center [284, 341] width 121 height 21
checkbox input "true"
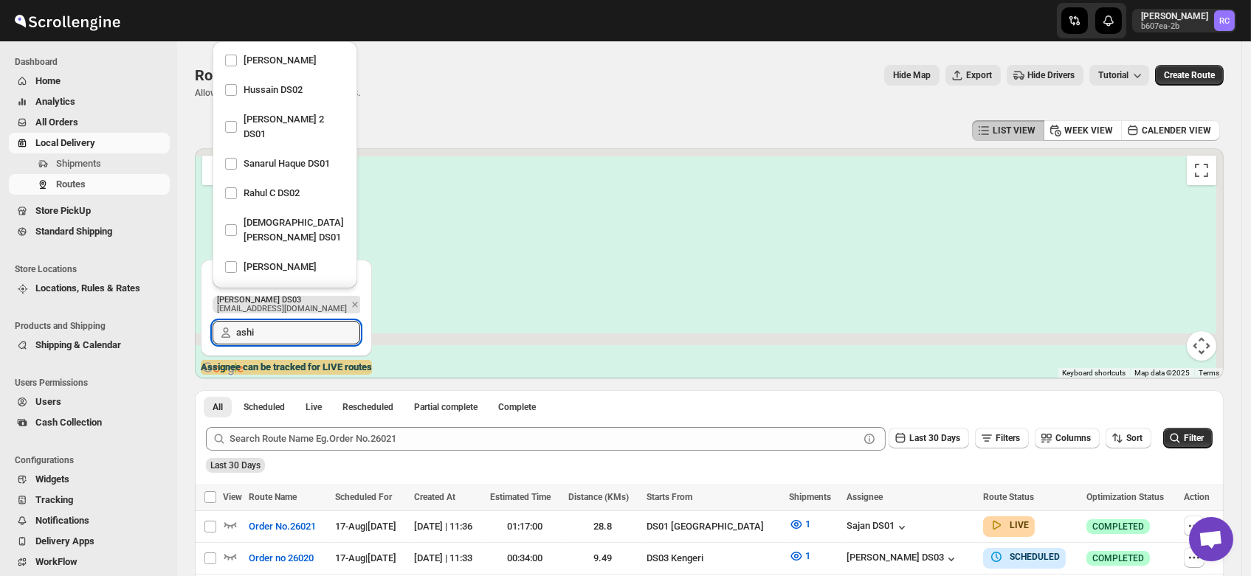
scroll to position [1503, 0]
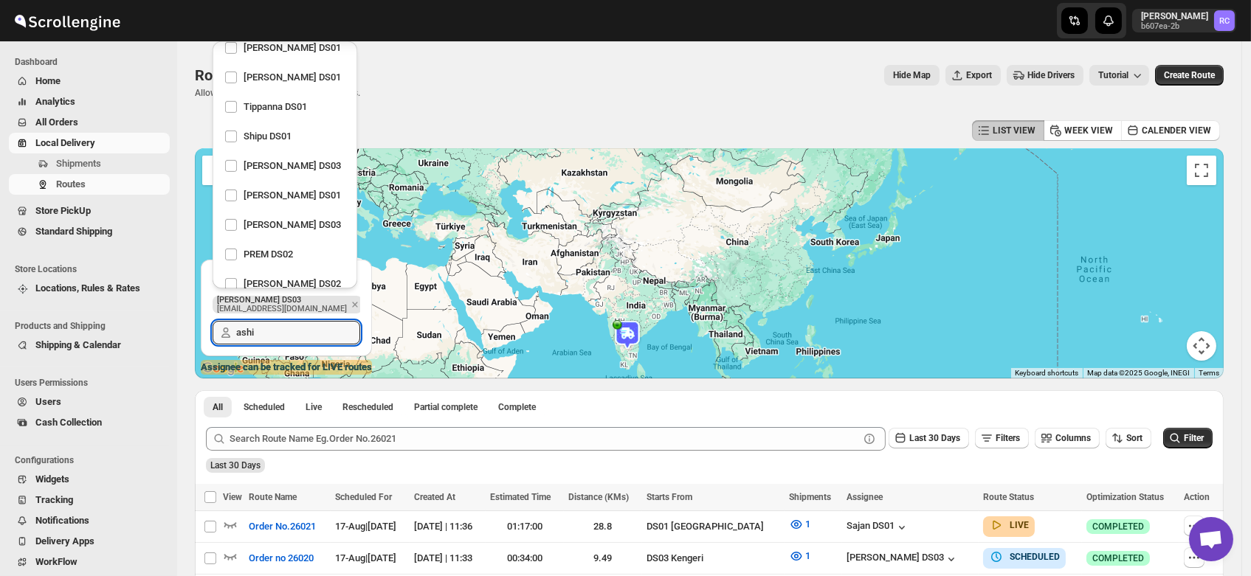
type input "ashi"
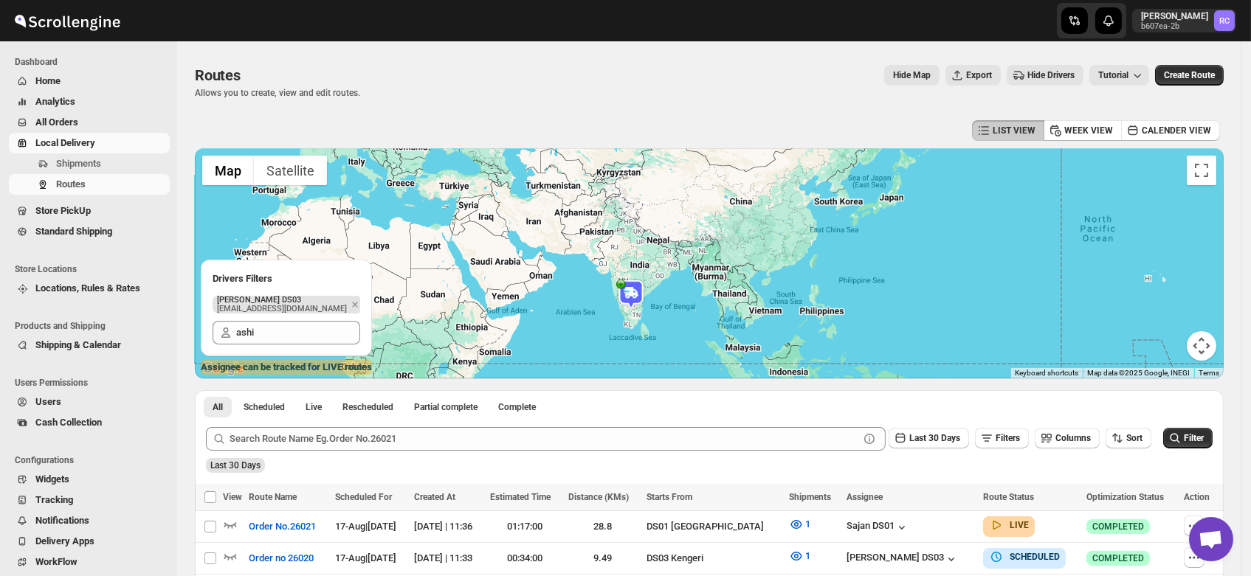
drag, startPoint x: 651, startPoint y: 331, endPoint x: 659, endPoint y: 262, distance: 69.1
click at [659, 262] on div at bounding box center [709, 263] width 1029 height 230
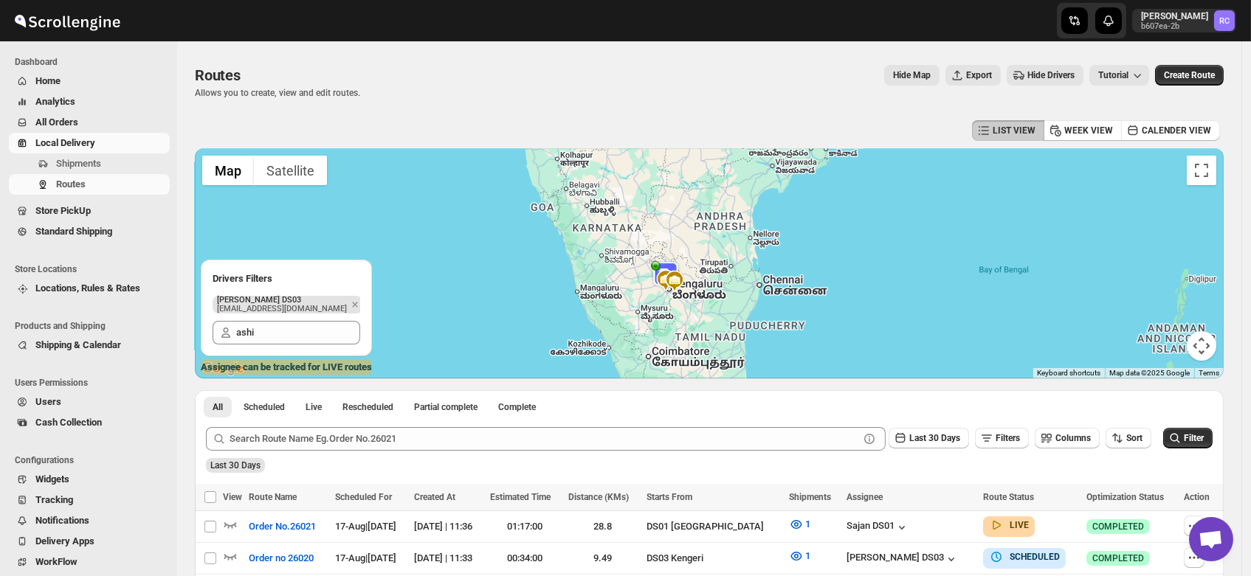
drag, startPoint x: 655, startPoint y: 317, endPoint x: 669, endPoint y: 280, distance: 39.2
click at [669, 280] on div at bounding box center [709, 263] width 1029 height 230
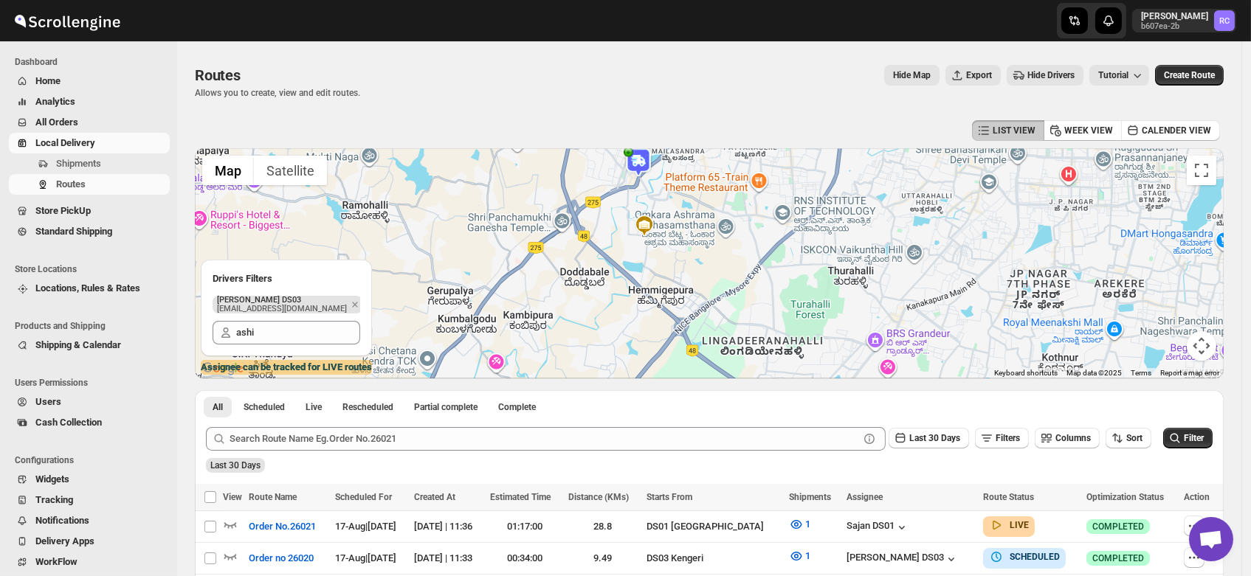
drag, startPoint x: 666, startPoint y: 191, endPoint x: 705, endPoint y: 234, distance: 57.5
click at [705, 234] on div at bounding box center [709, 263] width 1029 height 230
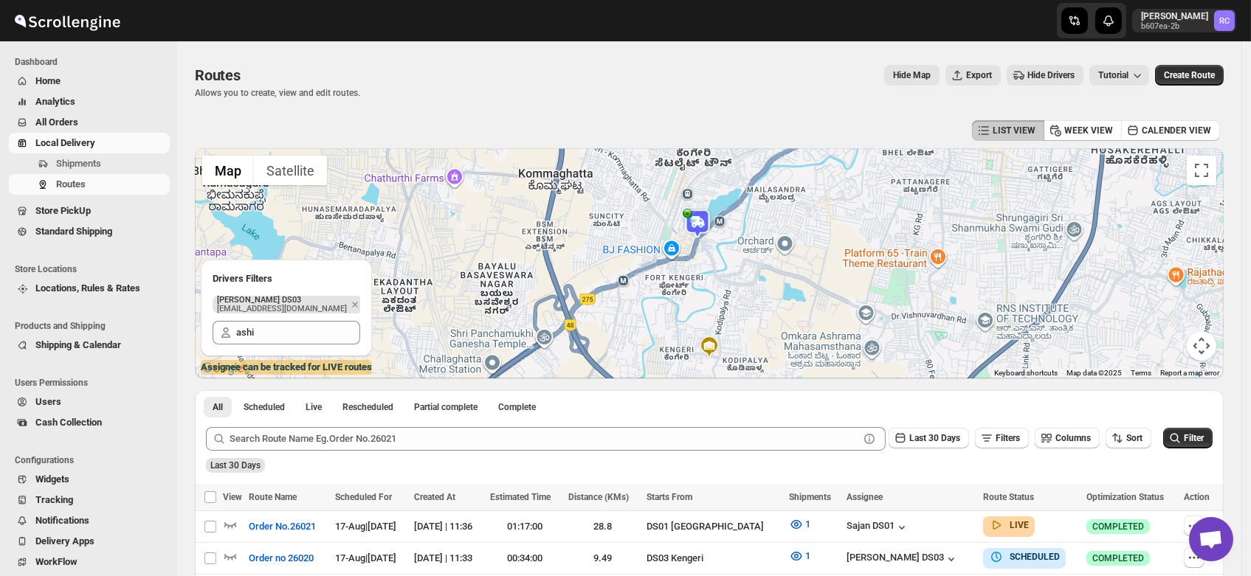
drag, startPoint x: 661, startPoint y: 211, endPoint x: 706, endPoint y: 280, distance: 82.1
click at [706, 280] on div at bounding box center [709, 263] width 1029 height 230
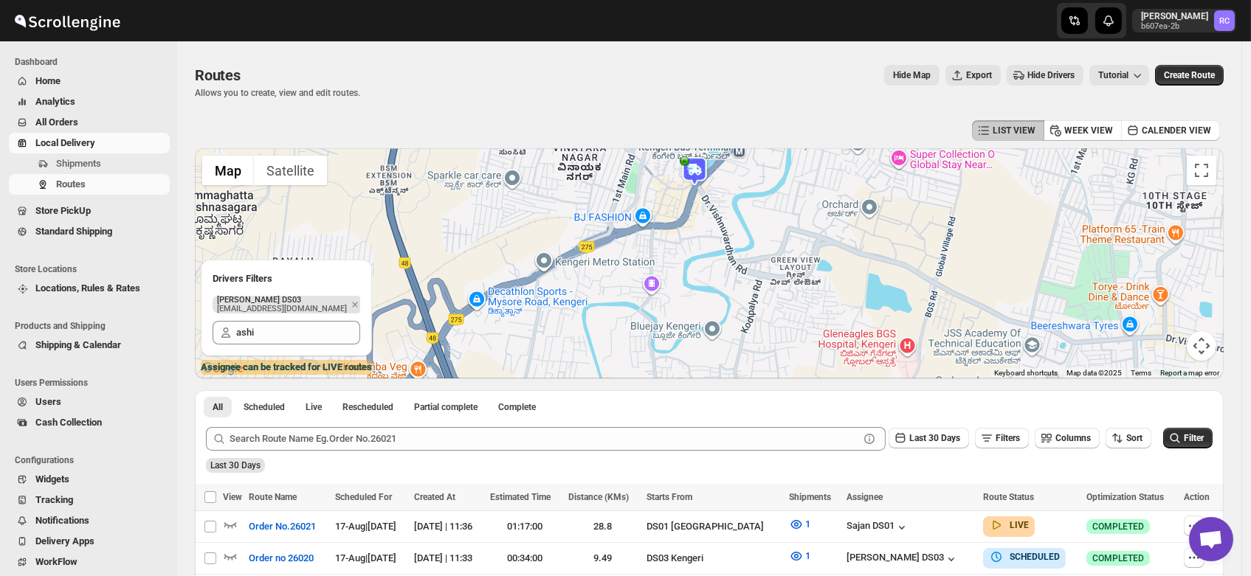
drag, startPoint x: 708, startPoint y: 293, endPoint x: 753, endPoint y: 225, distance: 81.1
click at [753, 225] on div at bounding box center [709, 263] width 1029 height 230
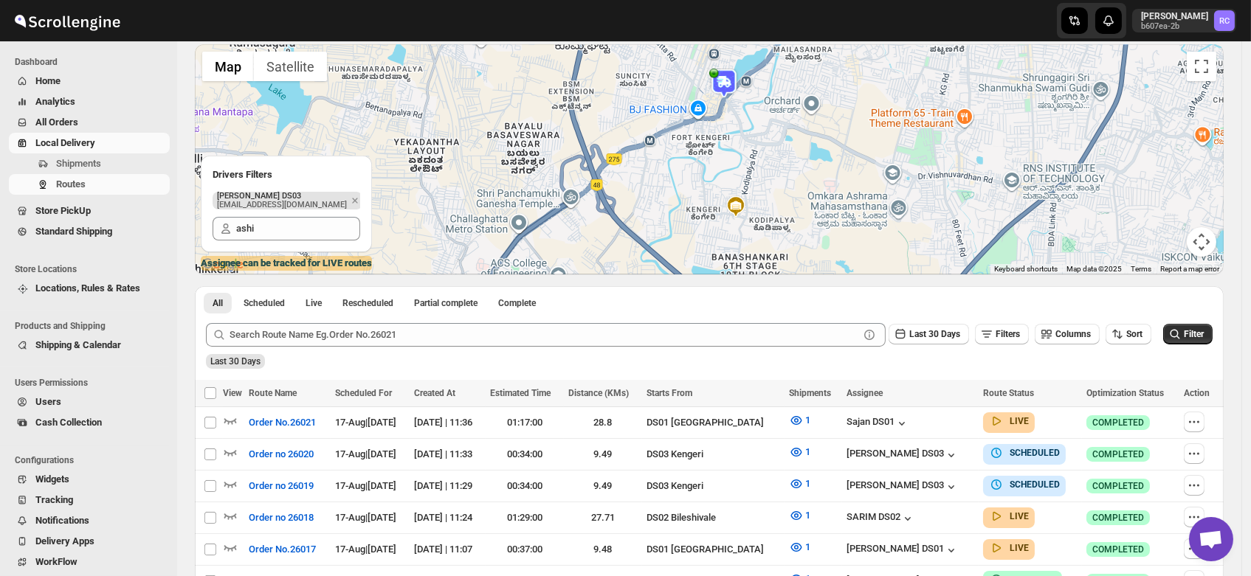
scroll to position [0, 0]
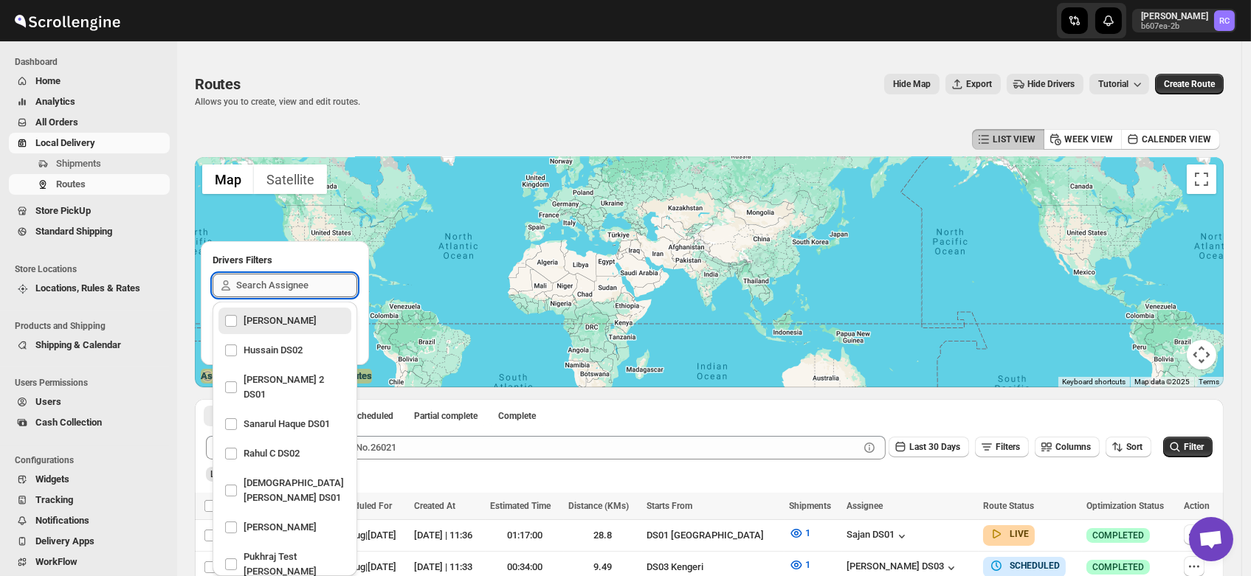
click at [288, 284] on input "text" at bounding box center [296, 286] width 121 height 24
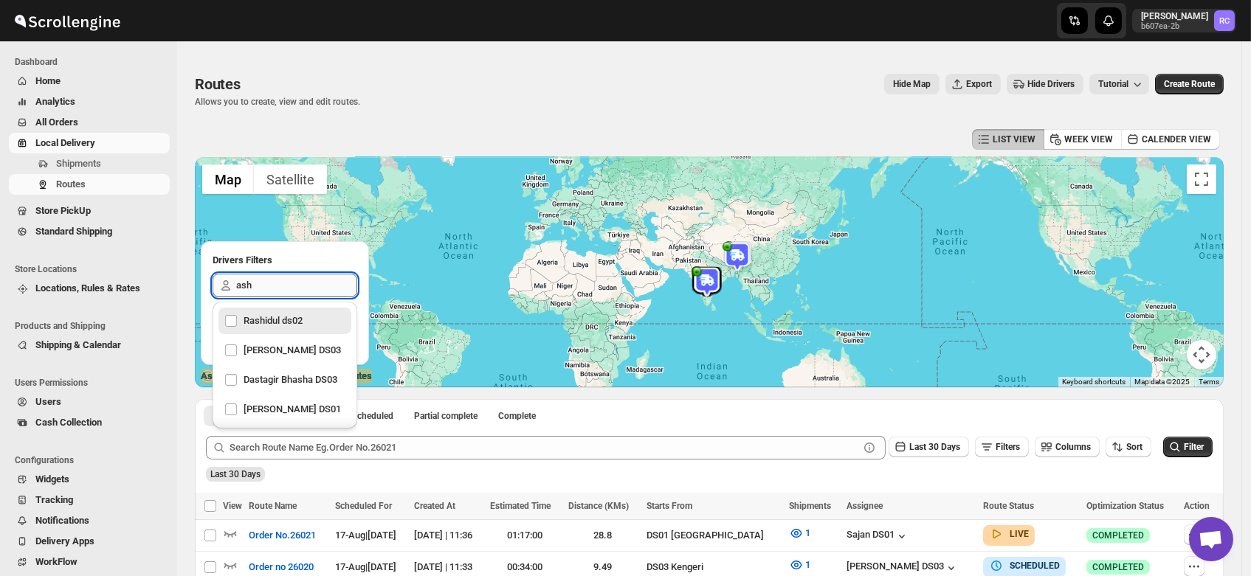
type input "ashi"
click at [292, 351] on div "[PERSON_NAME] DS03" at bounding box center [284, 350] width 121 height 21
checkbox input "true"
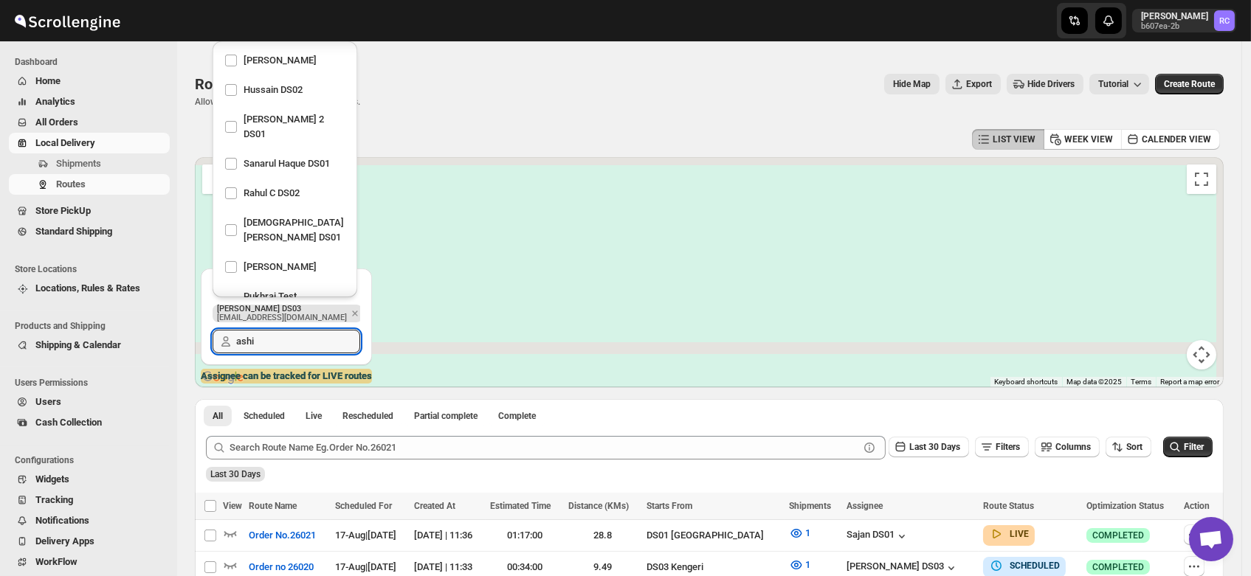
scroll to position [775, 0]
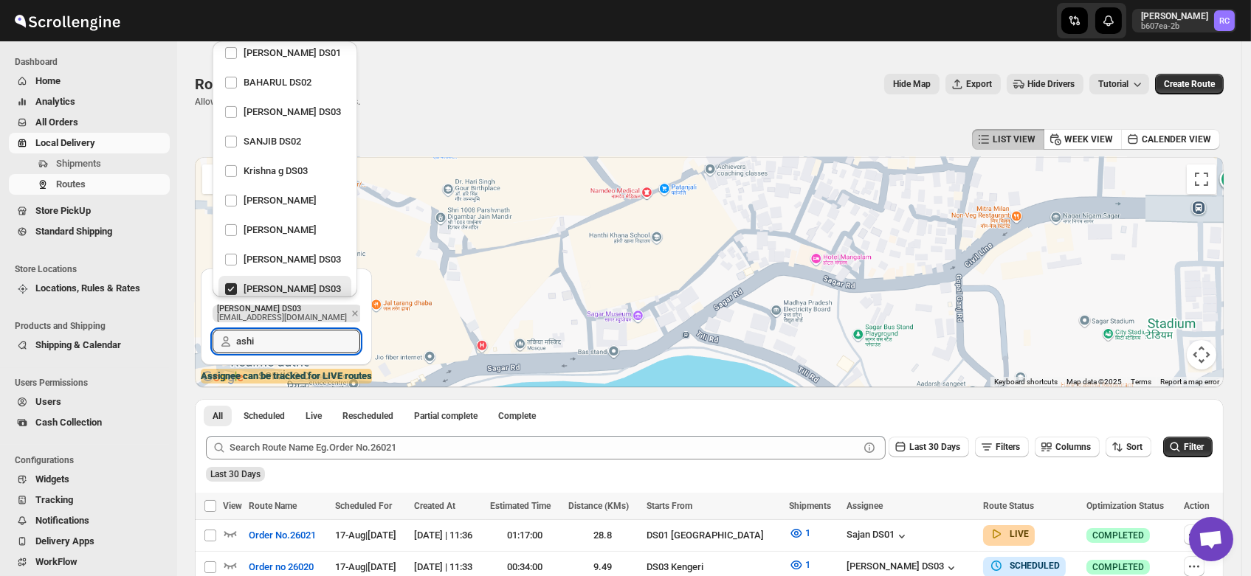
type input "ashi"
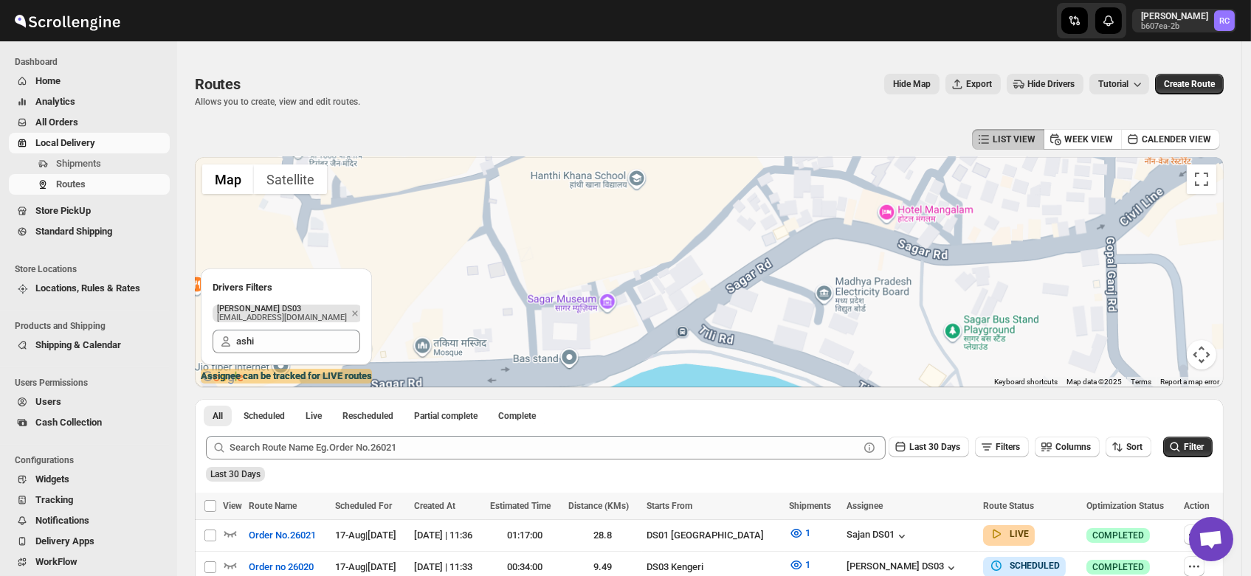
drag, startPoint x: 697, startPoint y: 342, endPoint x: 849, endPoint y: -78, distance: 446.6
click at [849, 0] on html "Home Home All Orders Routes Store Locations Shipping & Calendar Users Widgets S…" at bounding box center [625, 288] width 1251 height 576
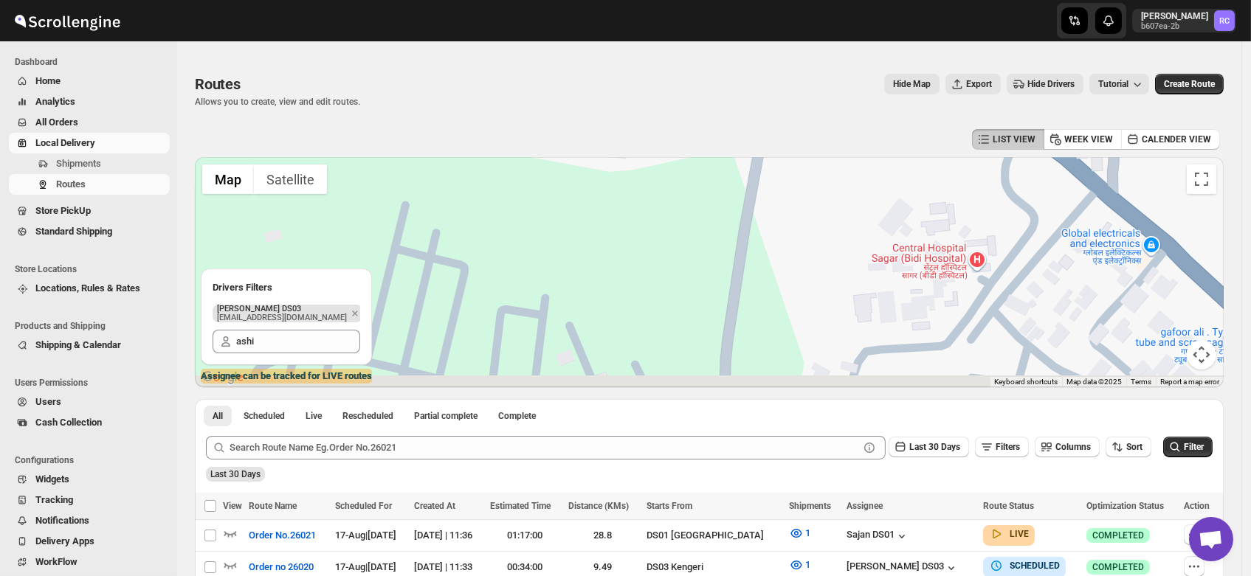
drag, startPoint x: 707, startPoint y: 296, endPoint x: 696, endPoint y: -7, distance: 303.5
click at [696, 0] on html "Home Home All Orders Routes Store Locations Shipping & Calendar Users Widgets S…" at bounding box center [625, 288] width 1251 height 576
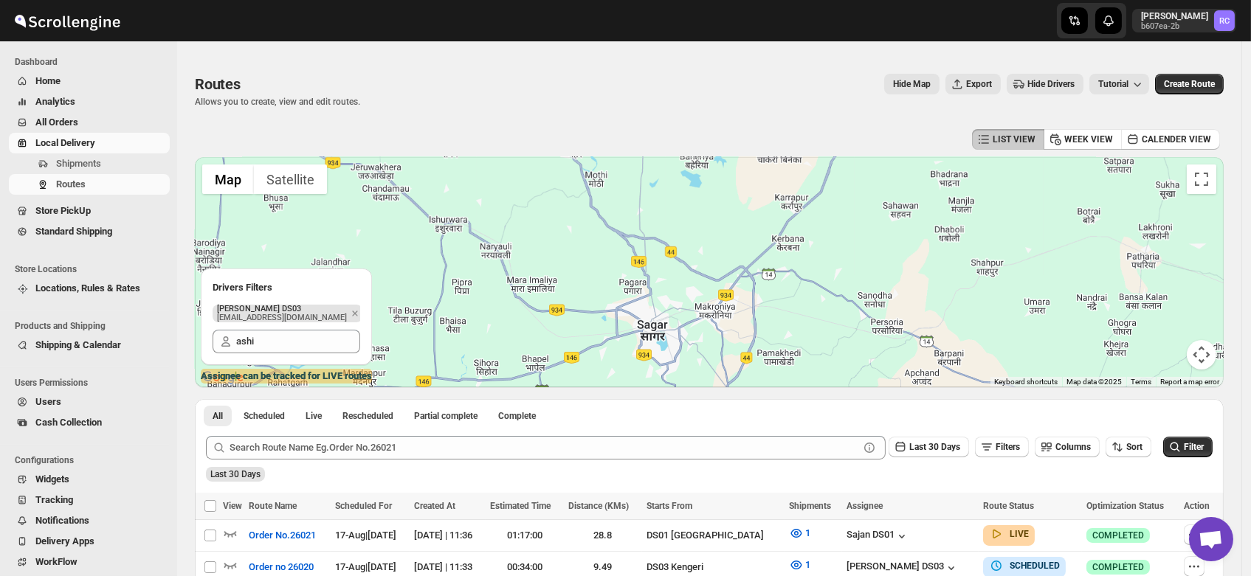
drag, startPoint x: 655, startPoint y: 368, endPoint x: 666, endPoint y: 201, distance: 167.9
click at [666, 201] on div at bounding box center [709, 272] width 1029 height 230
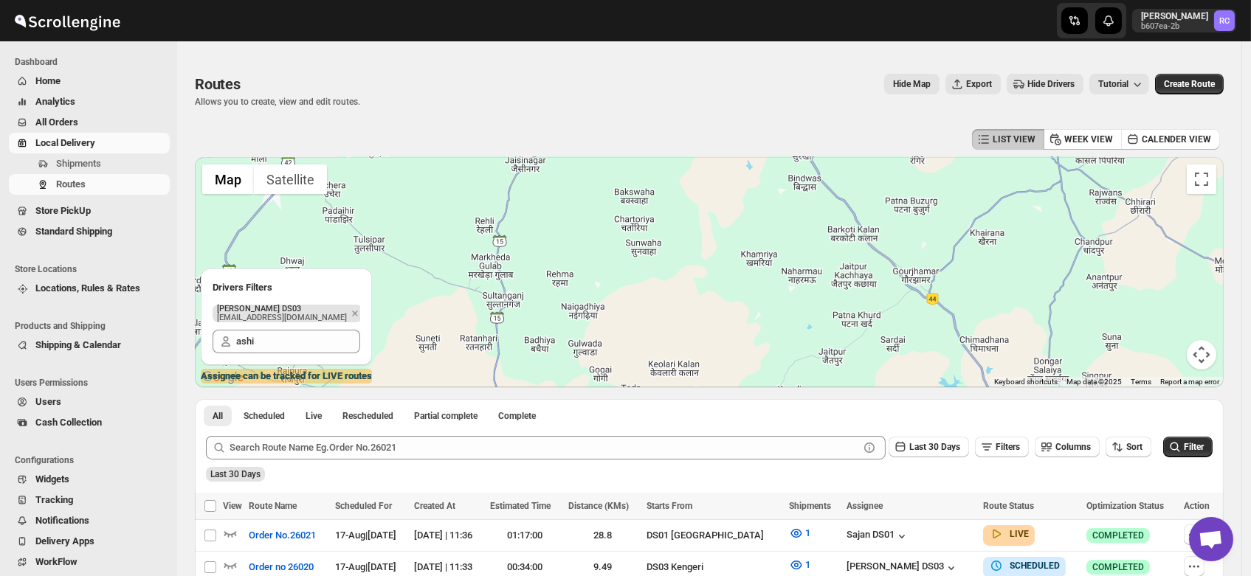
drag, startPoint x: 655, startPoint y: 340, endPoint x: 703, endPoint y: 88, distance: 256.8
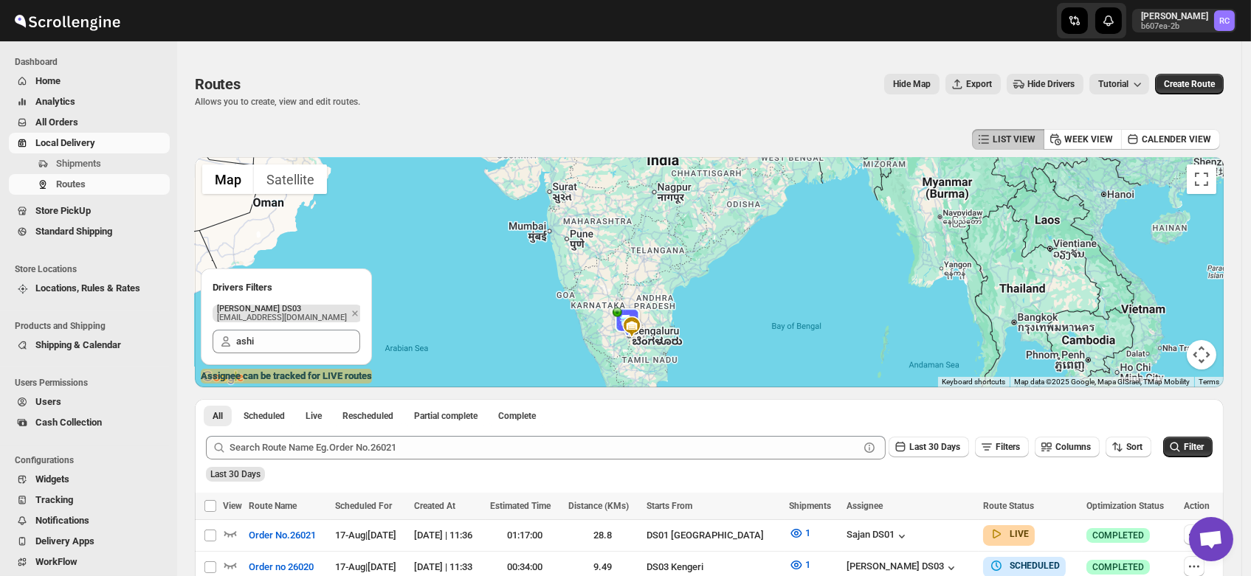
drag, startPoint x: 630, startPoint y: 304, endPoint x: 666, endPoint y: 151, distance: 157.0
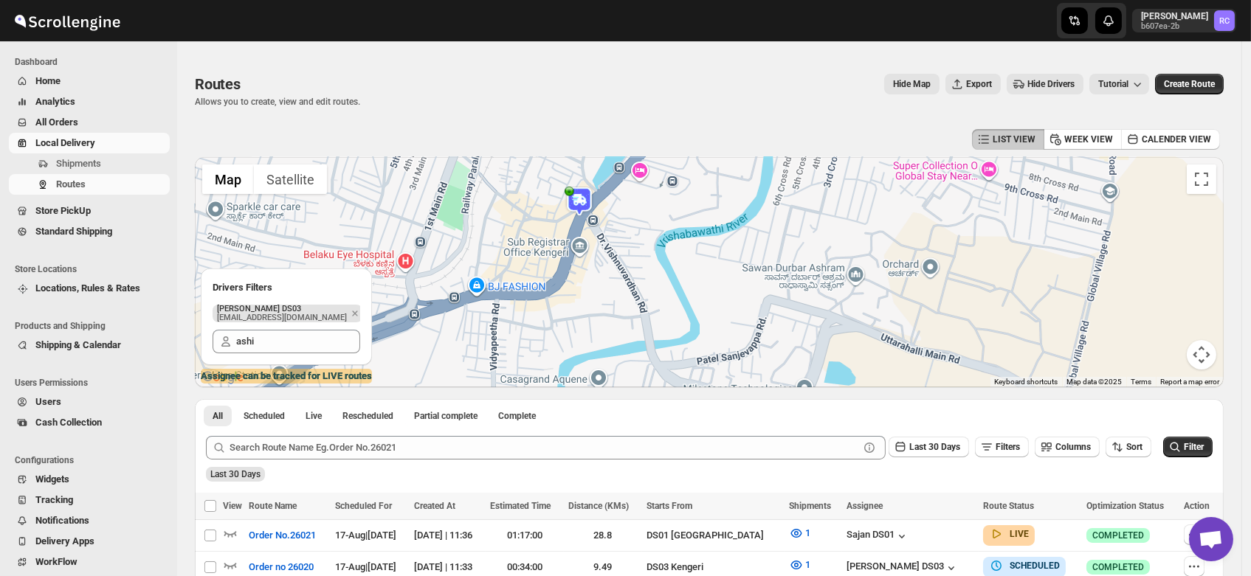
click at [584, 199] on img at bounding box center [580, 202] width 30 height 30
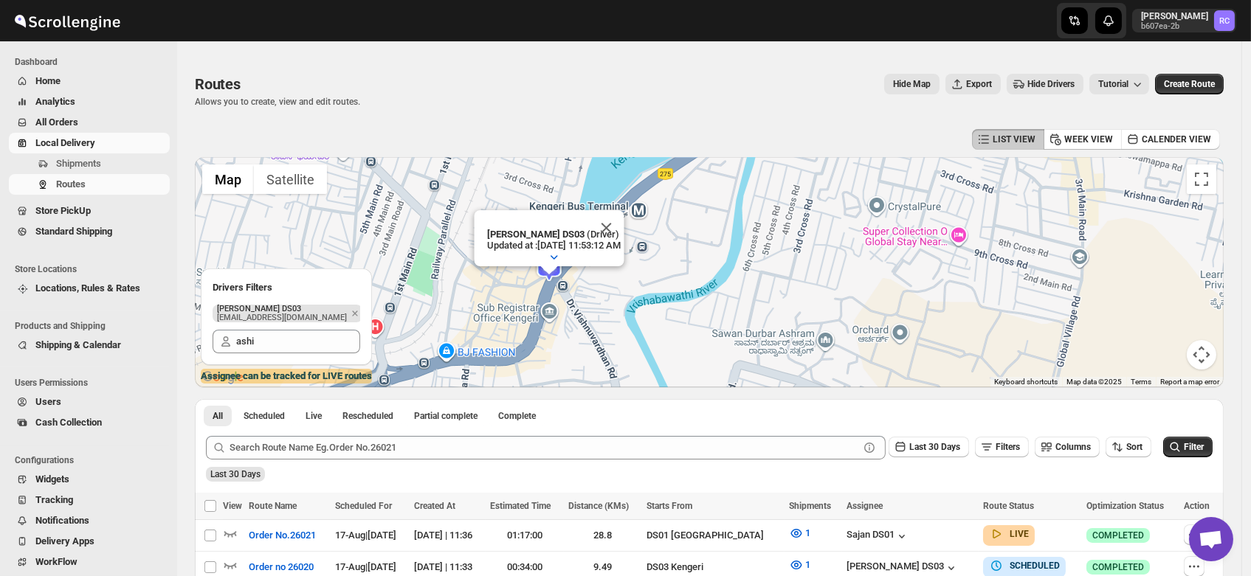
drag, startPoint x: 549, startPoint y: 290, endPoint x: 839, endPoint y: 235, distance: 295.3
click at [839, 235] on div "To navigate, press the arrow keys. ashik uddin DS03 (Driver) Updated at : 8/17/…" at bounding box center [709, 272] width 1029 height 230
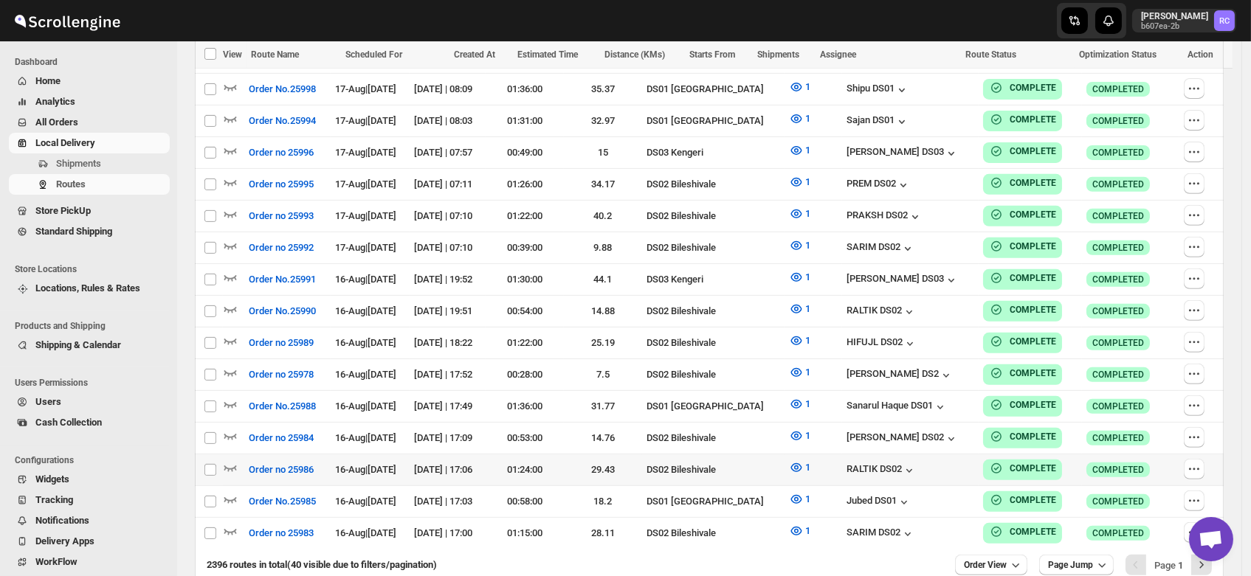
scroll to position [1289, 0]
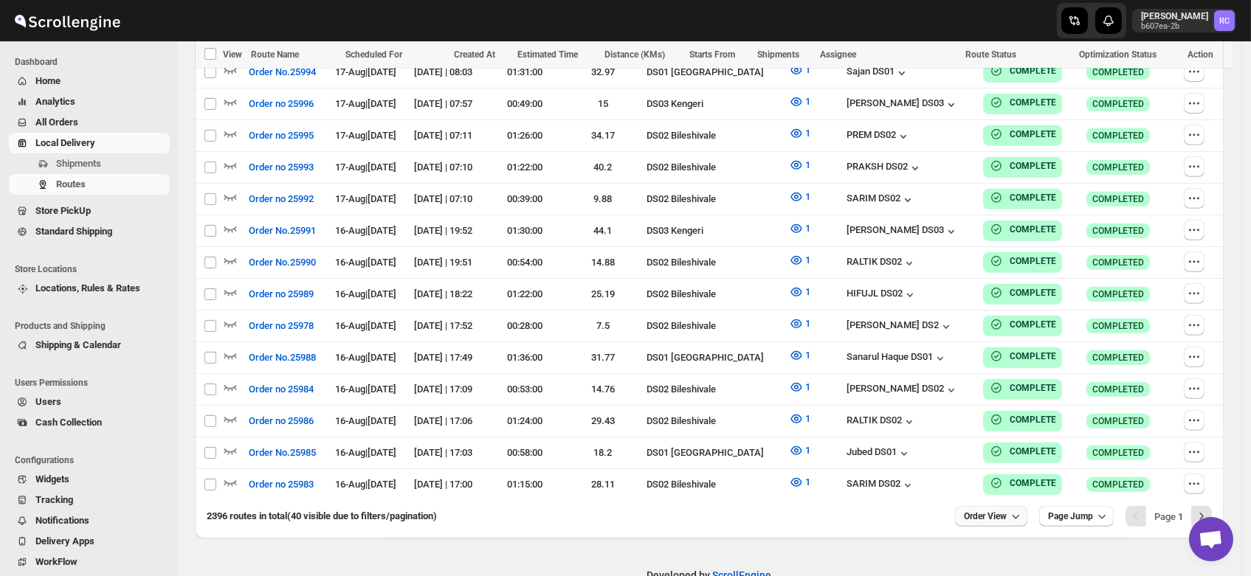
click at [1007, 511] on span "Order View" at bounding box center [985, 517] width 43 height 12
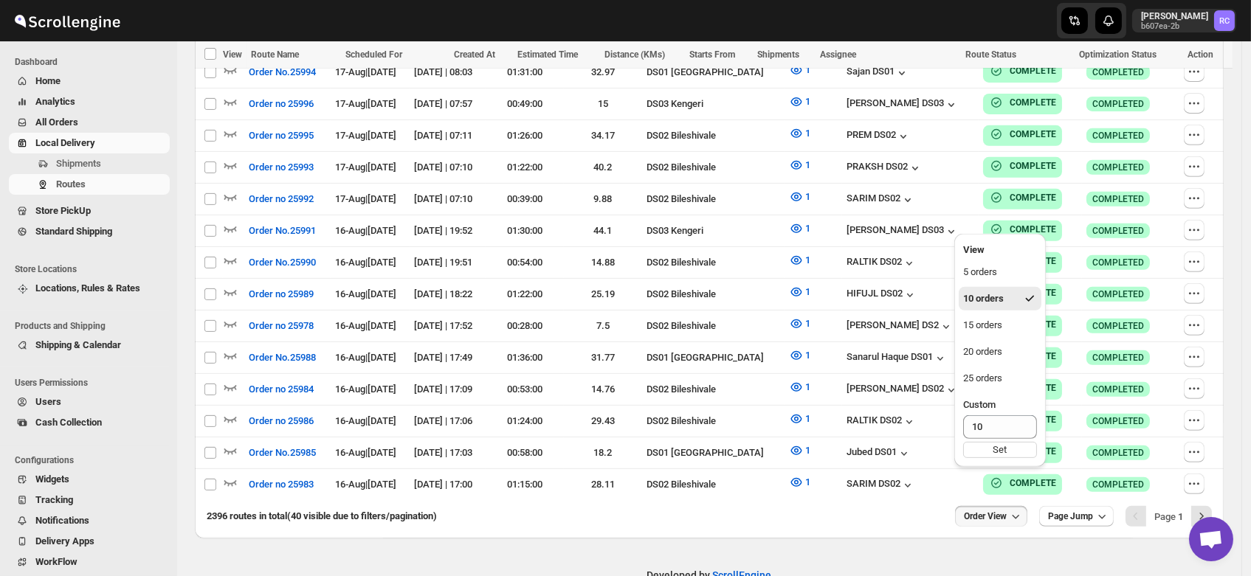
click at [898, 550] on div "Developed by ScrollEngine" at bounding box center [709, 576] width 1064 height 74
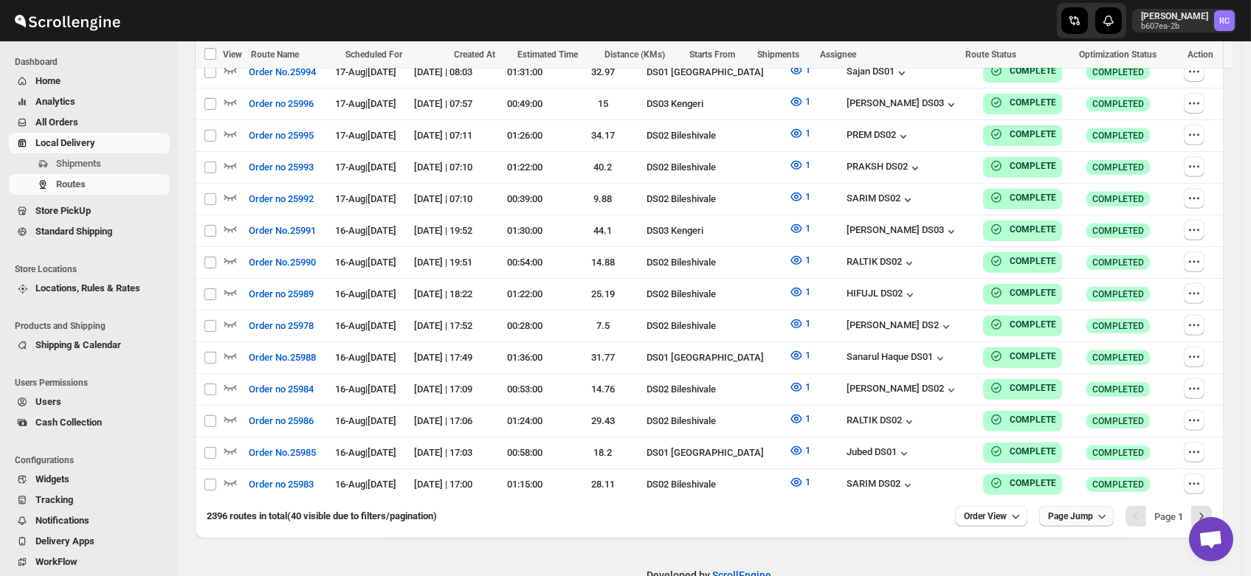
click at [1089, 511] on span "Page Jump" at bounding box center [1070, 517] width 45 height 12
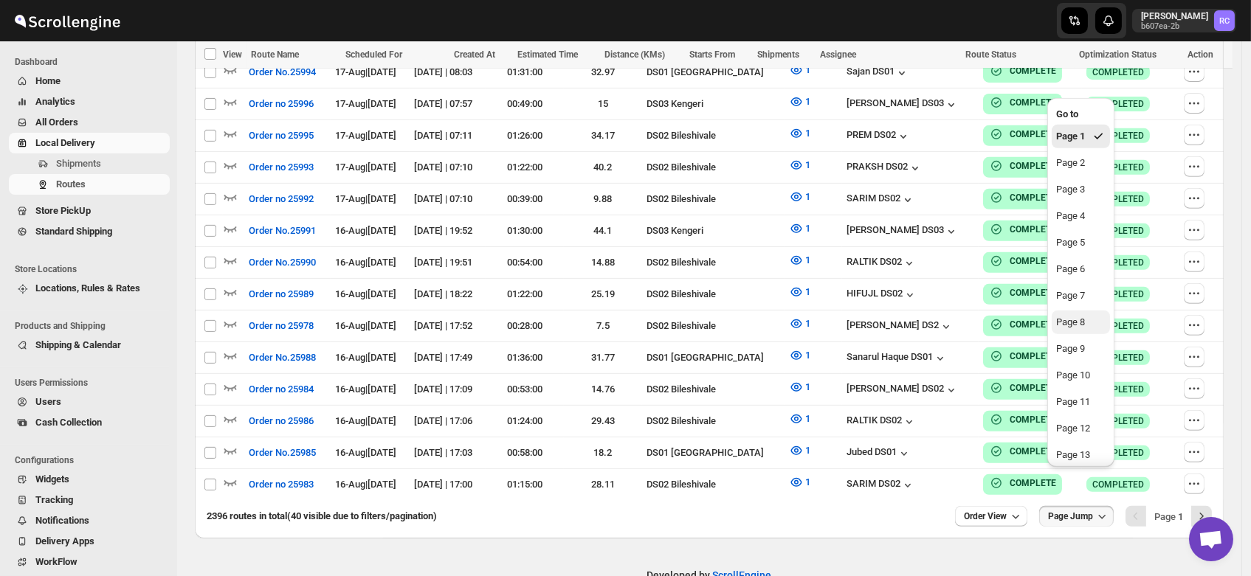
click at [1070, 312] on button "Page 8" at bounding box center [1081, 323] width 58 height 24
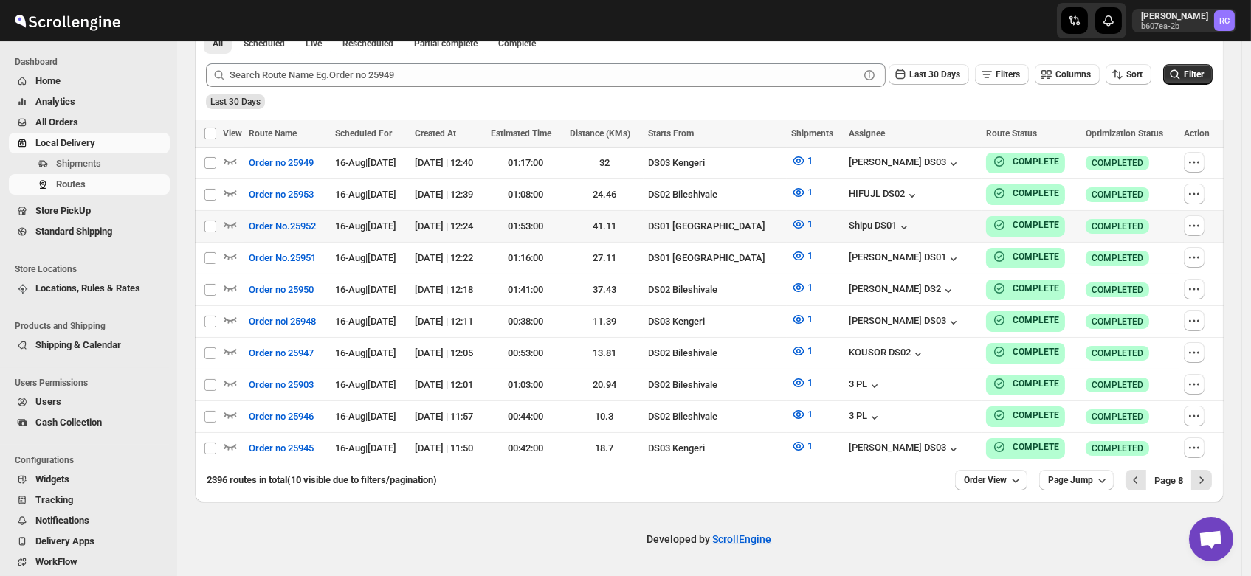
scroll to position [364, 0]
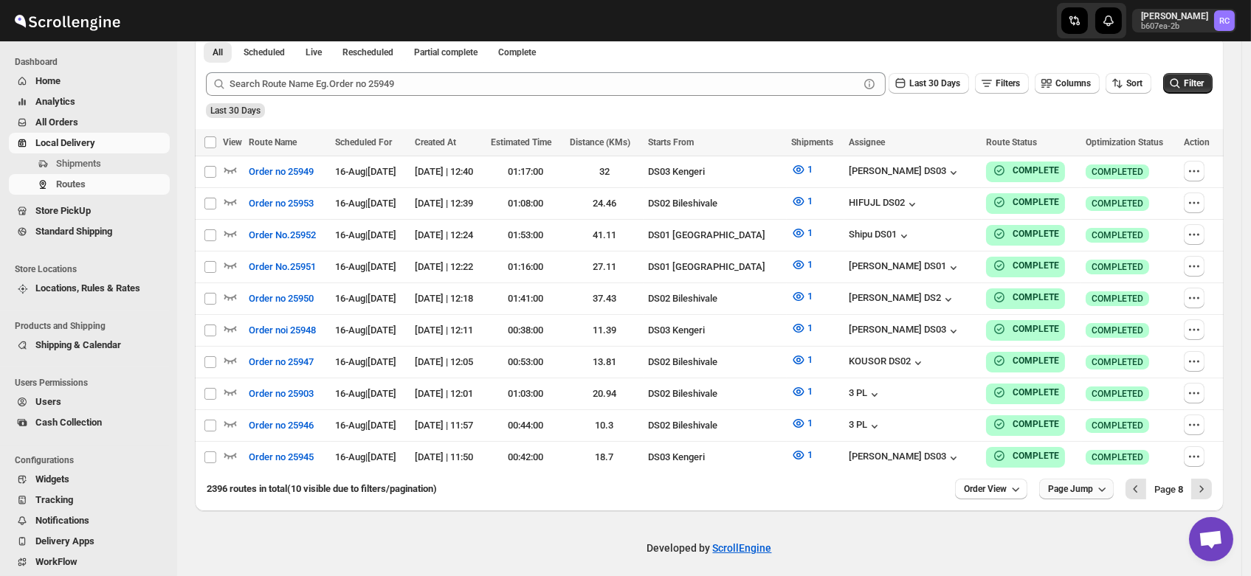
click at [1093, 483] on span "Page Jump" at bounding box center [1070, 489] width 45 height 12
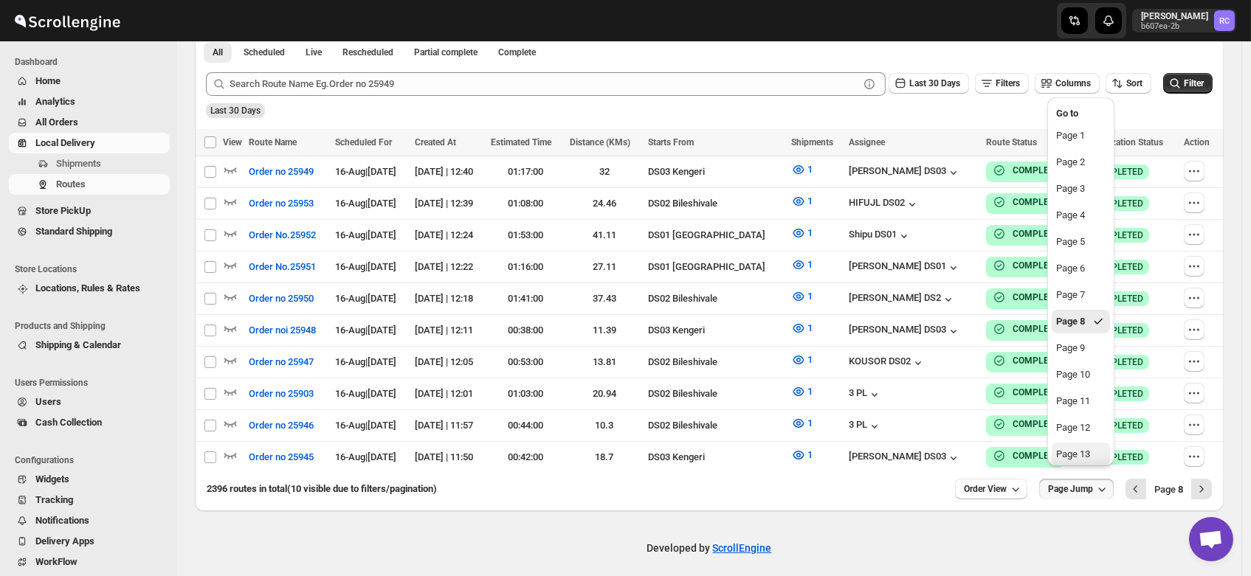
click at [1075, 449] on div "Page 13" at bounding box center [1073, 454] width 34 height 15
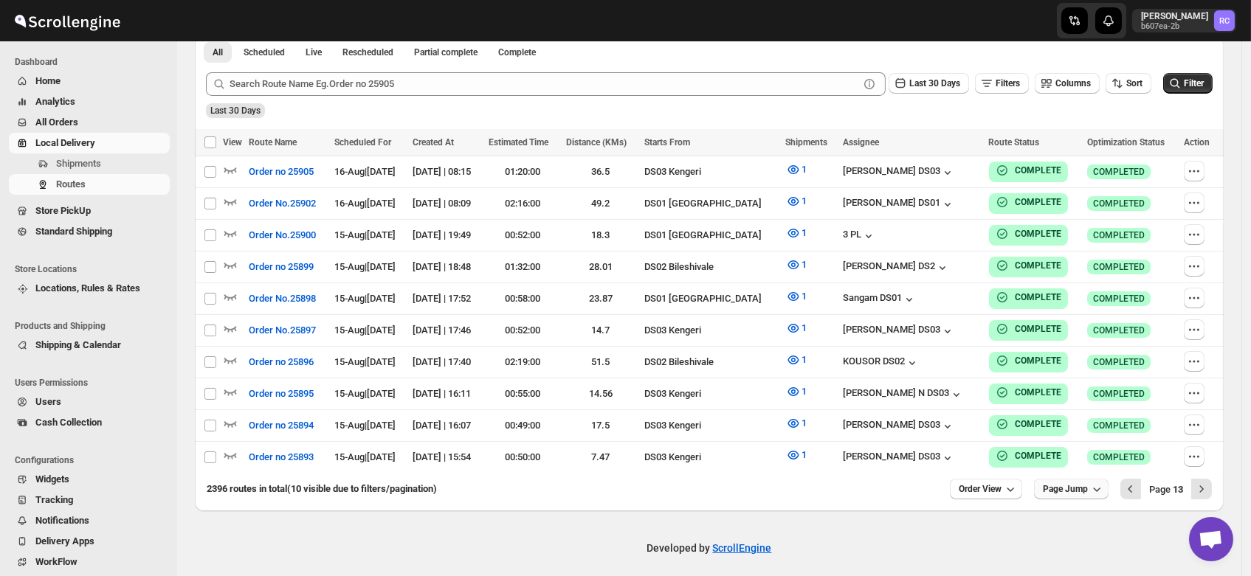
click at [1086, 483] on span "Page Jump" at bounding box center [1065, 489] width 45 height 12
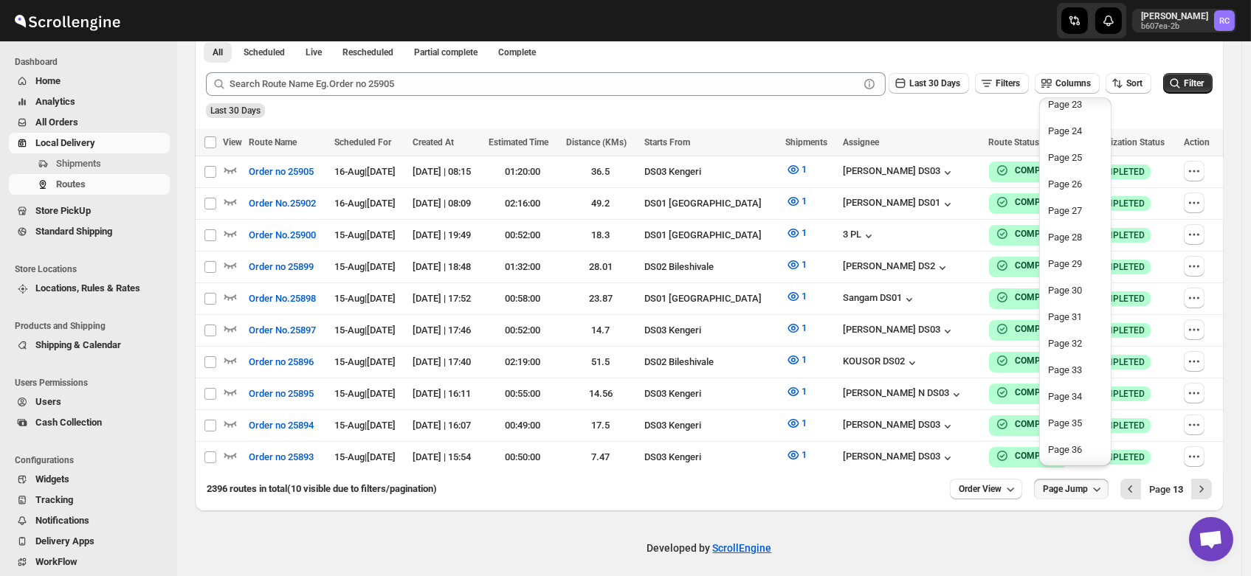
scroll to position [620, 0]
click at [1075, 231] on div "Page 28" at bounding box center [1065, 233] width 34 height 15
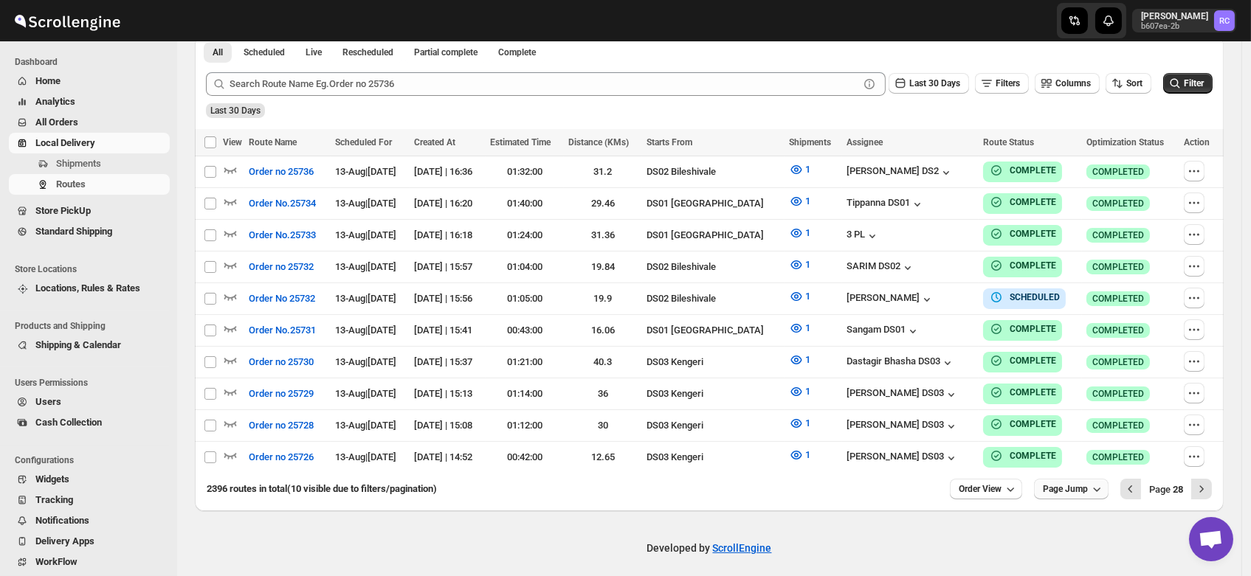
click at [1084, 483] on span "Page Jump" at bounding box center [1065, 489] width 45 height 12
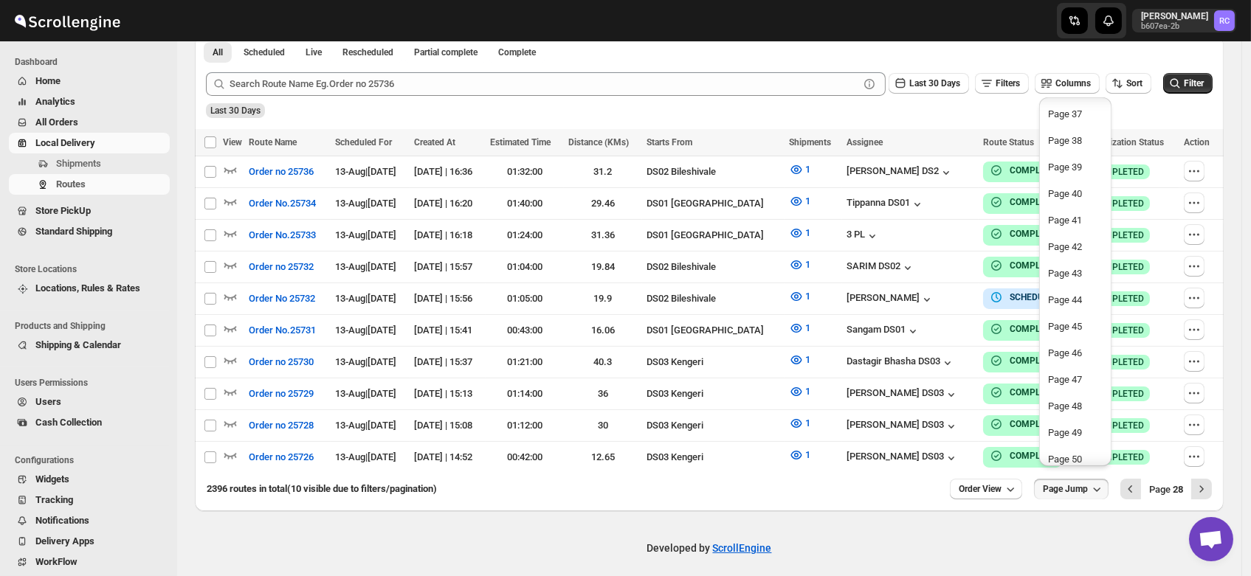
scroll to position [980, 0]
click at [1060, 317] on div "Page 45" at bounding box center [1065, 324] width 34 height 15
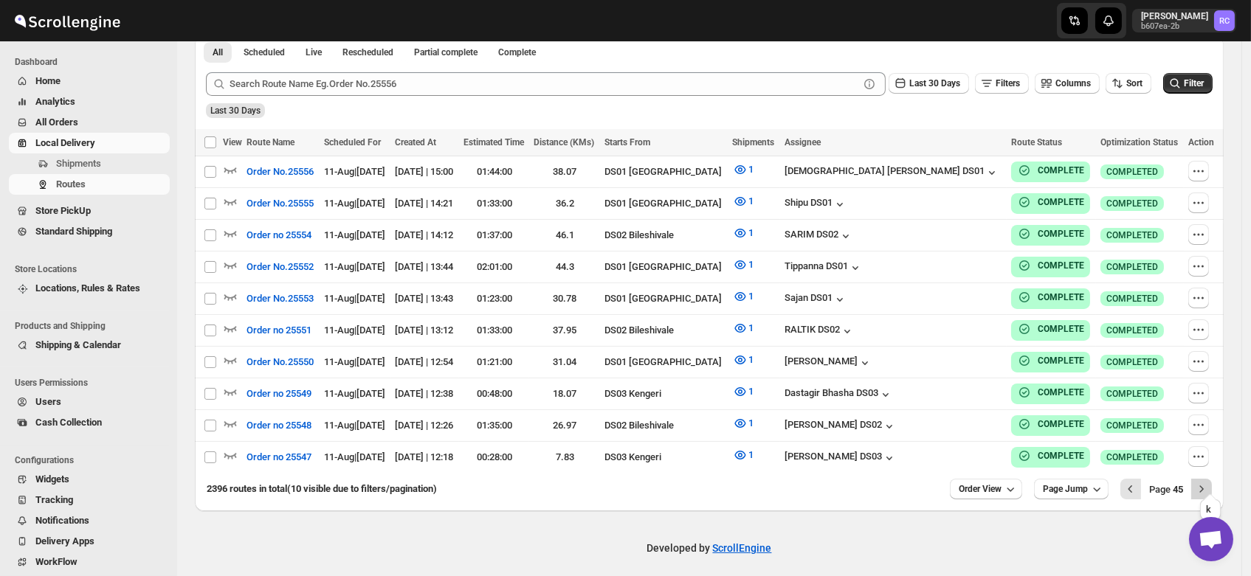
click at [1209, 484] on icon "Next" at bounding box center [1201, 489] width 15 height 15
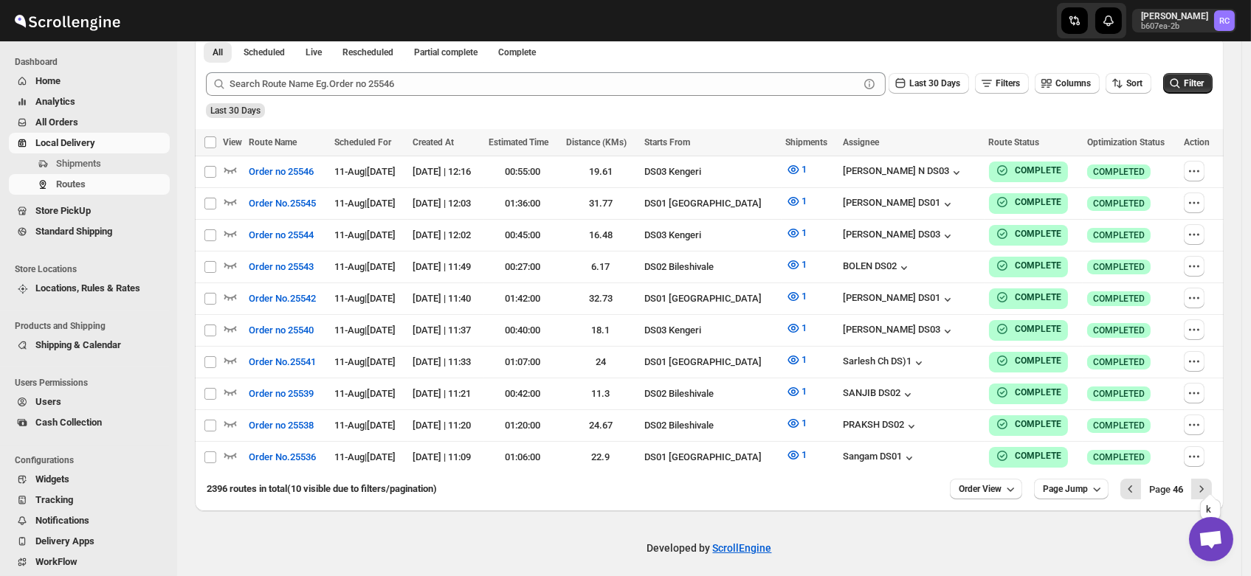
click at [1209, 484] on icon "Next" at bounding box center [1201, 489] width 15 height 15
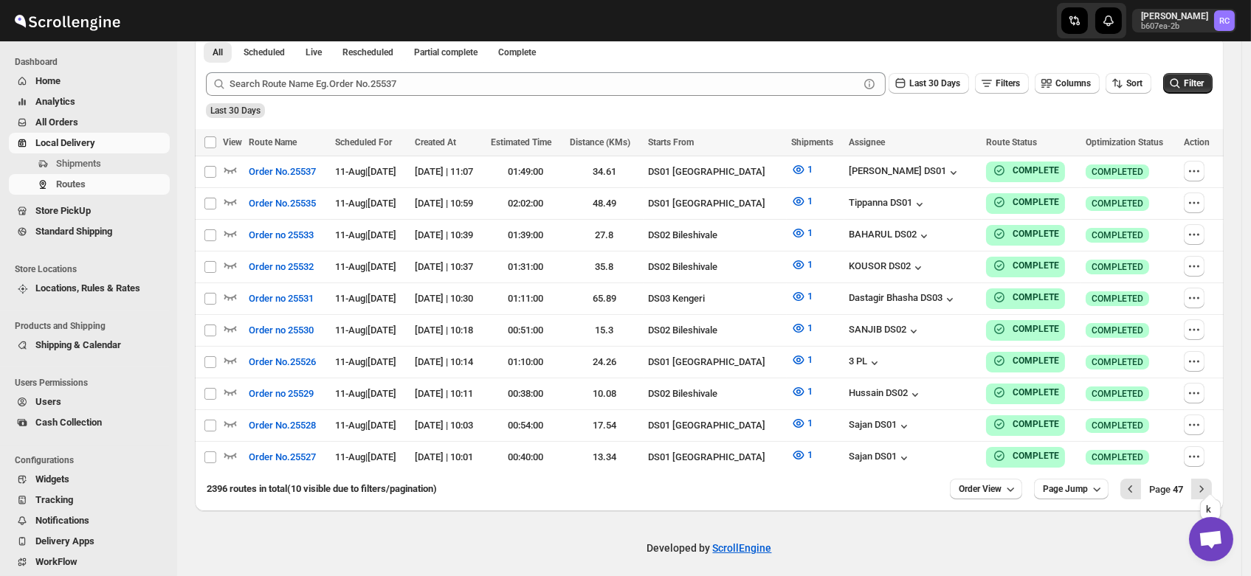
click at [1209, 484] on icon "Next" at bounding box center [1201, 489] width 15 height 15
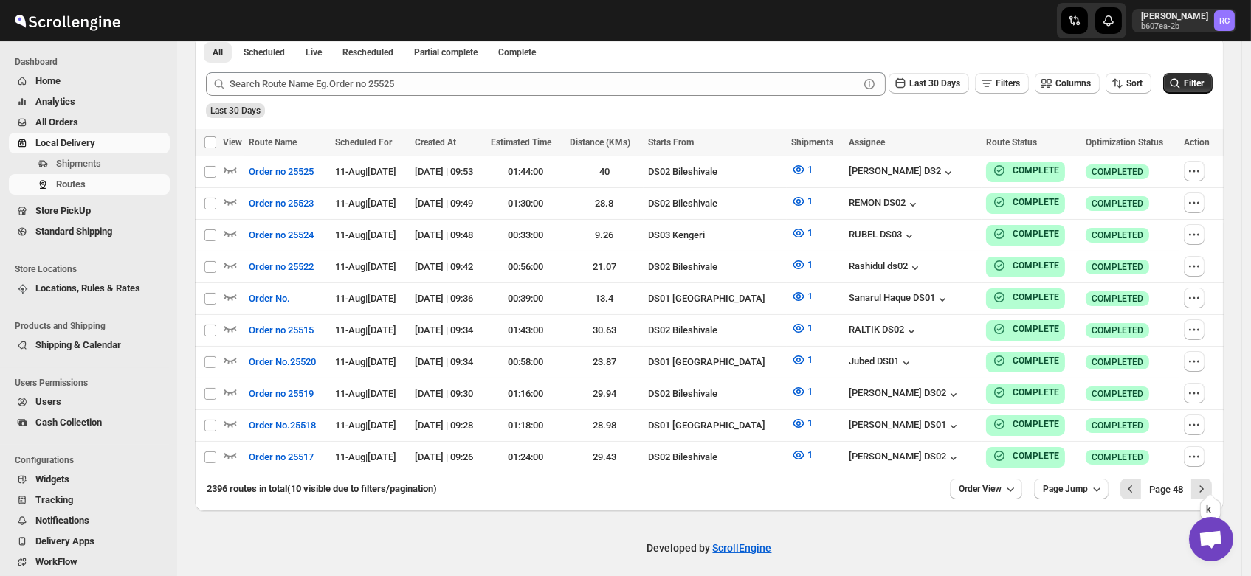
click at [1209, 484] on icon "Next" at bounding box center [1201, 489] width 15 height 15
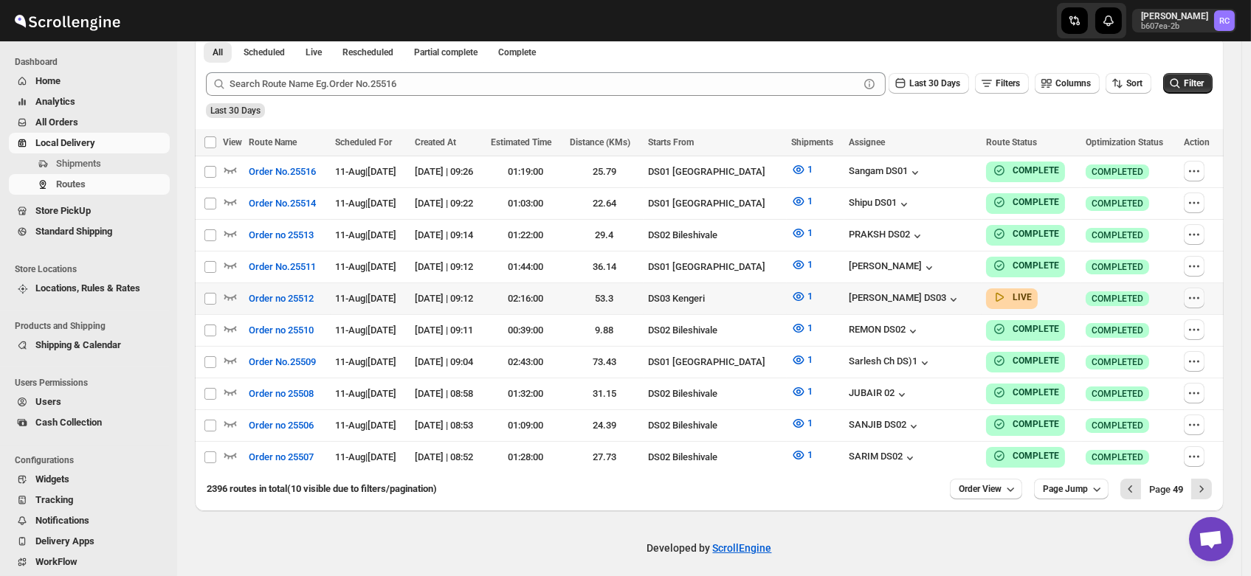
click at [1201, 293] on icon "button" at bounding box center [1194, 298] width 15 height 15
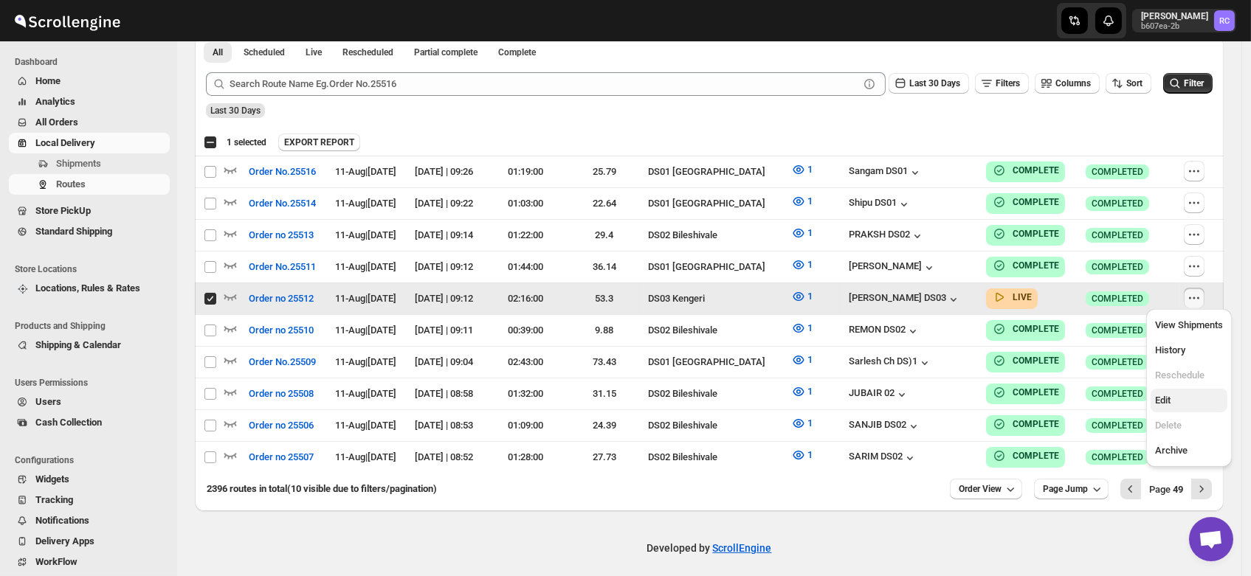
click at [1165, 405] on span "Edit" at bounding box center [1162, 400] width 15 height 11
checkbox input "false"
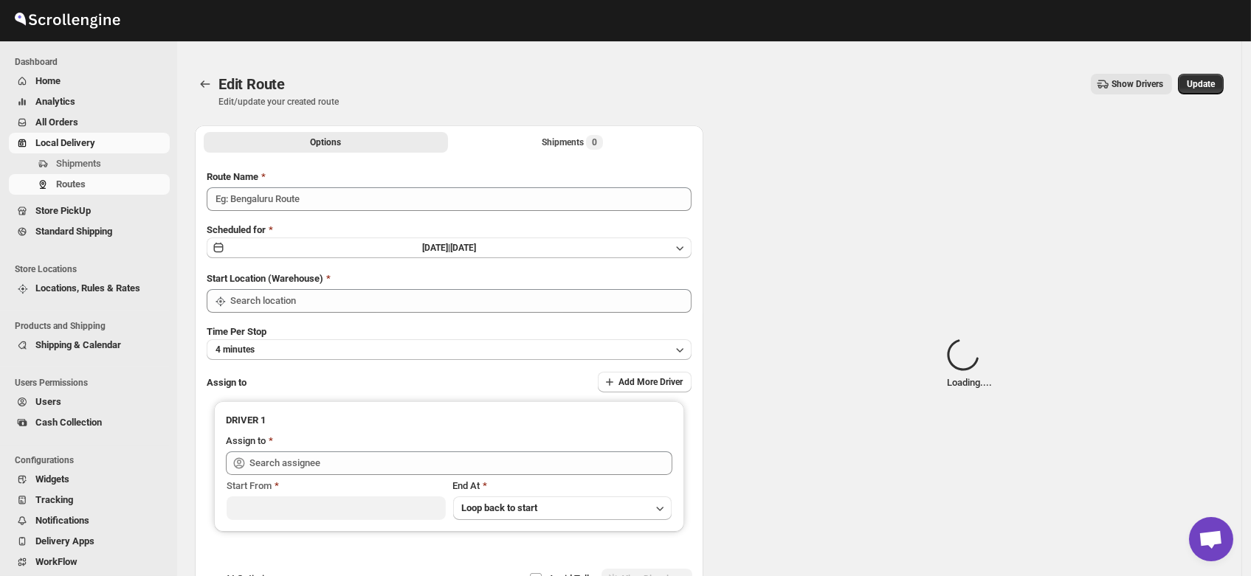
type input "Order no 25512"
type input "DS03 Kengeri"
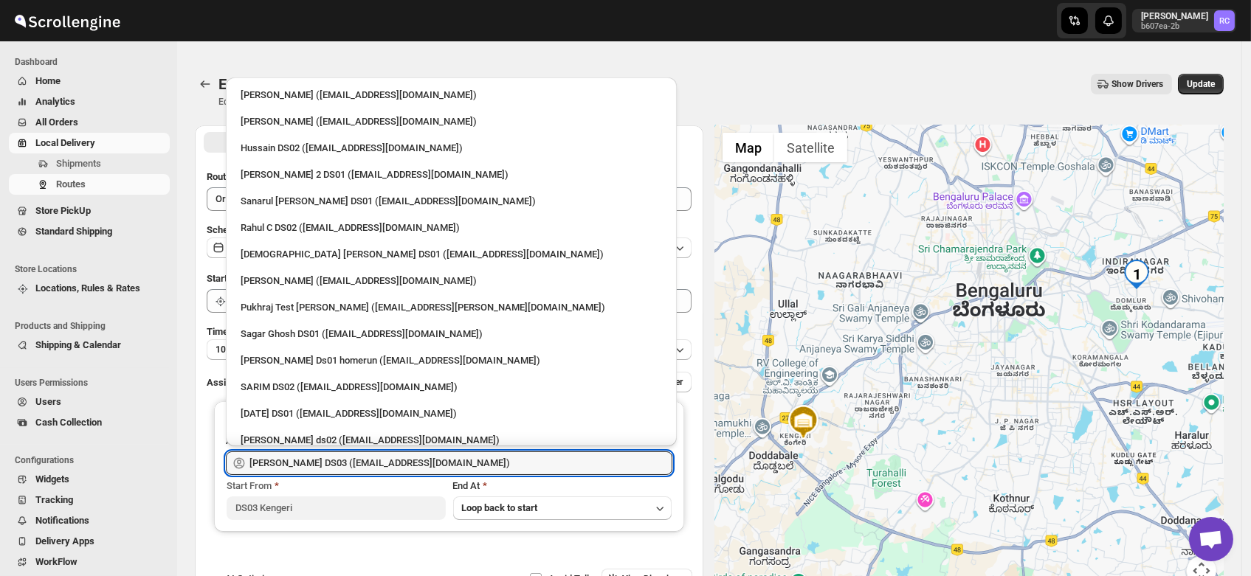
drag, startPoint x: 460, startPoint y: 466, endPoint x: 92, endPoint y: 459, distance: 368.3
click at [92, 459] on div "Skip to content Rahul Chopra b607ea-2b RC Dashboard Home Analytics All Orders L…" at bounding box center [625, 352] width 1251 height 675
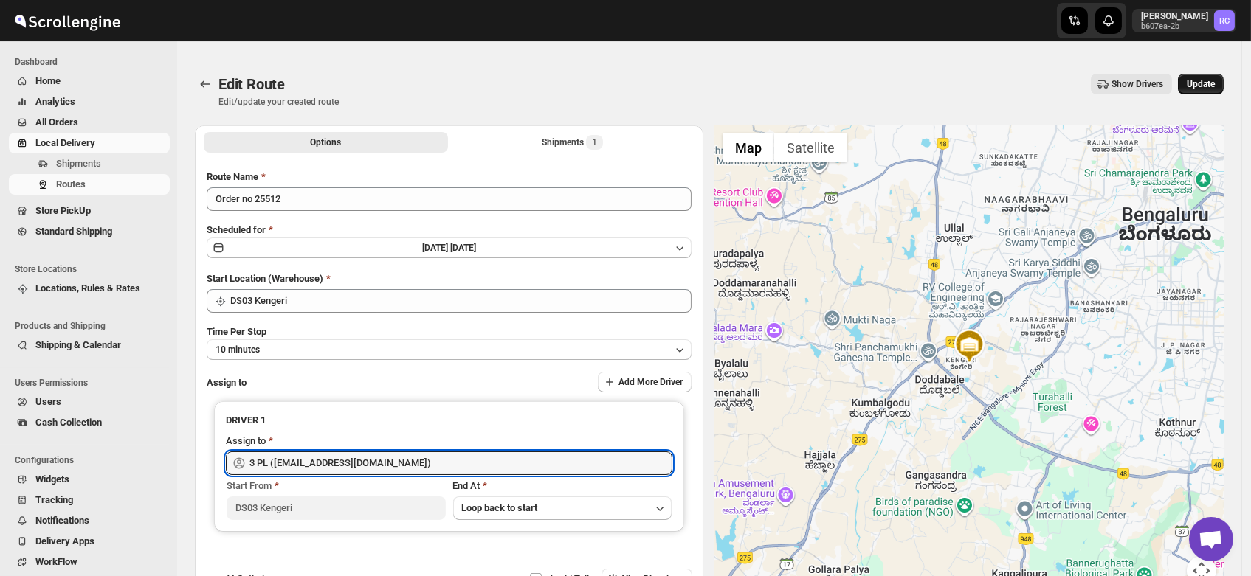
type input "3 PL (hello@home-run.co)"
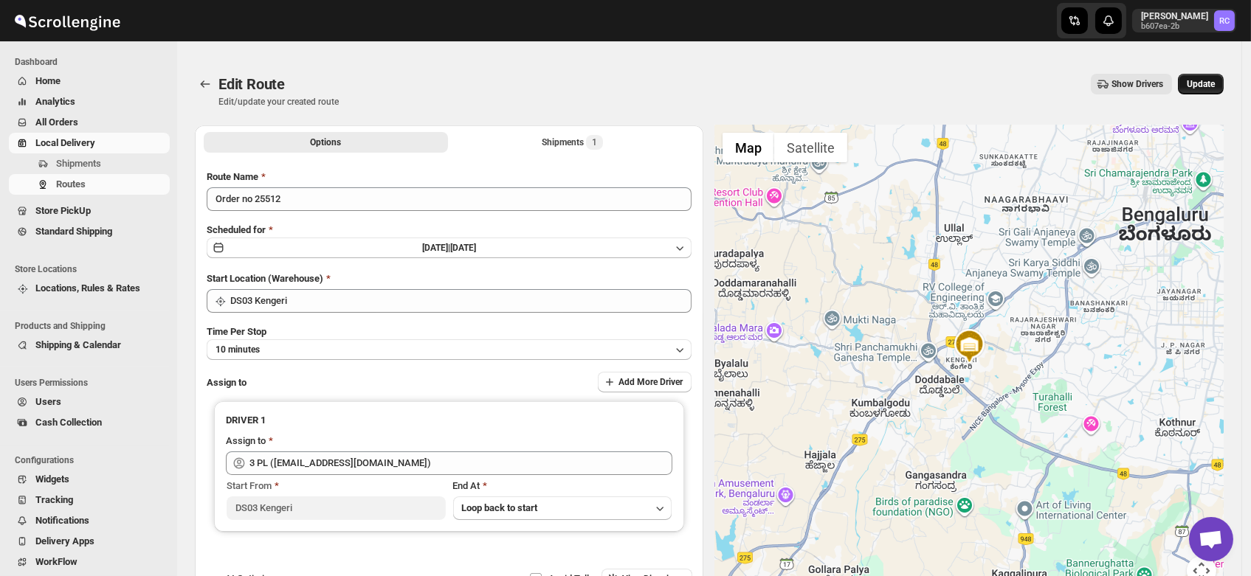
click at [1210, 77] on button "Update" at bounding box center [1201, 84] width 46 height 21
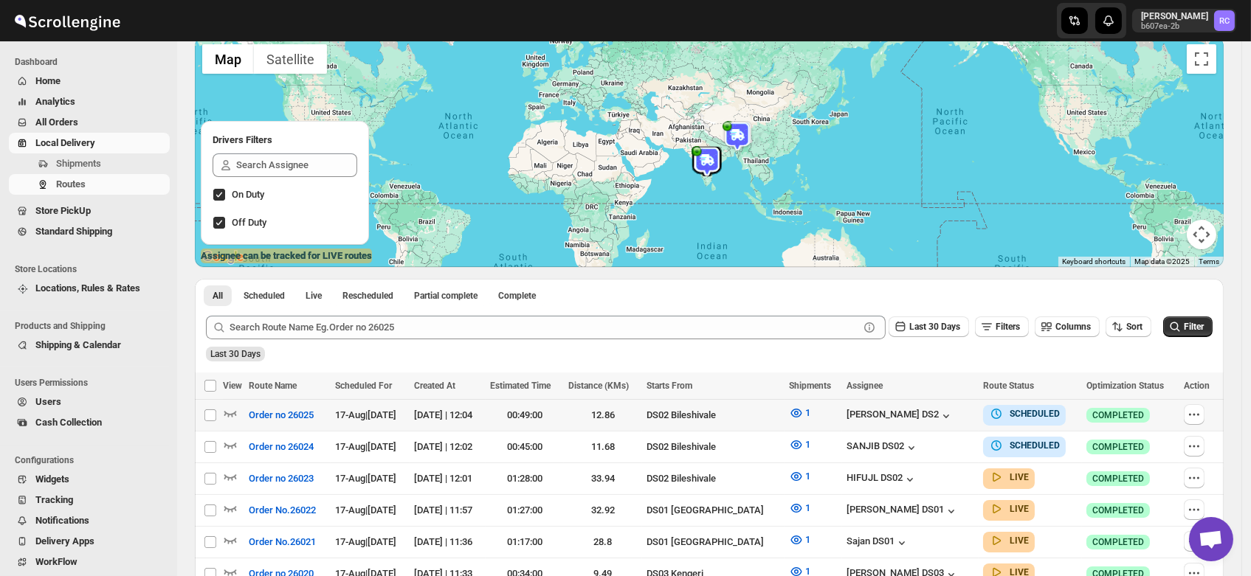
scroll to position [111, 0]
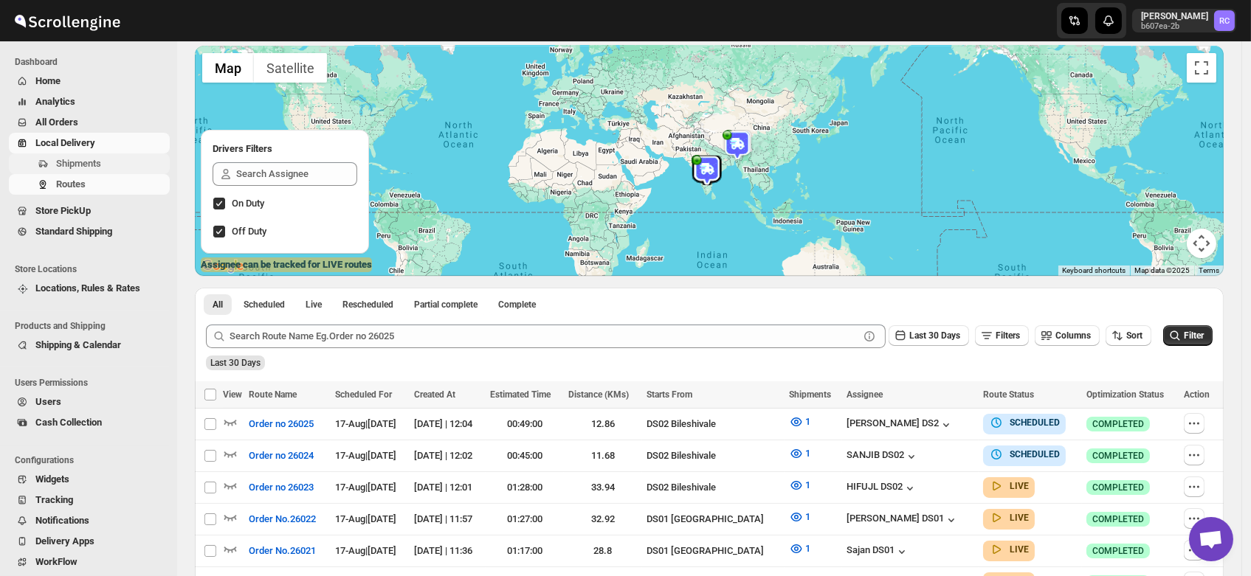
click at [77, 164] on span "Shipments" at bounding box center [78, 163] width 45 height 11
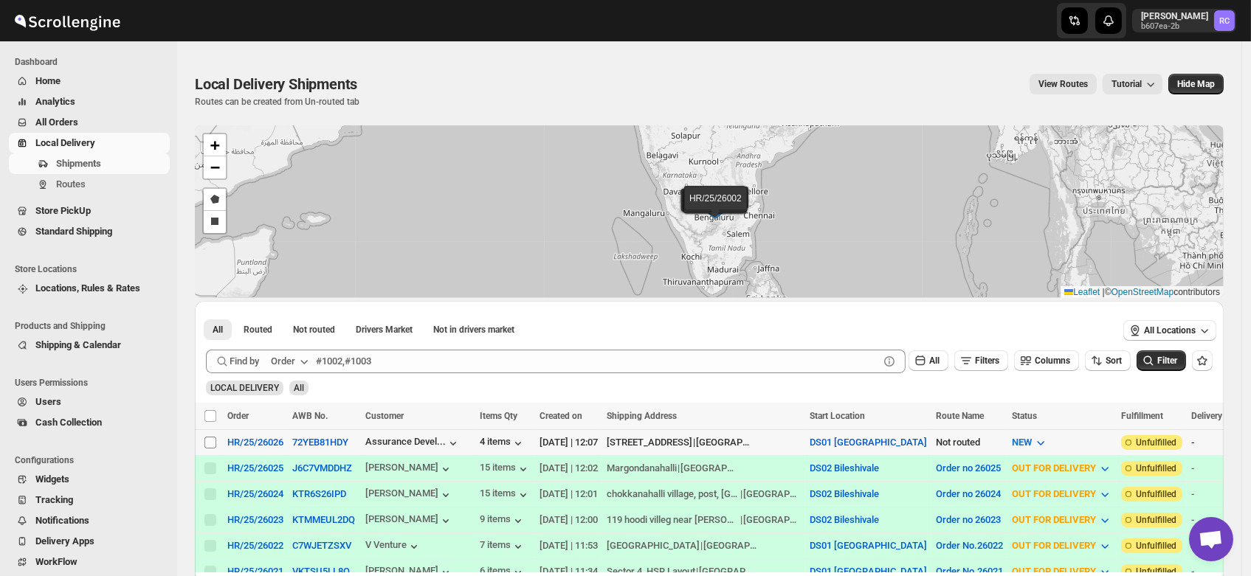
click at [209, 443] on input "Select shipment" at bounding box center [210, 443] width 12 height 12
checkbox input "true"
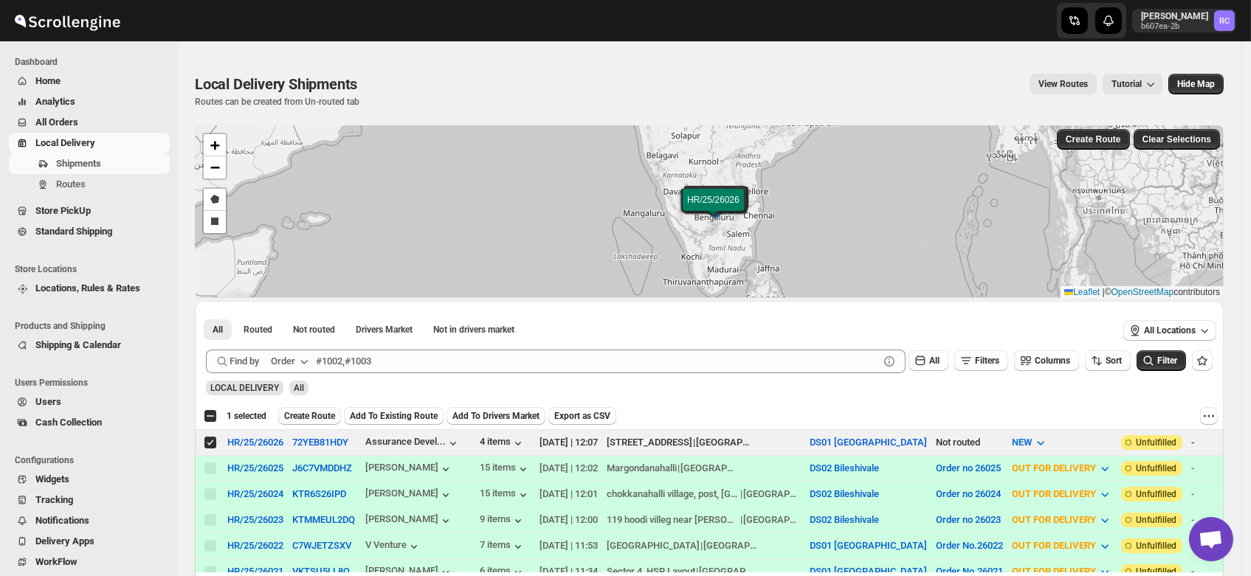
click at [316, 413] on span "Create Route" at bounding box center [309, 416] width 51 height 12
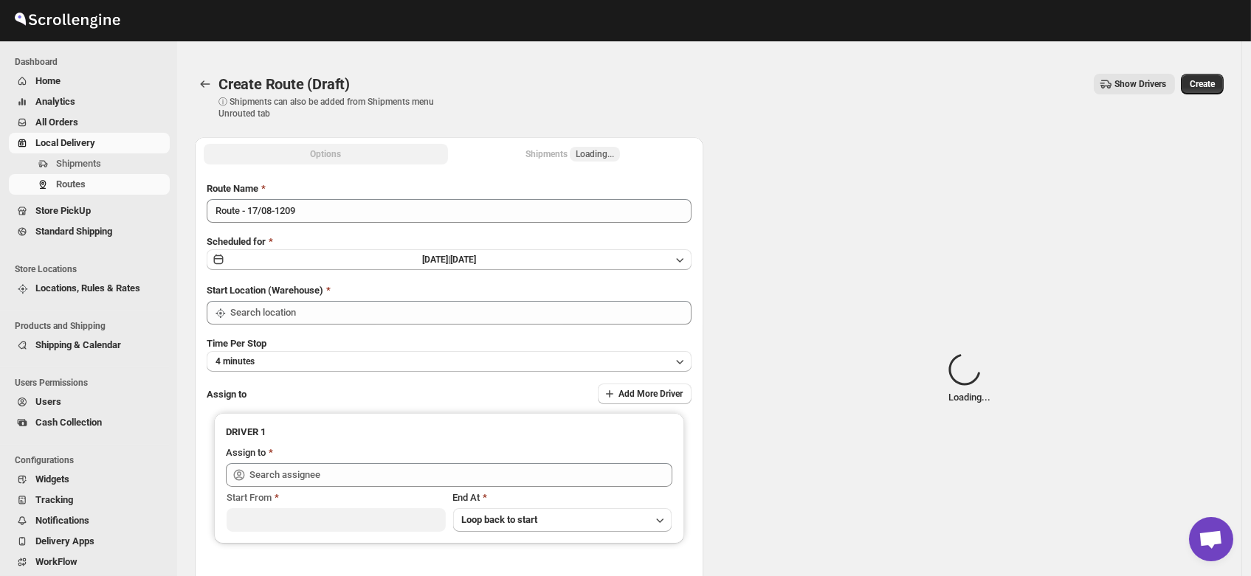
type input "DS01 [GEOGRAPHIC_DATA]"
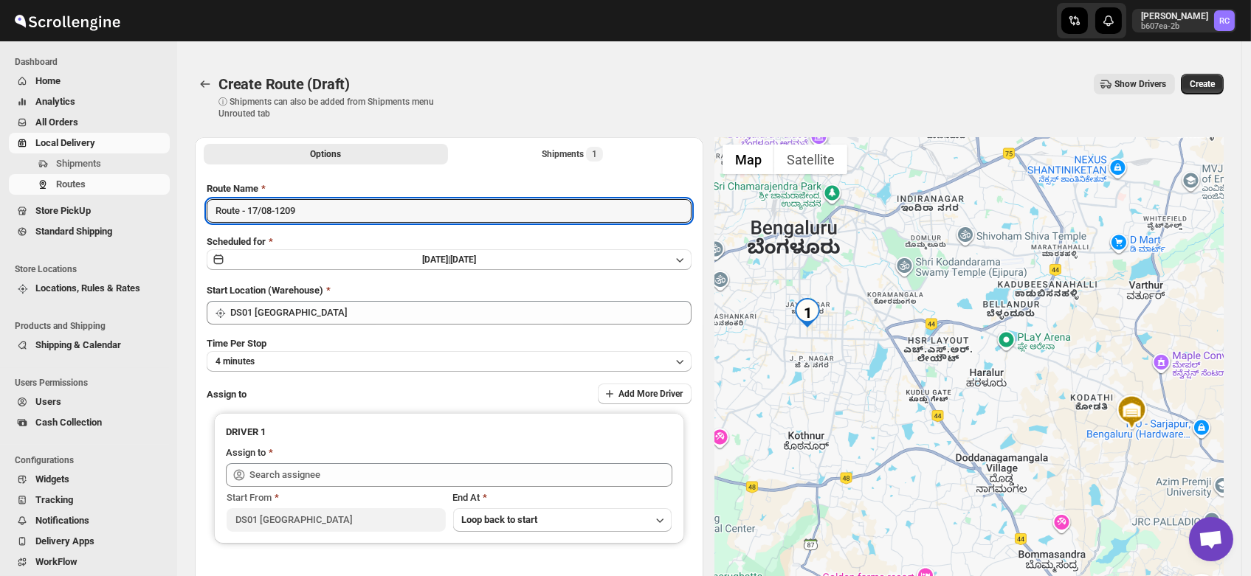
drag, startPoint x: 319, startPoint y: 209, endPoint x: 132, endPoint y: 221, distance: 187.1
click at [132, 221] on div "Skip to content Rahul Chopra b607ea-2b RC Dashboard Home Analytics All Orders L…" at bounding box center [625, 369] width 1251 height 708
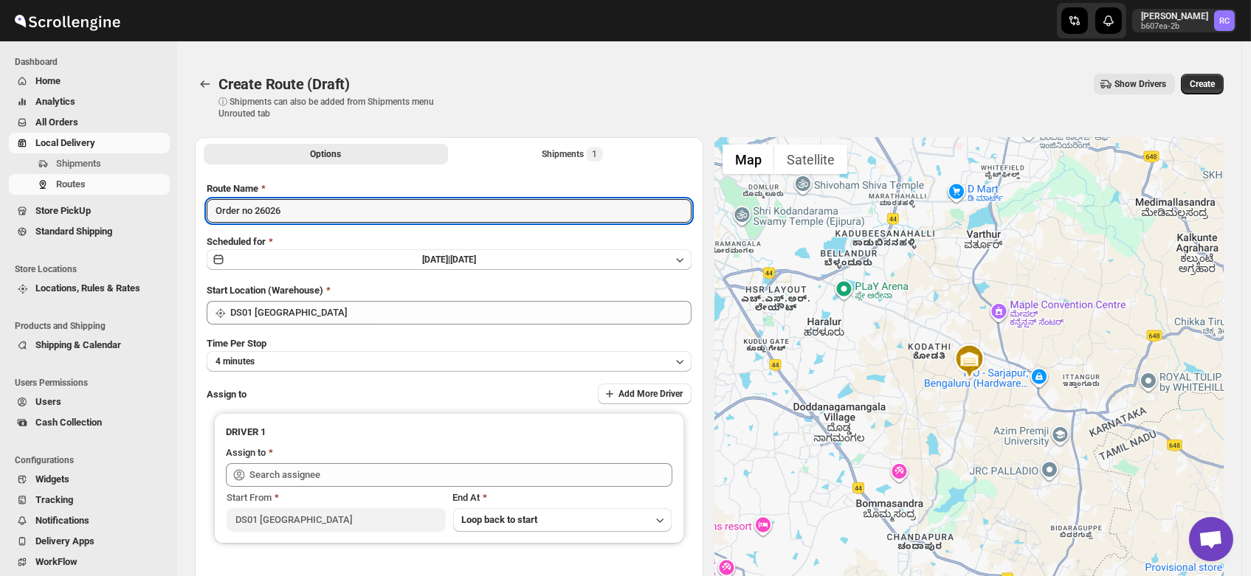
type input "Order no 26026"
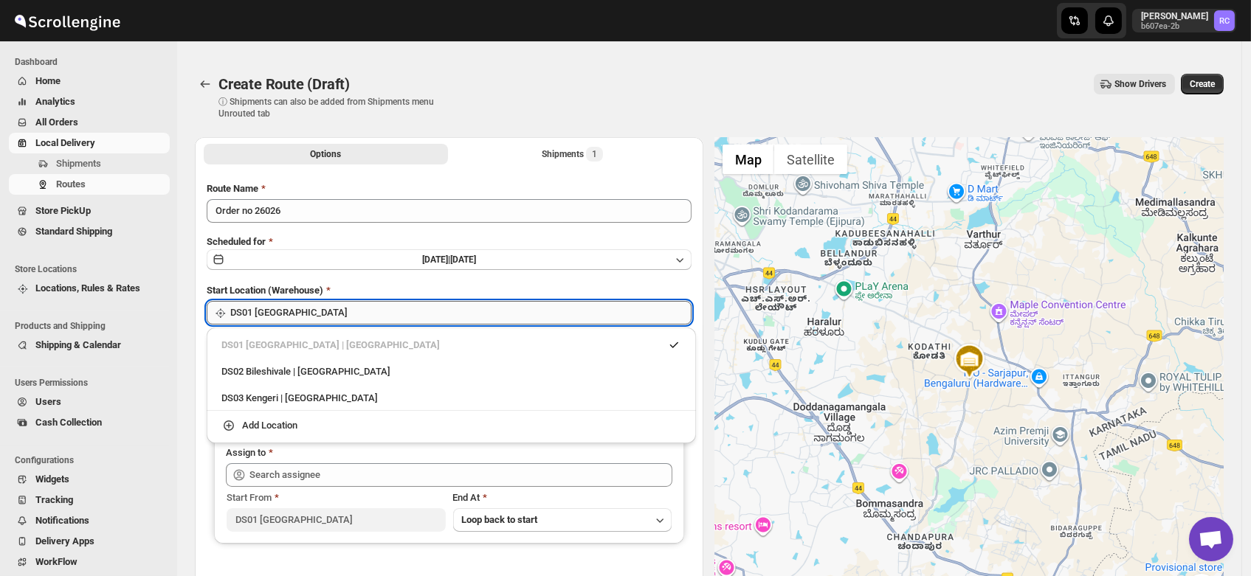
click at [300, 313] on input "DS01 [GEOGRAPHIC_DATA]" at bounding box center [460, 313] width 461 height 24
click at [293, 394] on div "DS03 Kengeri | [GEOGRAPHIC_DATA]" at bounding box center [451, 398] width 460 height 15
type input "DS03 Kengeri"
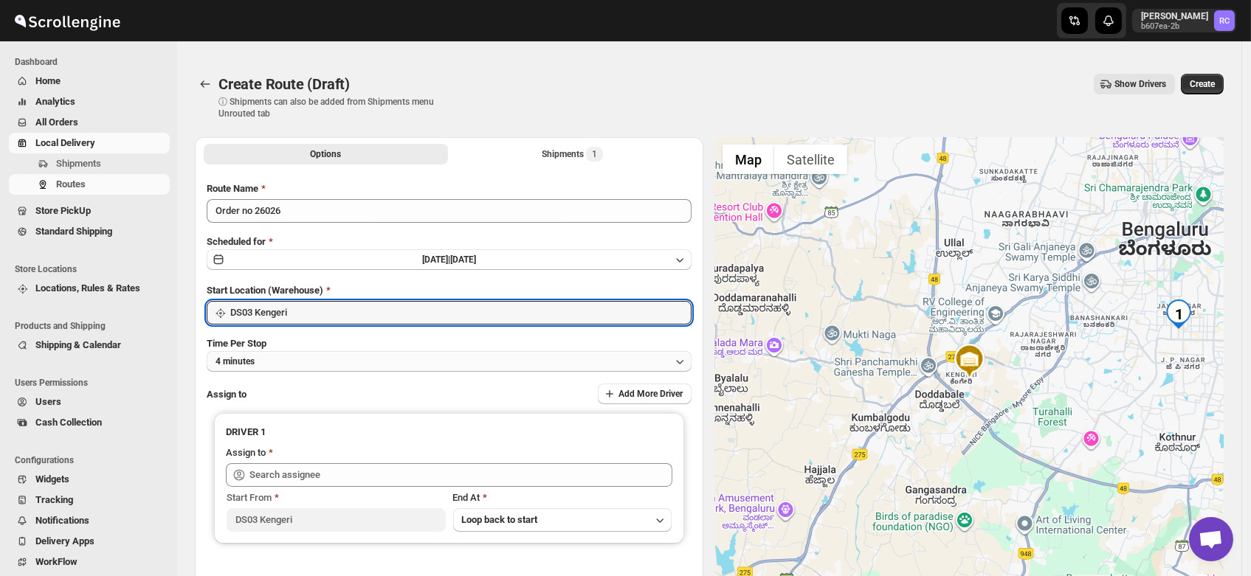
click at [273, 362] on button "4 minutes" at bounding box center [449, 361] width 485 height 21
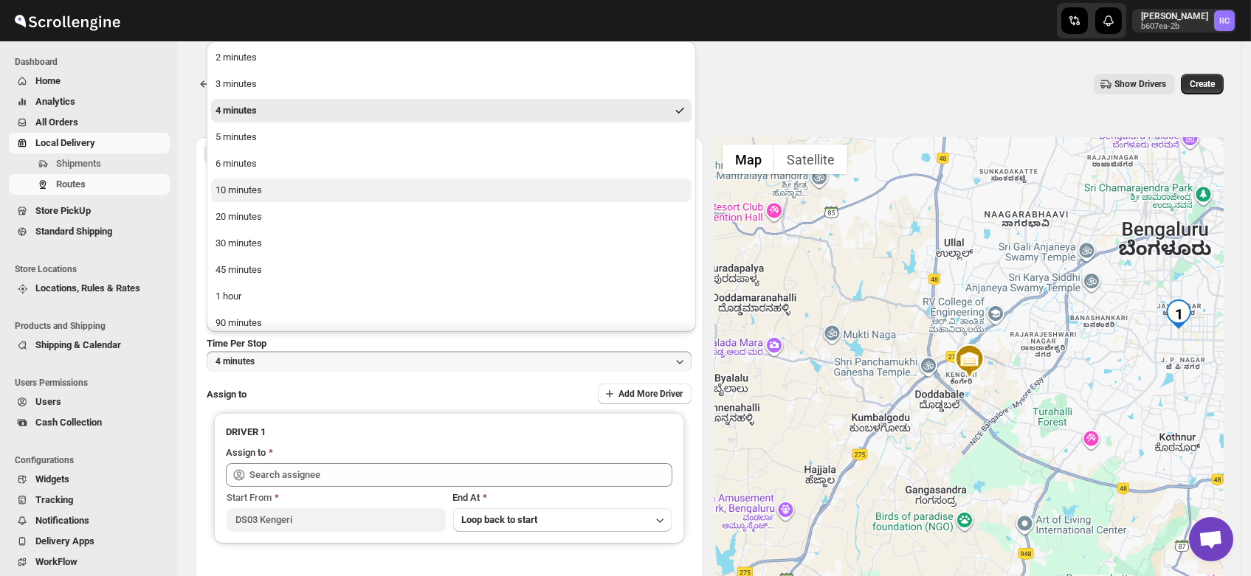
click at [238, 189] on div "10 minutes" at bounding box center [238, 190] width 46 height 15
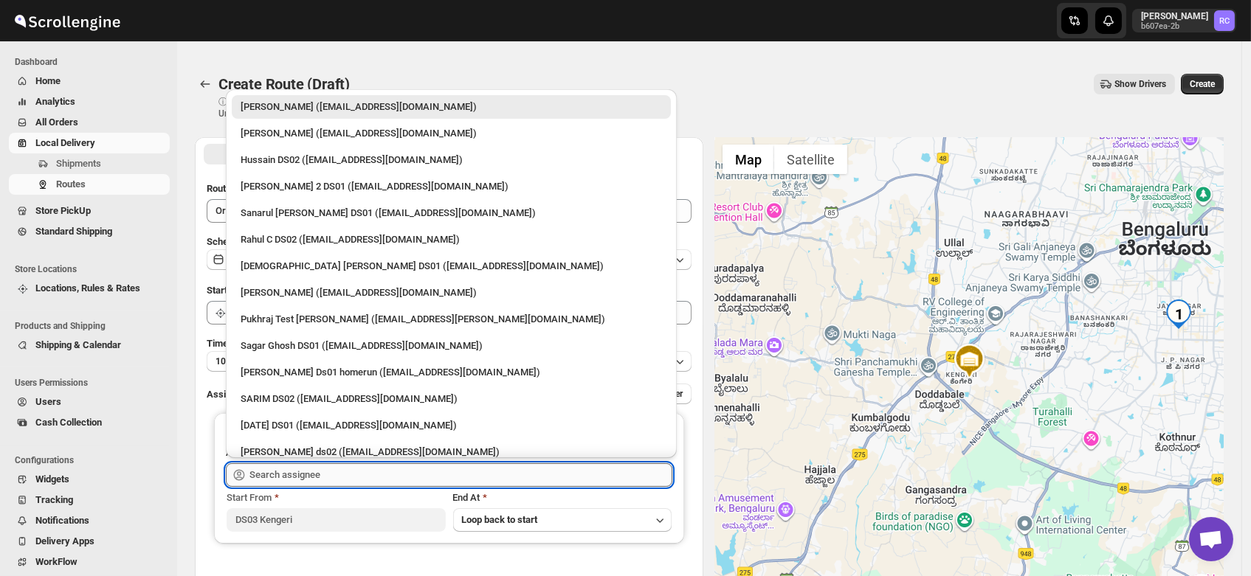
click at [300, 472] on input "text" at bounding box center [460, 475] width 423 height 24
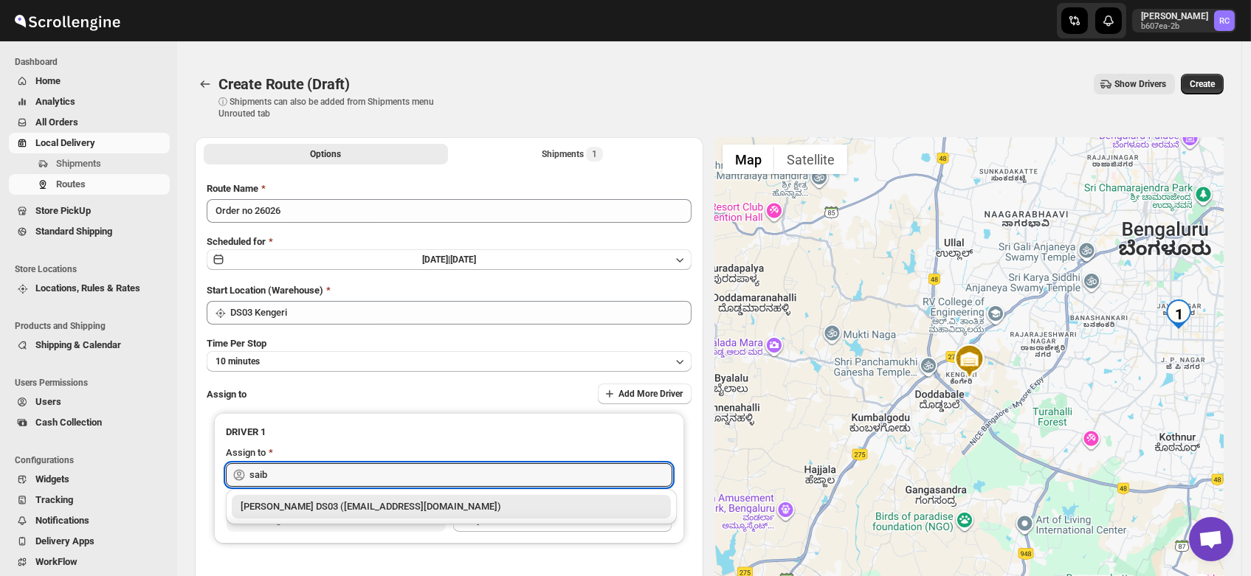
click at [317, 502] on div "[PERSON_NAME] DS03 ([EMAIL_ADDRESS][DOMAIN_NAME])" at bounding box center [451, 507] width 421 height 15
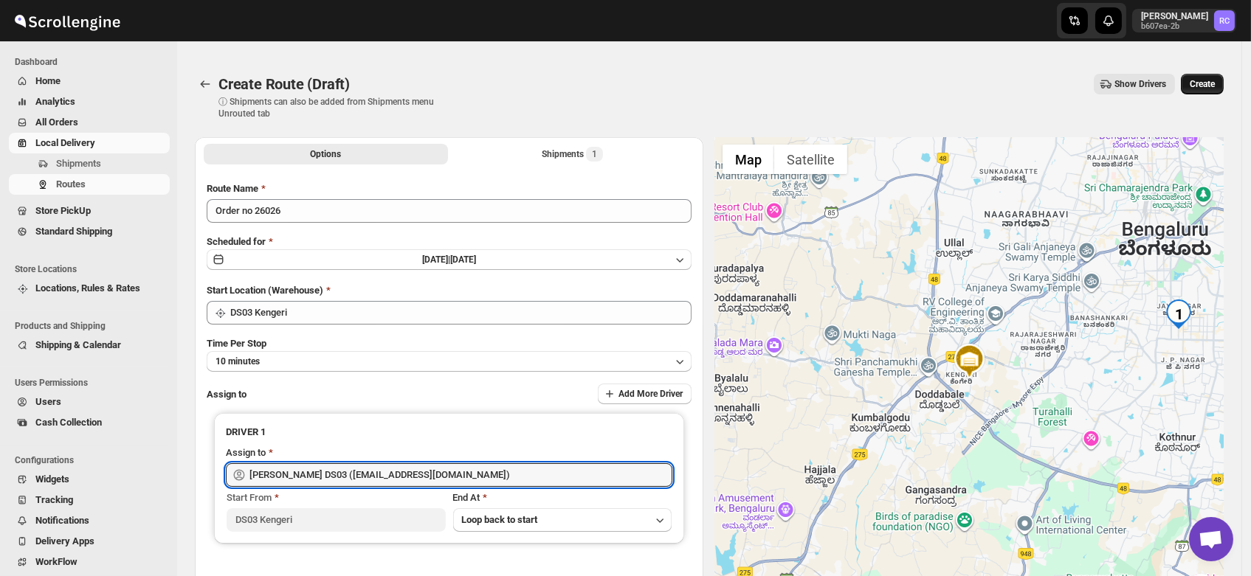
type input "[PERSON_NAME] DS03 ([EMAIL_ADDRESS][DOMAIN_NAME])"
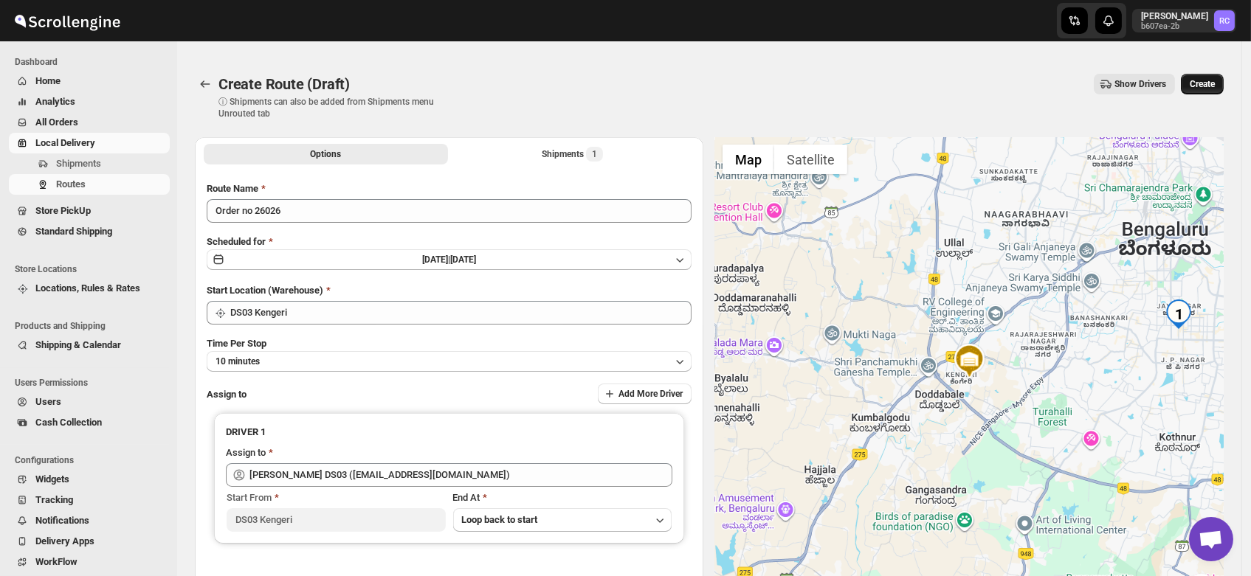
click at [1210, 82] on span "Create" at bounding box center [1202, 84] width 25 height 12
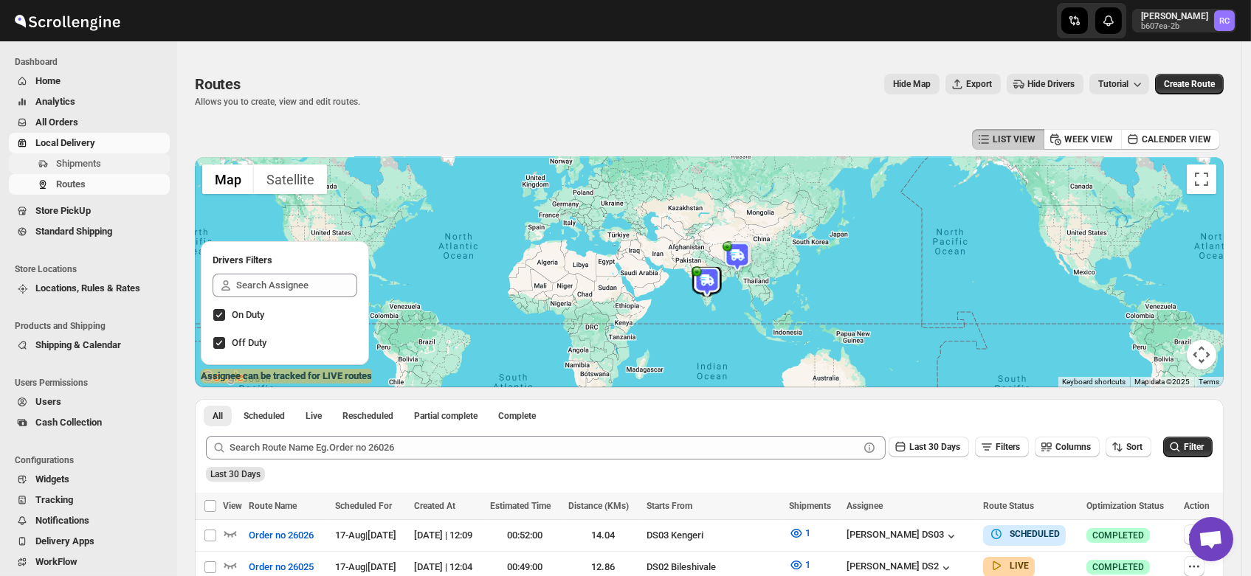
click at [86, 158] on span "Shipments" at bounding box center [78, 163] width 45 height 11
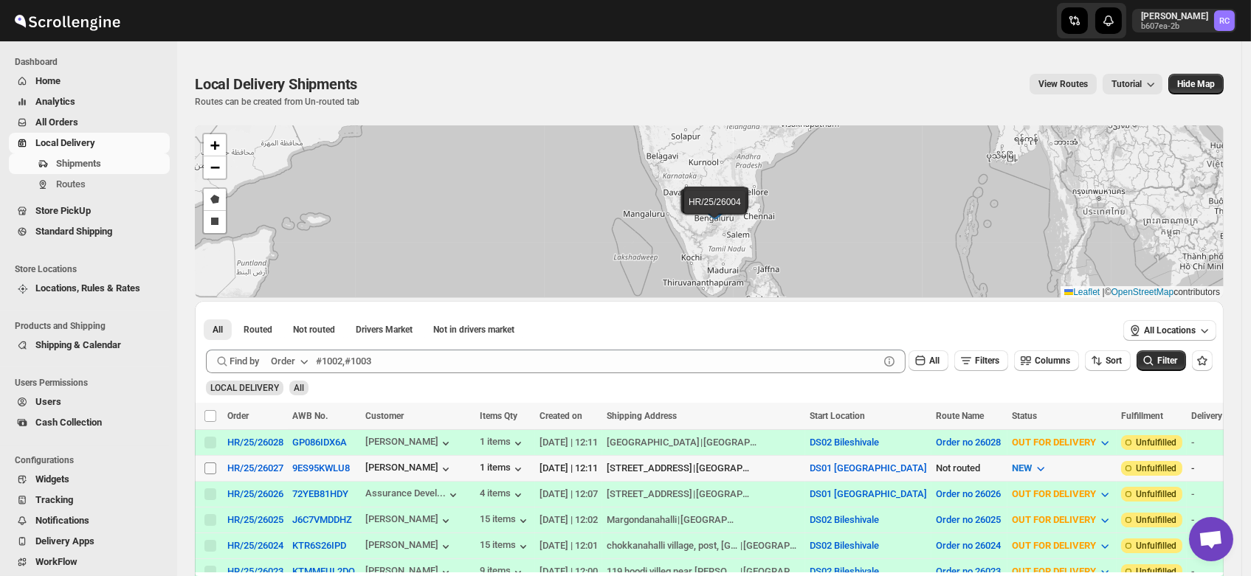
click at [210, 465] on input "Select shipment" at bounding box center [210, 469] width 12 height 12
checkbox input "true"
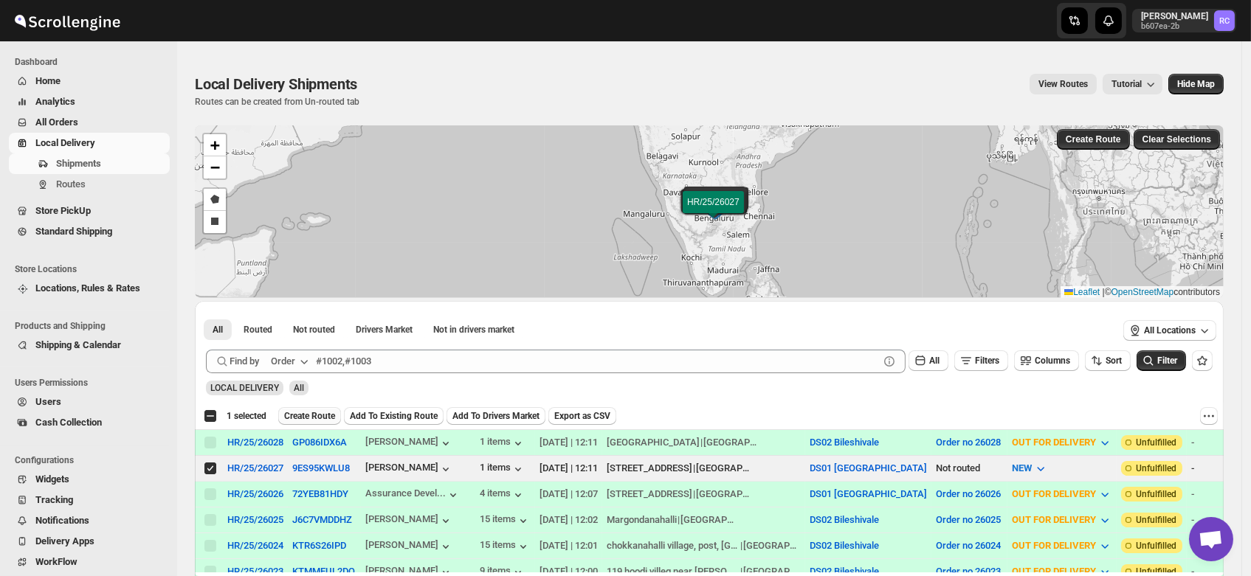
click at [315, 413] on span "Create Route" at bounding box center [309, 416] width 51 height 12
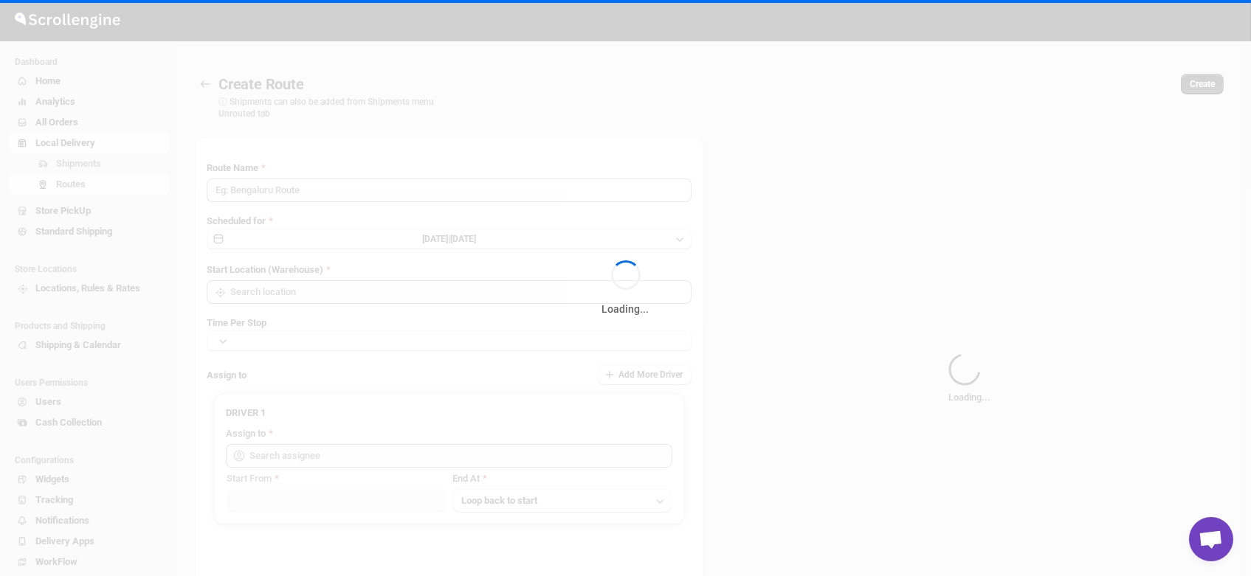
type input "Route - 17/08-1216"
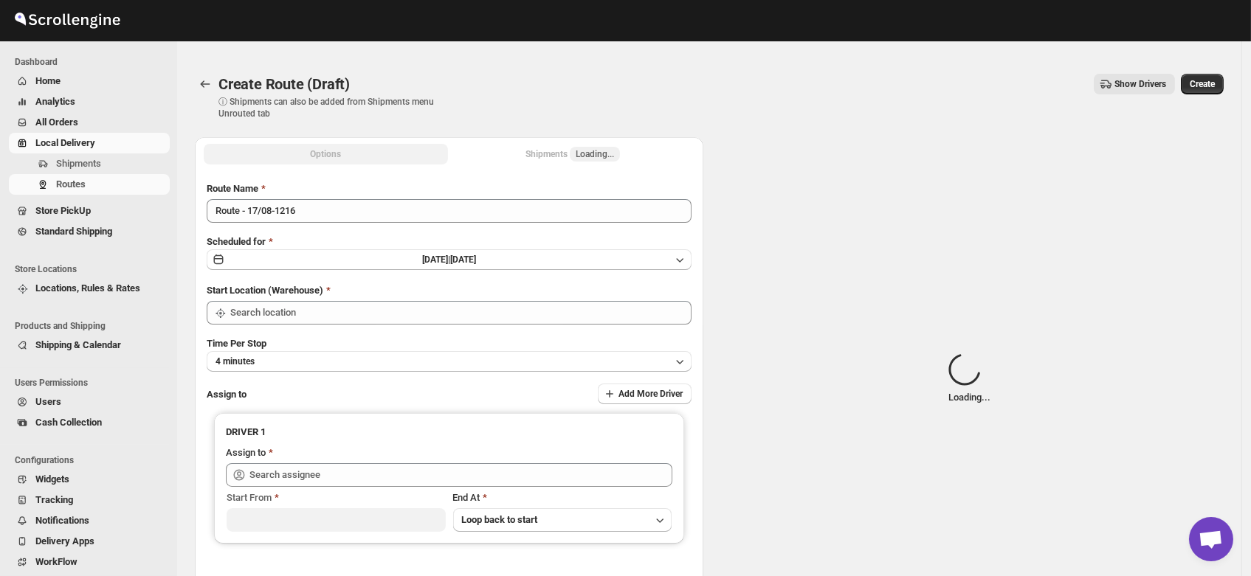
type input "DS01 [GEOGRAPHIC_DATA]"
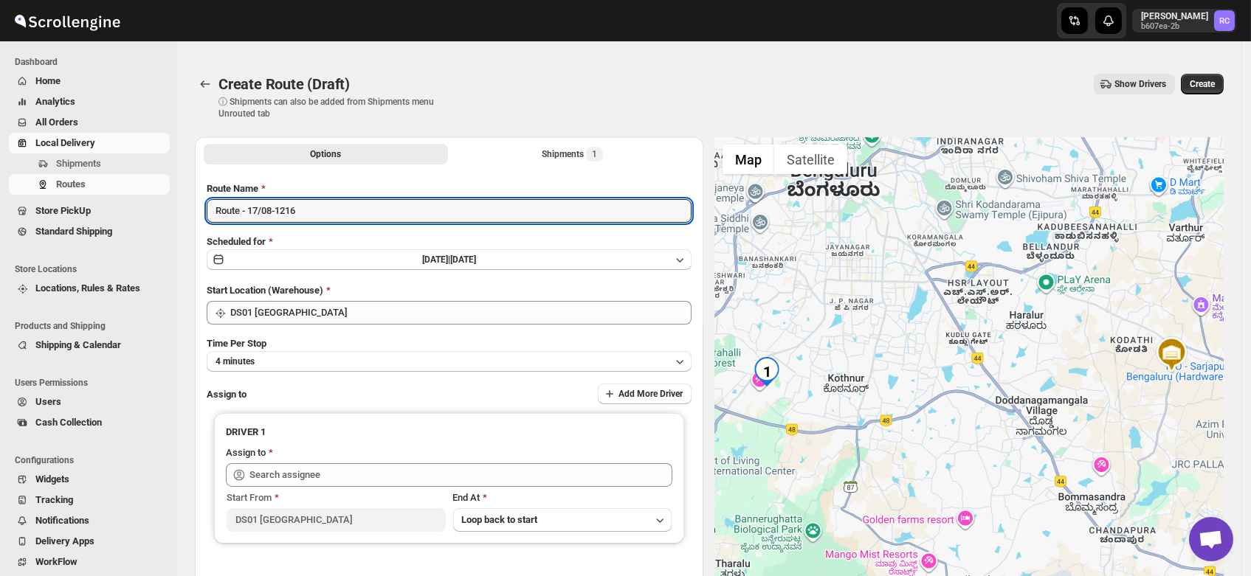
drag, startPoint x: 332, startPoint y: 206, endPoint x: 28, endPoint y: 229, distance: 304.9
click at [28, 229] on div "Skip to content Rahul Chopra b607ea-2b RC Dashboard Home Analytics All Orders L…" at bounding box center [625, 369] width 1251 height 708
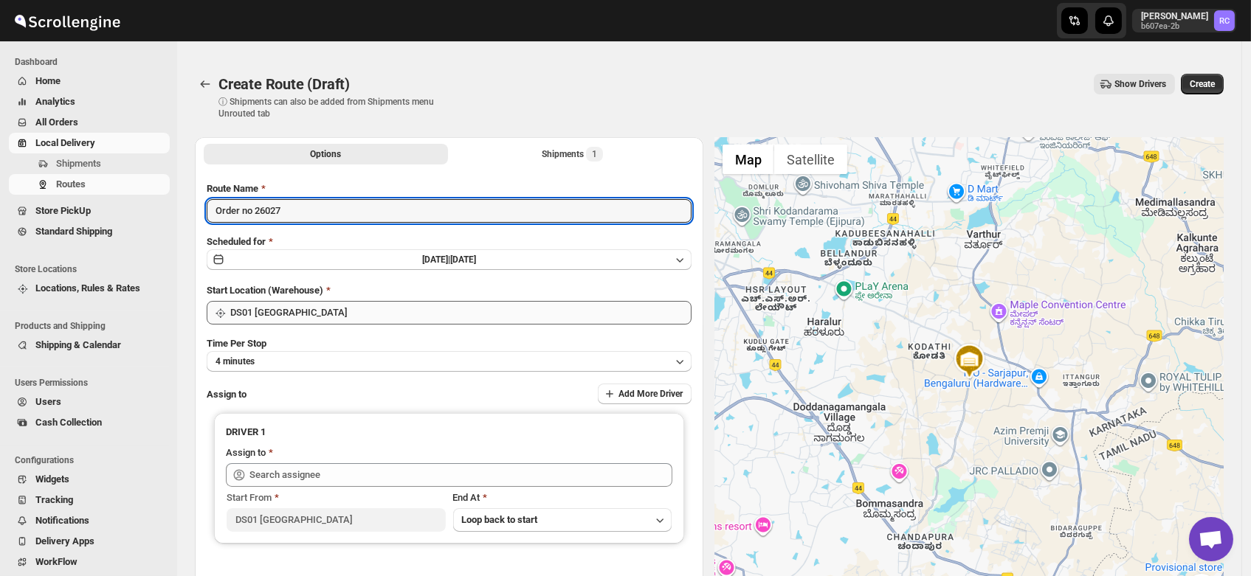
type input "Order no 26027"
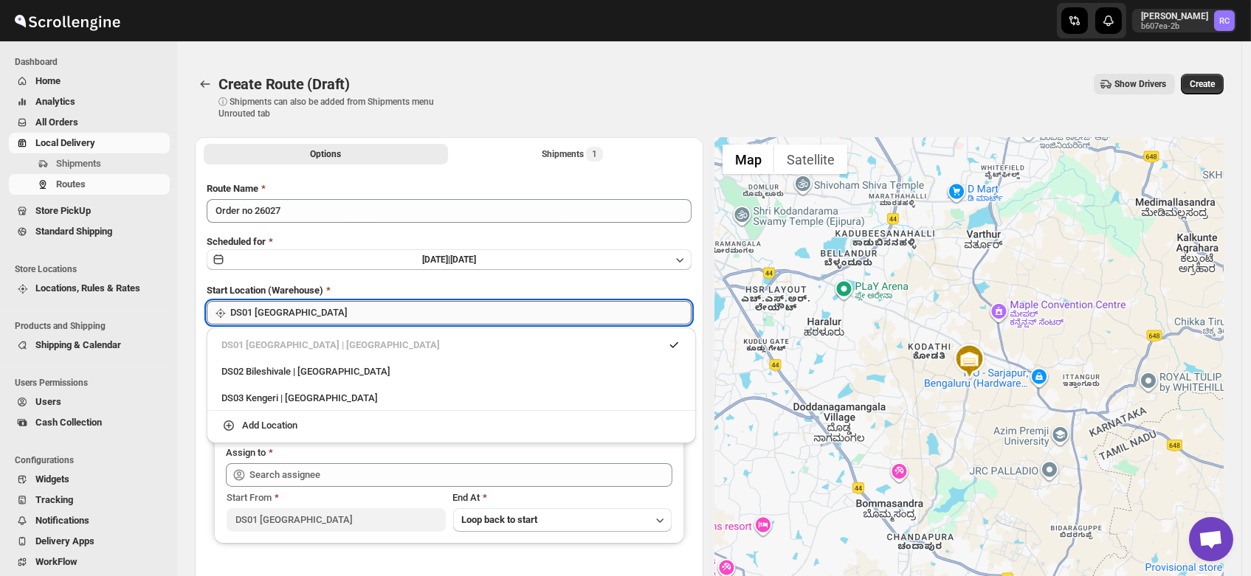
click at [314, 315] on input "DS01 [GEOGRAPHIC_DATA]" at bounding box center [460, 313] width 461 height 24
click at [318, 393] on div "DS03 Kengeri | [GEOGRAPHIC_DATA]" at bounding box center [451, 398] width 460 height 15
type input "DS03 Kengeri"
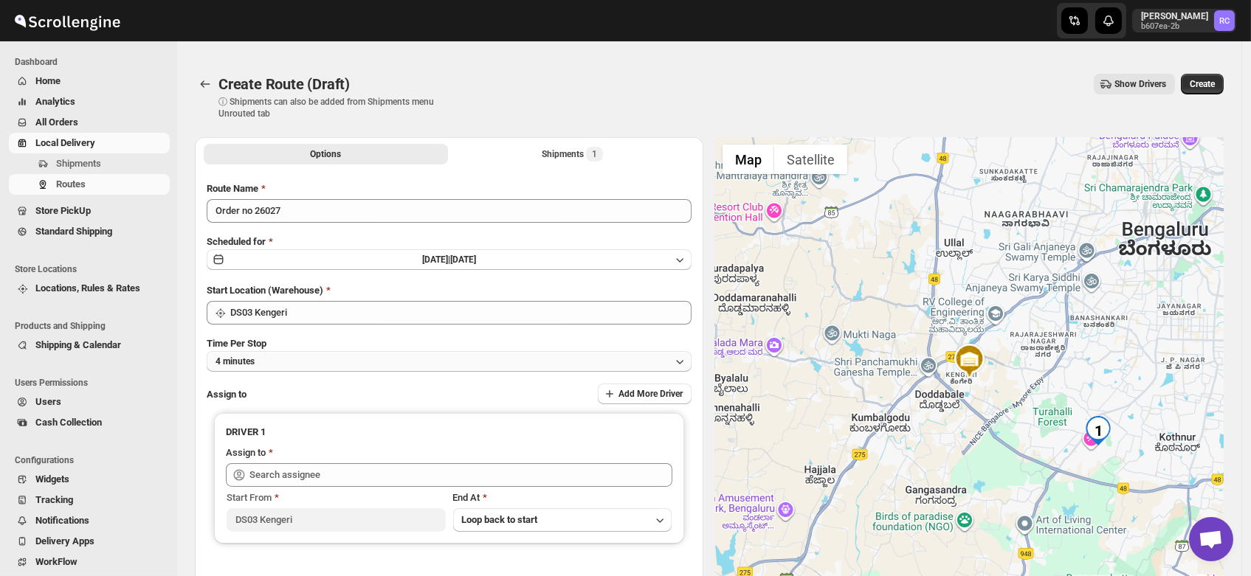
click at [270, 361] on button "4 minutes" at bounding box center [449, 361] width 485 height 21
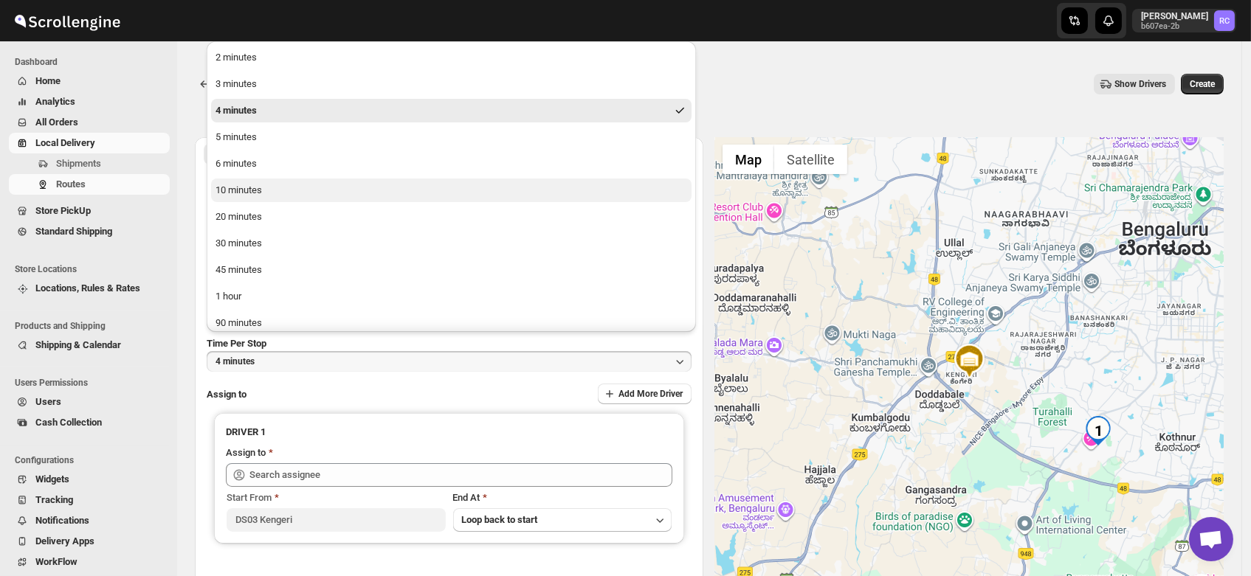
click at [260, 194] on div "10 minutes" at bounding box center [238, 190] width 46 height 15
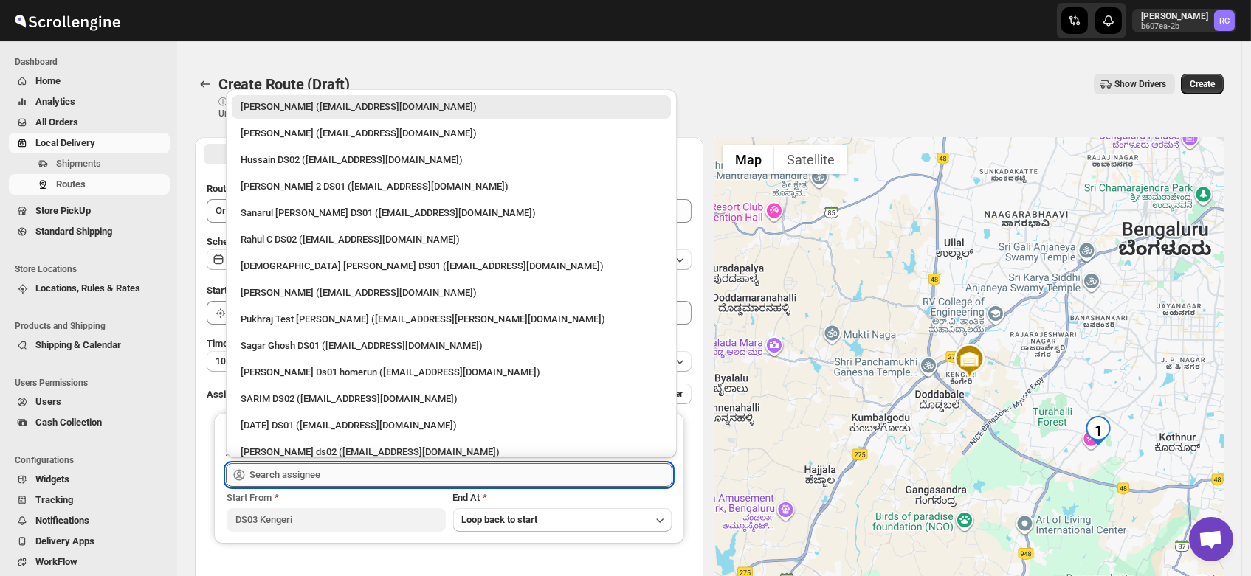
click at [300, 474] on input "text" at bounding box center [460, 475] width 423 height 24
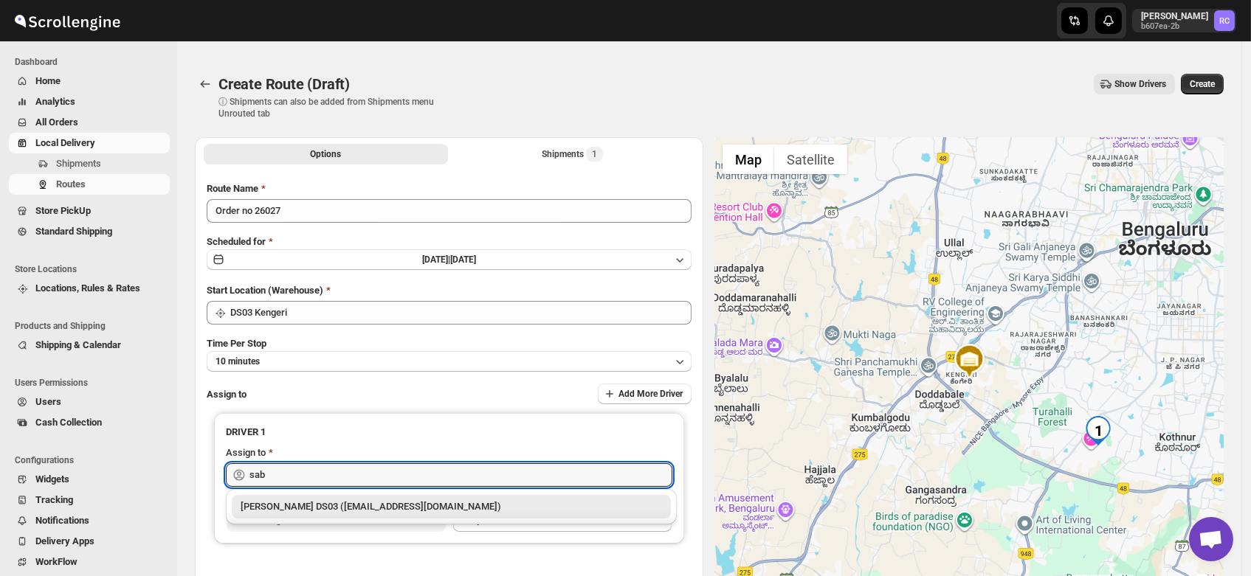
click at [300, 506] on div "[PERSON_NAME] DS03 ([EMAIL_ADDRESS][DOMAIN_NAME])" at bounding box center [451, 507] width 421 height 15
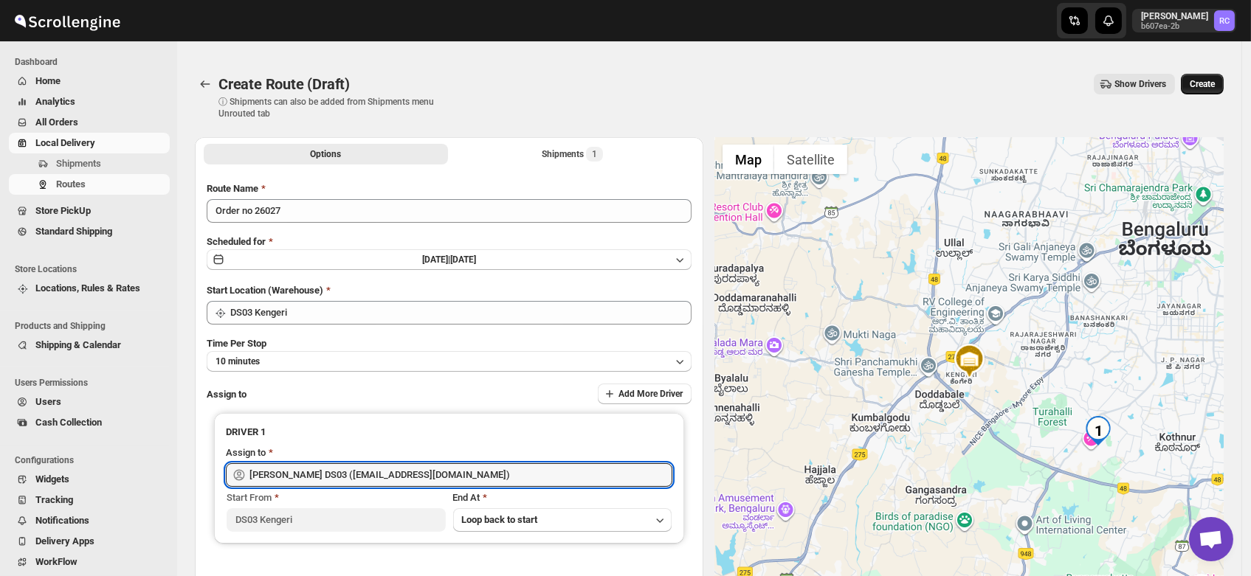
type input "[PERSON_NAME] DS03 ([EMAIL_ADDRESS][DOMAIN_NAME])"
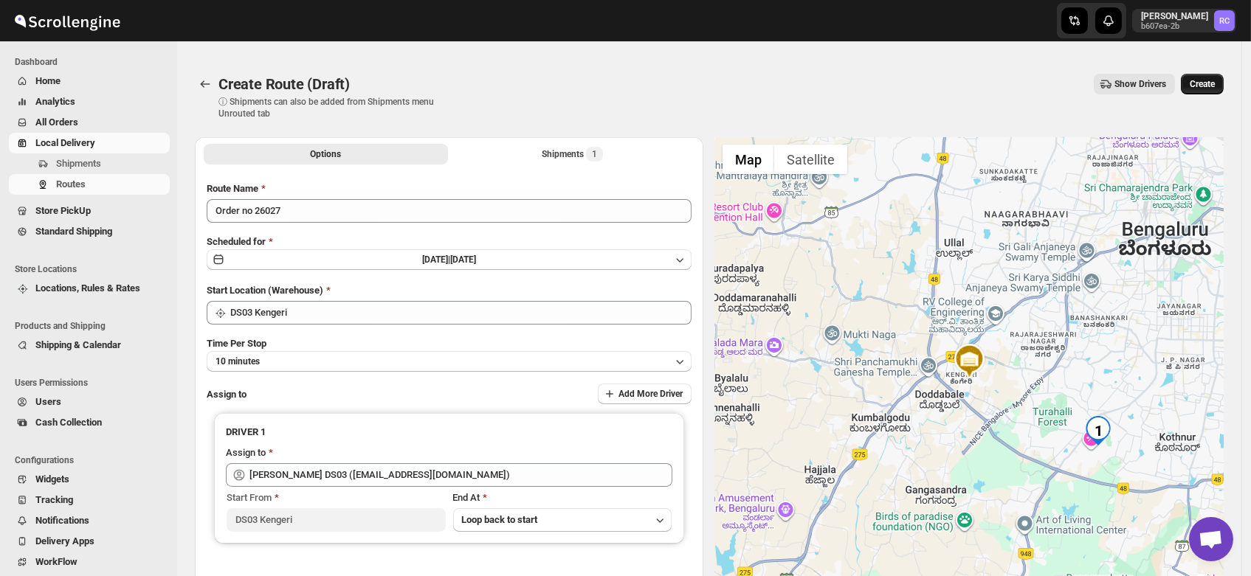
click at [1210, 78] on span "Create" at bounding box center [1202, 84] width 25 height 12
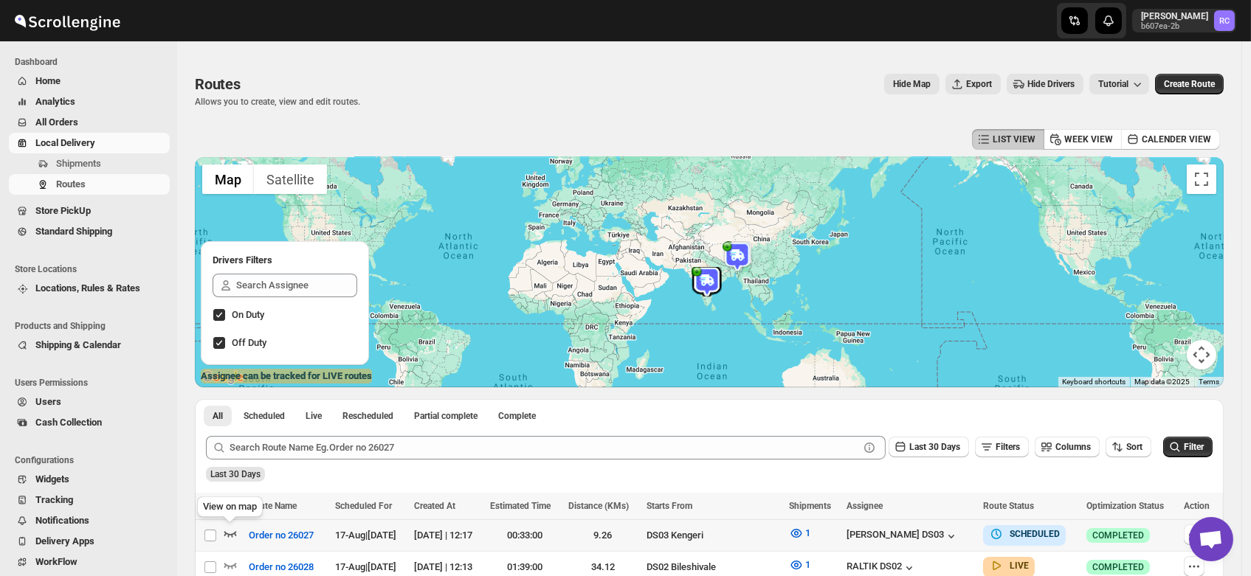
click at [226, 531] on icon "button" at bounding box center [230, 533] width 15 height 15
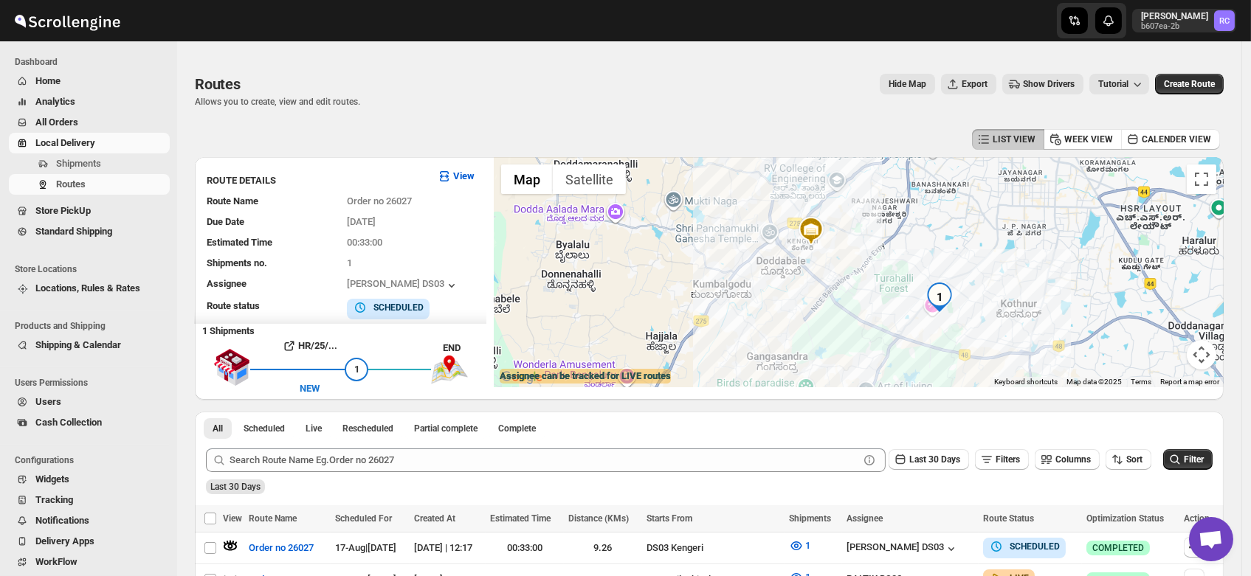
drag, startPoint x: 804, startPoint y: 213, endPoint x: 870, endPoint y: 246, distance: 73.6
click at [870, 246] on div at bounding box center [859, 272] width 730 height 230
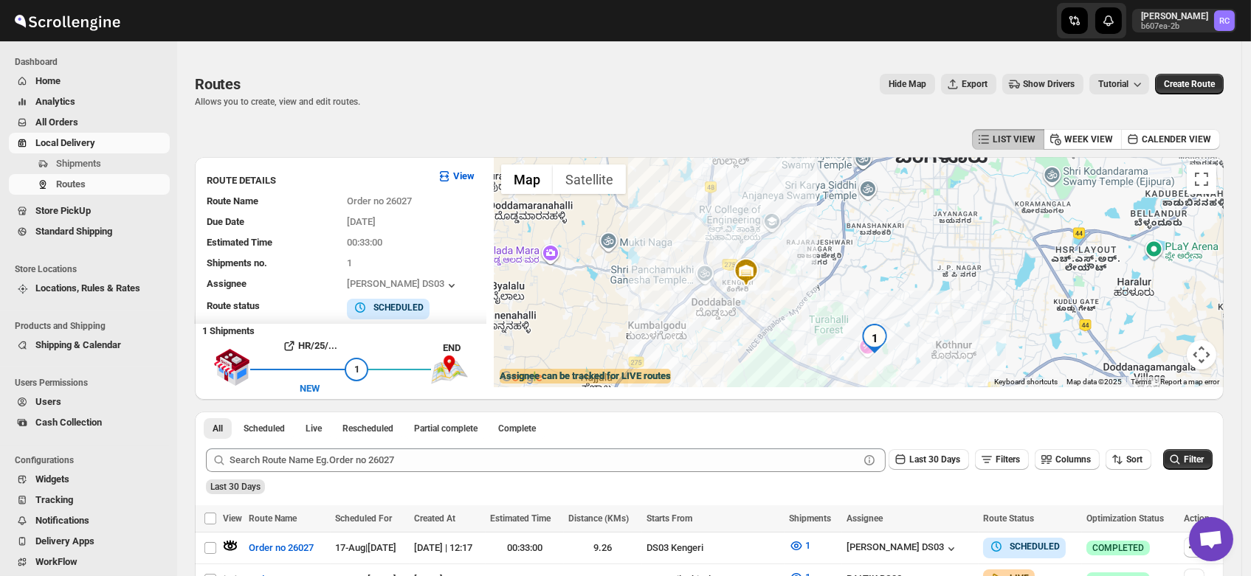
drag, startPoint x: 939, startPoint y: 306, endPoint x: 852, endPoint y: 304, distance: 86.4
click at [852, 304] on div at bounding box center [859, 272] width 730 height 230
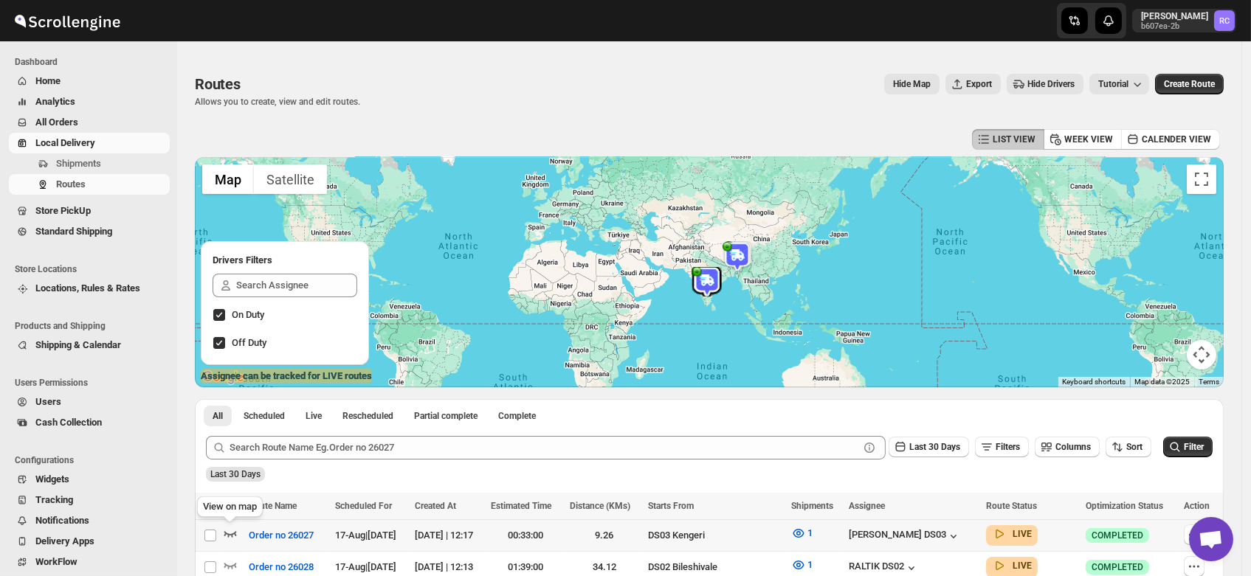
click at [224, 530] on icon "button" at bounding box center [230, 533] width 15 height 15
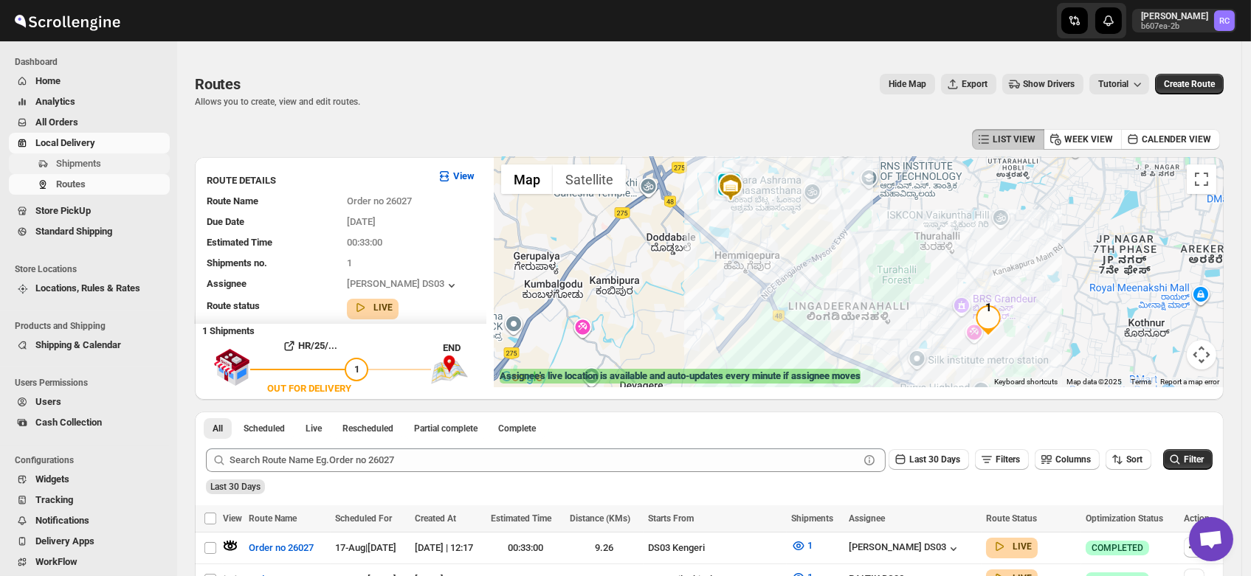
click at [72, 167] on span "Shipments" at bounding box center [78, 163] width 45 height 11
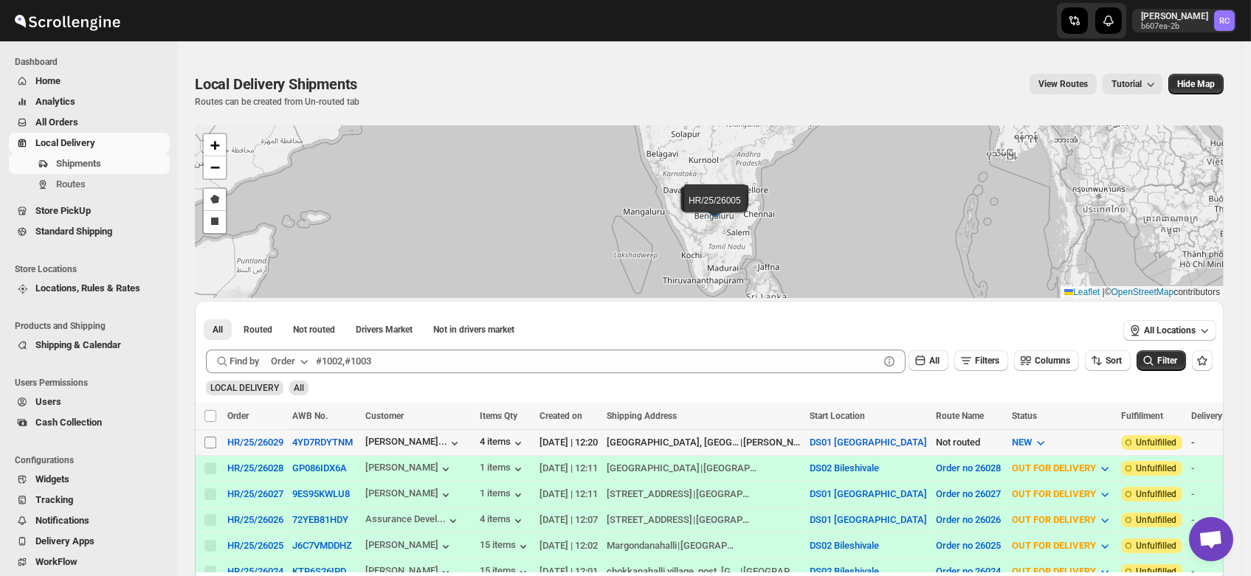
click at [213, 437] on input "Select shipment" at bounding box center [210, 443] width 12 height 12
checkbox input "true"
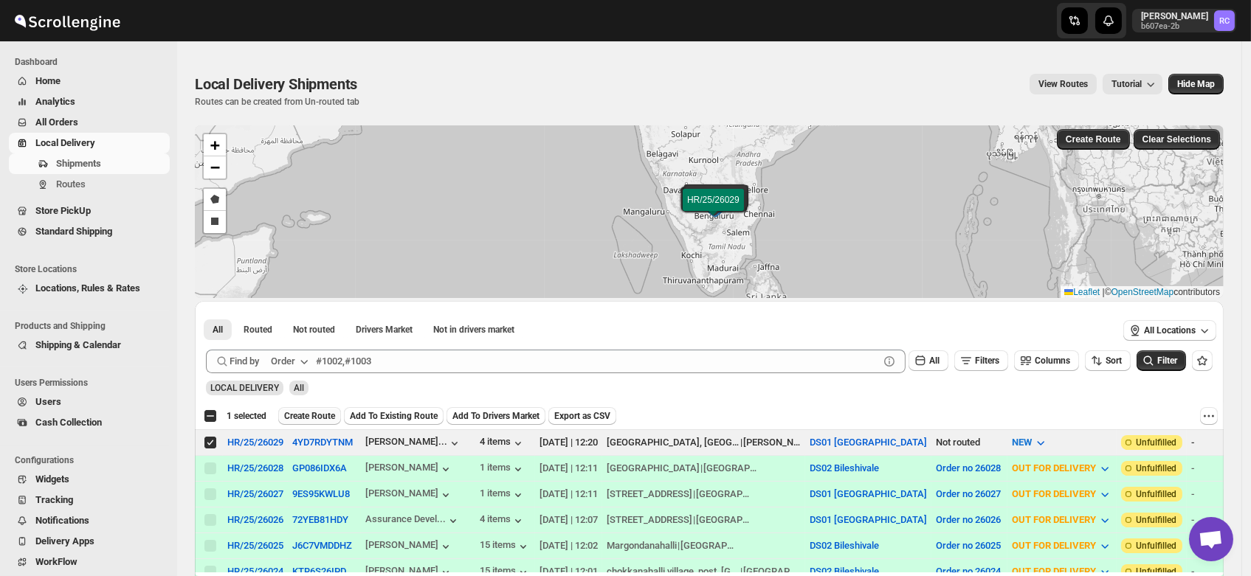
click at [313, 413] on span "Create Route" at bounding box center [309, 416] width 51 height 12
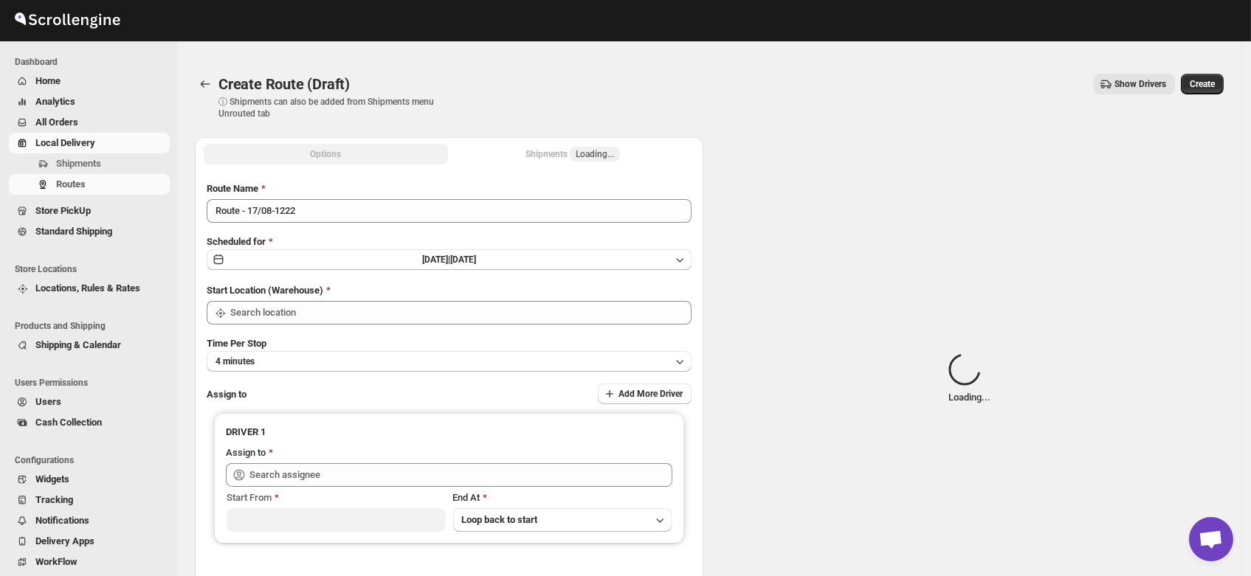
type input "DS01 [GEOGRAPHIC_DATA]"
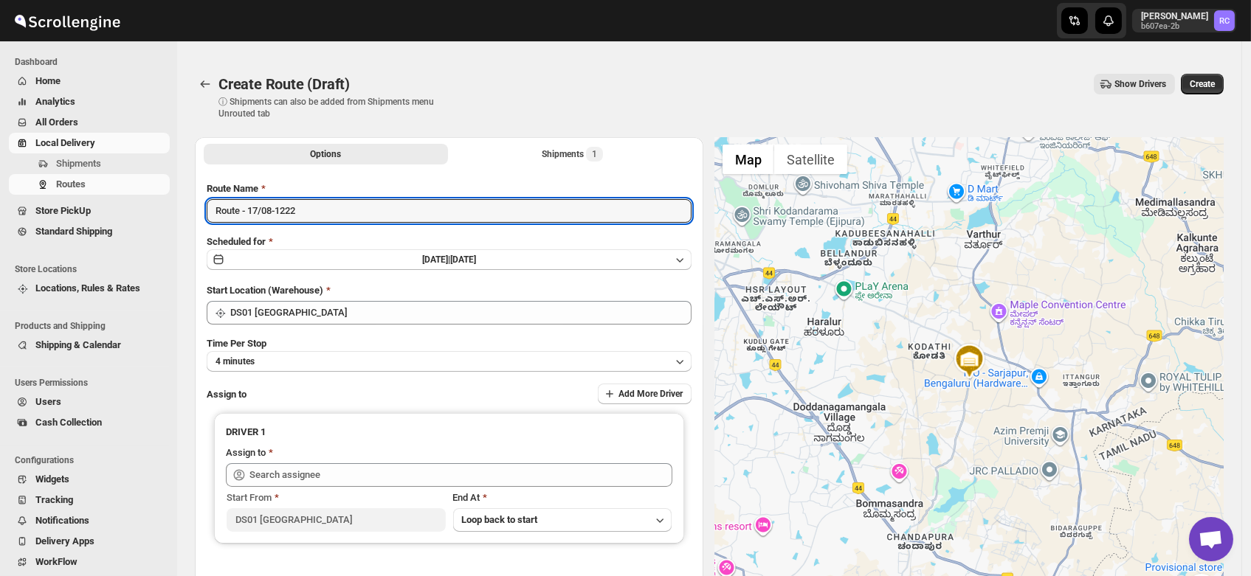
drag, startPoint x: 328, startPoint y: 205, endPoint x: 0, endPoint y: 225, distance: 328.3
click at [0, 225] on div "Skip to content Rahul Chopra b607ea-2b RC Dashboard Home Analytics All Orders L…" at bounding box center [625, 369] width 1251 height 708
type input "Order no 26029"
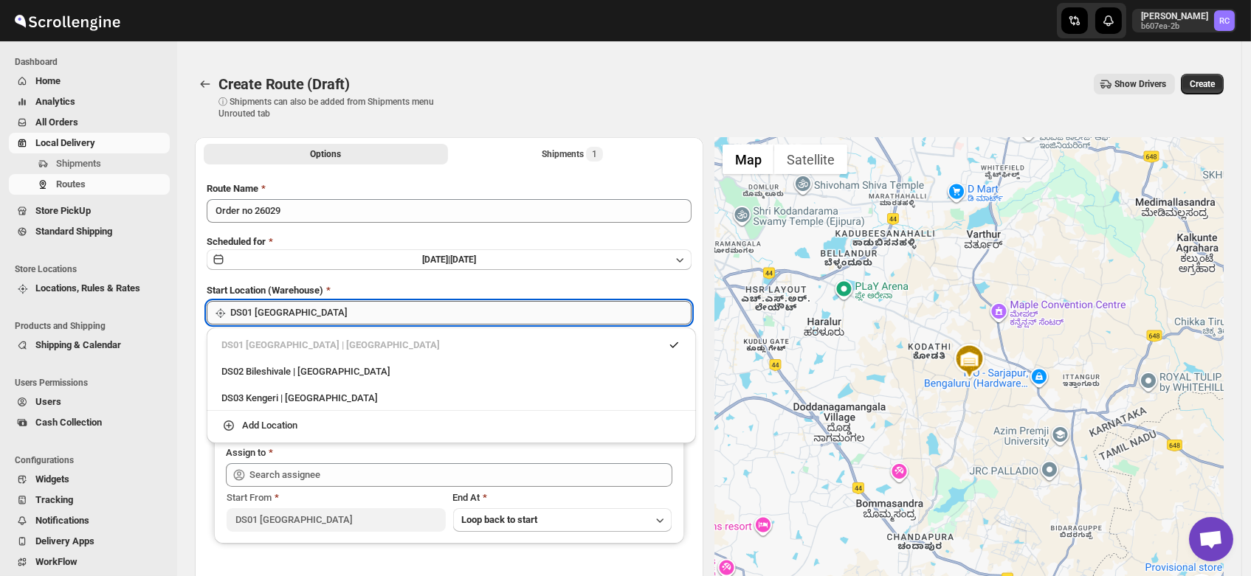
click at [290, 301] on input "DS01 [GEOGRAPHIC_DATA]" at bounding box center [460, 313] width 461 height 24
click at [300, 388] on div "DS03 Kengeri | Bengaluru" at bounding box center [451, 399] width 477 height 24
type input "DS03 Kengeri"
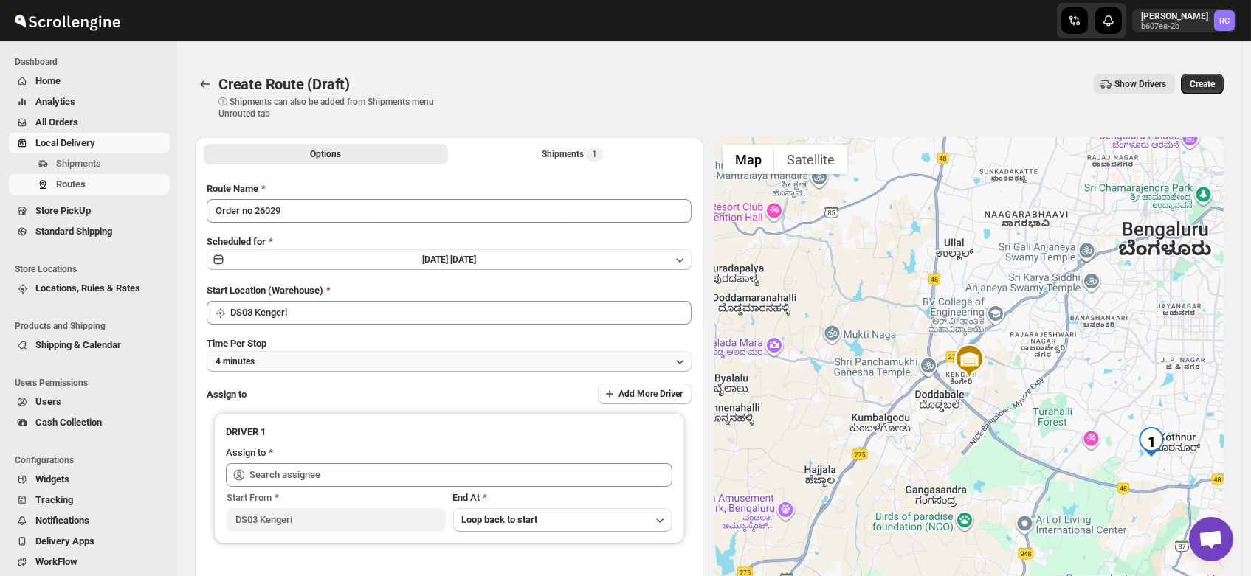
click at [263, 367] on button "4 minutes" at bounding box center [449, 361] width 485 height 21
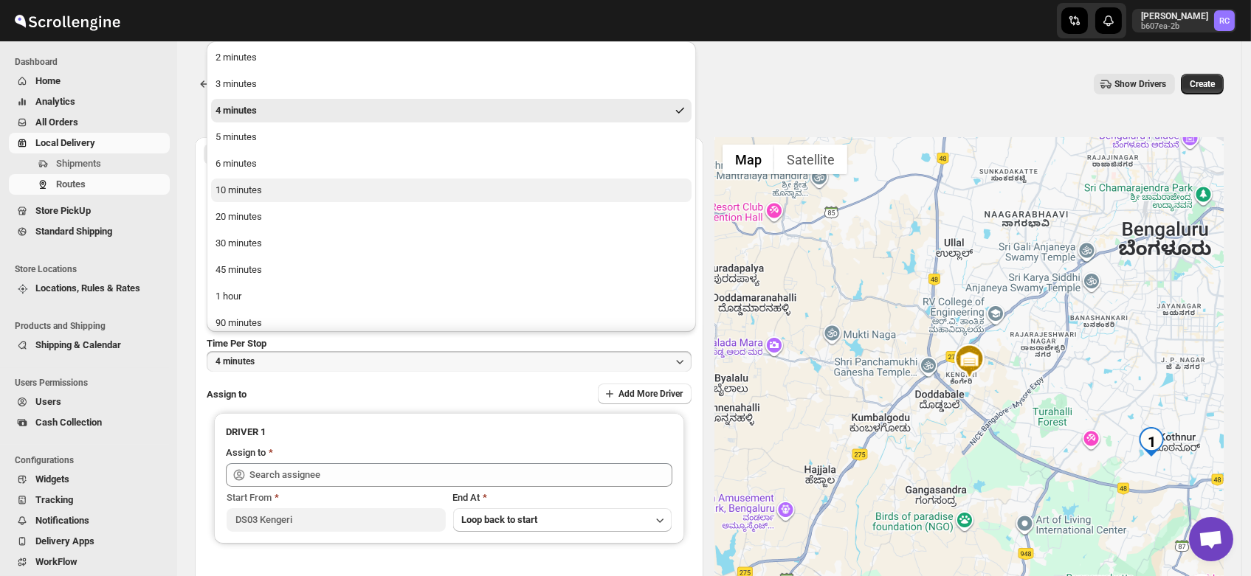
click at [236, 187] on div "10 minutes" at bounding box center [238, 190] width 46 height 15
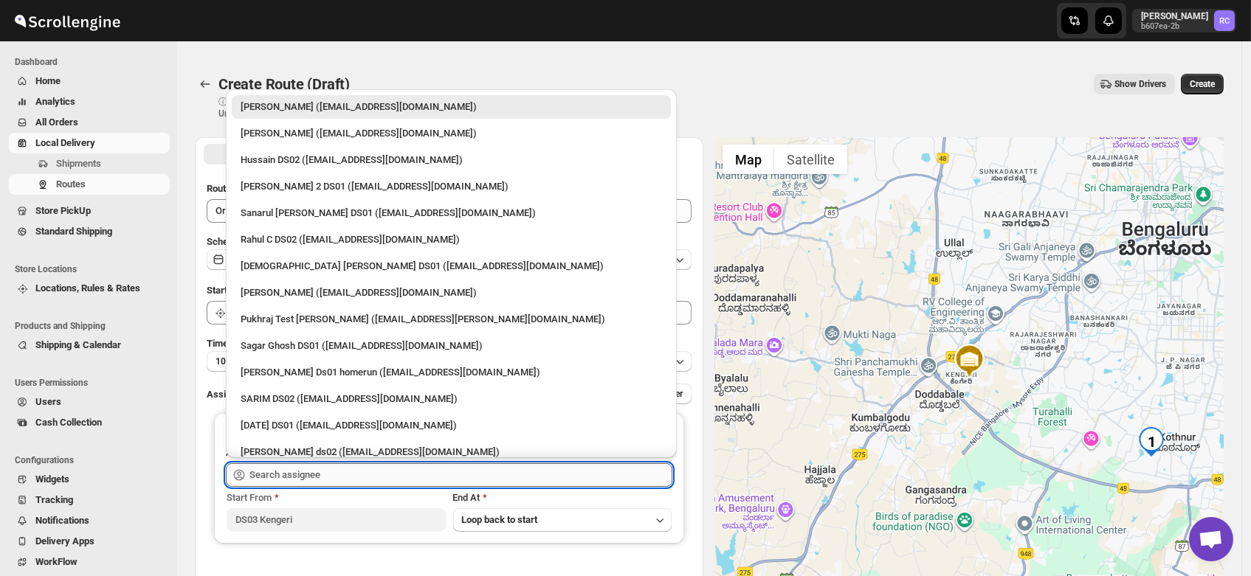
click at [298, 463] on input "text" at bounding box center [460, 475] width 423 height 24
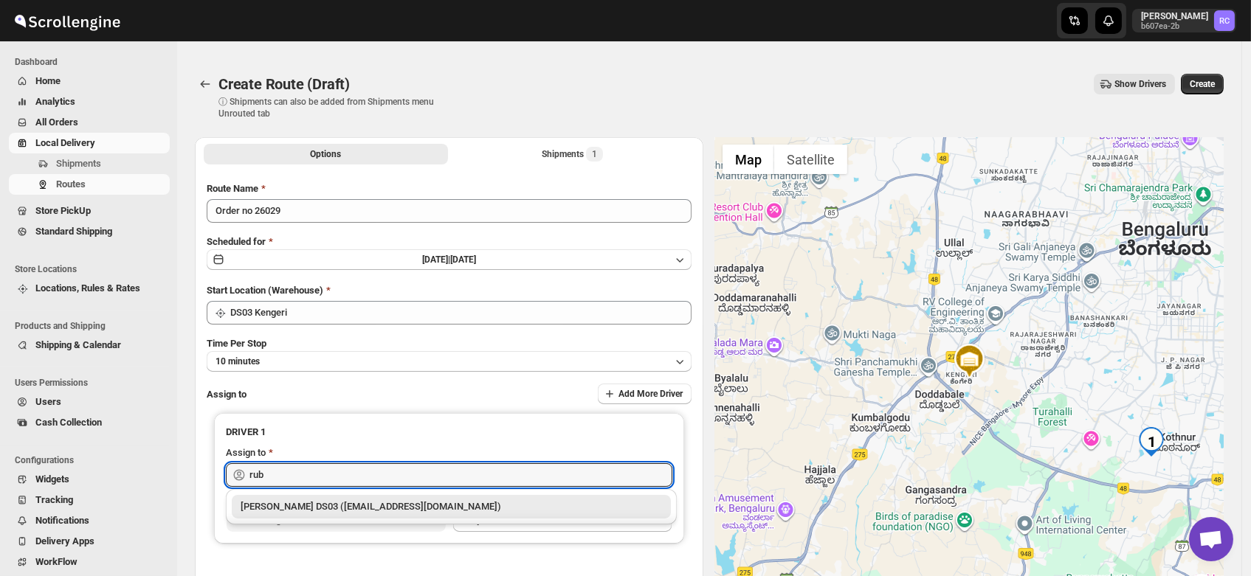
click at [277, 500] on div "RUBEL DS03 (tavejad825@hikuhu.com)" at bounding box center [451, 507] width 421 height 15
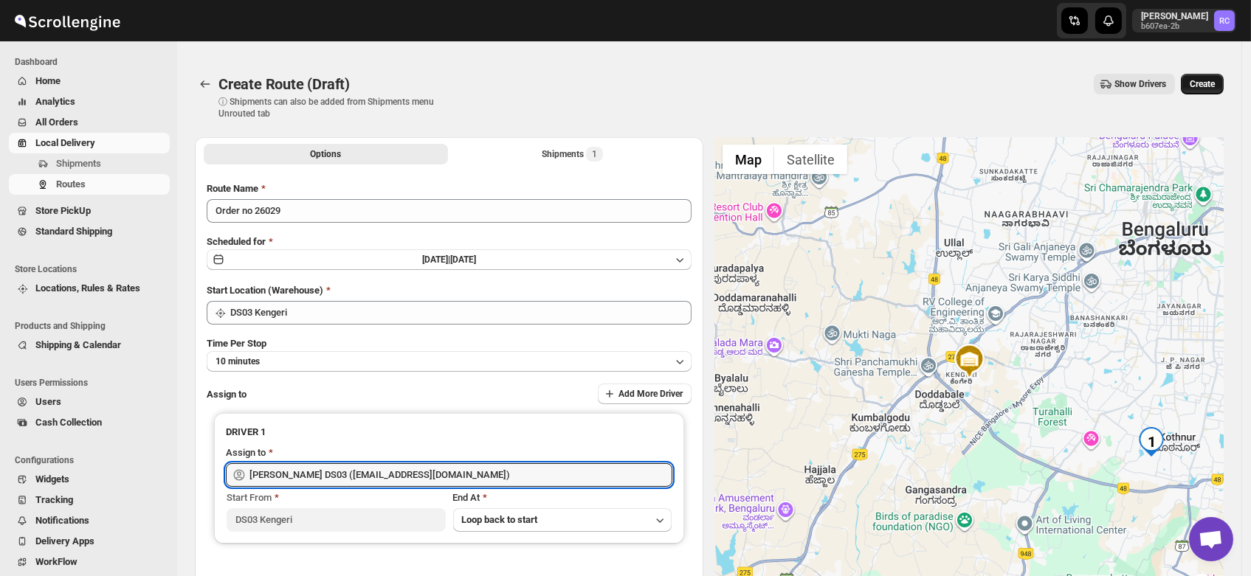
type input "RUBEL DS03 (tavejad825@hikuhu.com)"
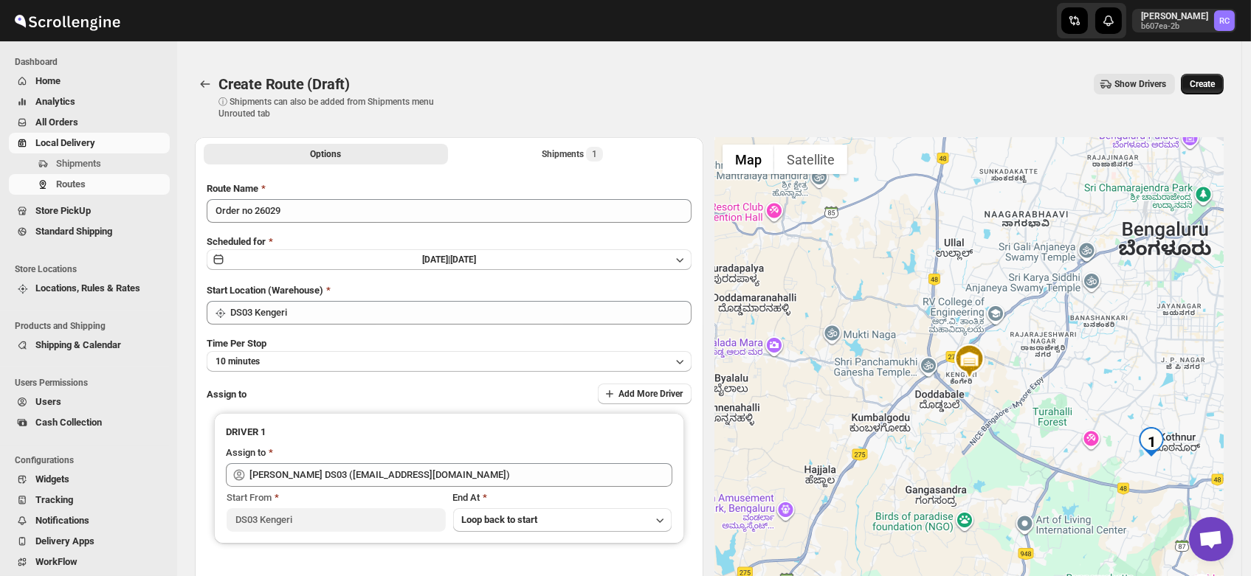
click at [1203, 78] on span "Create" at bounding box center [1202, 84] width 25 height 12
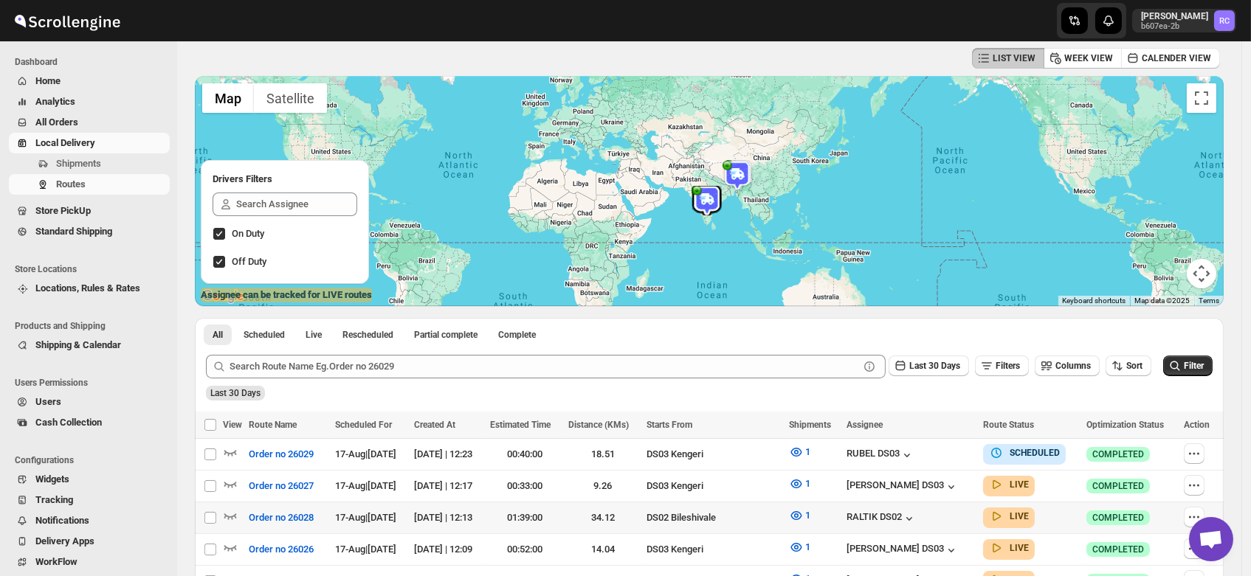
scroll to position [77, 0]
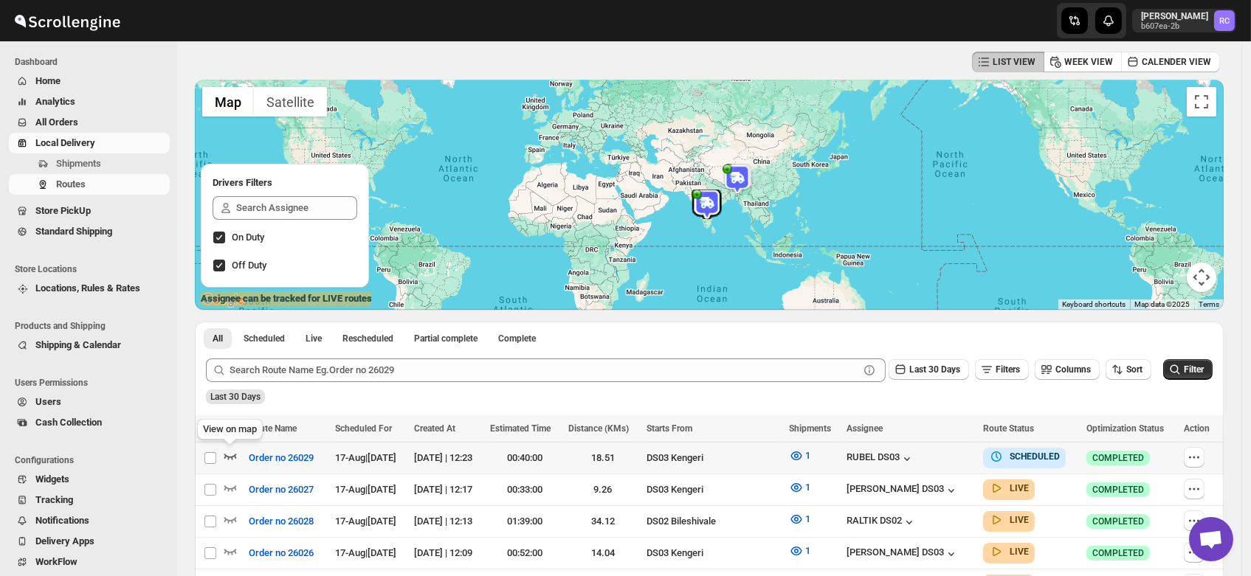
click at [229, 453] on icon "button" at bounding box center [230, 456] width 15 height 15
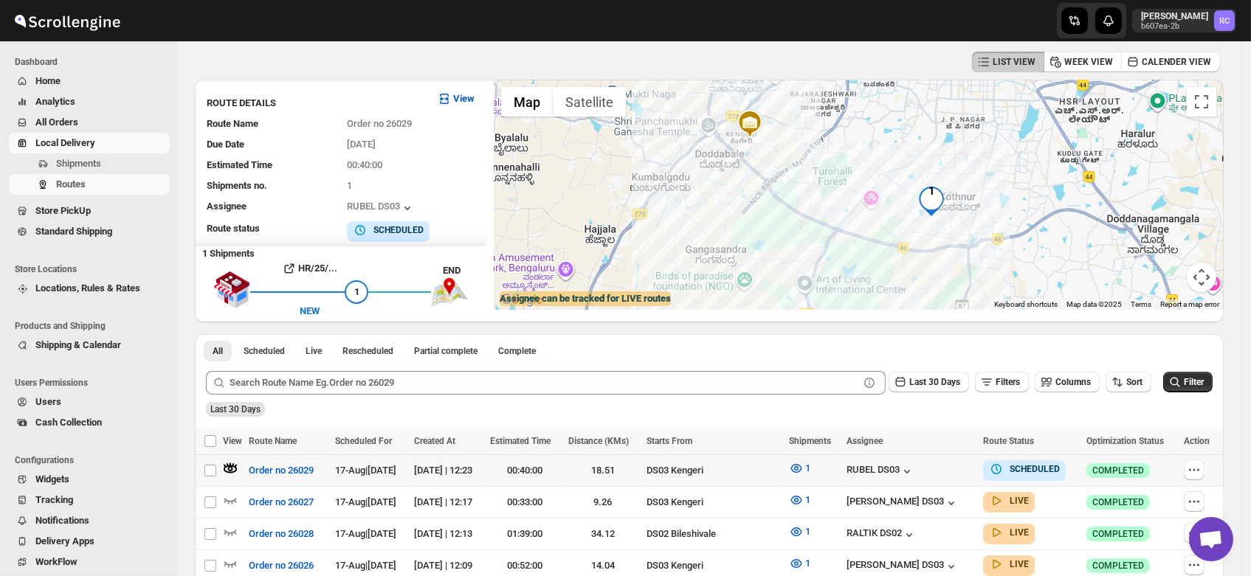
click at [229, 455] on td at bounding box center [233, 471] width 21 height 32
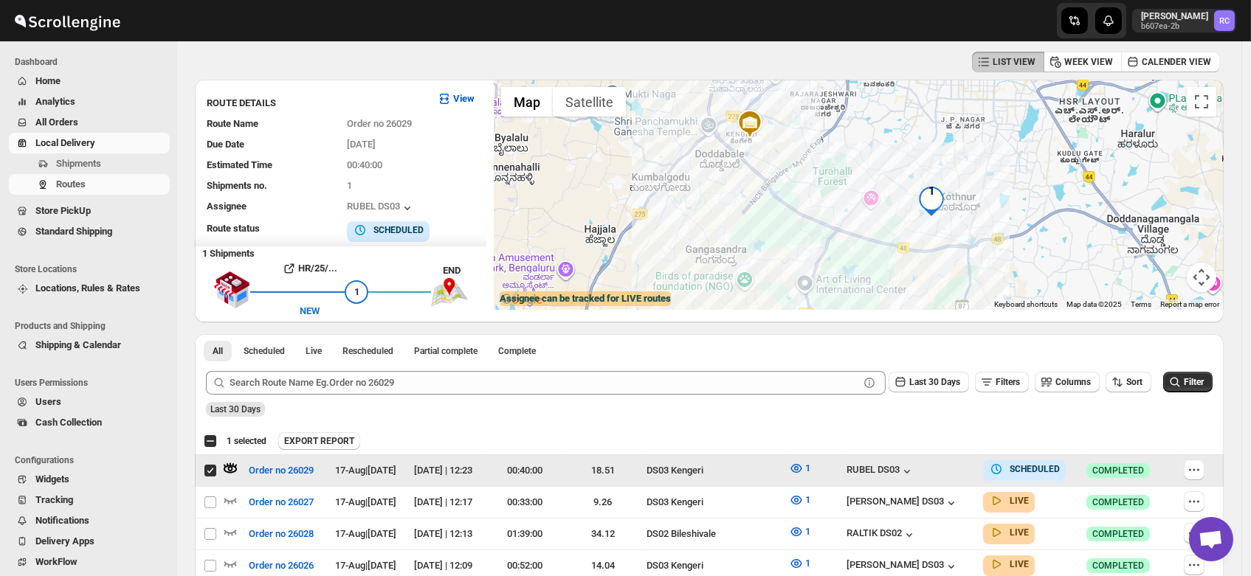
click at [207, 469] on input "Select route" at bounding box center [210, 471] width 12 height 12
checkbox input "false"
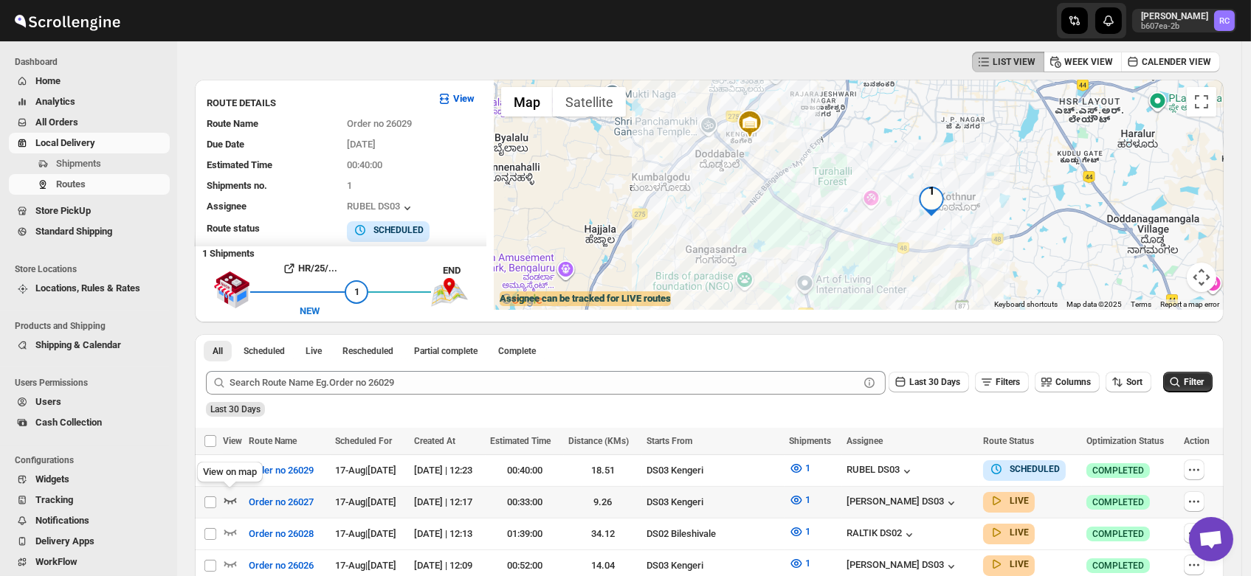
click at [229, 494] on icon "button" at bounding box center [230, 500] width 15 height 15
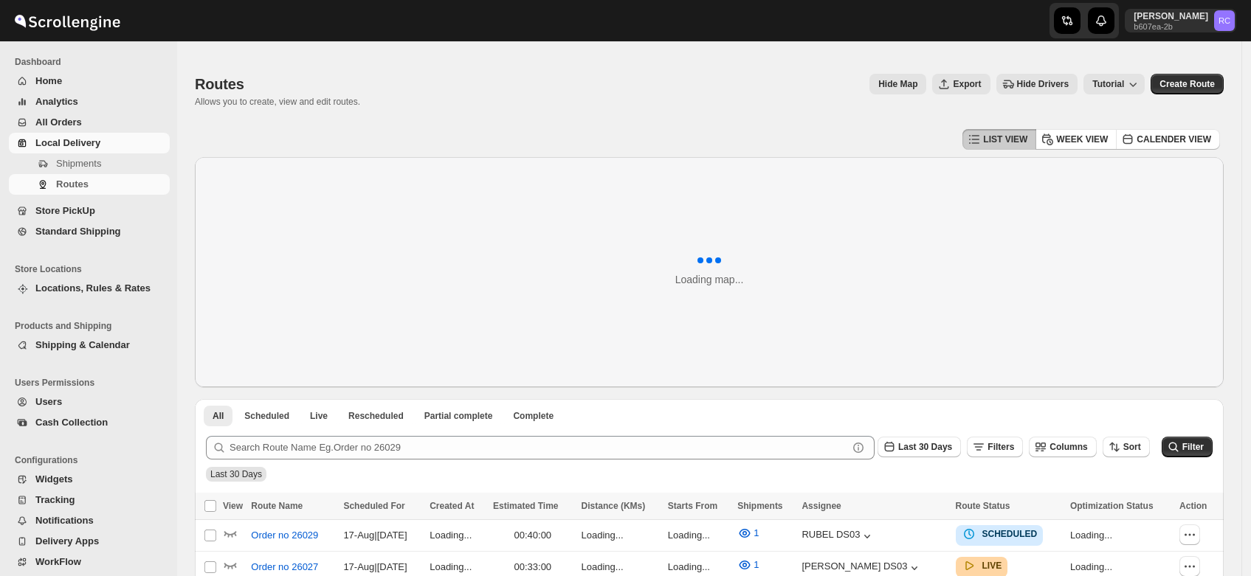
scroll to position [77, 0]
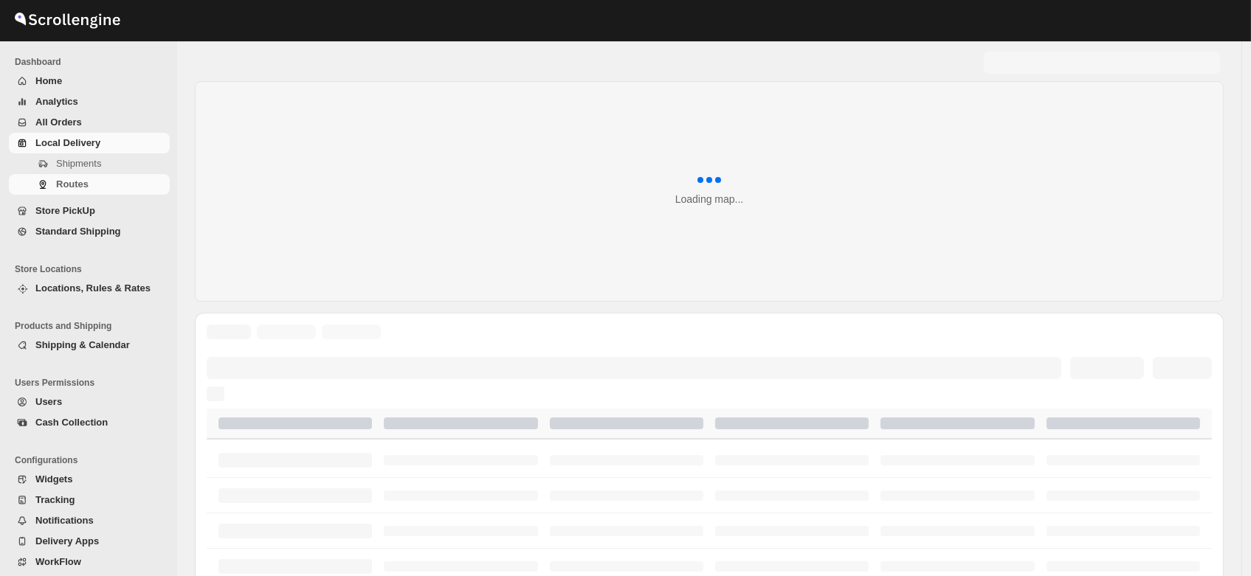
scroll to position [77, 0]
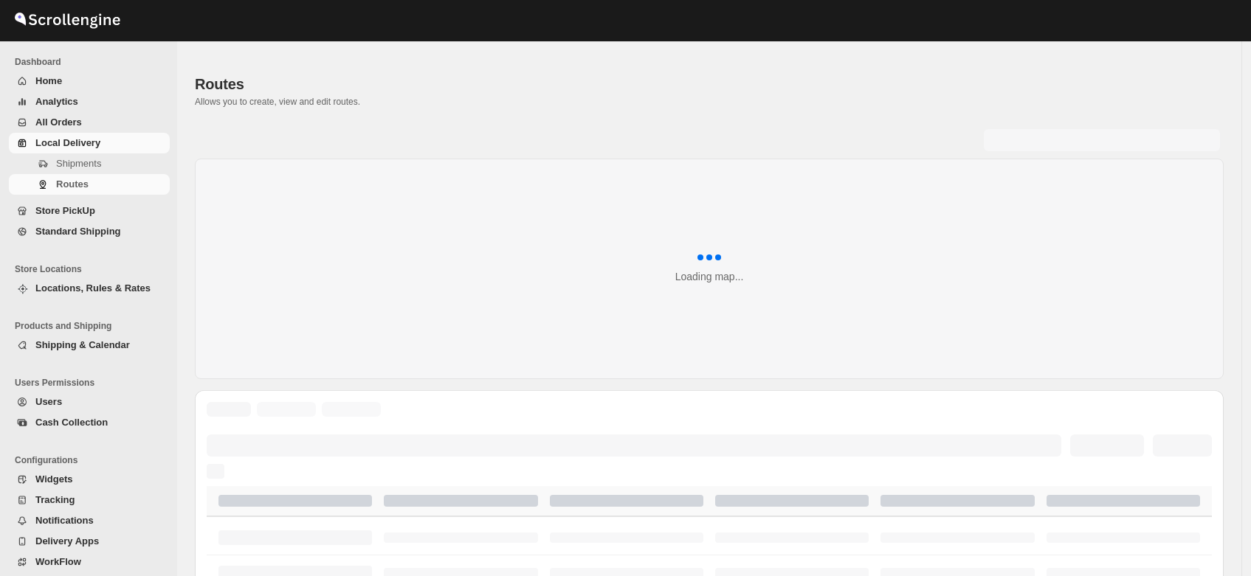
scroll to position [77, 0]
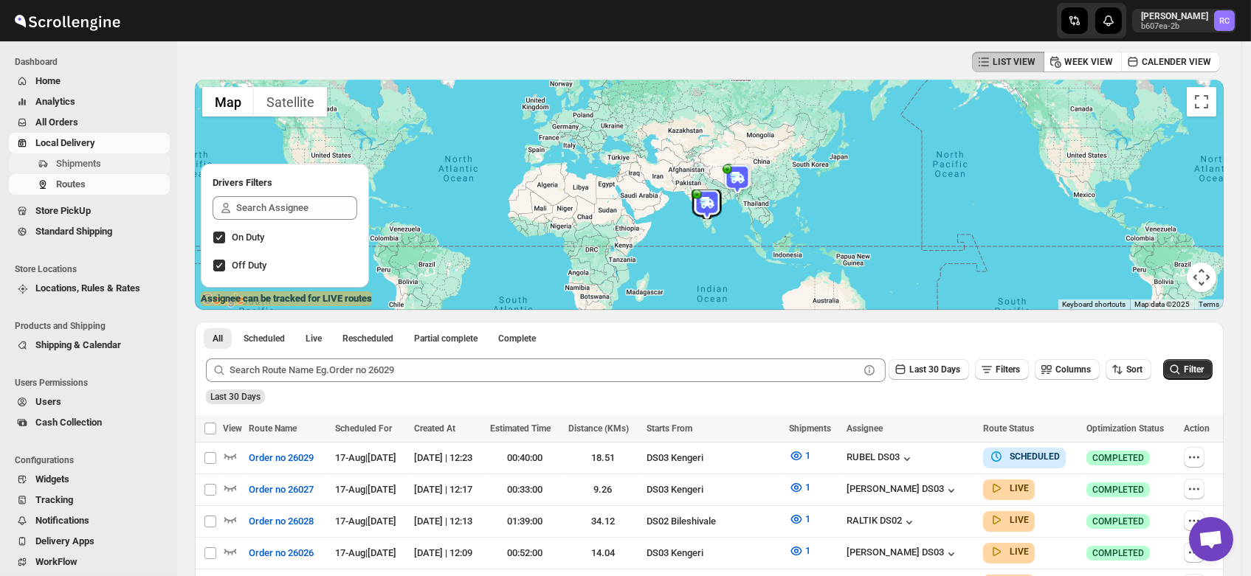
click at [81, 168] on span "Shipments" at bounding box center [78, 163] width 45 height 11
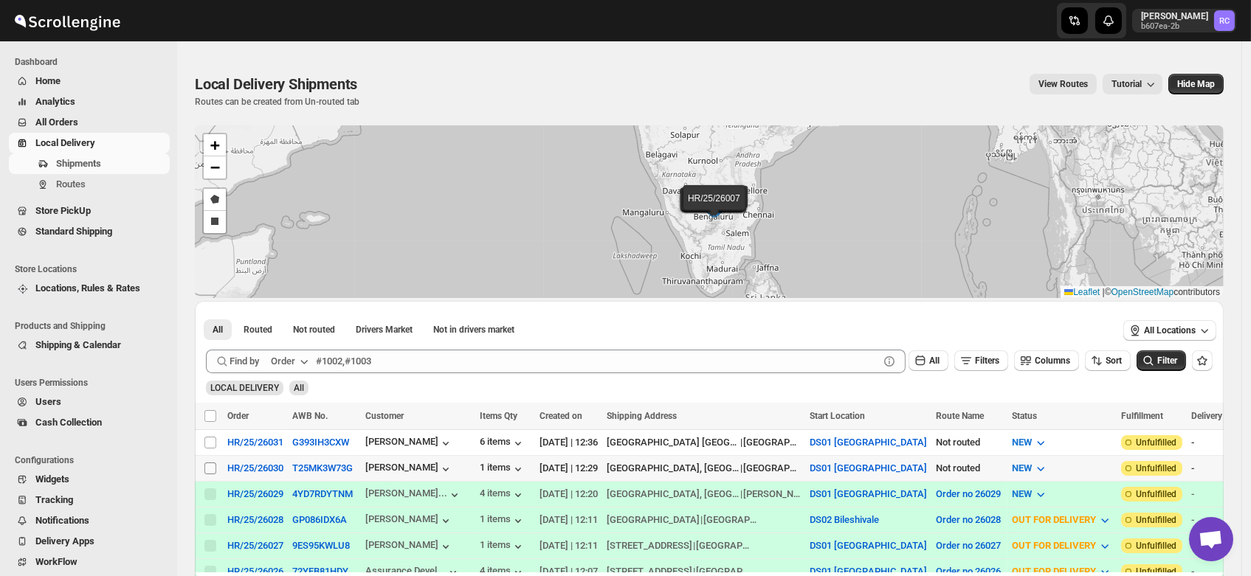
click at [207, 463] on input "Select shipment" at bounding box center [210, 469] width 12 height 12
checkbox input "true"
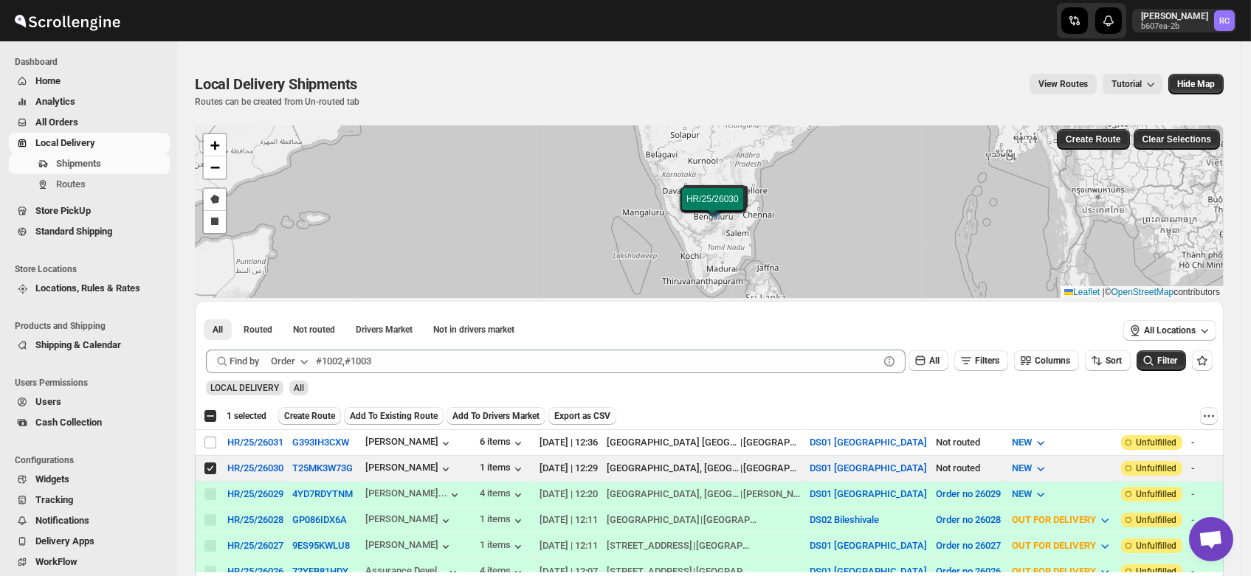
click at [306, 409] on button "Create Route" at bounding box center [309, 416] width 63 height 18
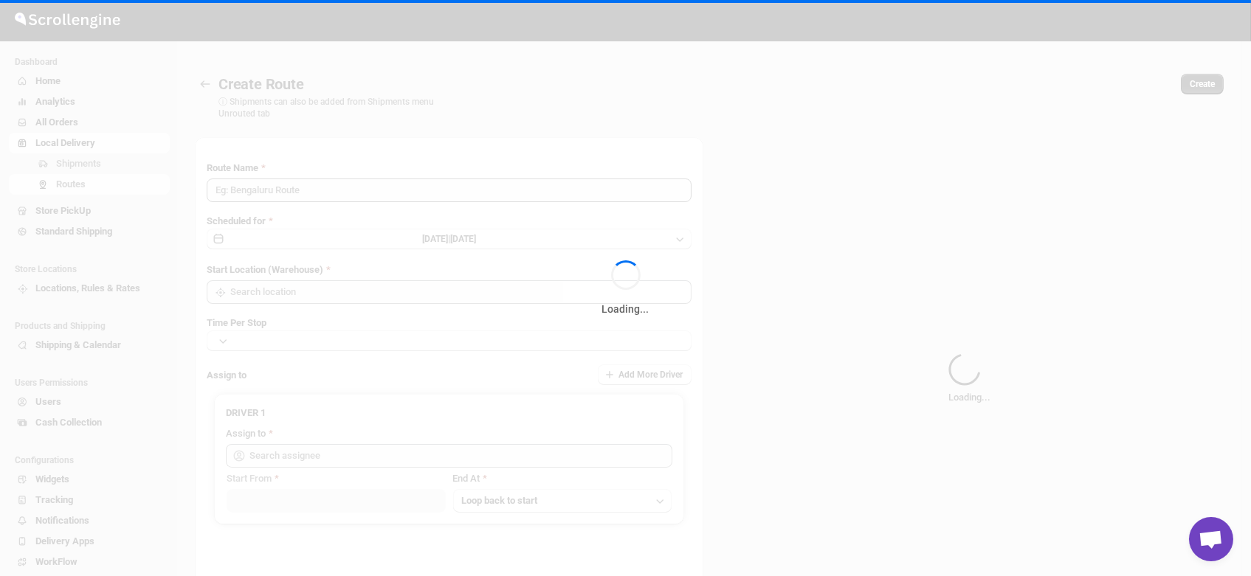
type input "Route - 17/08-1239"
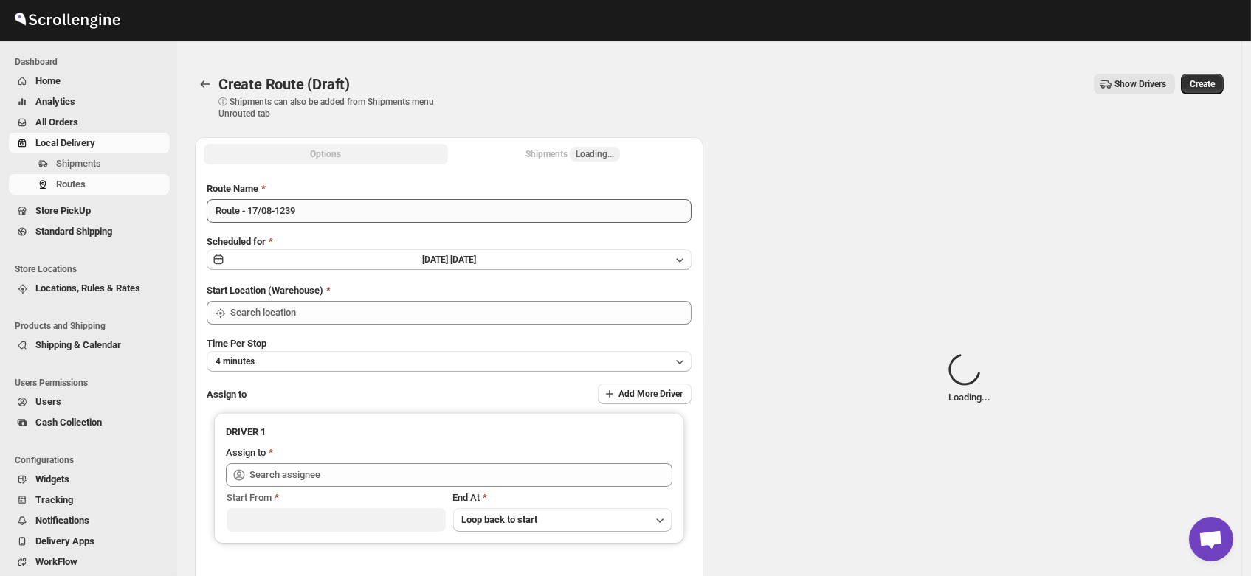
type input "DS01 [GEOGRAPHIC_DATA]"
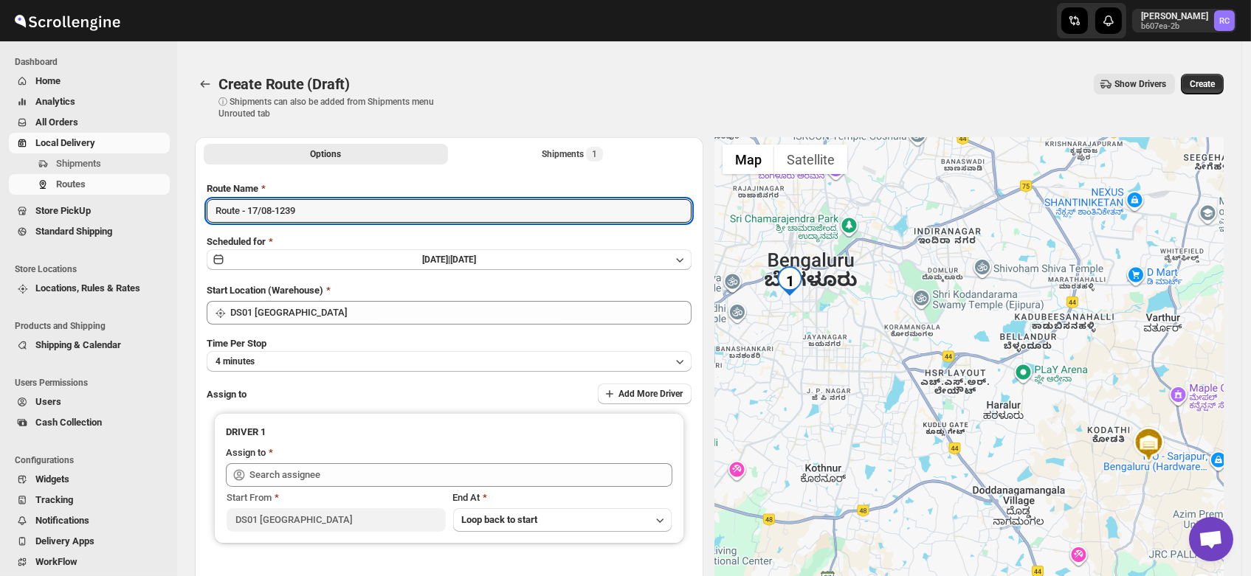
drag, startPoint x: 313, startPoint y: 211, endPoint x: 130, endPoint y: 224, distance: 183.5
click at [130, 224] on div "Skip to content Rahul Chopra b607ea-2b RC Dashboard Home Analytics All Orders L…" at bounding box center [625, 369] width 1251 height 708
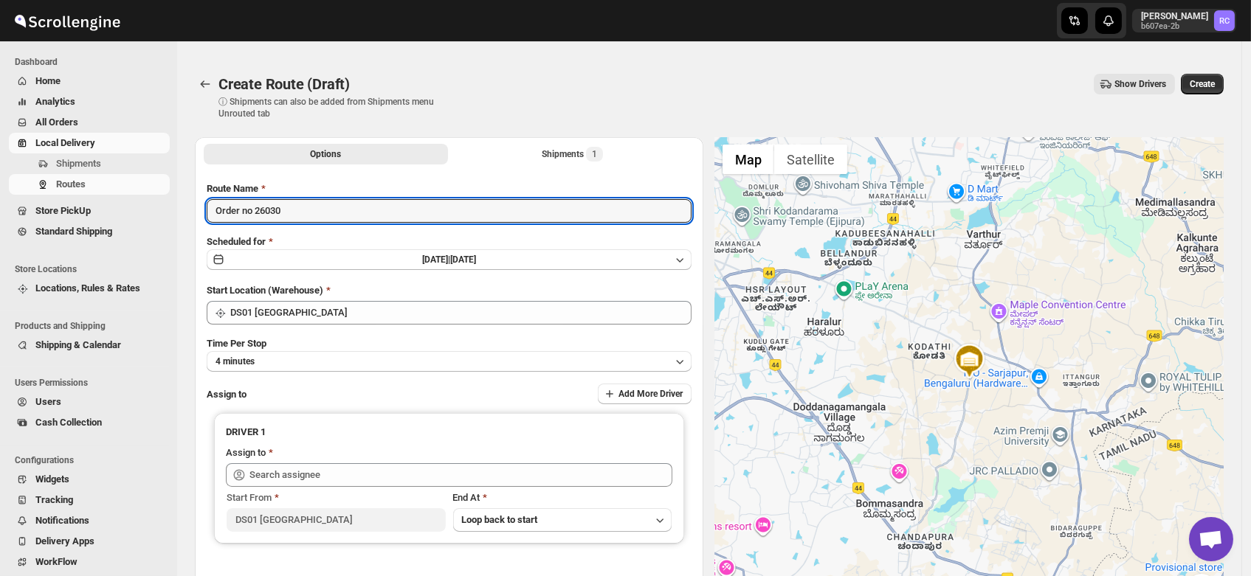
type input "Order no 26030"
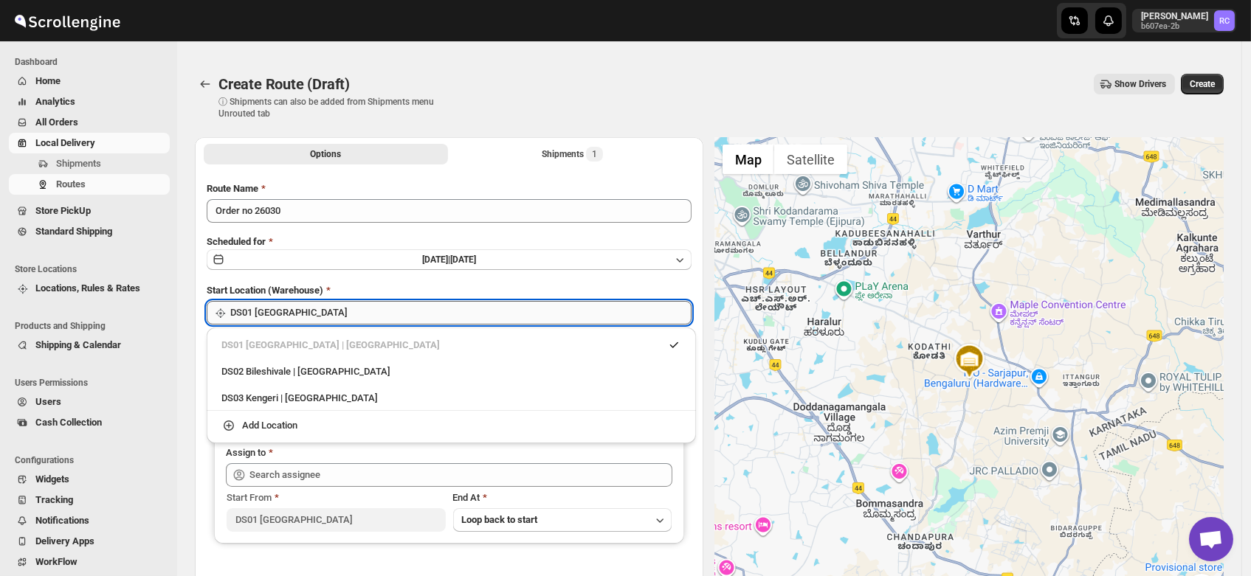
click at [311, 314] on input "DS01 [GEOGRAPHIC_DATA]" at bounding box center [460, 313] width 461 height 24
click at [295, 391] on div "DS03 Kengeri | [GEOGRAPHIC_DATA]" at bounding box center [451, 398] width 460 height 15
type input "DS03 Kengeri"
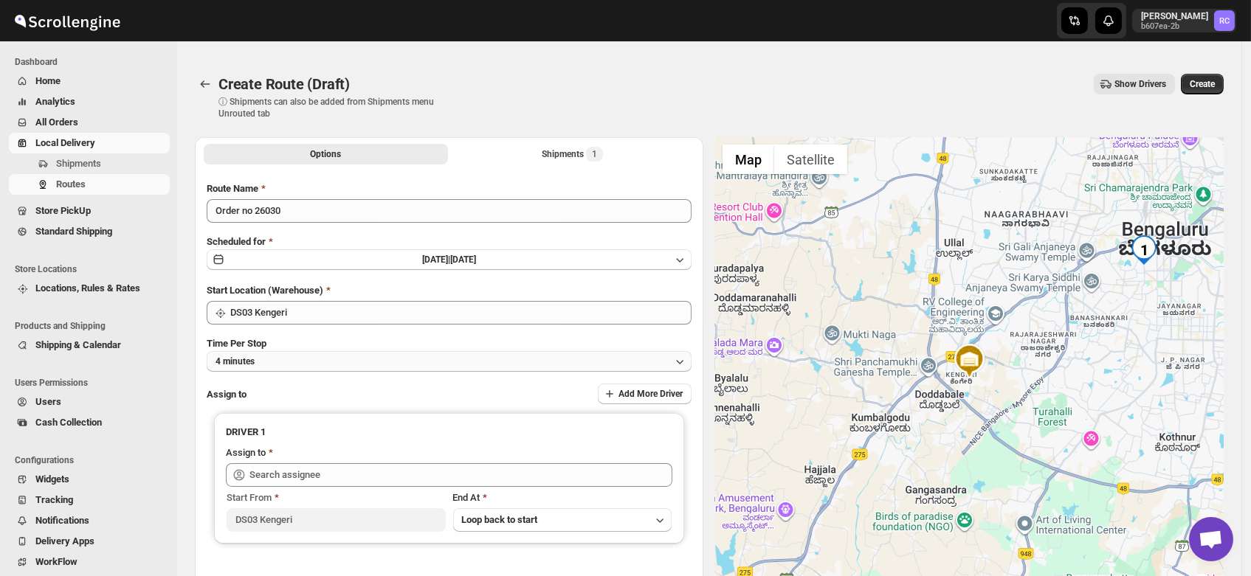
click at [254, 356] on span "4 minutes" at bounding box center [234, 362] width 39 height 12
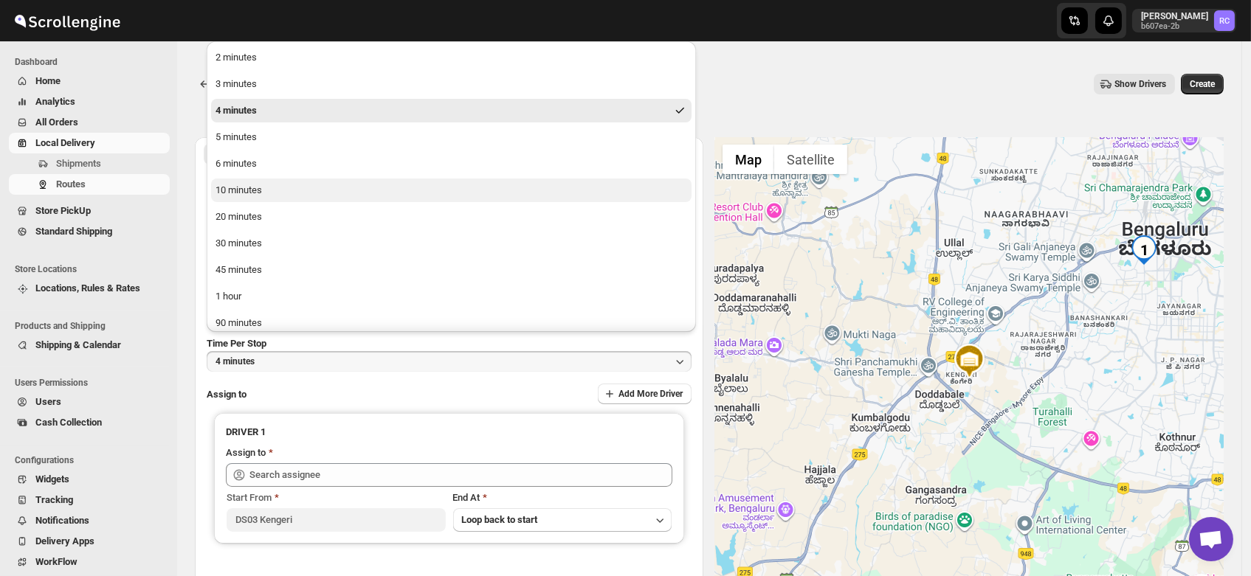
click at [233, 191] on div "10 minutes" at bounding box center [238, 190] width 46 height 15
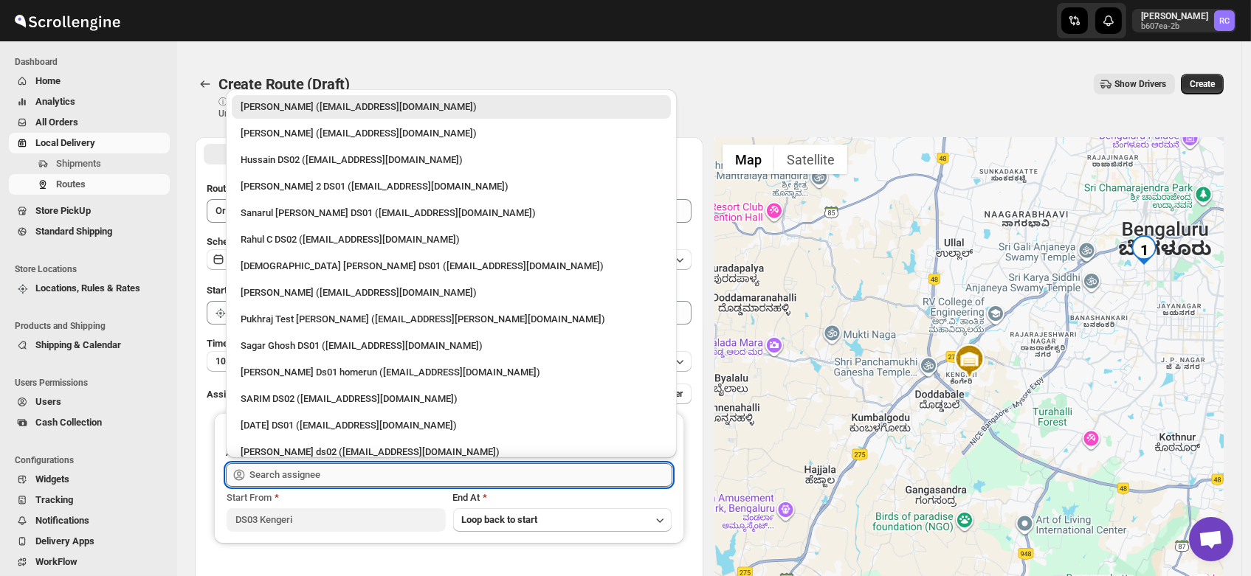
click at [295, 479] on input "text" at bounding box center [460, 475] width 423 height 24
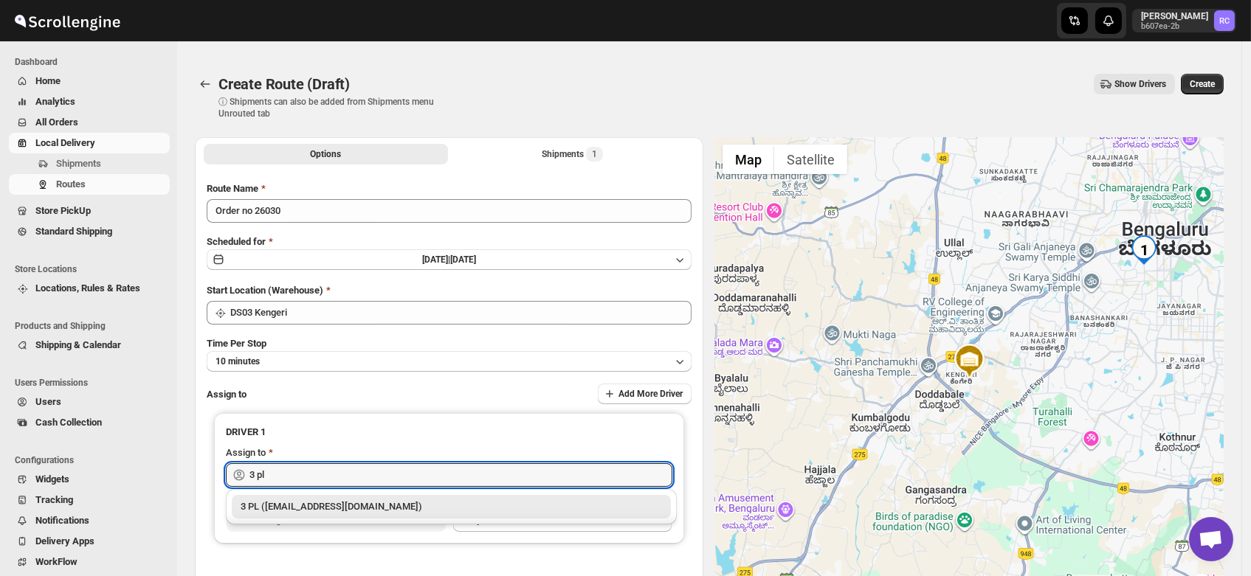
click at [334, 508] on div "3 PL ([EMAIL_ADDRESS][DOMAIN_NAME])" at bounding box center [451, 507] width 421 height 15
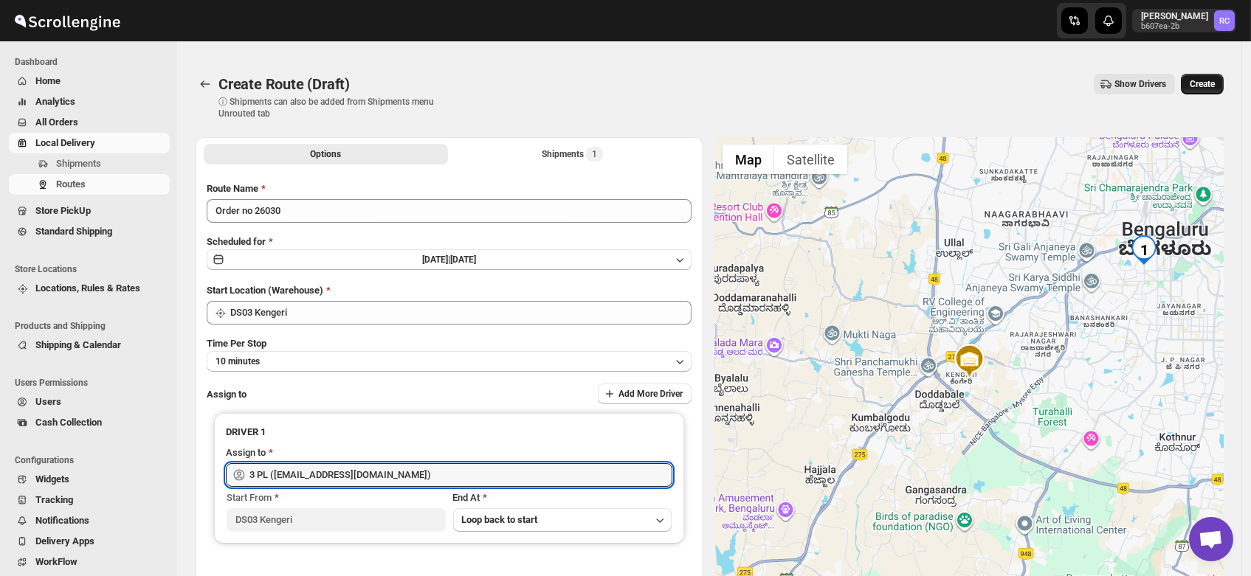
type input "3 PL ([EMAIL_ADDRESS][DOMAIN_NAME])"
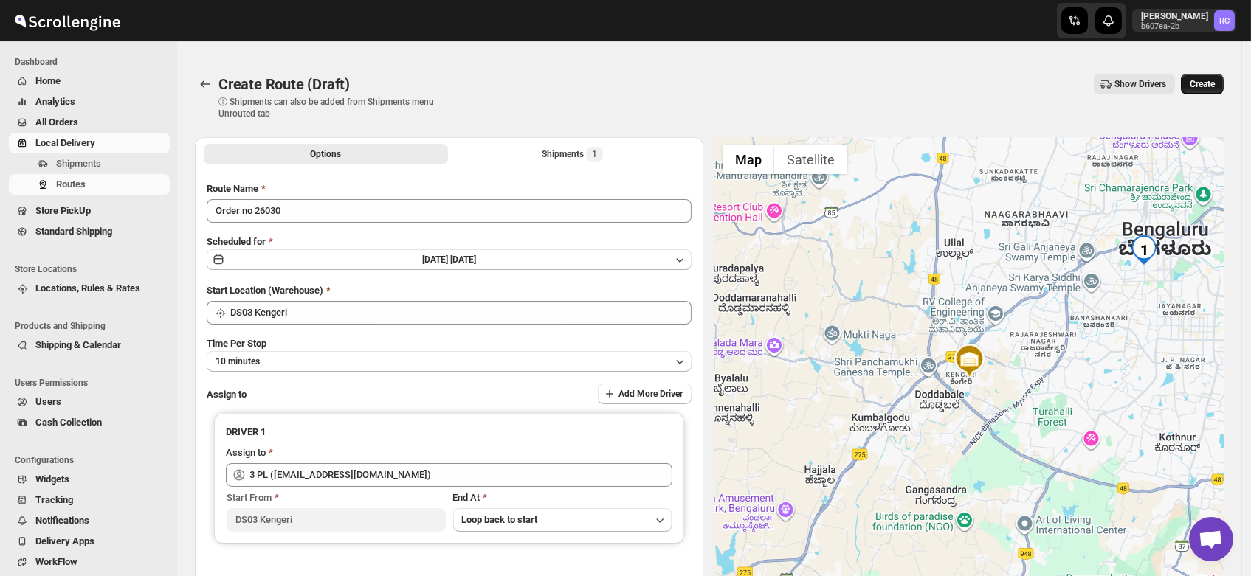
click at [1210, 84] on span "Create" at bounding box center [1202, 84] width 25 height 12
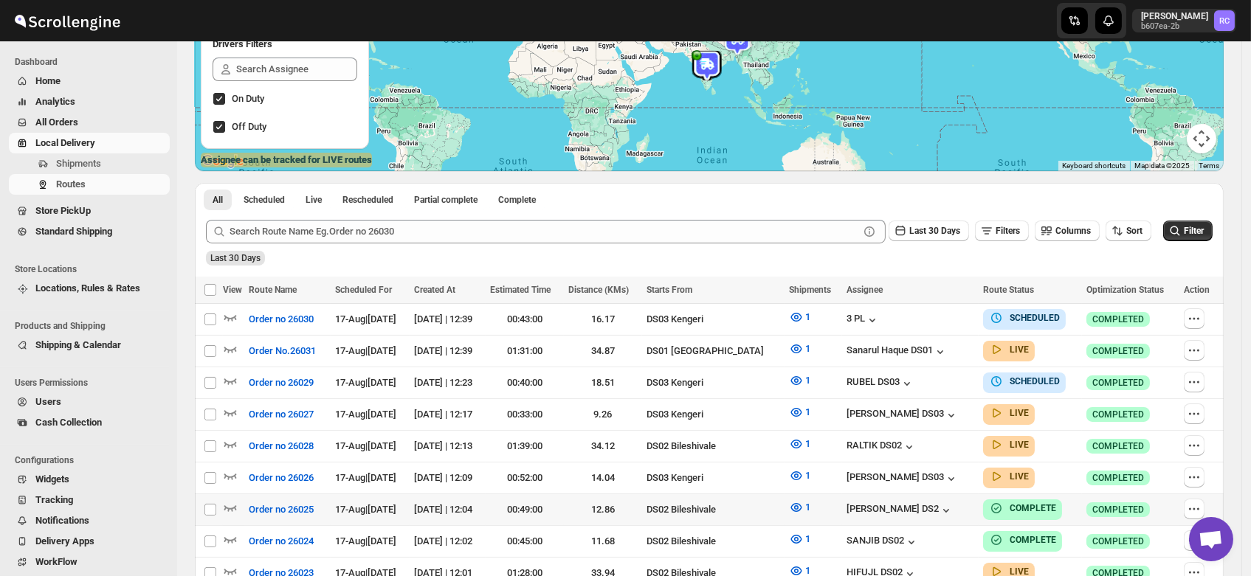
scroll to position [292, 0]
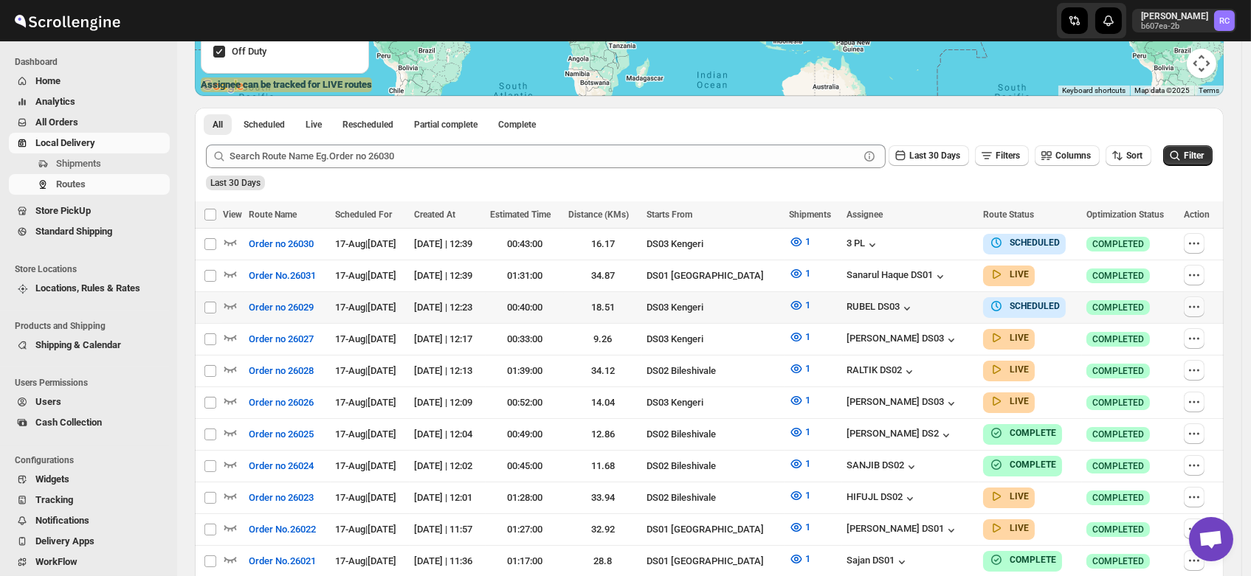
click at [1201, 302] on icon "button" at bounding box center [1194, 307] width 15 height 15
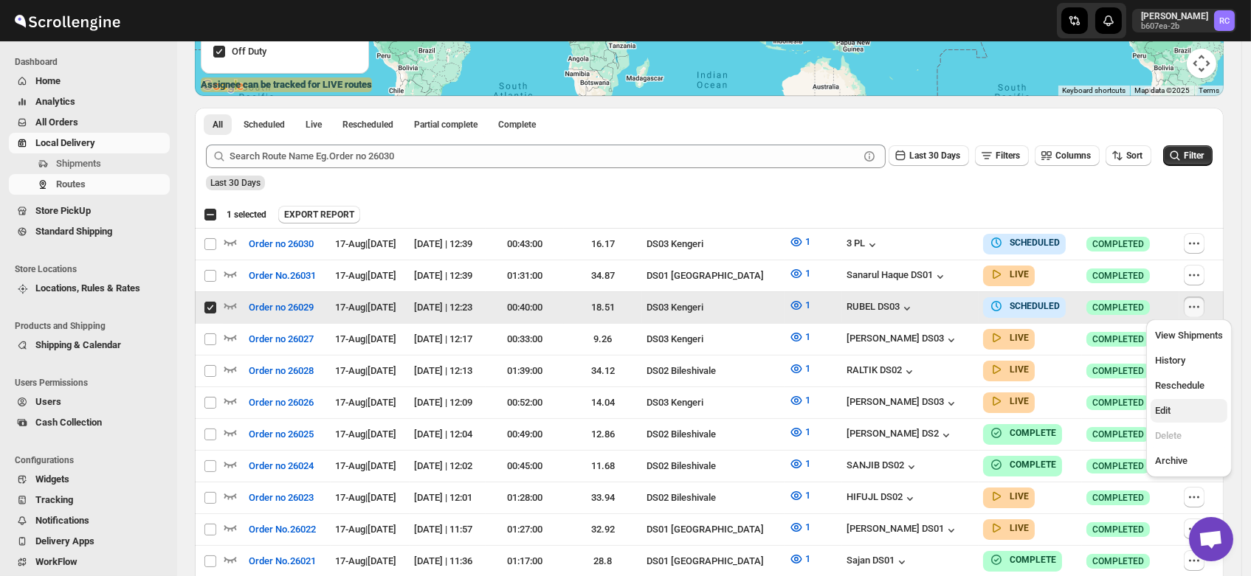
click at [1168, 409] on span "Edit" at bounding box center [1162, 410] width 15 height 11
checkbox input "false"
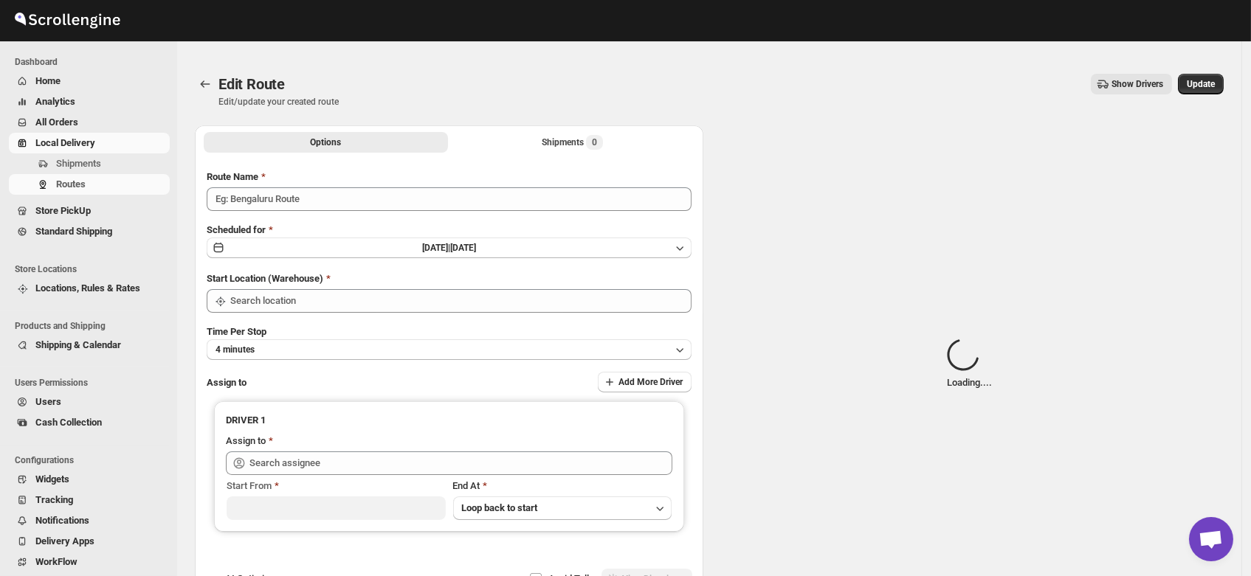
type input "Order no 26029"
type input "DS03 Kengeri"
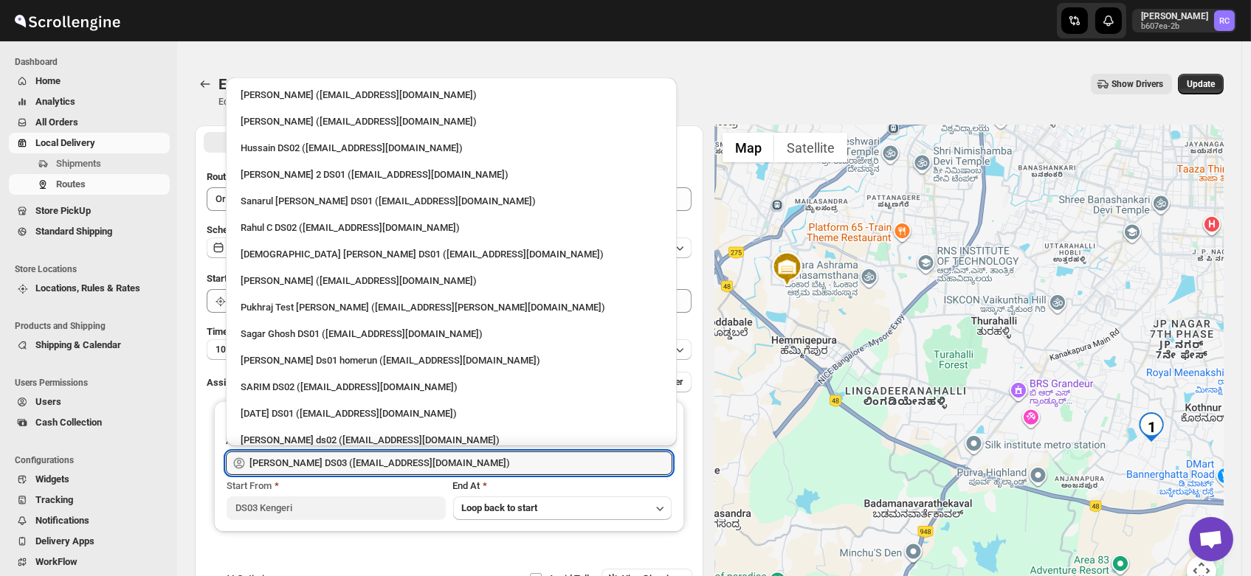
drag, startPoint x: 449, startPoint y: 461, endPoint x: 0, endPoint y: 577, distance: 463.6
click at [0, 576] on html "Home Home All Orders Routes Store Locations Shipping & Calendar Users Widgets S…" at bounding box center [625, 288] width 1251 height 576
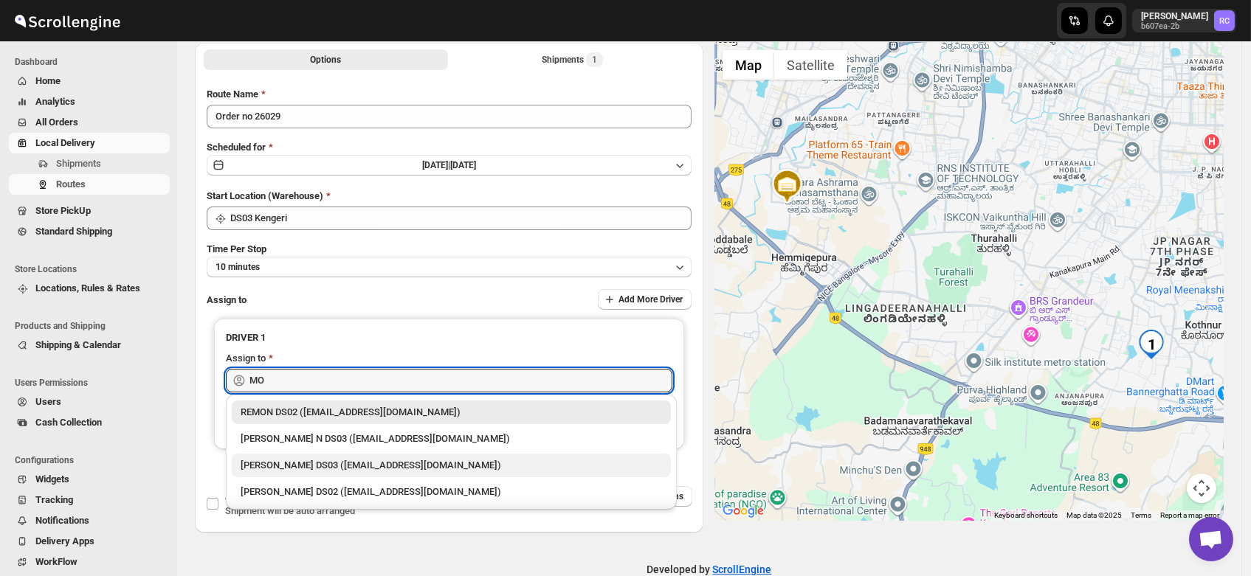
click at [299, 459] on div "[PERSON_NAME] DS03 ([EMAIL_ADDRESS][DOMAIN_NAME])" at bounding box center [451, 465] width 421 height 15
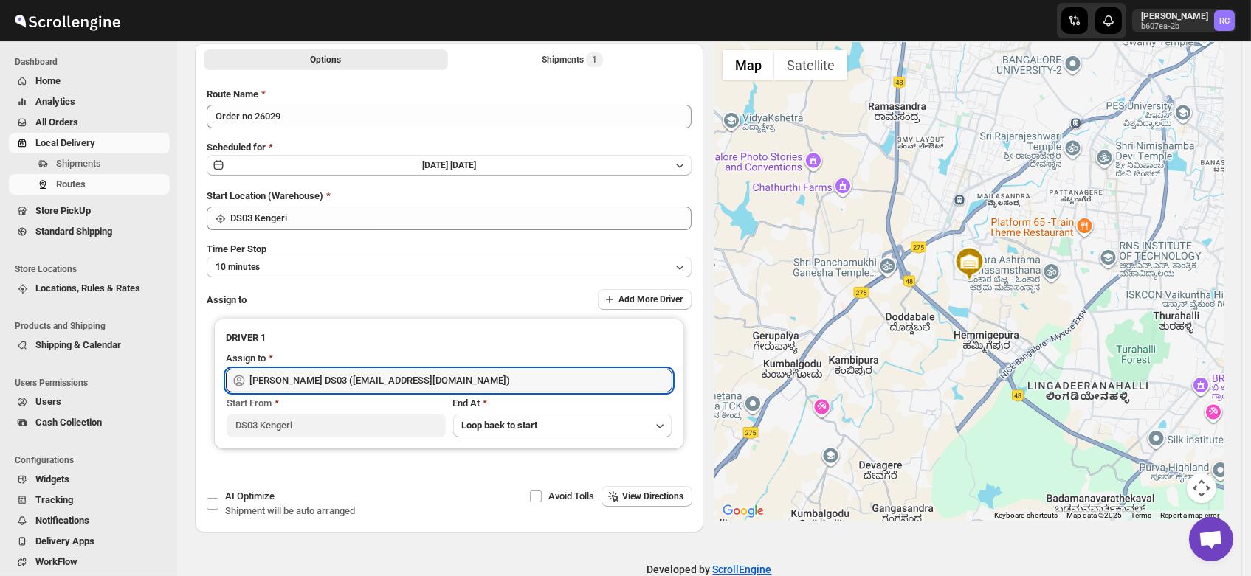
scroll to position [0, 0]
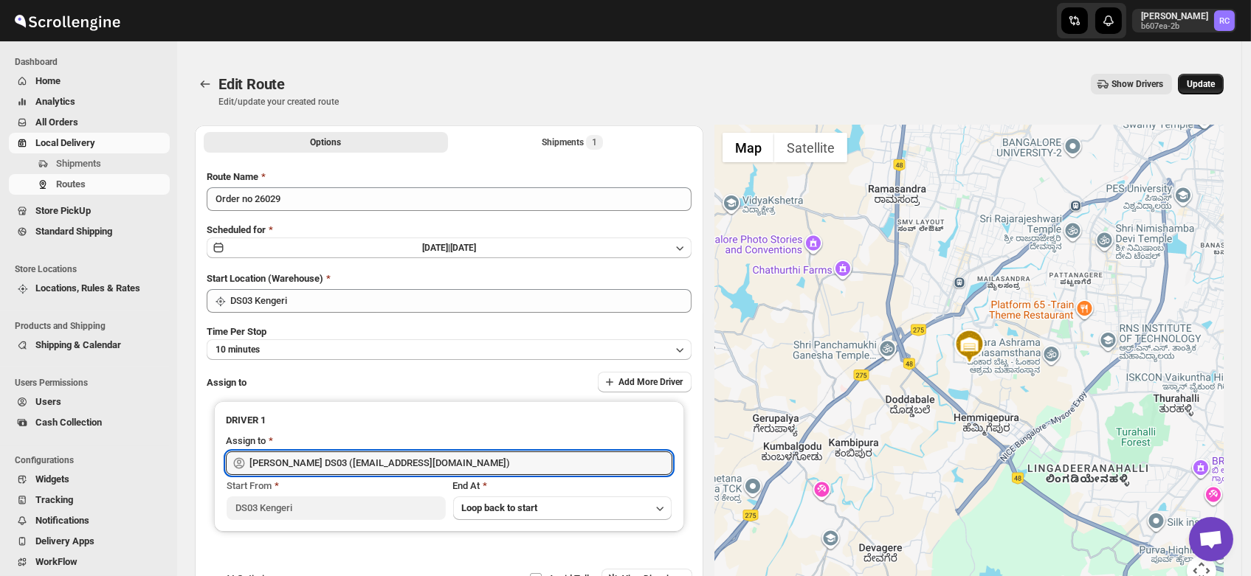
type input "[PERSON_NAME] DS03 ([EMAIL_ADDRESS][DOMAIN_NAME])"
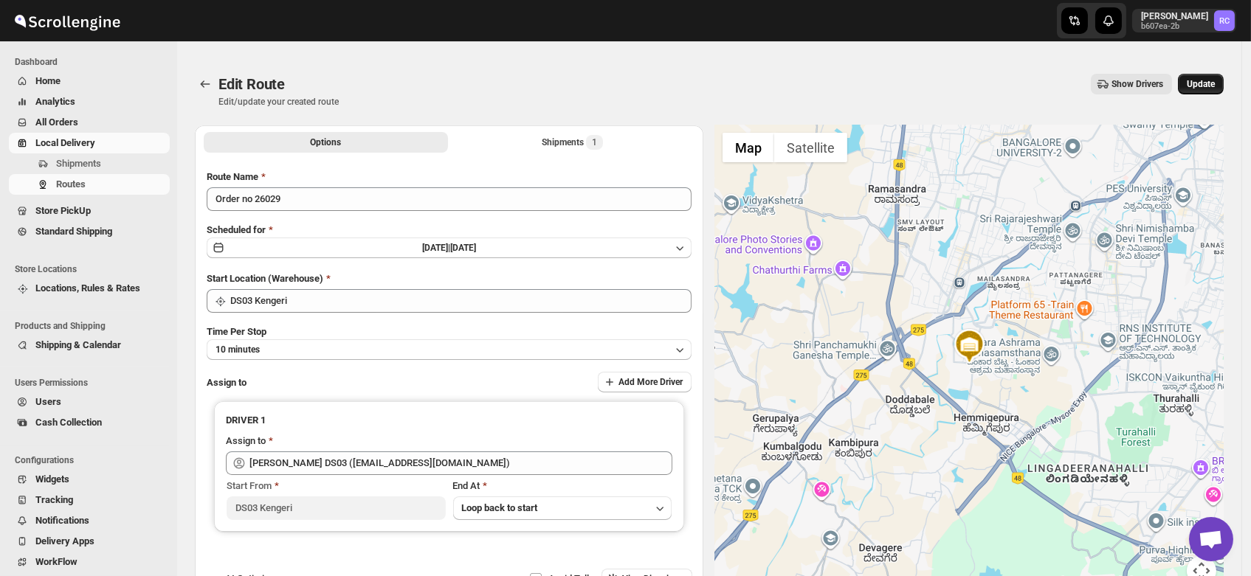
click at [1206, 80] on span "Update" at bounding box center [1201, 84] width 28 height 12
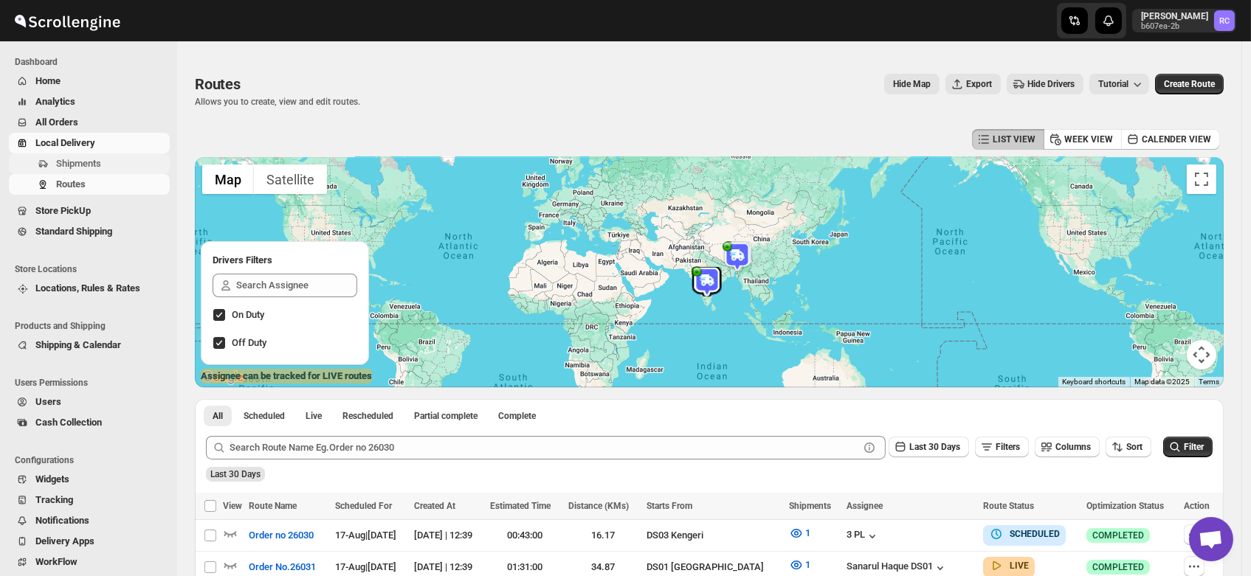
click at [71, 164] on span "Shipments" at bounding box center [78, 163] width 45 height 11
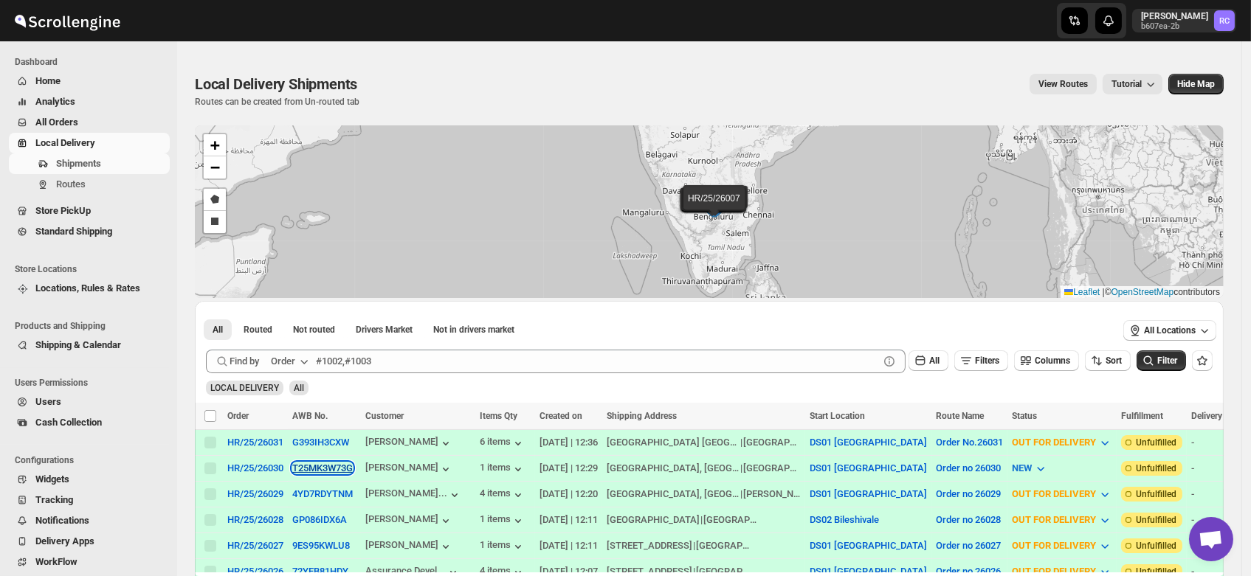
click at [329, 466] on button "T25MK3W73G" at bounding box center [322, 468] width 61 height 11
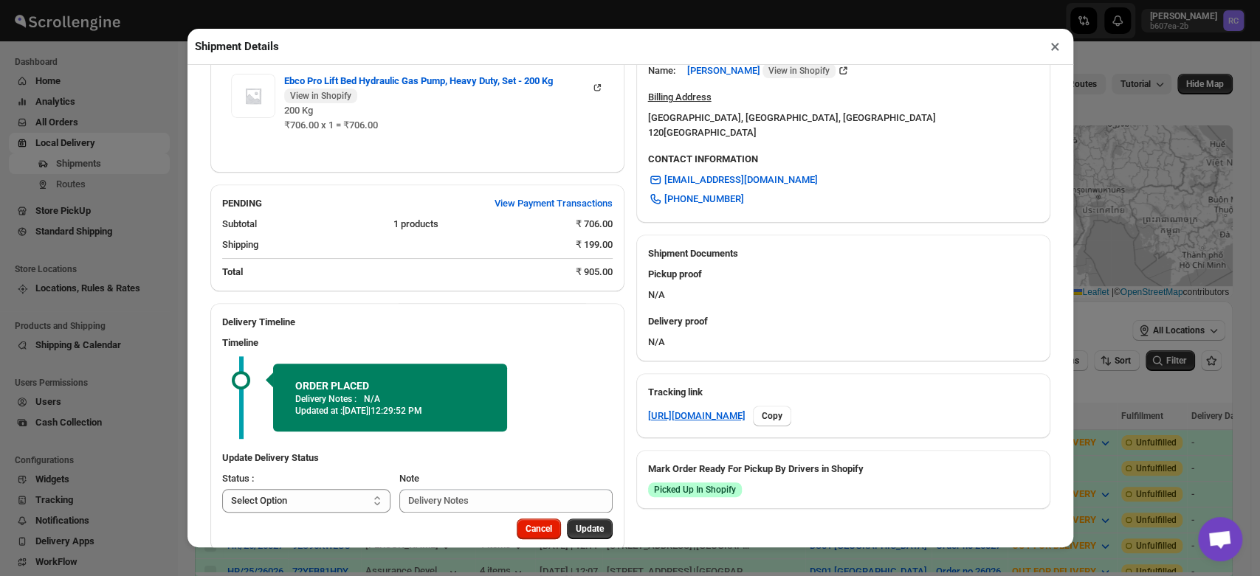
scroll to position [484, 0]
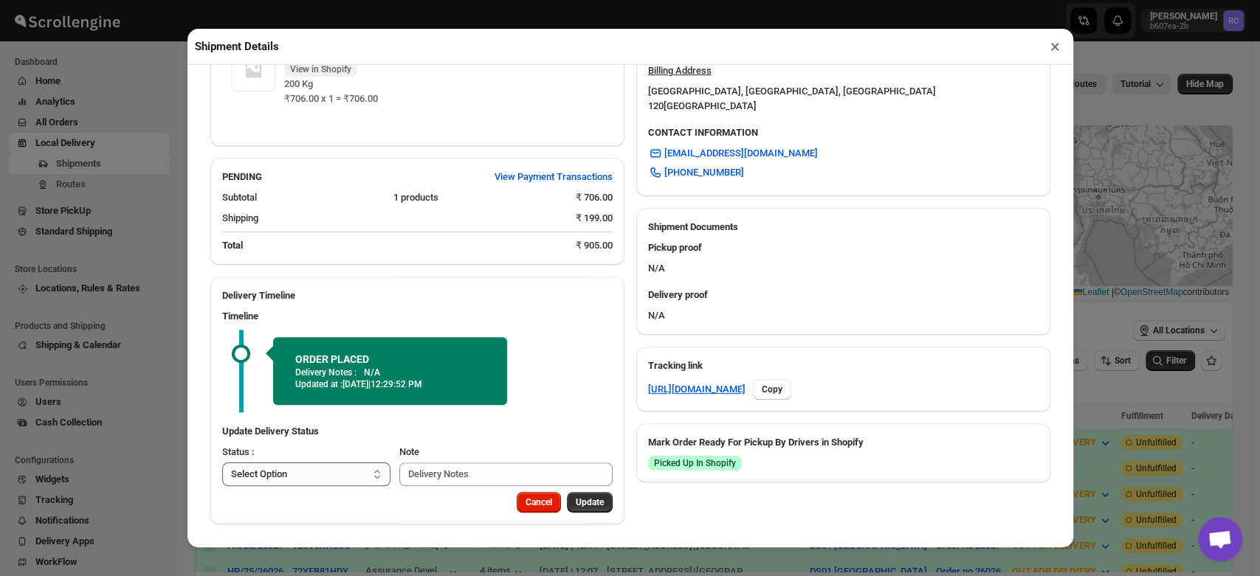
click at [322, 469] on select "Select Option PICKED UP OUT FOR DELIVERY RESCHEDULE DELIVERED CANCELLED" at bounding box center [306, 475] width 169 height 24
select select "PICKED_UP"
click at [222, 463] on select "Select Option PICKED UP OUT FOR DELIVERY RESCHEDULE DELIVERED CANCELLED" at bounding box center [306, 475] width 169 height 24
click at [570, 504] on span "Pick Products" at bounding box center [575, 503] width 55 height 12
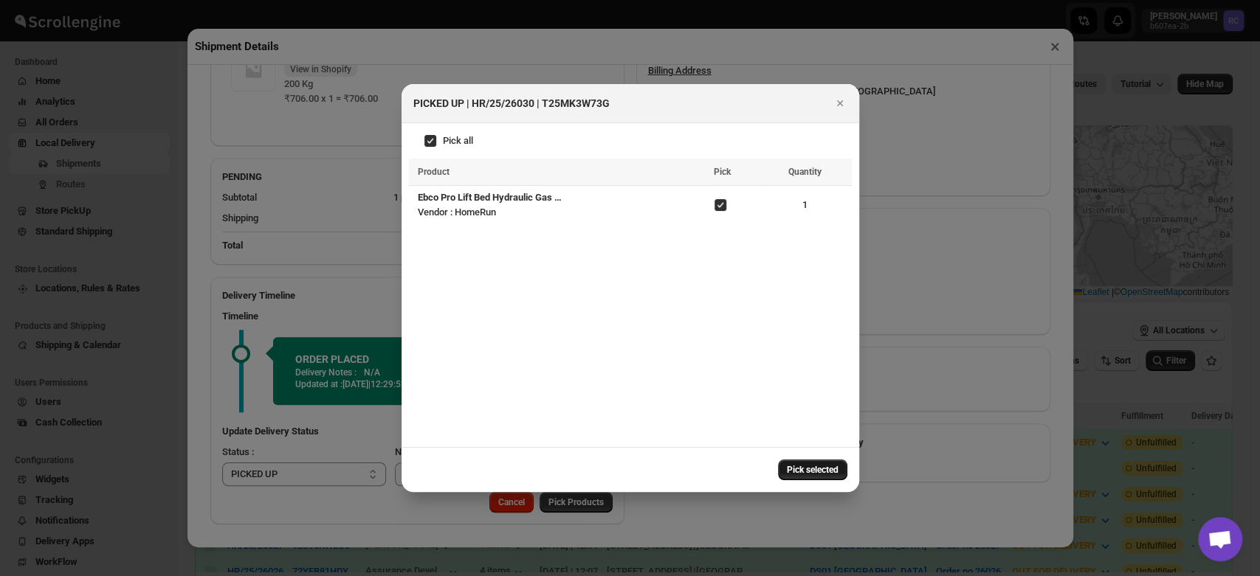
click at [810, 474] on span "Pick selected" at bounding box center [813, 470] width 52 height 12
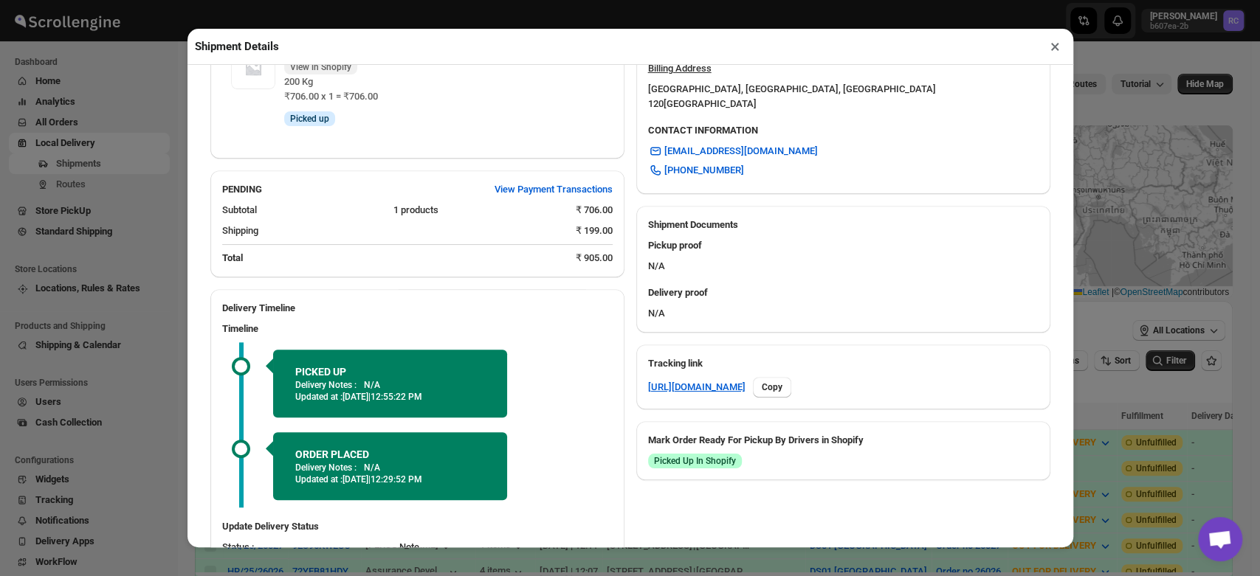
scroll to position [582, 0]
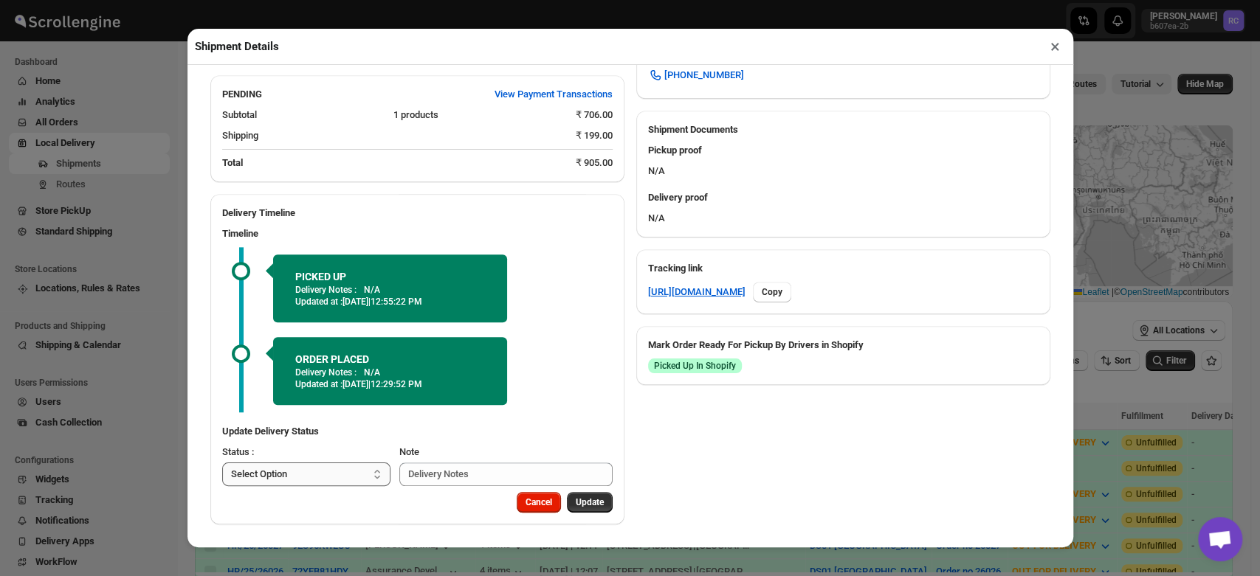
click at [301, 475] on select "Select Option PICKED UP OUT FOR DELIVERY RESCHEDULE DELIVERED CANCELLED" at bounding box center [306, 475] width 169 height 24
select select "OUT_FOR_DELIVERY"
click at [222, 463] on select "Select Option PICKED UP OUT FOR DELIVERY RESCHEDULE DELIVERED CANCELLED" at bounding box center [306, 475] width 169 height 24
click at [587, 507] on span "Update" at bounding box center [590, 503] width 28 height 12
select select
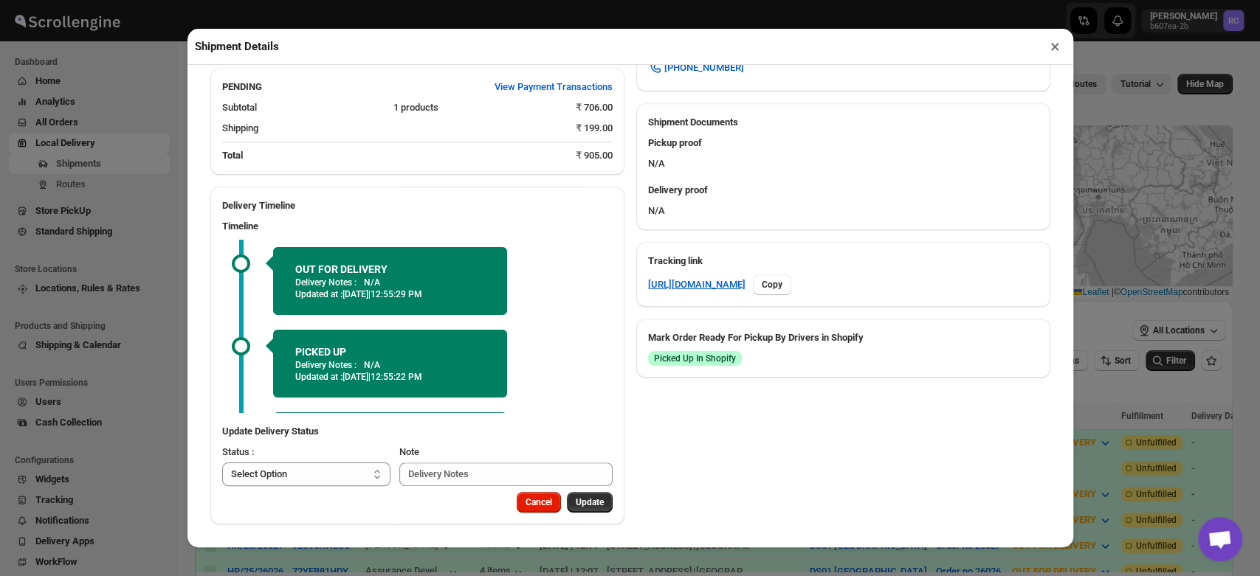
scroll to position [0, 0]
click at [700, 481] on div "SHIPPING FROM DS01 Sarjapur HomeRun Chandapura Main Road Dommasandra , Sy No 46…" at bounding box center [625, 38] width 852 height 973
click at [1063, 52] on button "×" at bounding box center [1054, 46] width 21 height 21
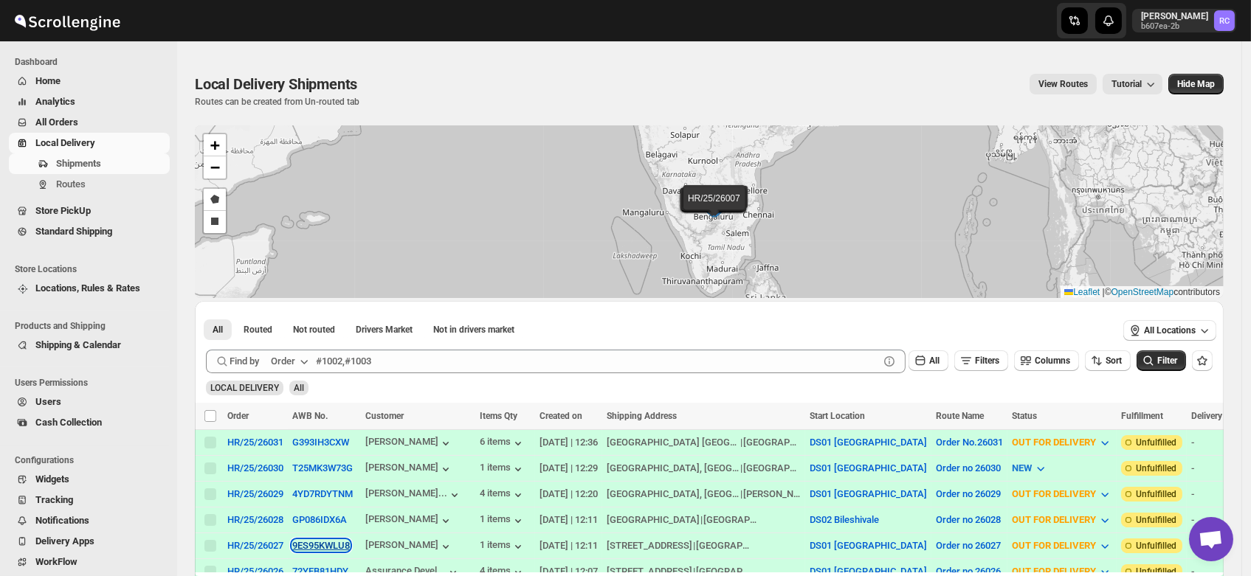
click at [334, 542] on button "9ES95KWLU8" at bounding box center [321, 545] width 58 height 11
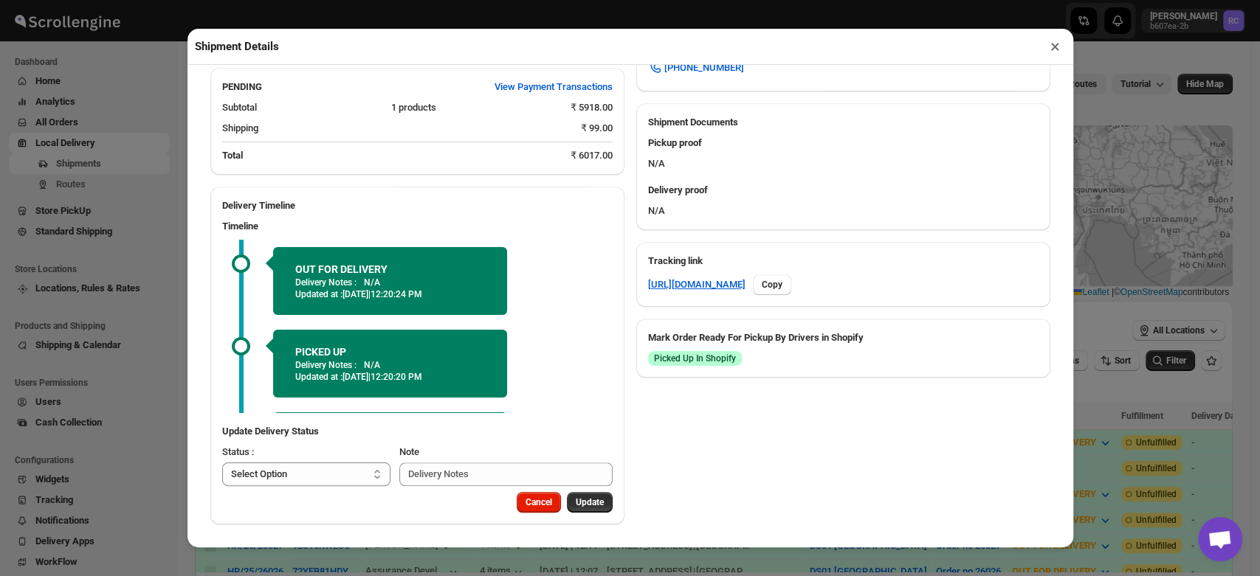
click at [1055, 51] on button "×" at bounding box center [1054, 46] width 21 height 21
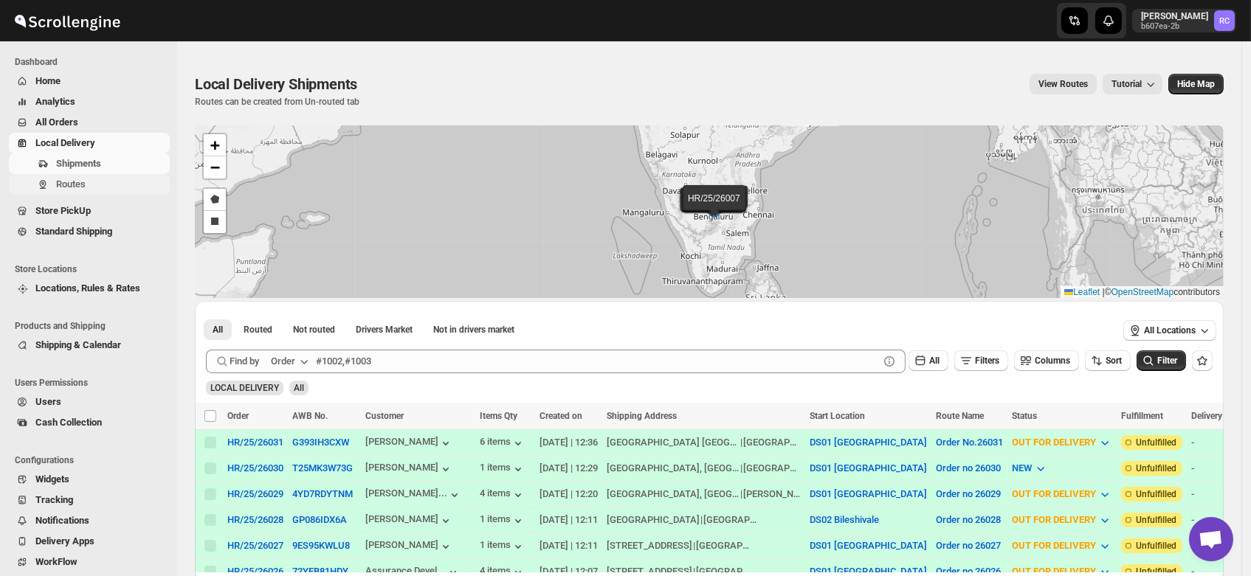
click at [66, 182] on span "Routes" at bounding box center [71, 184] width 30 height 11
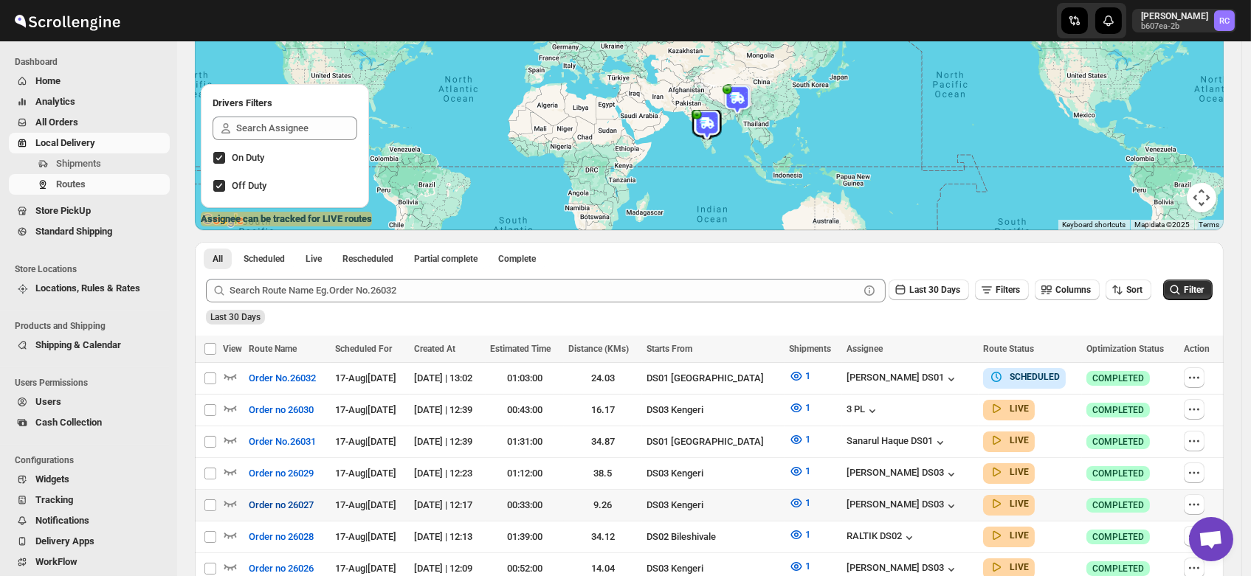
scroll to position [183, 0]
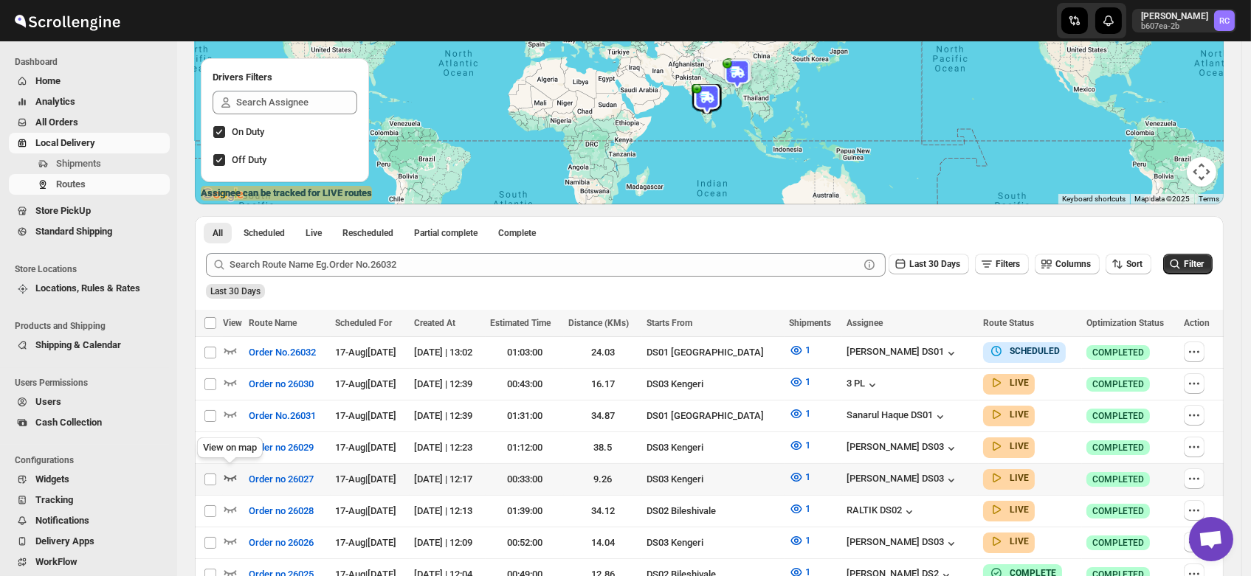
click at [228, 471] on icon "button" at bounding box center [230, 477] width 15 height 15
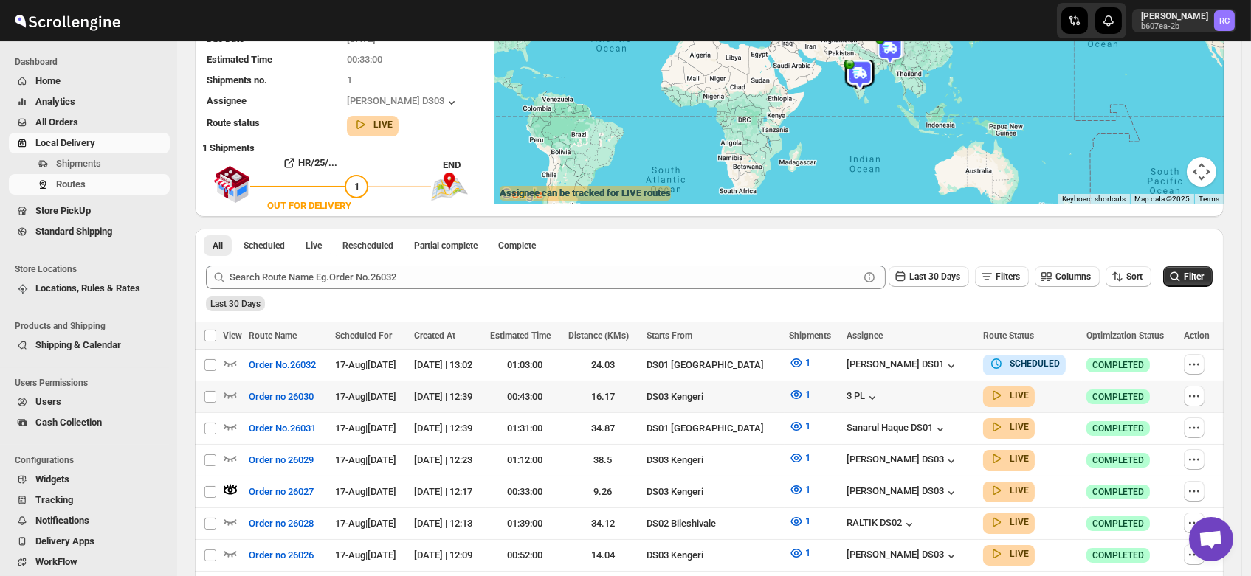
scroll to position [0, 0]
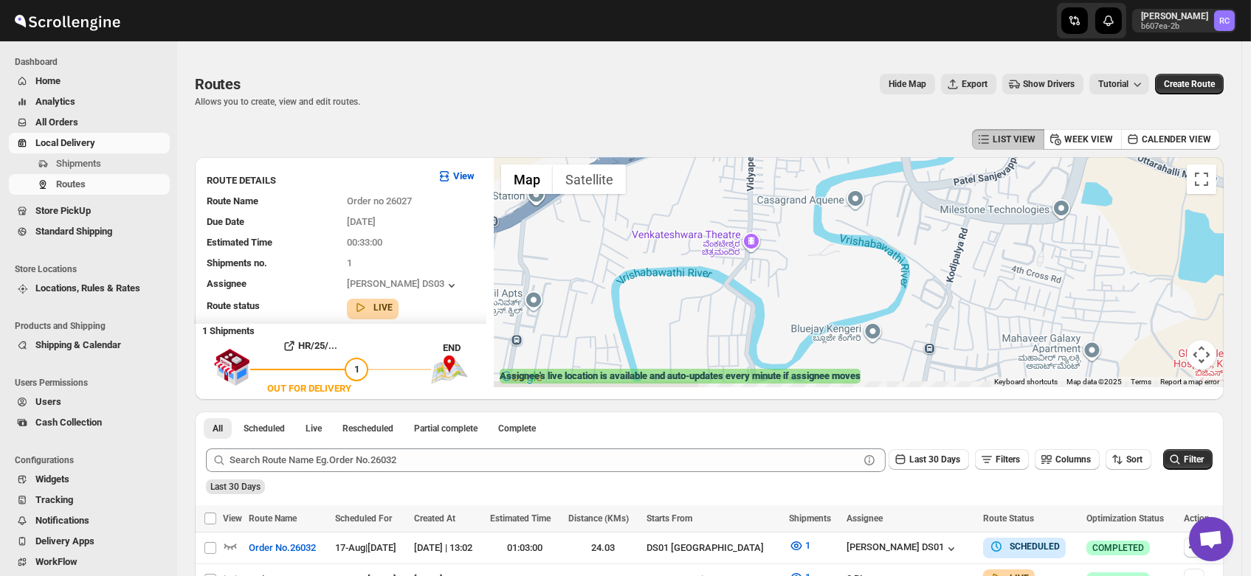
drag, startPoint x: 819, startPoint y: 300, endPoint x: 762, endPoint y: 216, distance: 101.9
click at [762, 216] on div at bounding box center [859, 272] width 730 height 230
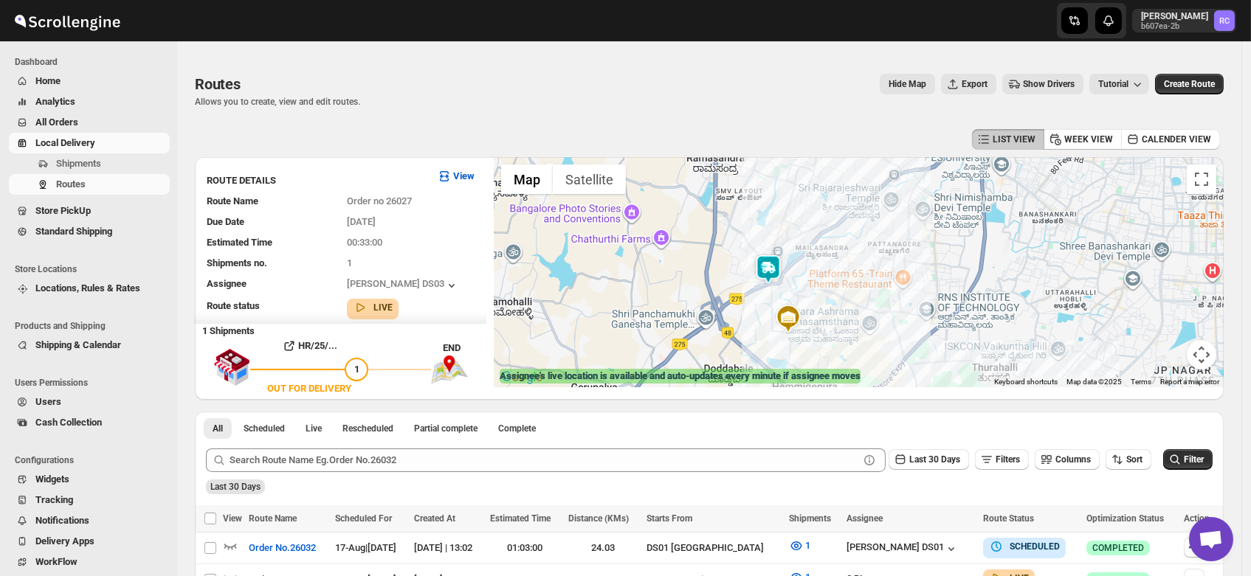
drag, startPoint x: 765, startPoint y: 197, endPoint x: 775, endPoint y: 289, distance: 92.0
click at [775, 289] on div "To navigate, press the arrow keys." at bounding box center [859, 272] width 730 height 230
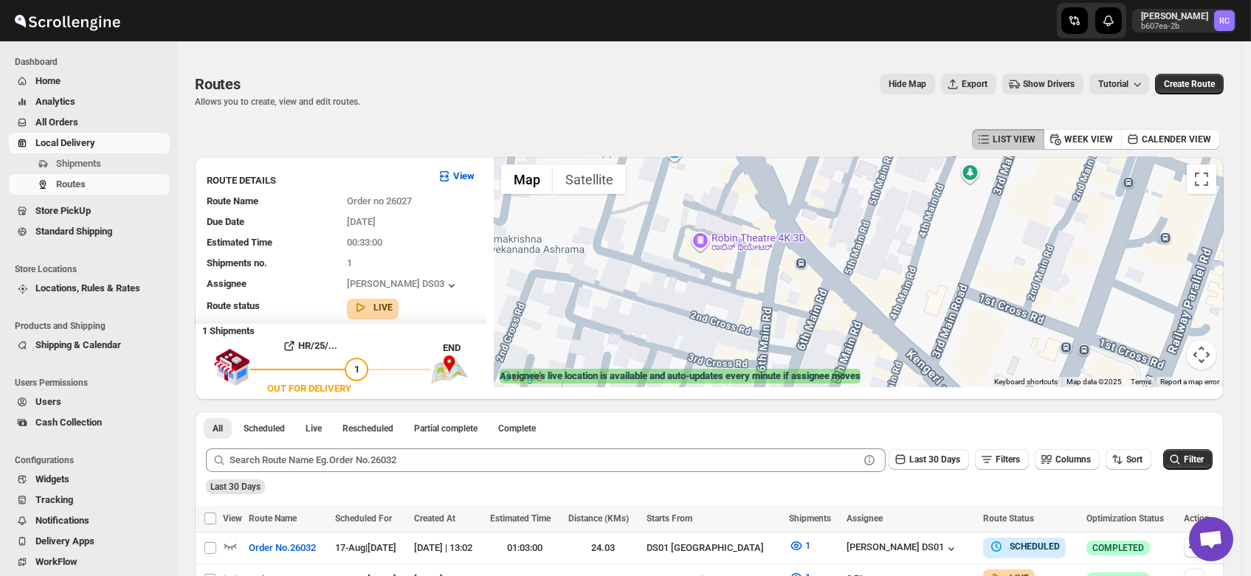
drag, startPoint x: 622, startPoint y: 238, endPoint x: 710, endPoint y: 276, distance: 95.5
click at [710, 276] on div "To navigate, press the arrow keys." at bounding box center [859, 272] width 730 height 230
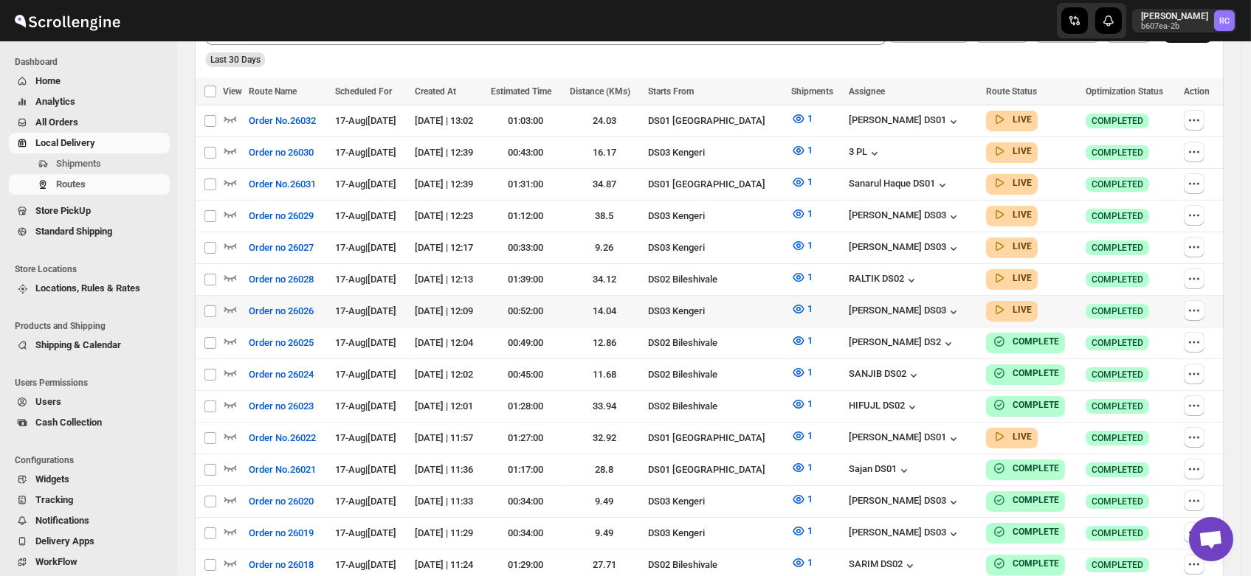
scroll to position [385, 0]
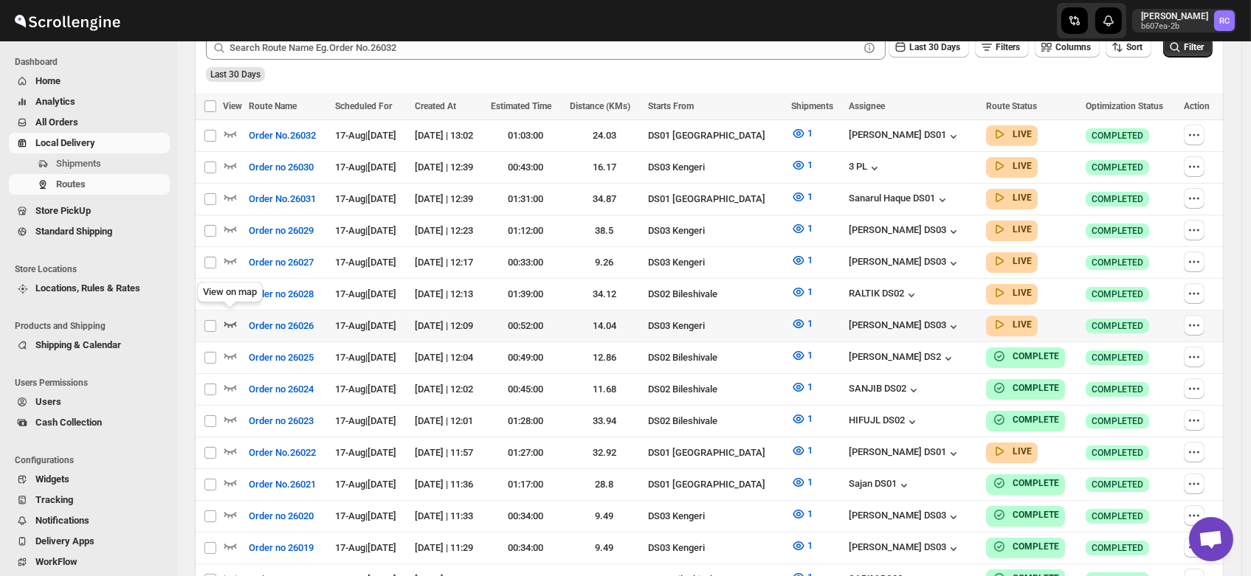
click at [228, 317] on icon "button" at bounding box center [230, 324] width 15 height 15
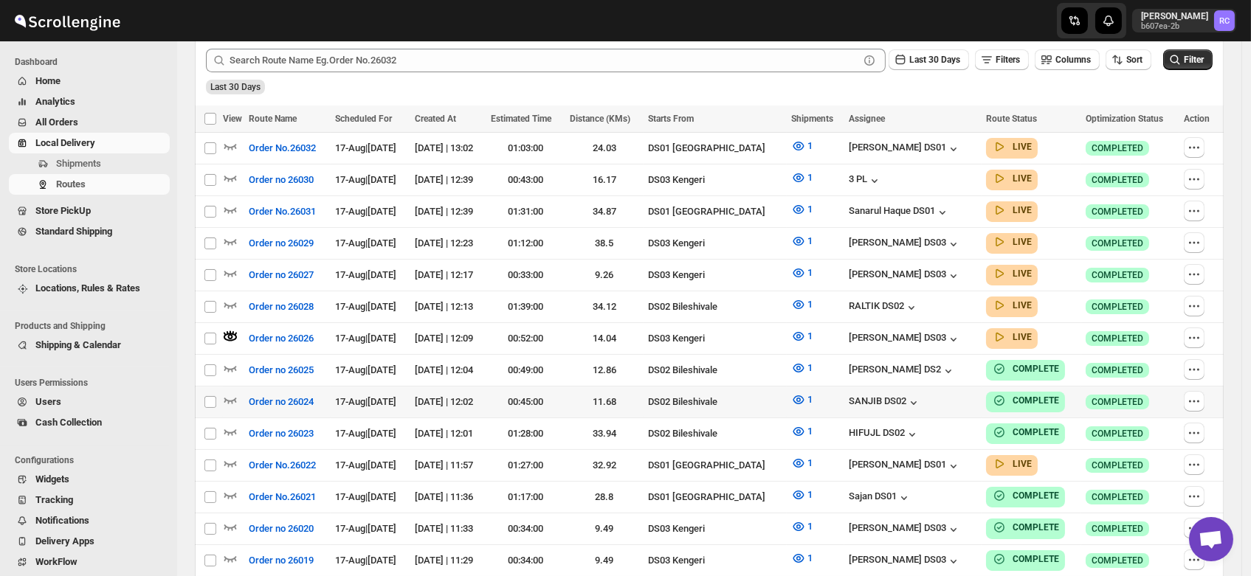
scroll to position [0, 0]
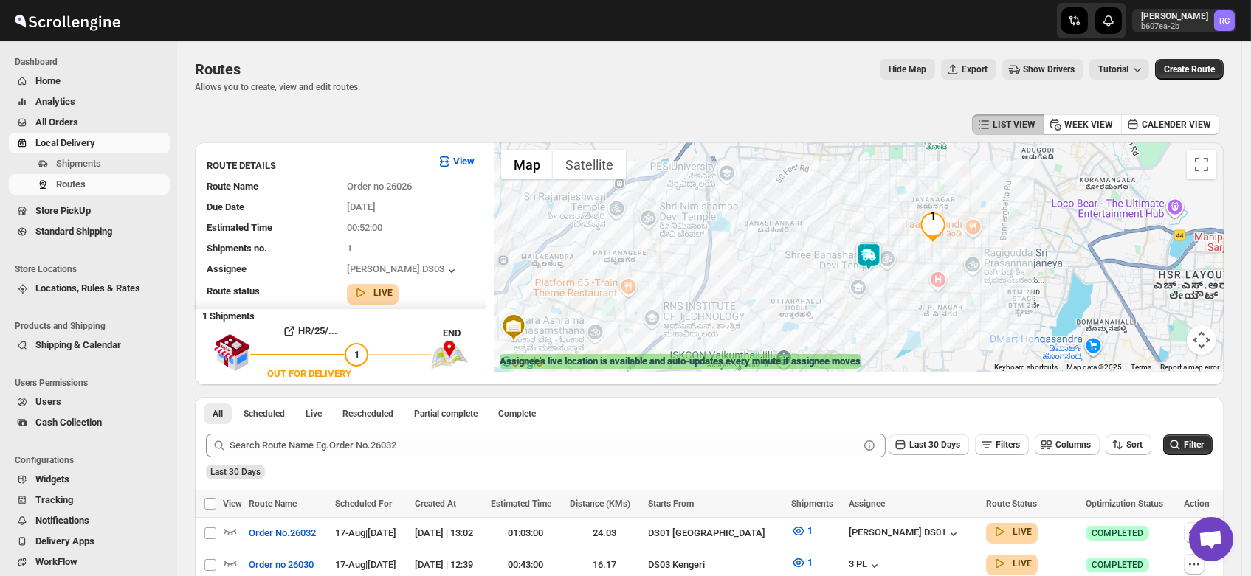
drag, startPoint x: 1086, startPoint y: 255, endPoint x: 933, endPoint y: 292, distance: 158.0
click at [933, 292] on div at bounding box center [859, 257] width 730 height 230
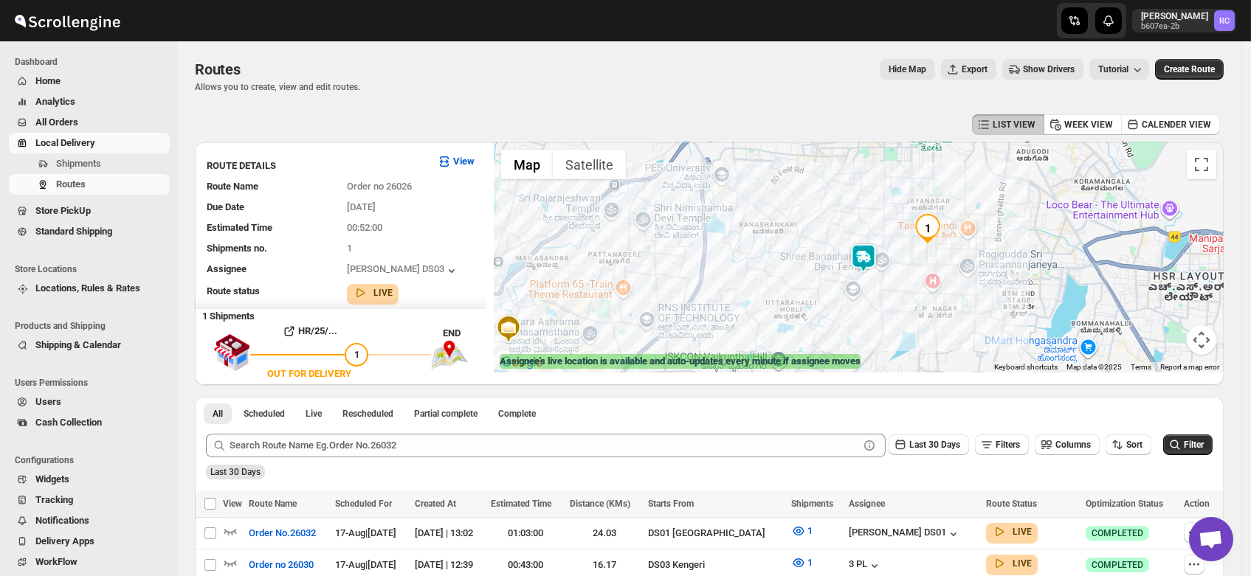
click at [886, 262] on div at bounding box center [859, 257] width 730 height 230
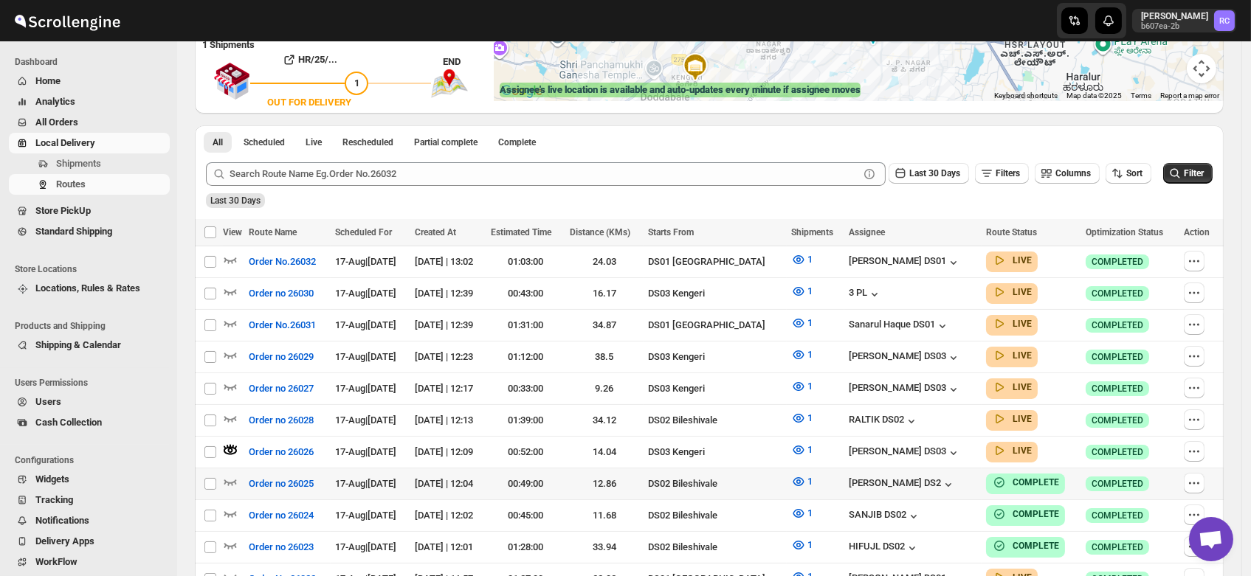
scroll to position [233, 0]
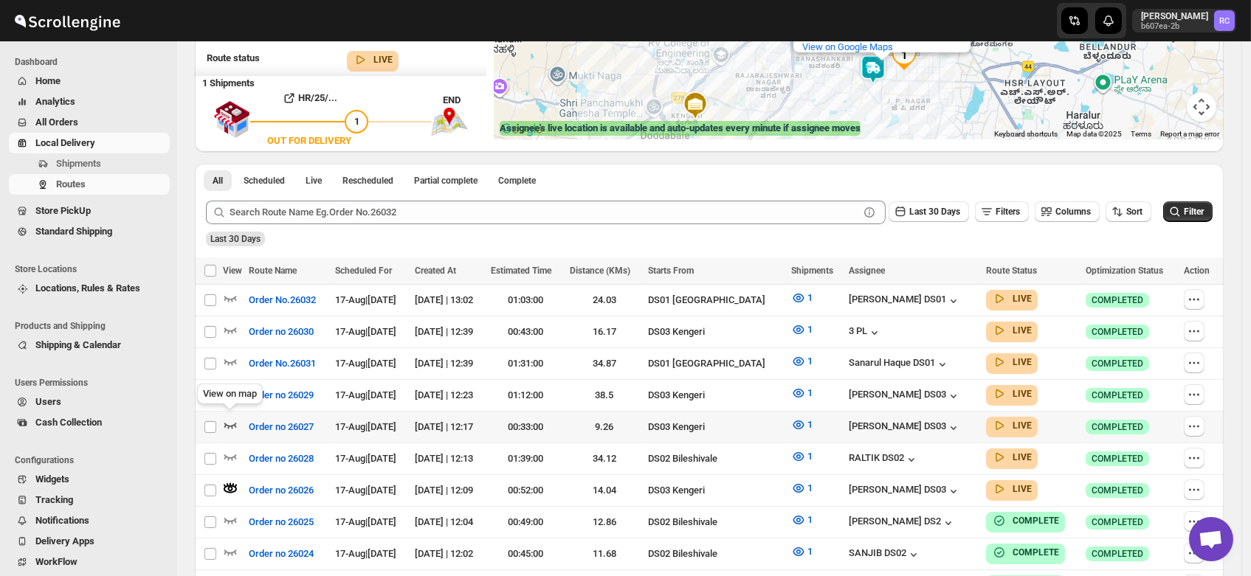
click at [230, 418] on icon "button" at bounding box center [230, 425] width 15 height 15
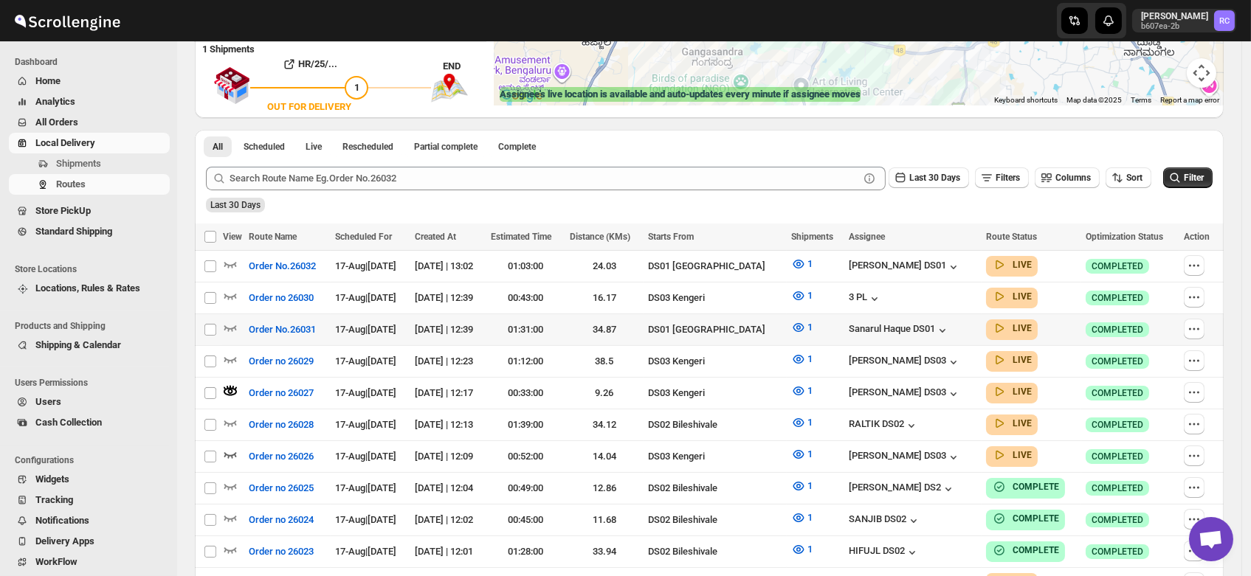
scroll to position [266, 0]
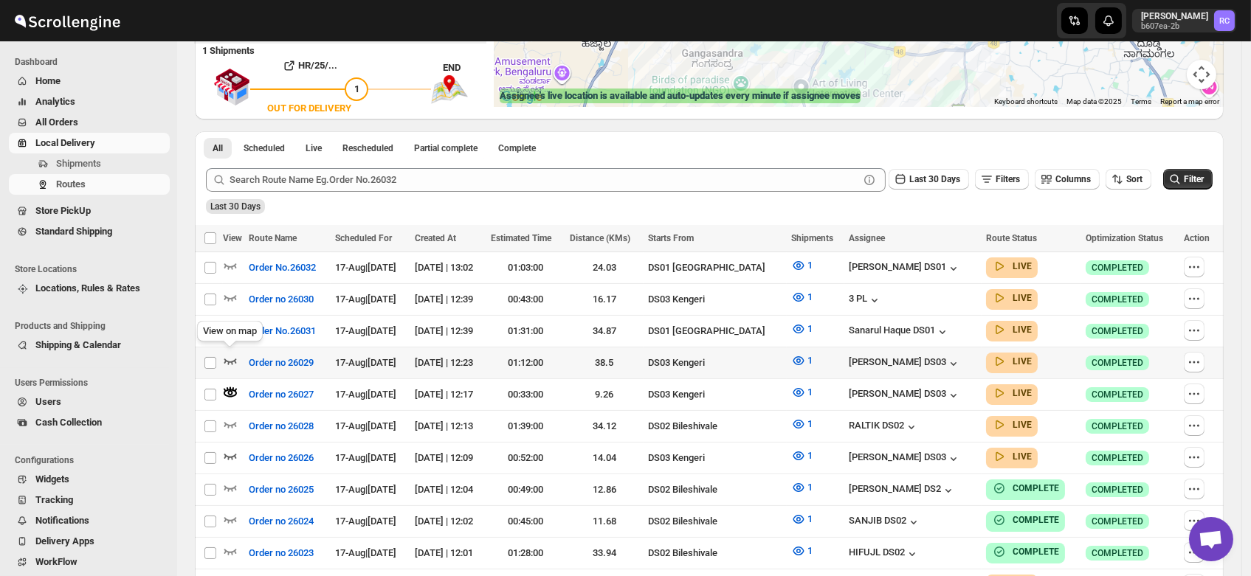
click at [230, 355] on icon "button" at bounding box center [230, 360] width 15 height 15
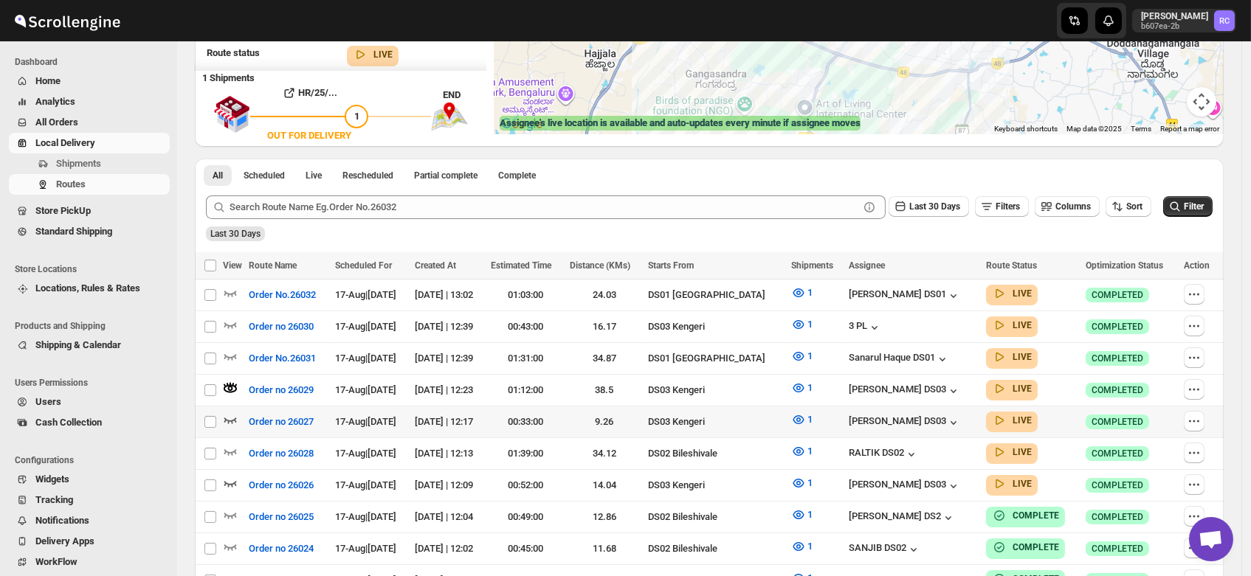
scroll to position [240, 0]
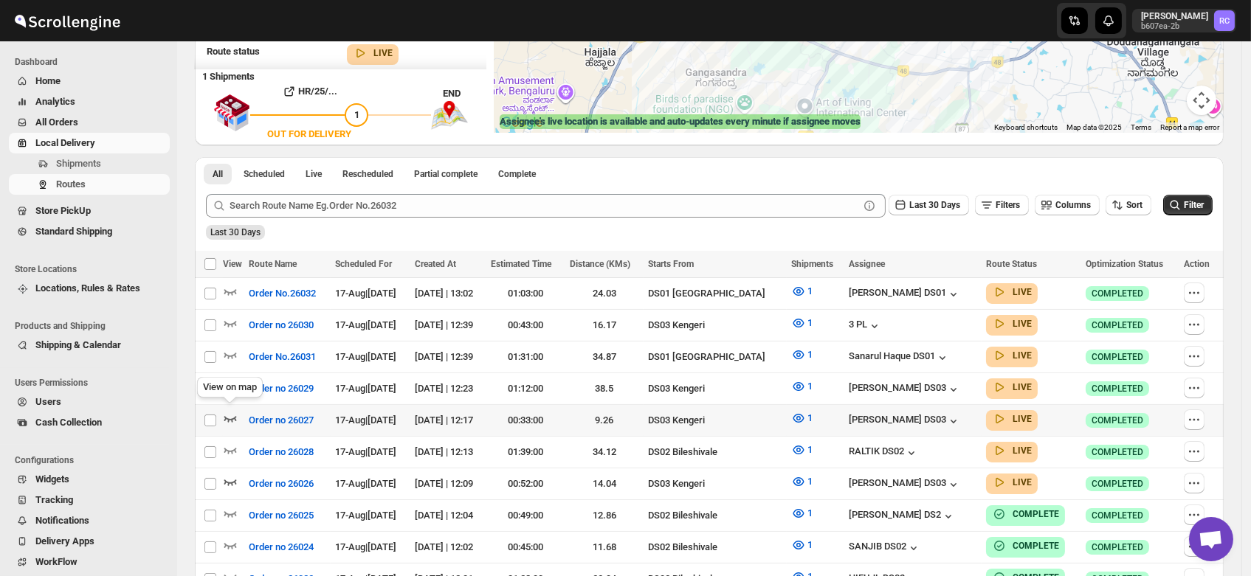
click at [230, 412] on icon "button" at bounding box center [230, 418] width 15 height 15
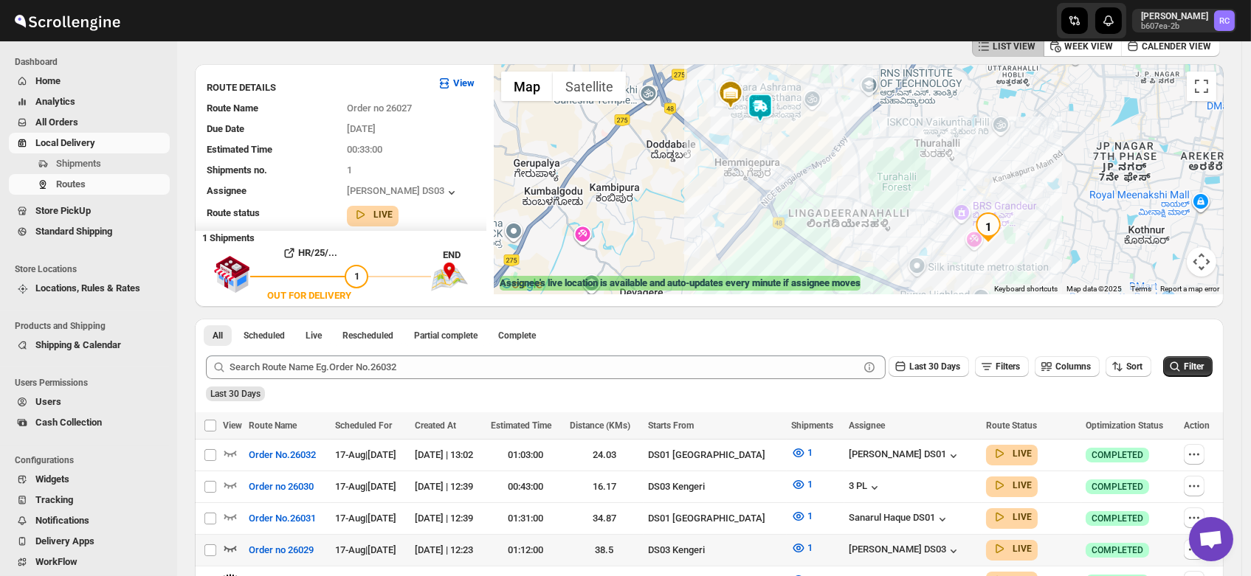
scroll to position [79, 0]
click at [228, 541] on icon "button" at bounding box center [230, 547] width 15 height 15
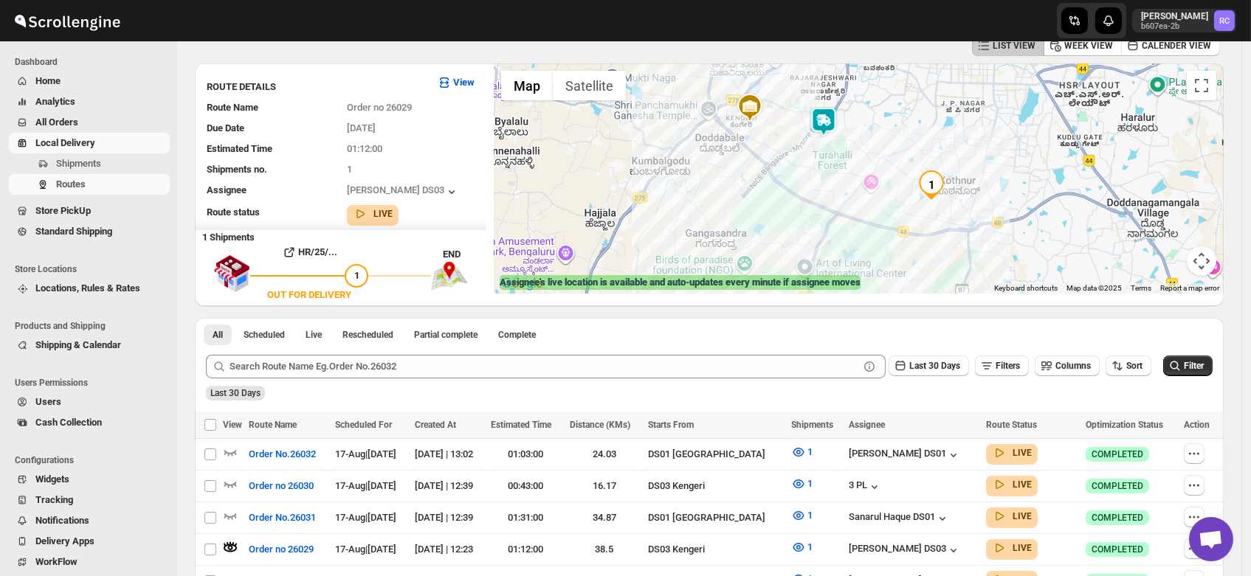
scroll to position [0, 0]
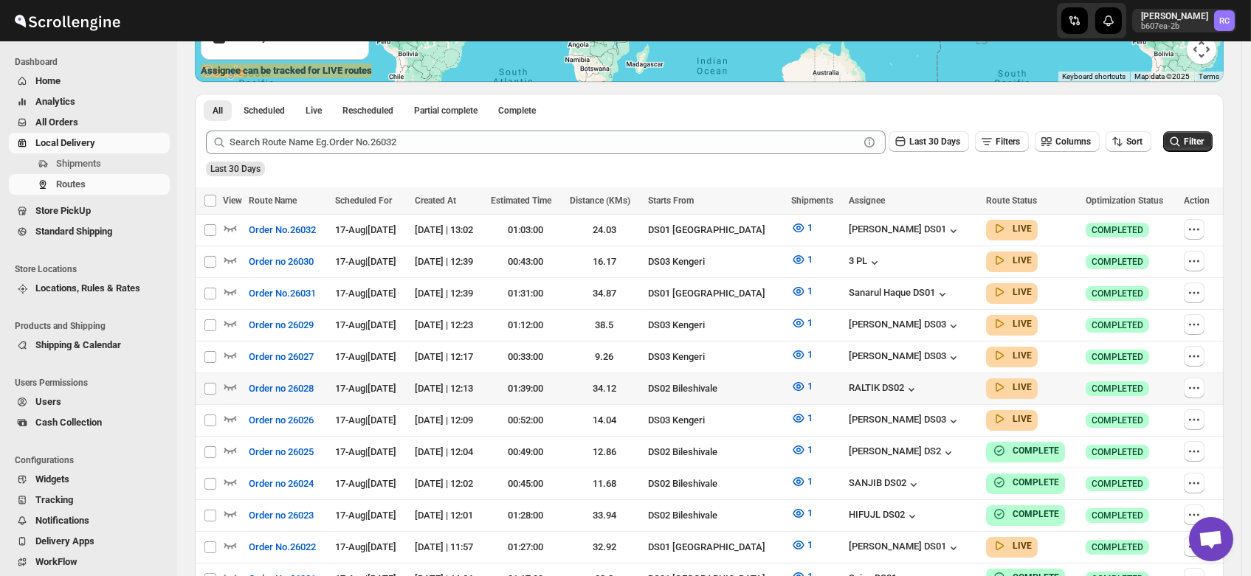
scroll to position [298, 0]
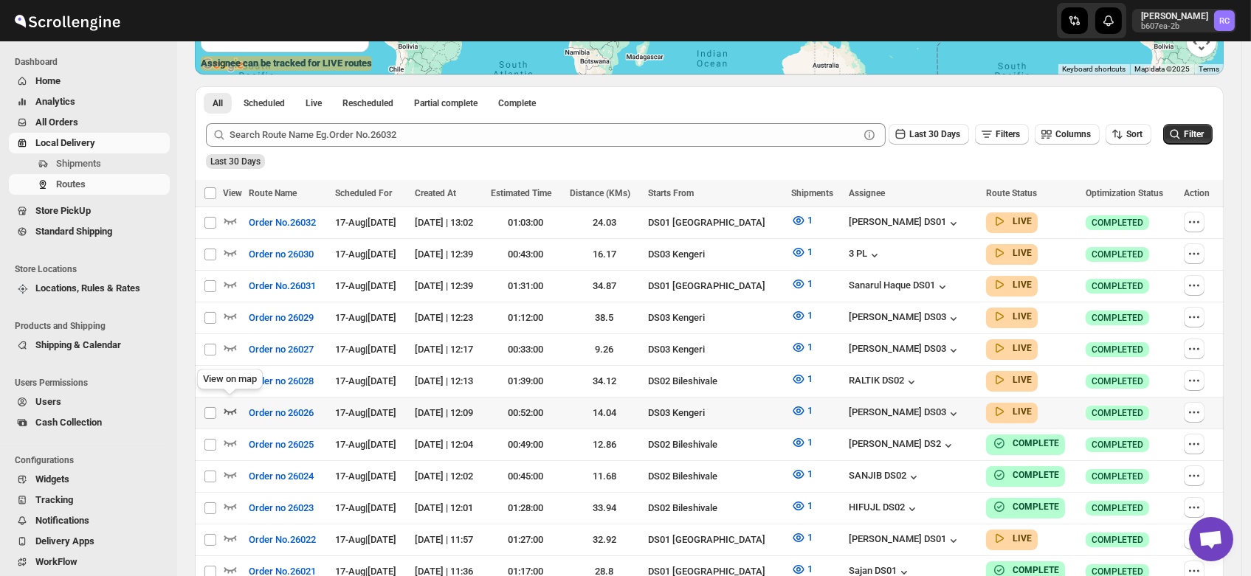
click at [230, 404] on icon "button" at bounding box center [230, 411] width 15 height 15
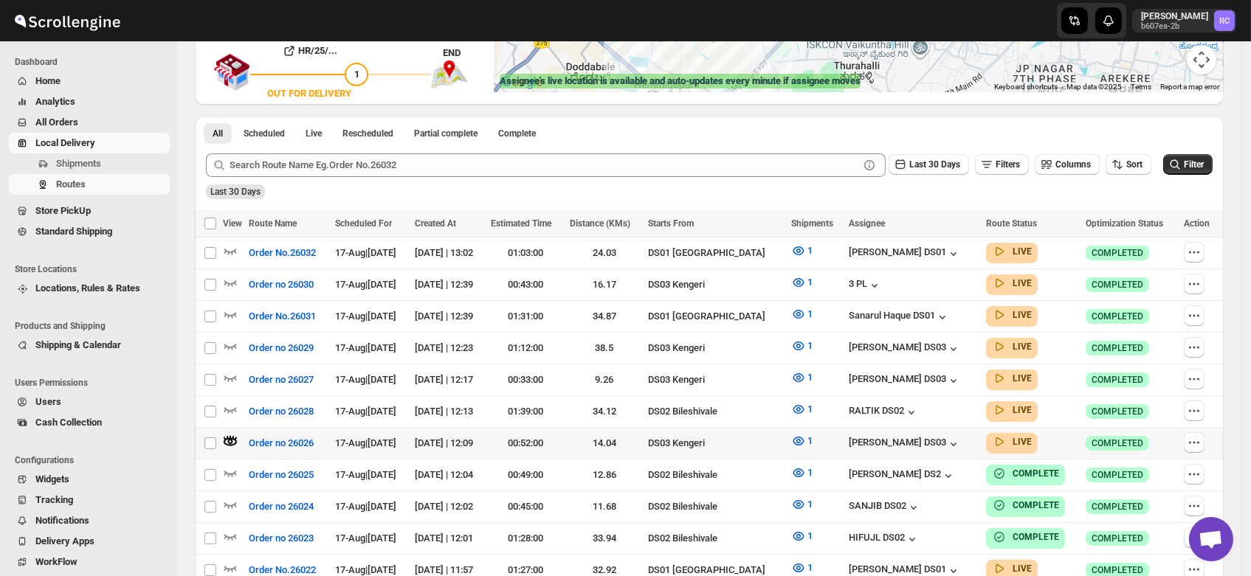
scroll to position [297, 0]
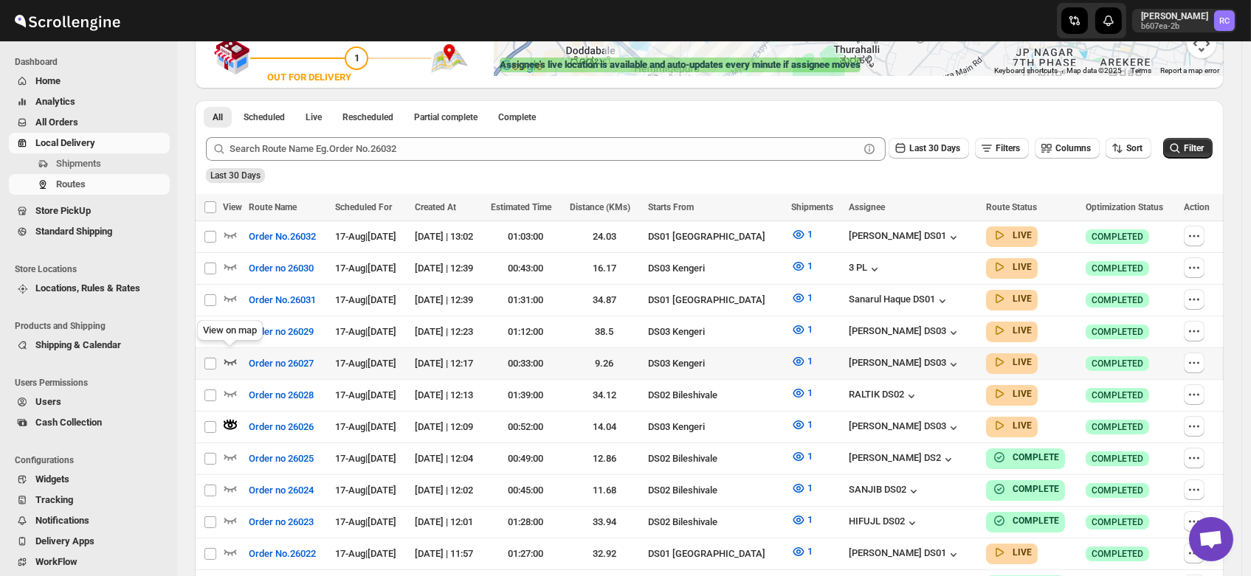
click at [230, 354] on icon "button" at bounding box center [230, 361] width 15 height 15
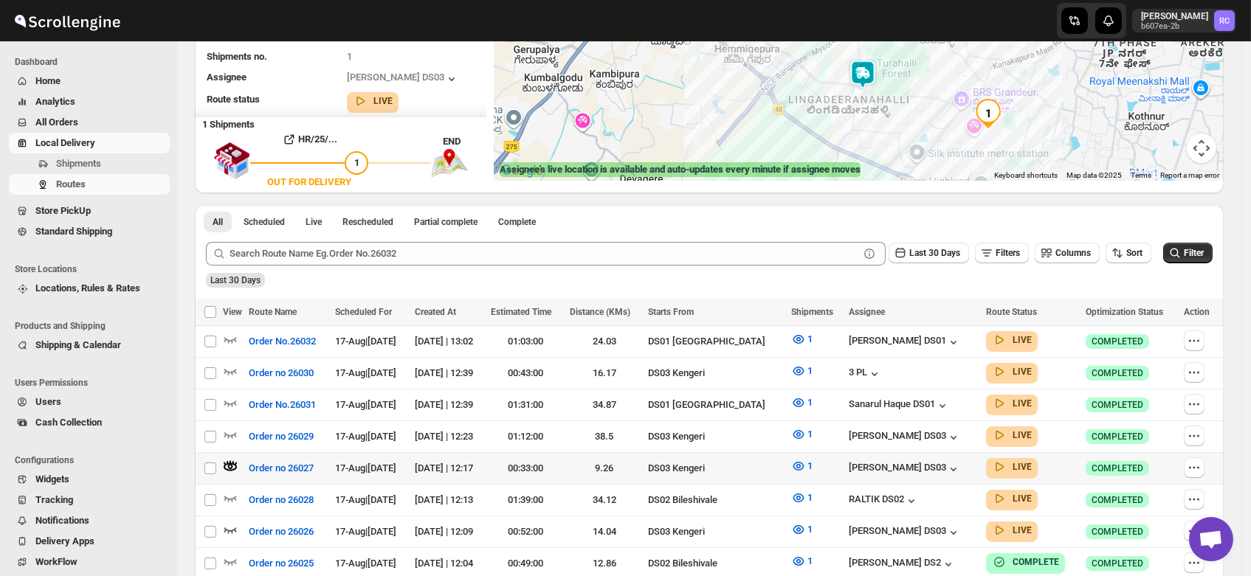
scroll to position [193, 0]
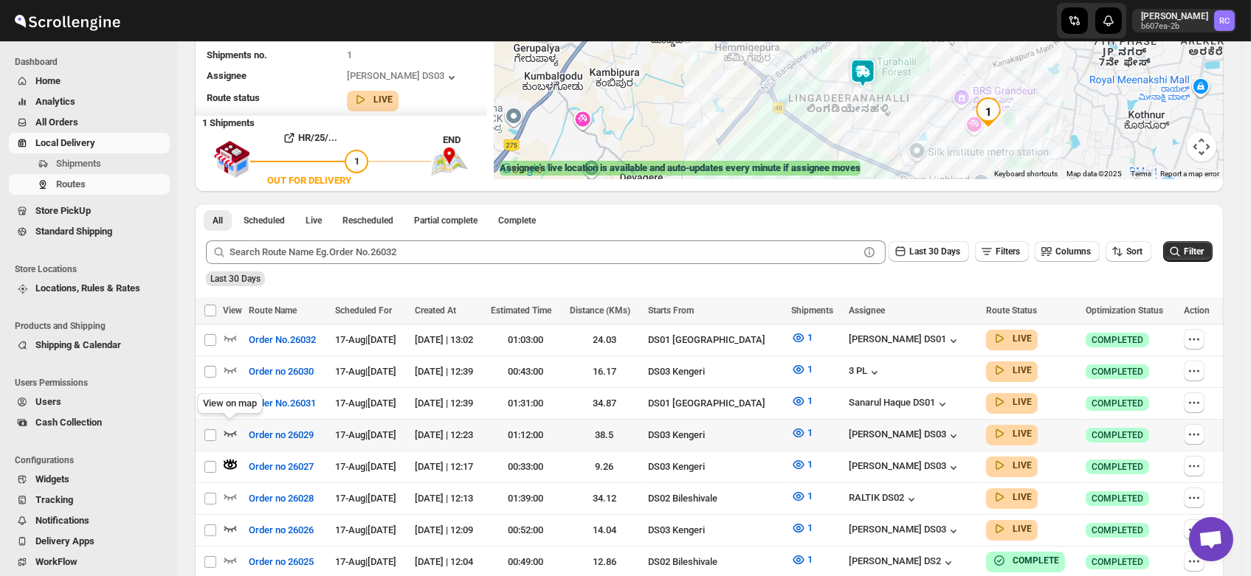
click at [229, 427] on icon "button" at bounding box center [230, 433] width 15 height 15
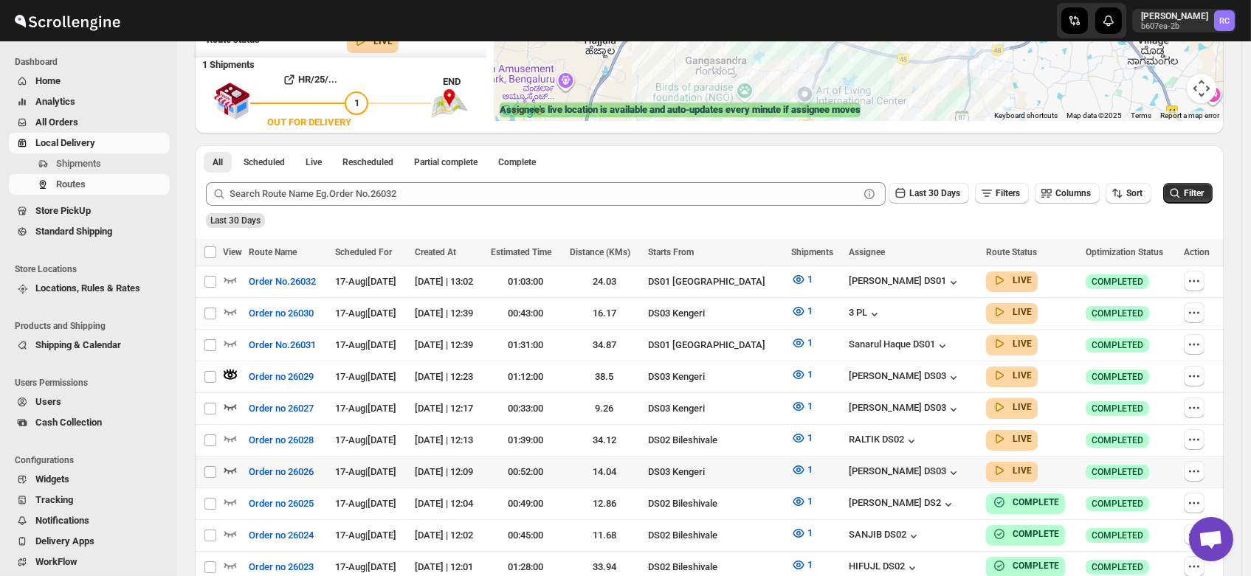
scroll to position [255, 0]
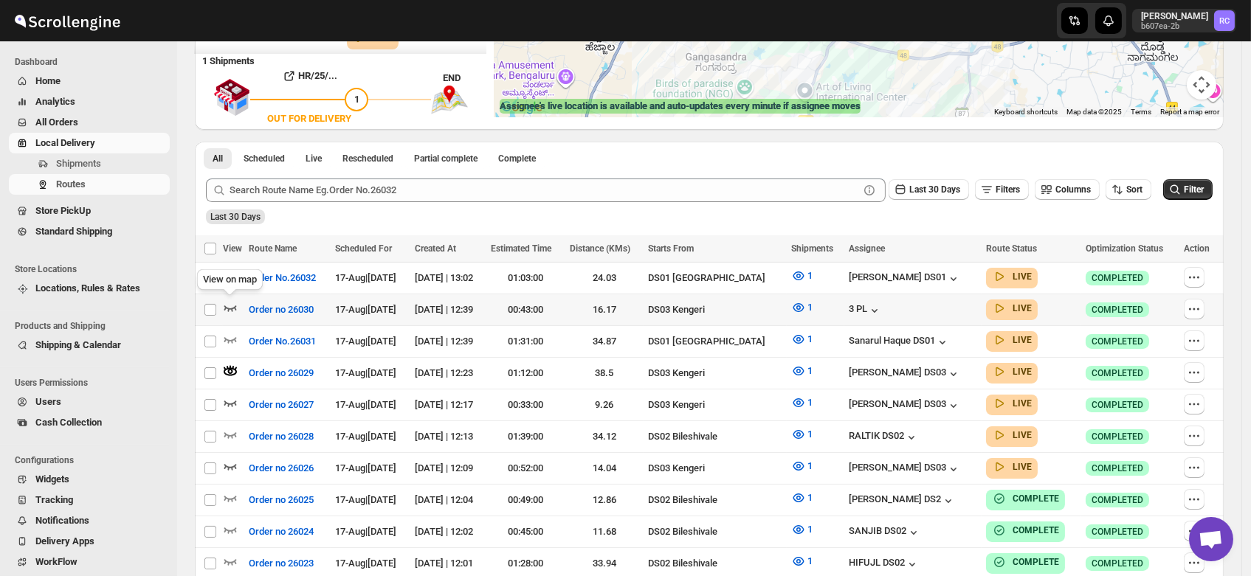
click at [229, 303] on icon "button" at bounding box center [230, 307] width 15 height 15
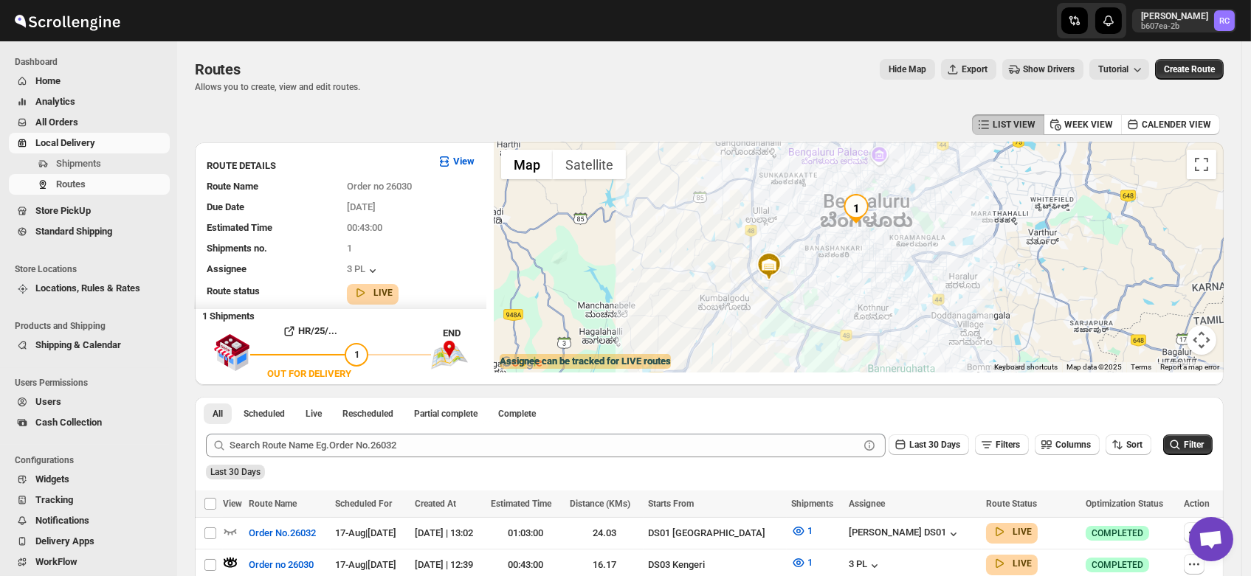
scroll to position [0, 0]
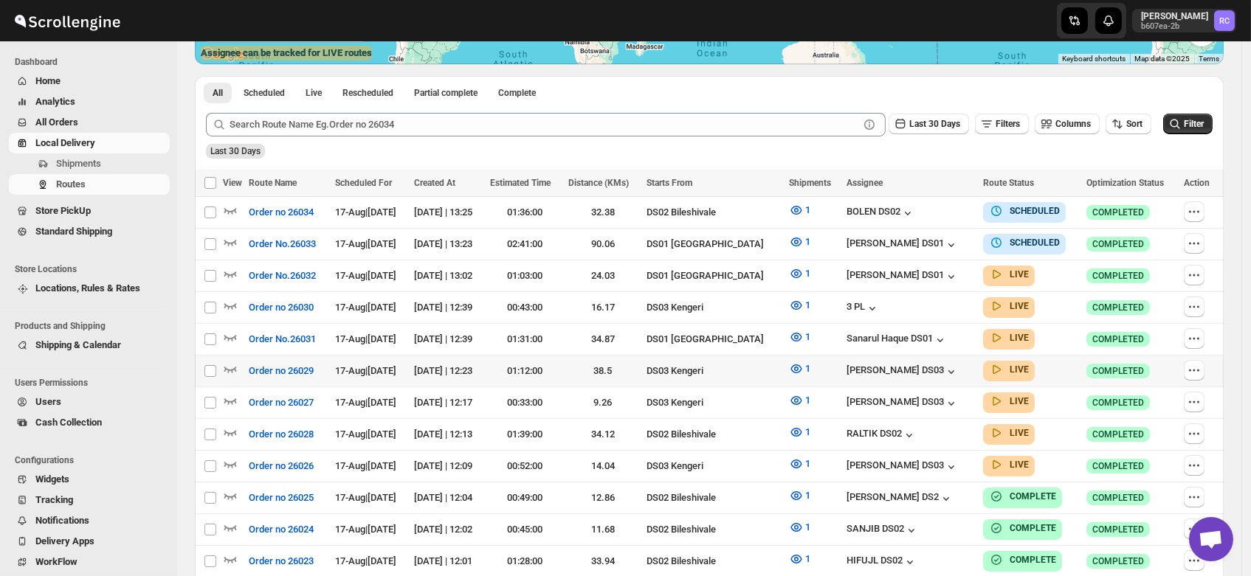
scroll to position [308, 0]
click at [229, 458] on icon "button" at bounding box center [230, 465] width 15 height 15
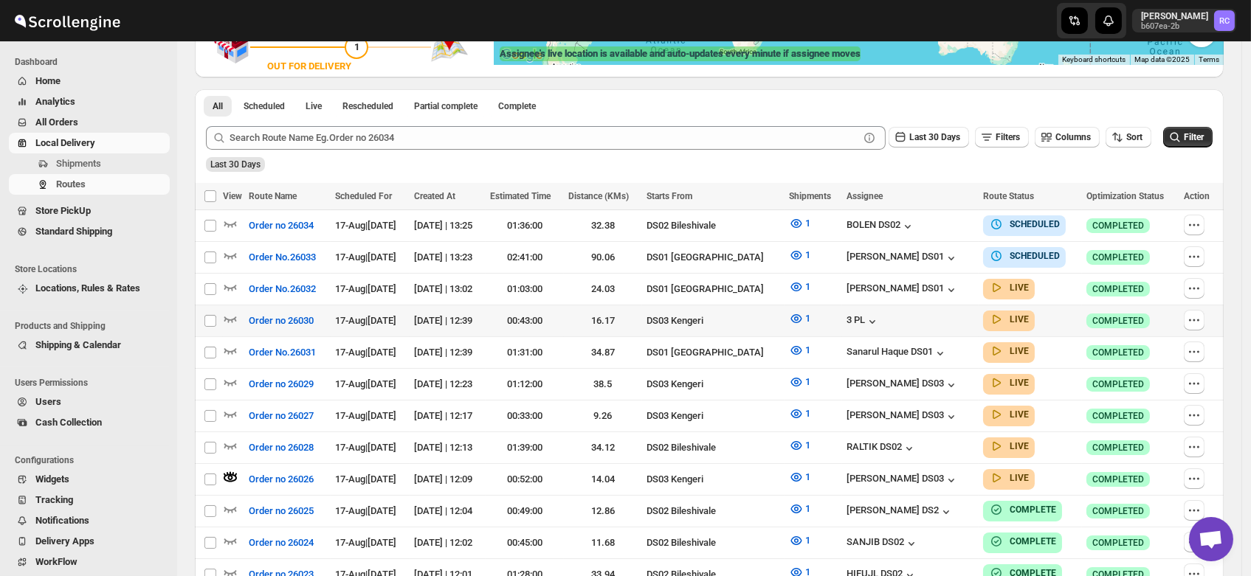
scroll to position [0, 0]
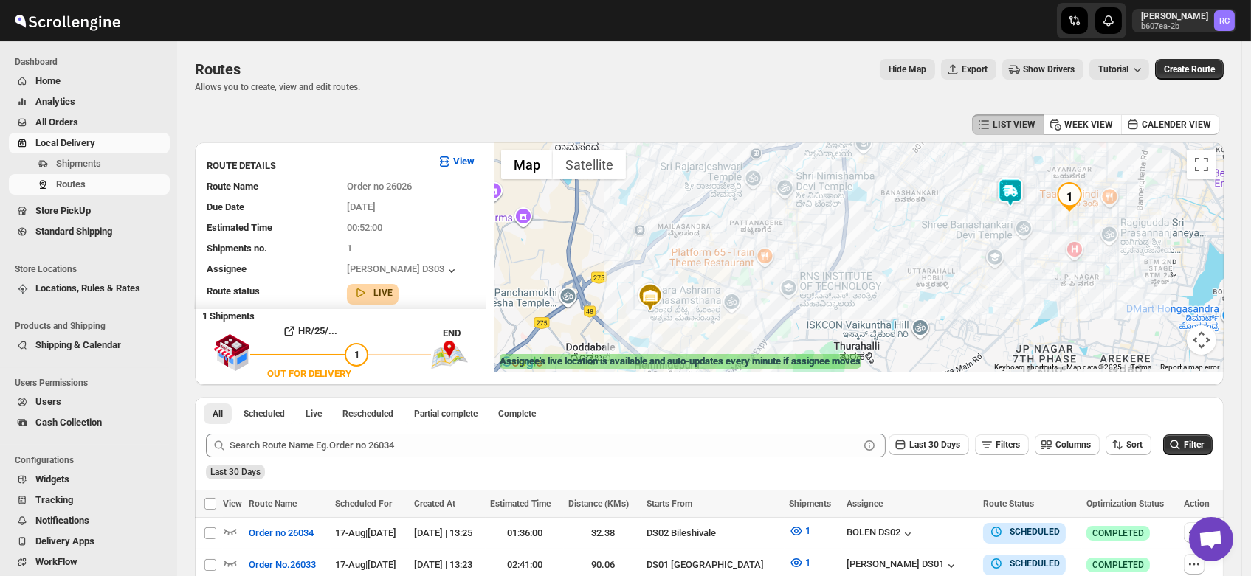
click at [1015, 187] on img at bounding box center [1011, 193] width 30 height 30
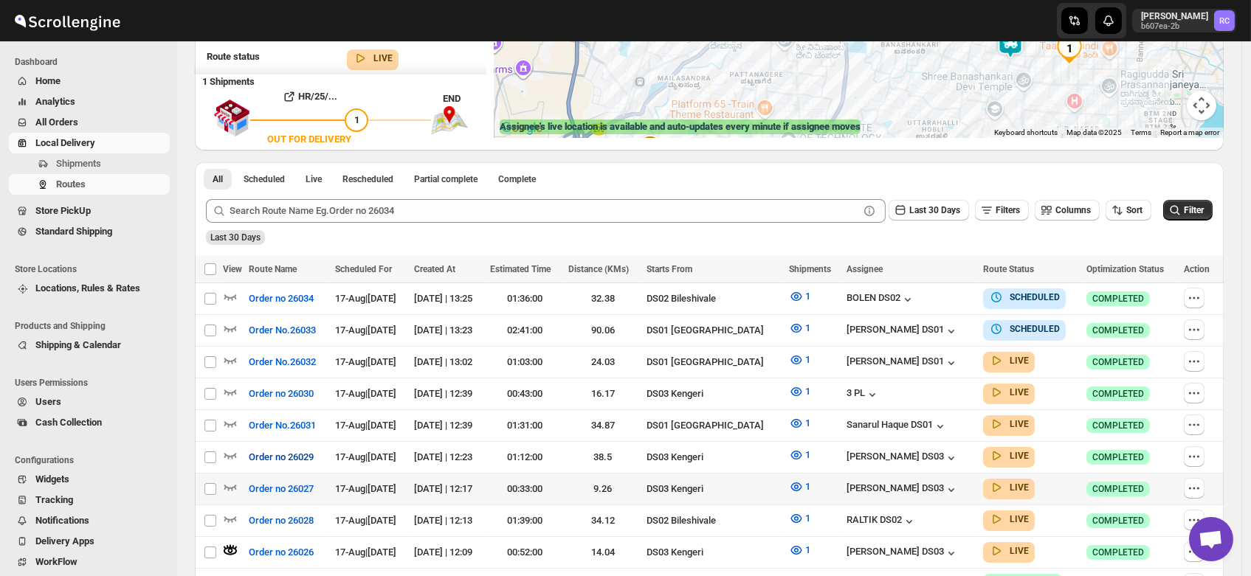
scroll to position [266, 0]
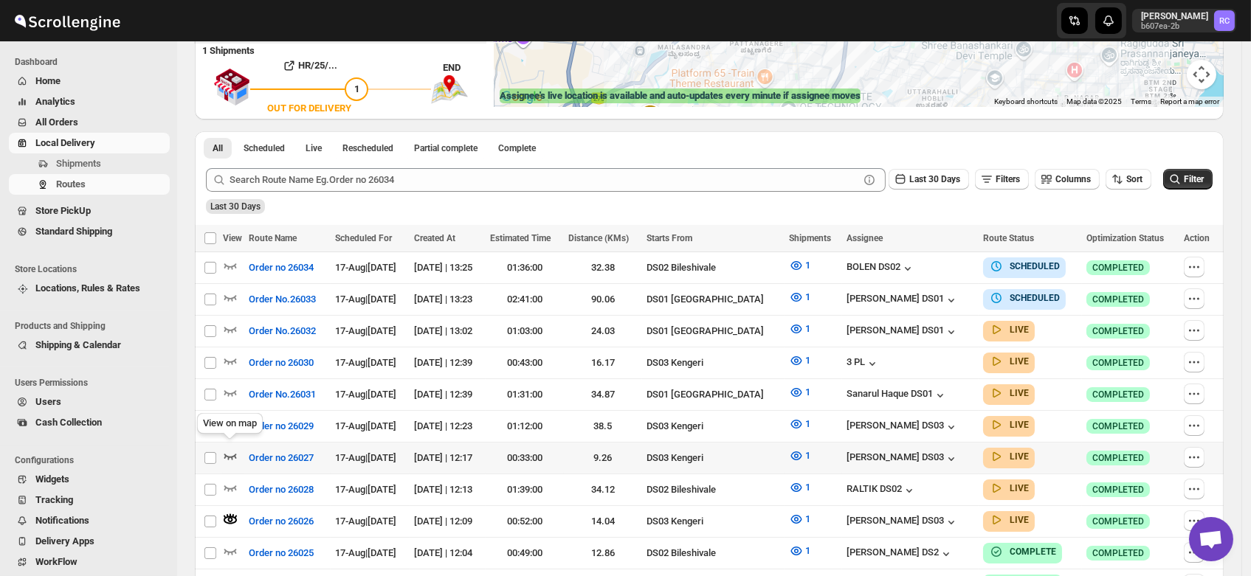
click at [227, 449] on icon "button" at bounding box center [230, 456] width 15 height 15
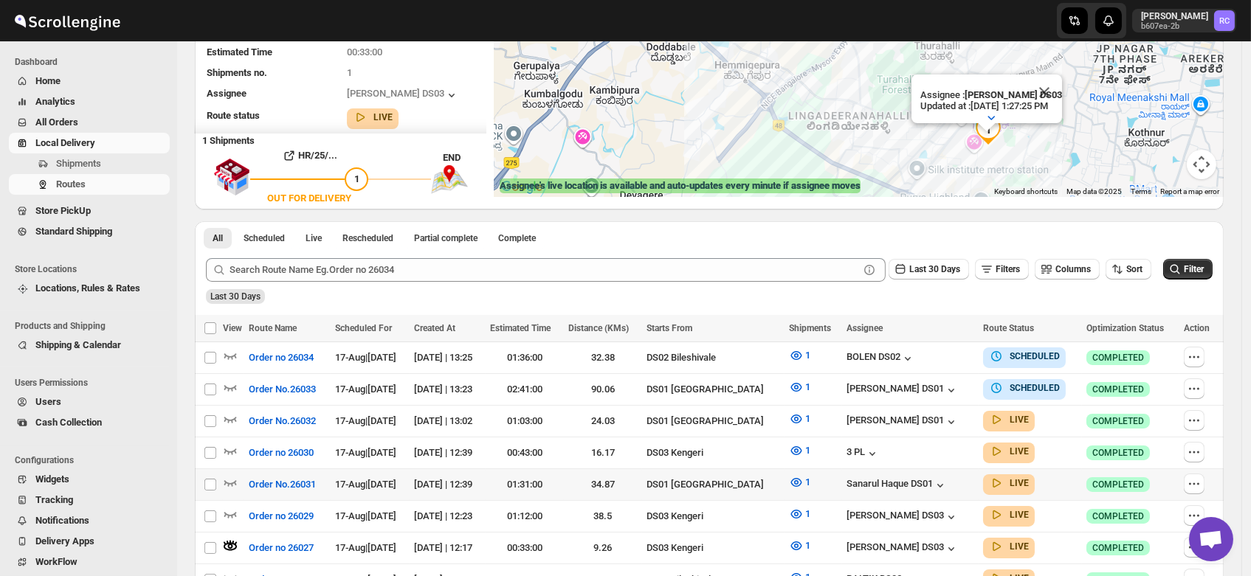
scroll to position [177, 0]
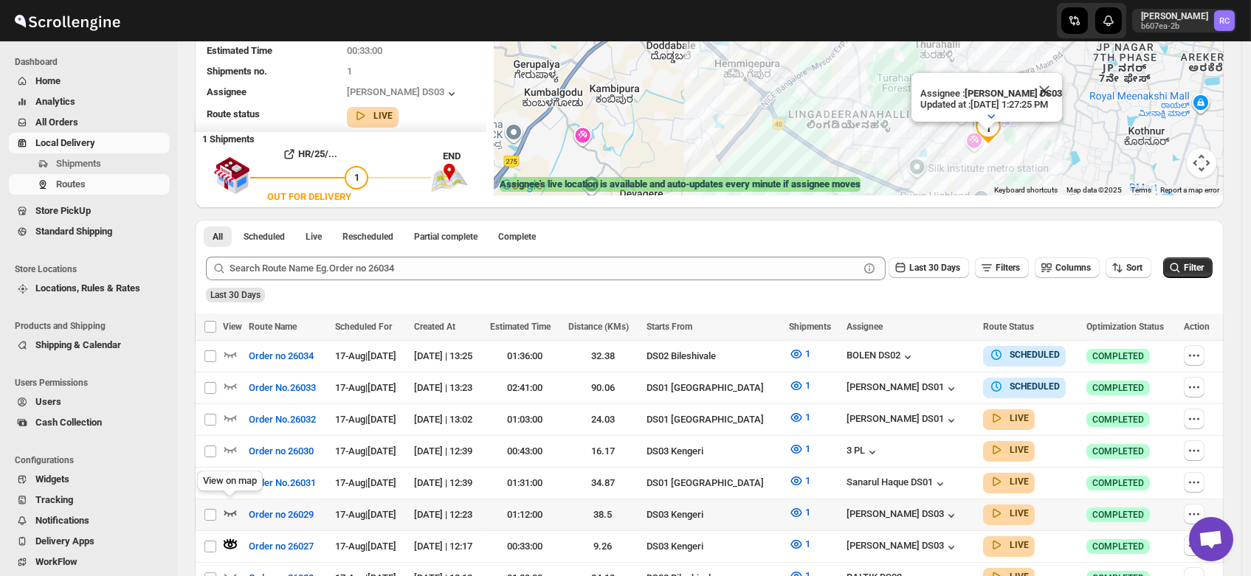
click at [230, 506] on icon "button" at bounding box center [230, 513] width 15 height 15
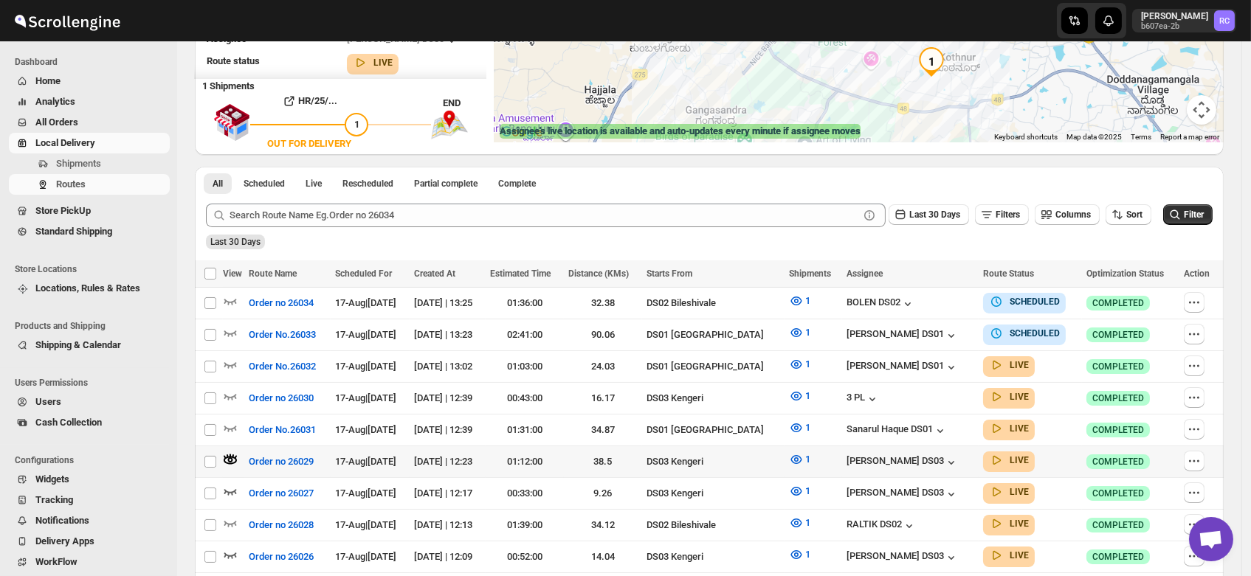
scroll to position [235, 0]
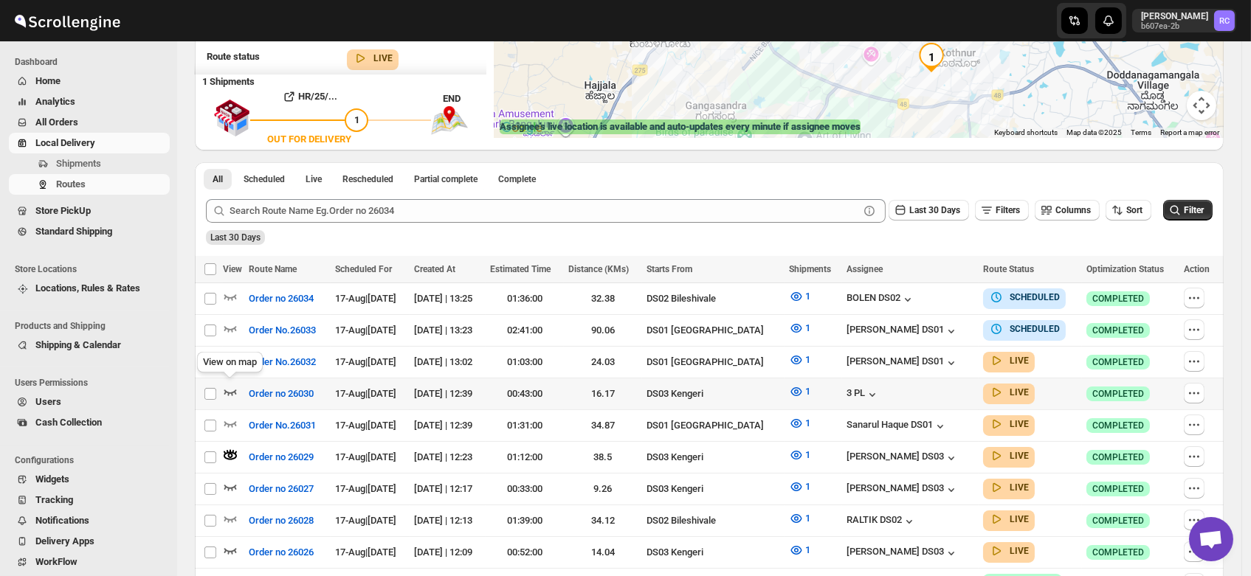
click at [227, 385] on icon "button" at bounding box center [230, 391] width 15 height 15
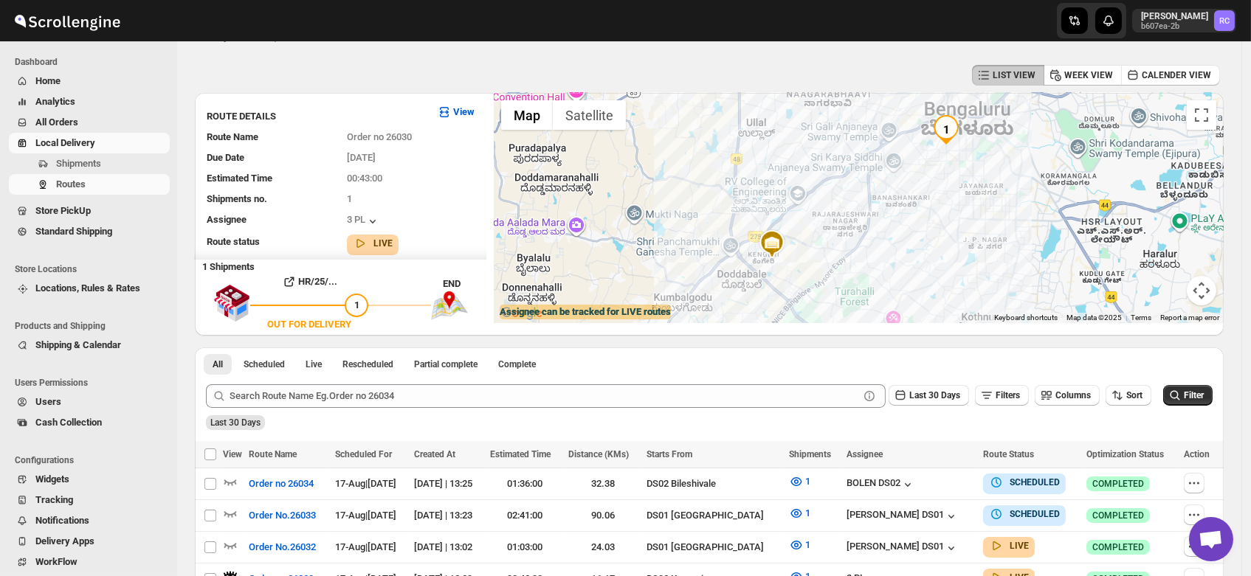
scroll to position [49, 0]
click at [94, 162] on span "Shipments" at bounding box center [78, 163] width 45 height 11
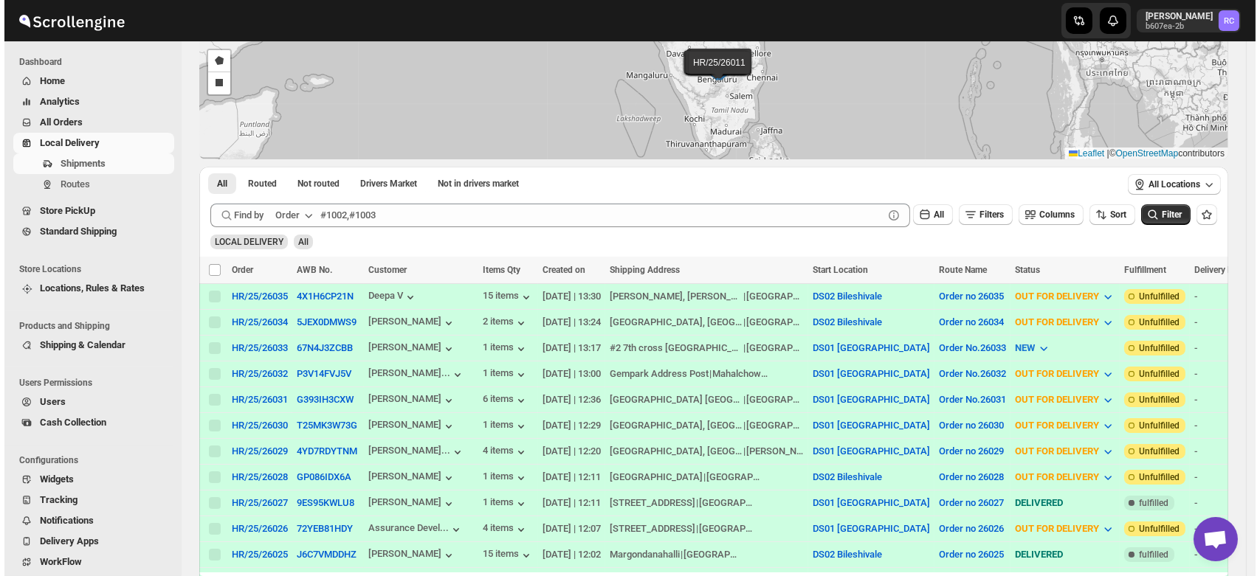
scroll to position [126, 0]
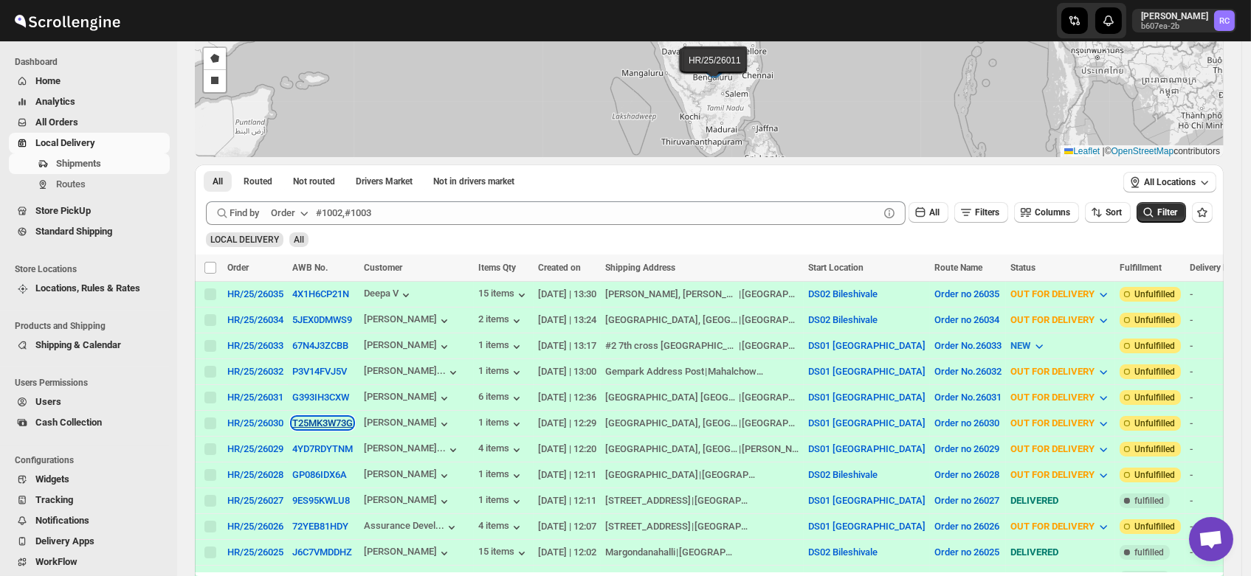
click at [308, 418] on button "T25MK3W73G" at bounding box center [322, 423] width 61 height 11
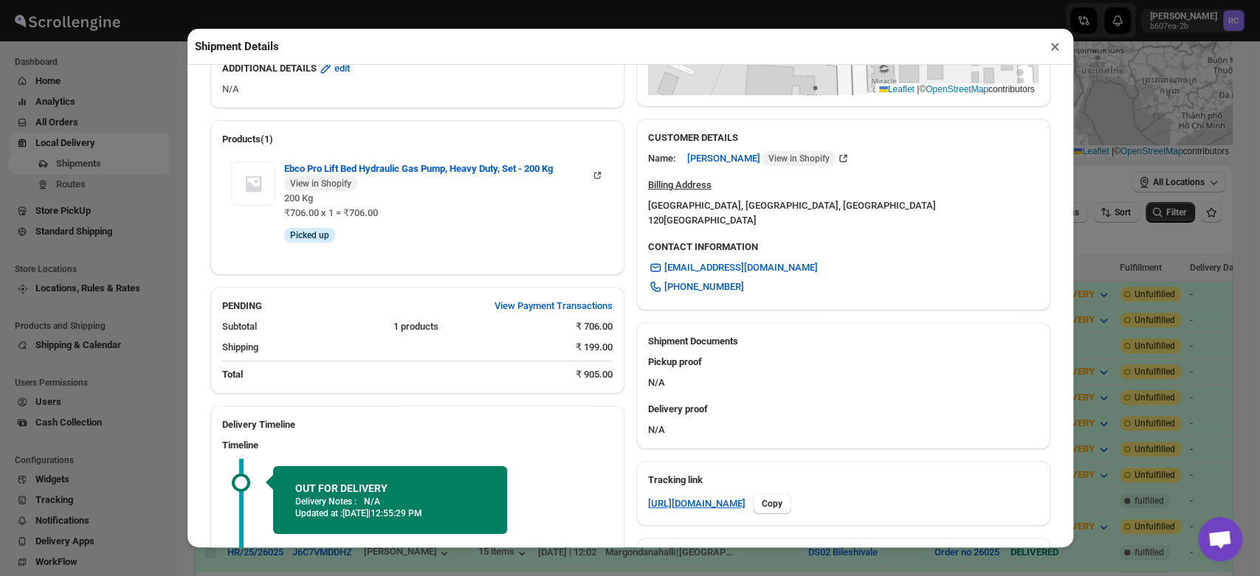
scroll to position [589, 0]
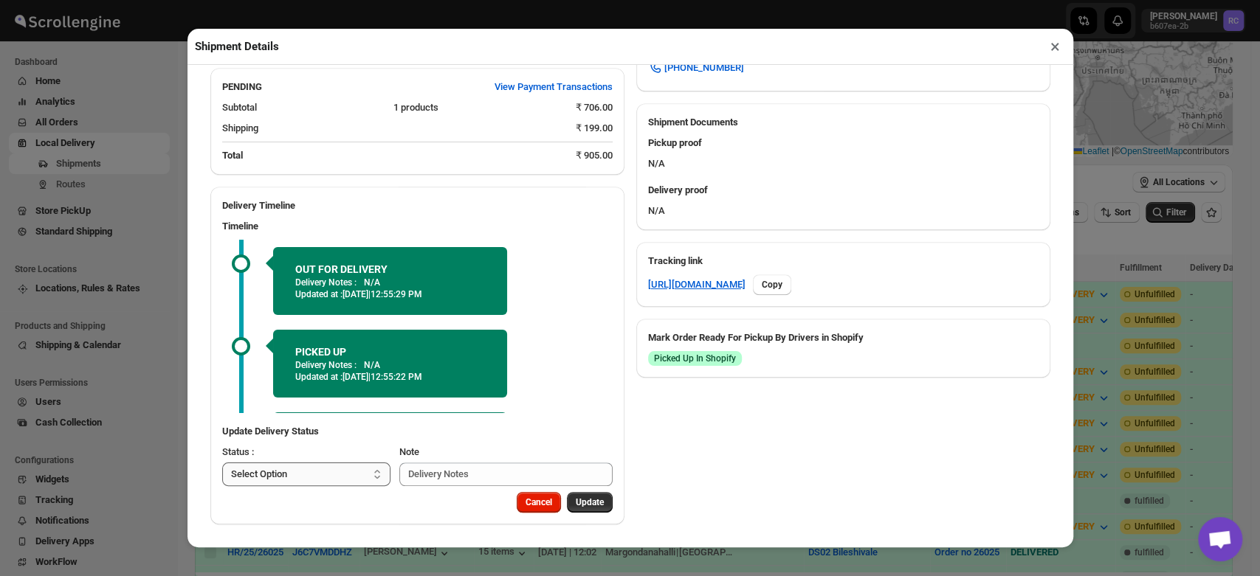
click at [337, 475] on select "Select Option PICKED UP OUT FOR DELIVERY RESCHEDULE DELIVERED CANCELLED" at bounding box center [306, 475] width 169 height 24
select select "DELIVERED"
click at [222, 463] on select "Select Option PICKED UP OUT FOR DELIVERY RESCHEDULE DELIVERED CANCELLED" at bounding box center [306, 475] width 169 height 24
click at [567, 500] on button "Update" at bounding box center [590, 502] width 46 height 21
select select
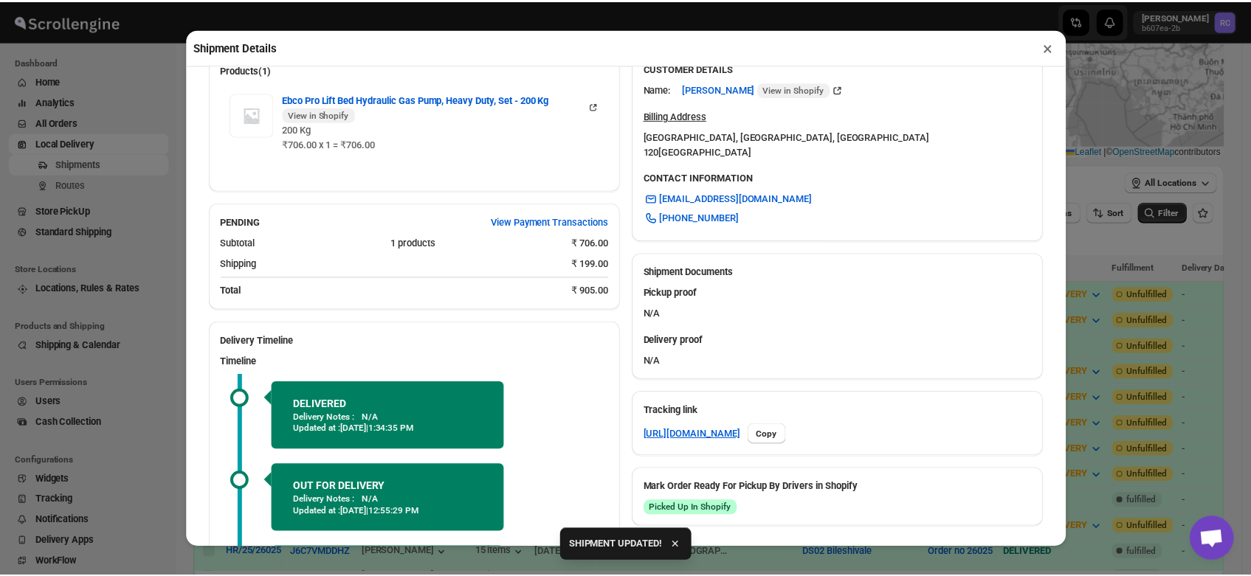
scroll to position [573, 0]
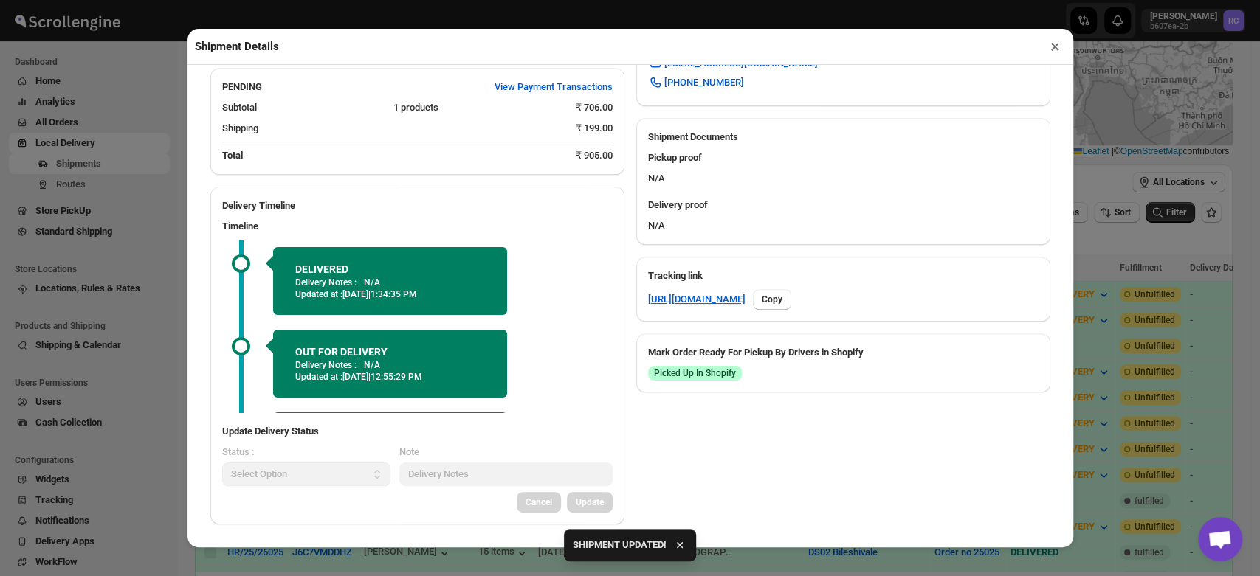
click at [1052, 48] on button "×" at bounding box center [1054, 46] width 21 height 21
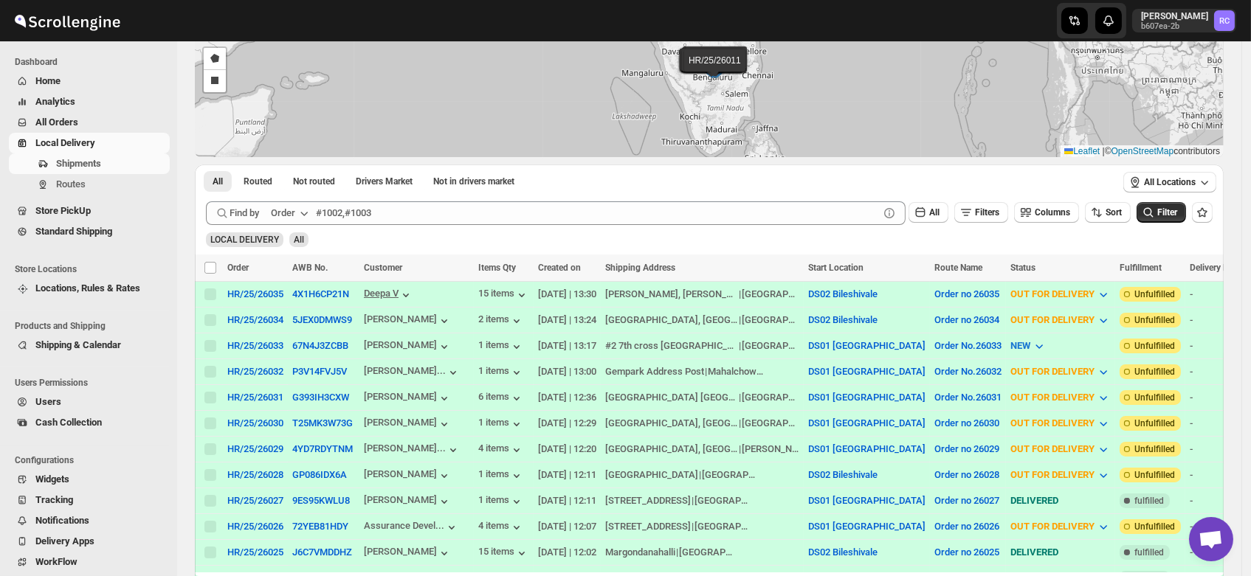
scroll to position [0, 0]
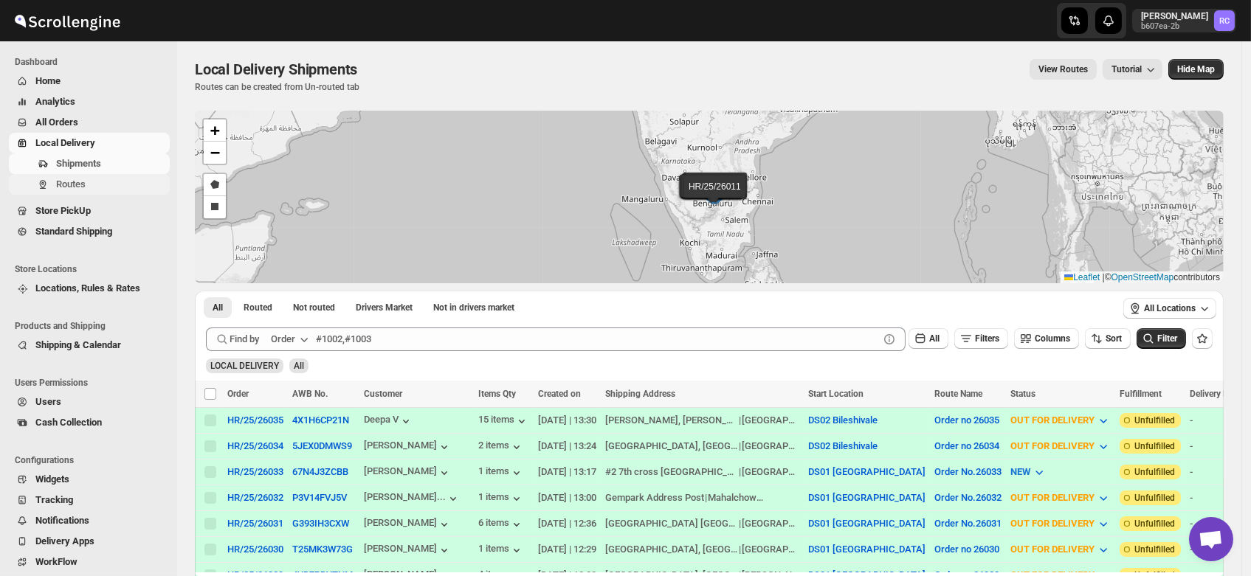
click at [58, 182] on span "Routes" at bounding box center [71, 184] width 30 height 11
